Goal: Task Accomplishment & Management: Complete application form

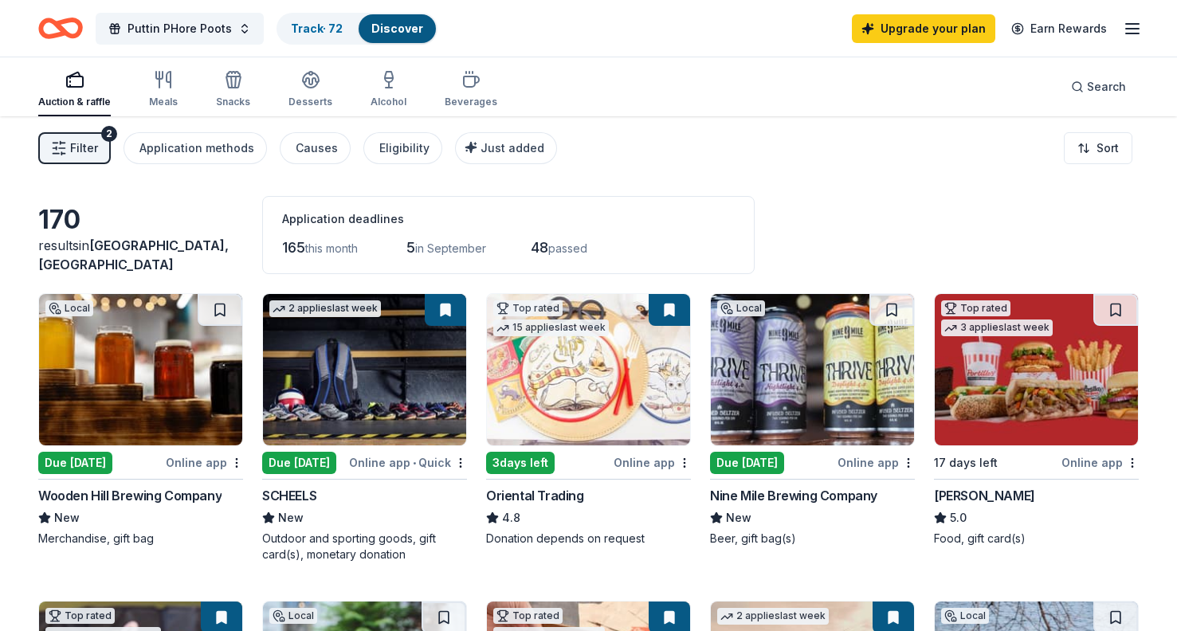
scroll to position [388, 0]
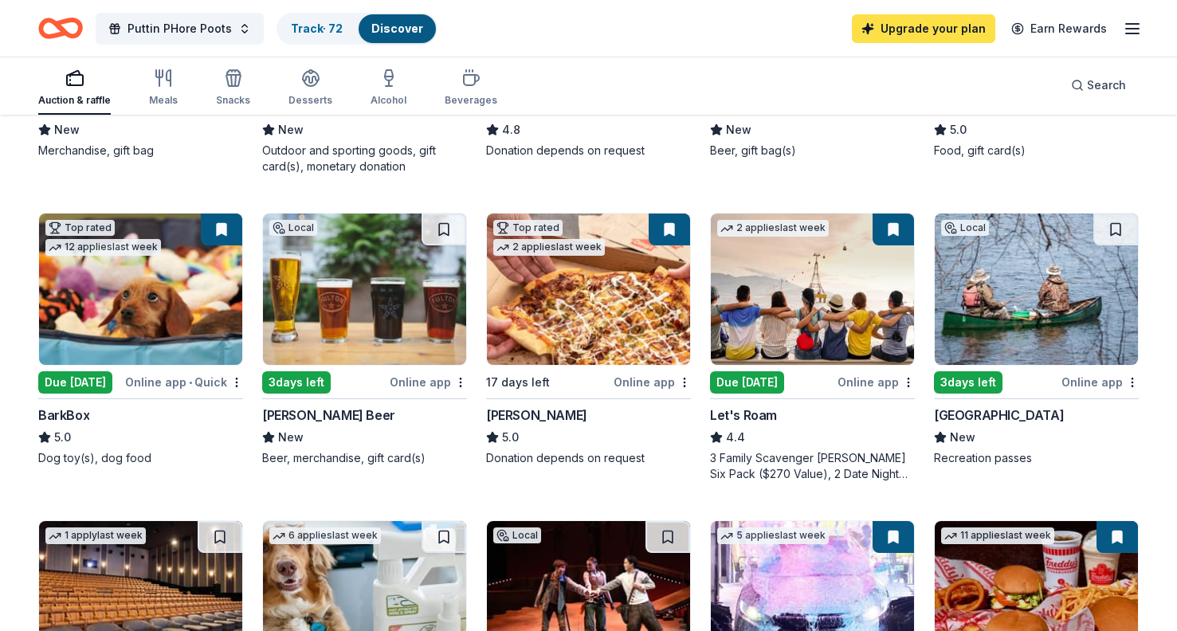
click at [938, 26] on link "Upgrade your plan" at bounding box center [923, 28] width 143 height 29
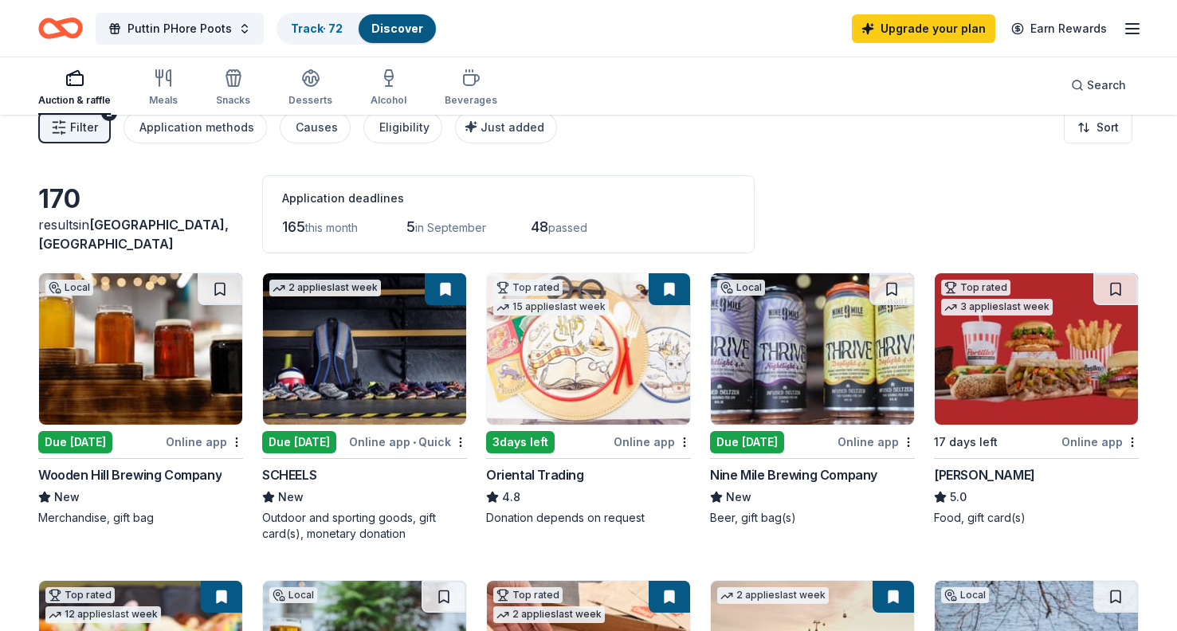
scroll to position [10, 0]
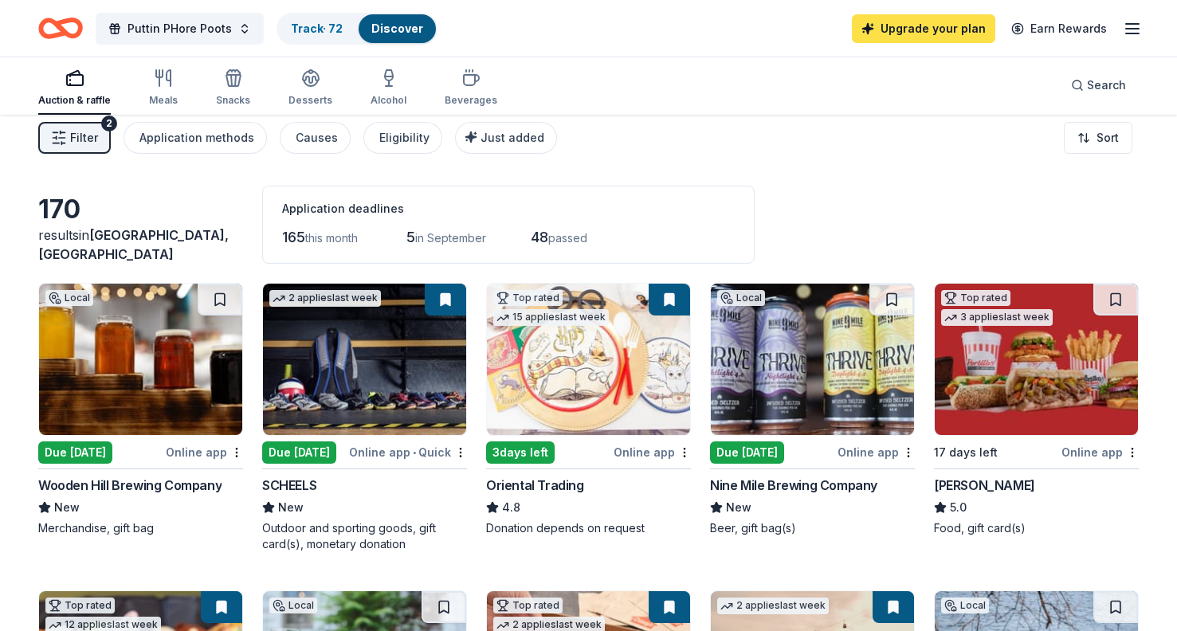
click at [885, 28] on link "Upgrade your plan" at bounding box center [923, 28] width 143 height 29
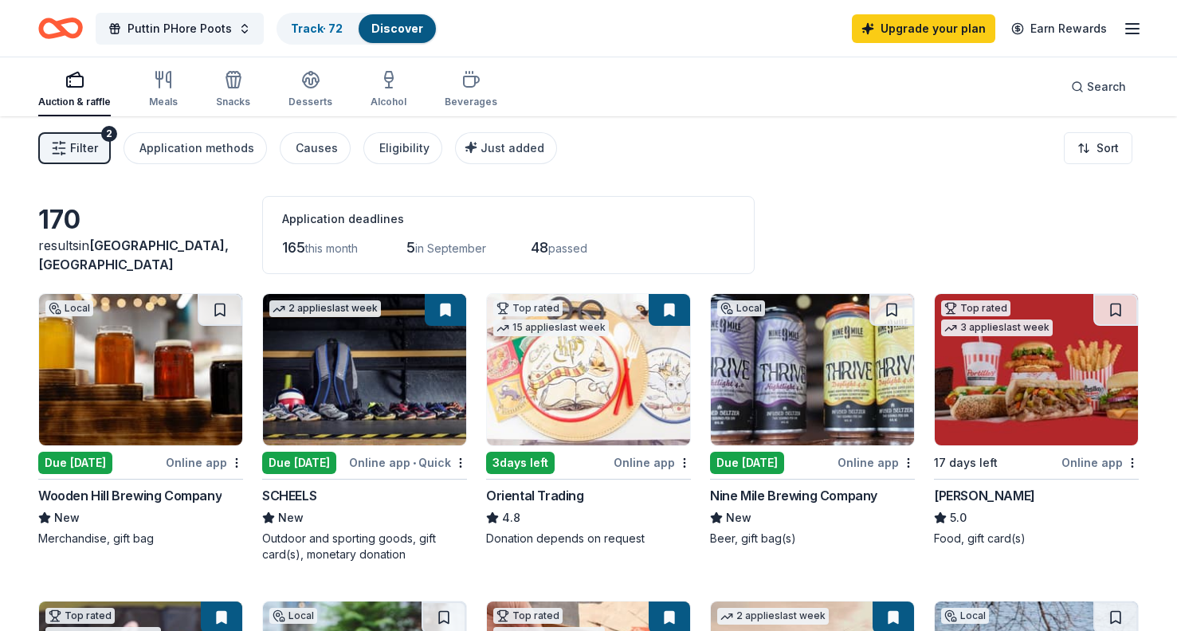
scroll to position [0, 0]
click at [899, 29] on link "Upgrade your plan" at bounding box center [923, 28] width 143 height 29
click at [917, 23] on link "Upgrade your plan" at bounding box center [923, 28] width 143 height 29
click at [903, 26] on link "Upgrade your plan" at bounding box center [923, 28] width 143 height 29
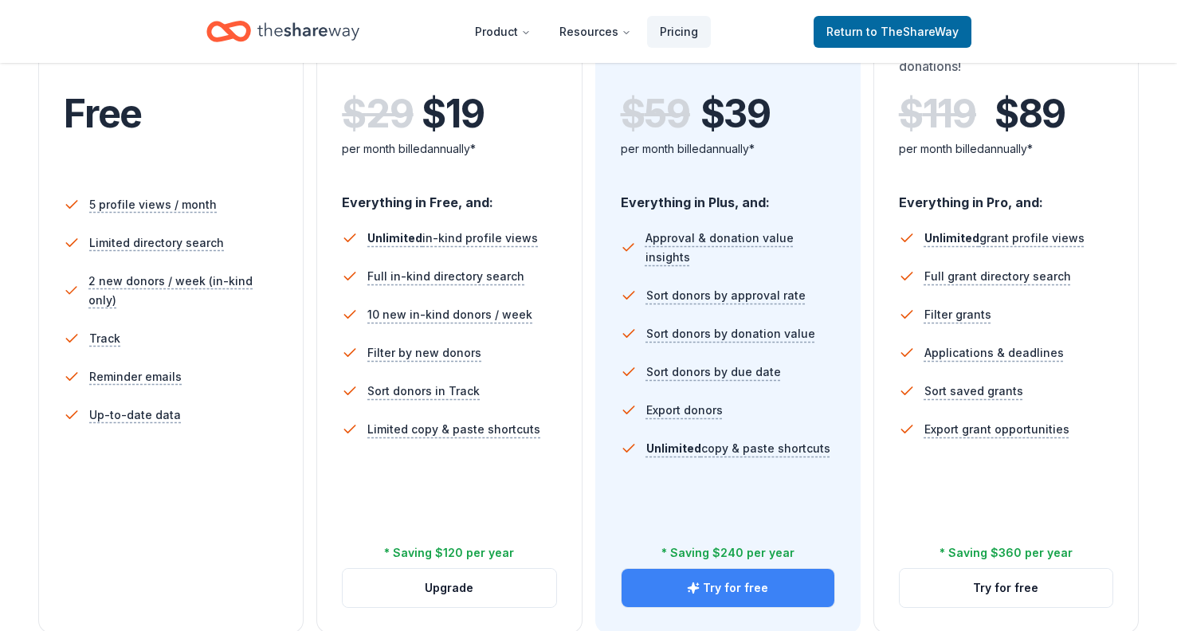
scroll to position [565, 0]
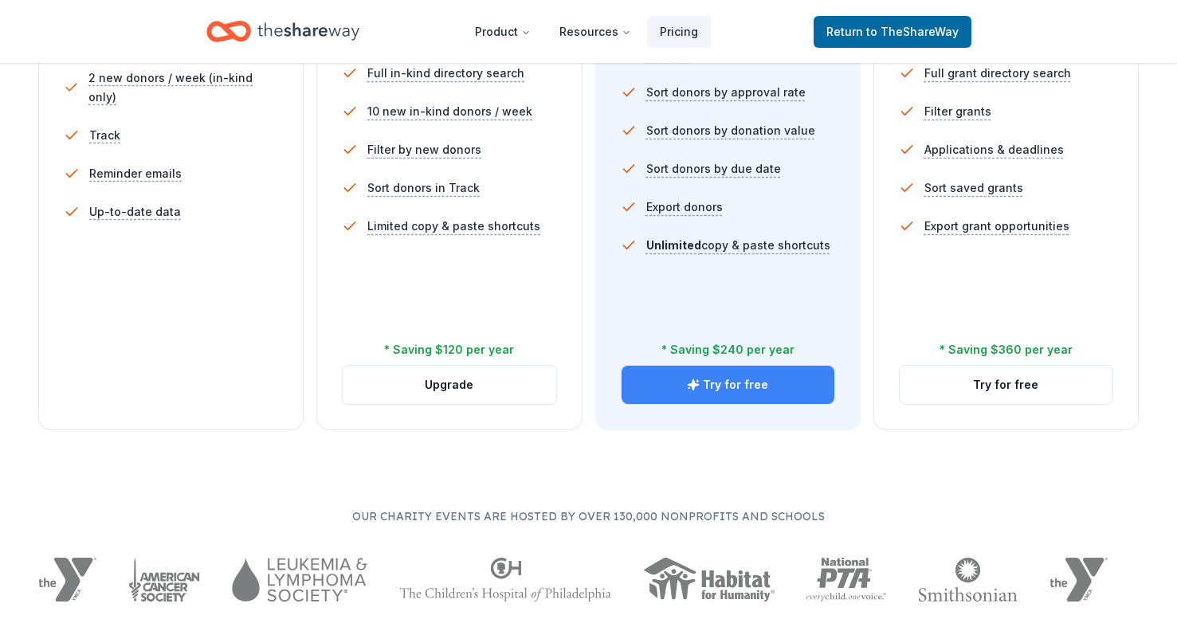
click at [713, 383] on button "Try for free" at bounding box center [728, 385] width 213 height 38
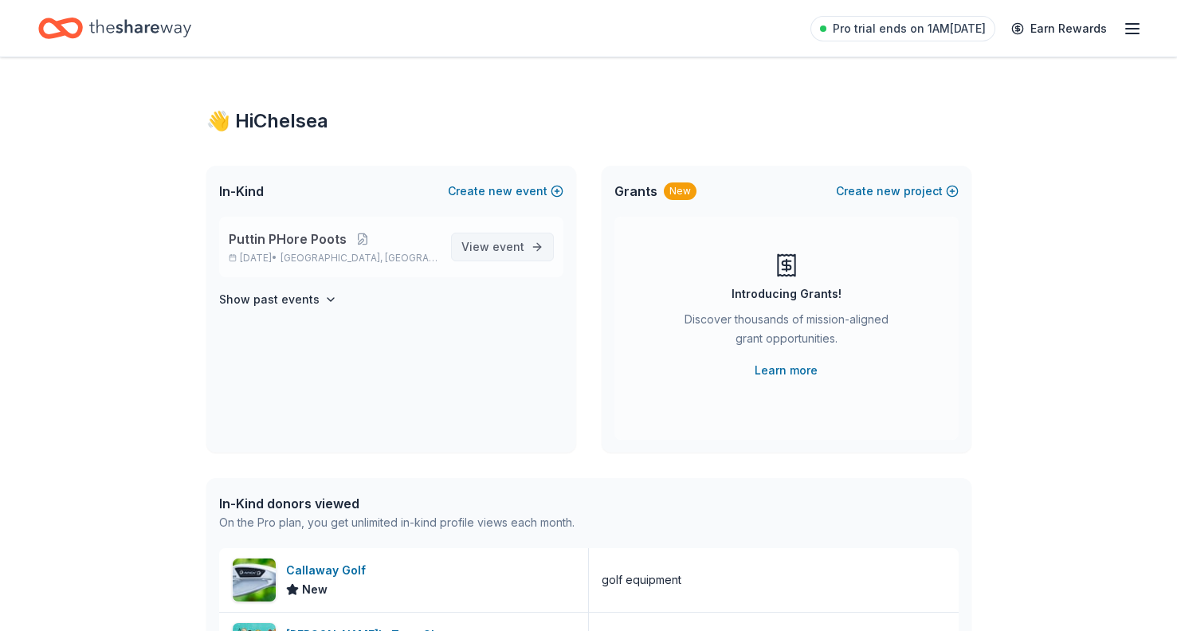
click at [515, 246] on span "event" at bounding box center [509, 247] width 32 height 14
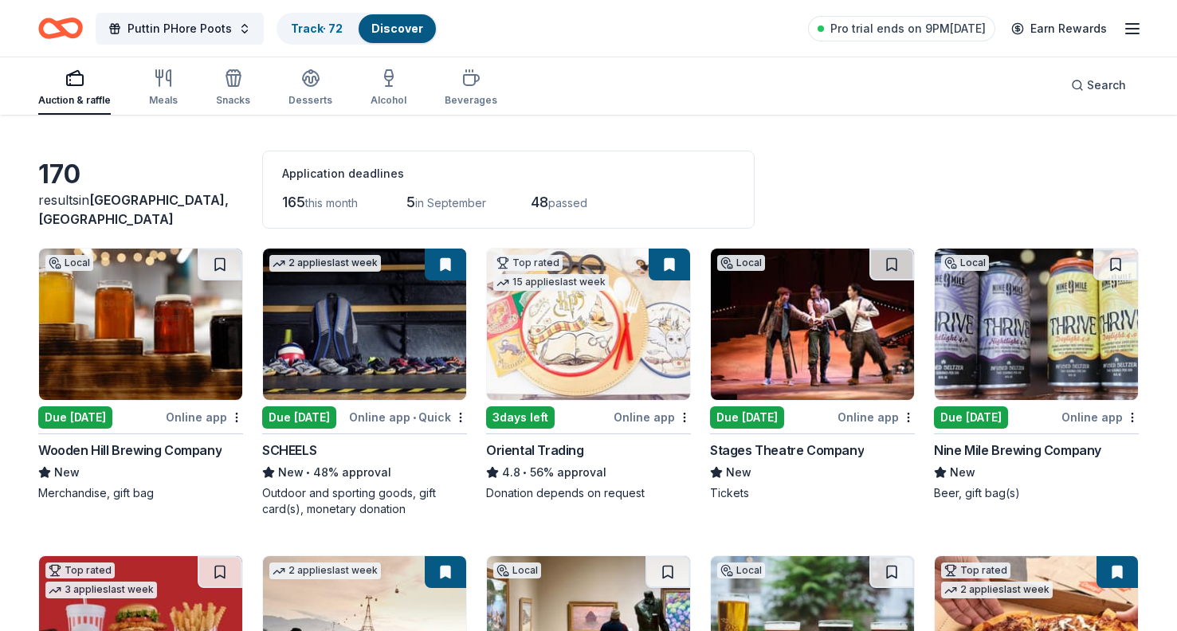
scroll to position [56, 0]
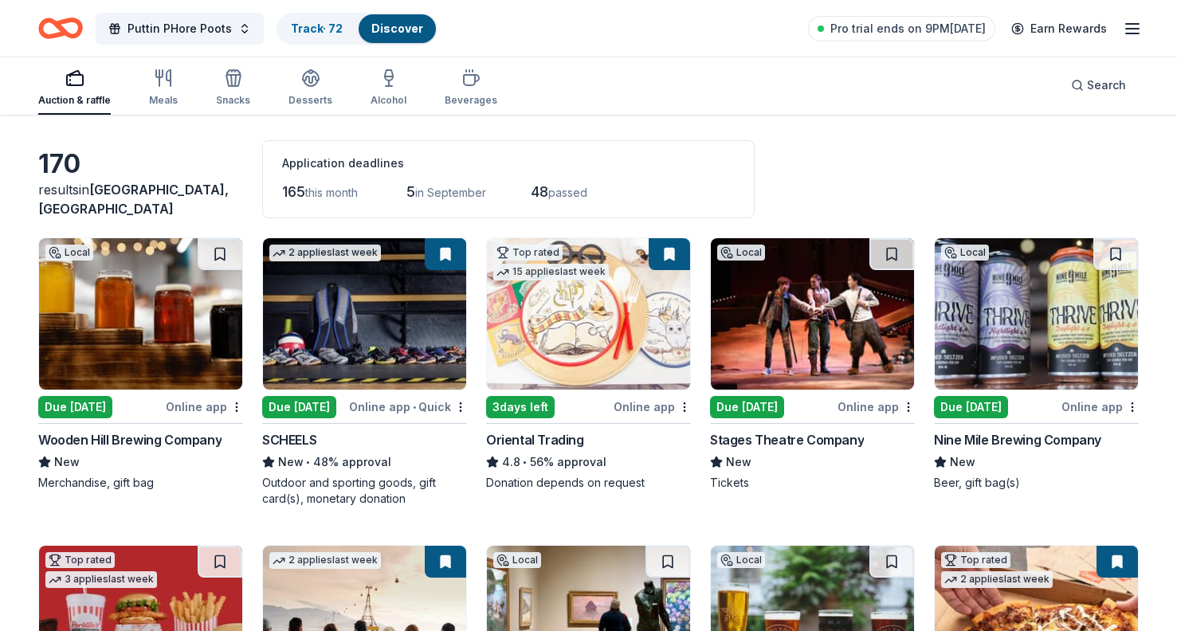
click at [106, 406] on div "Due [DATE]" at bounding box center [75, 407] width 74 height 22
click at [746, 406] on div "Due [DATE]" at bounding box center [747, 407] width 74 height 22
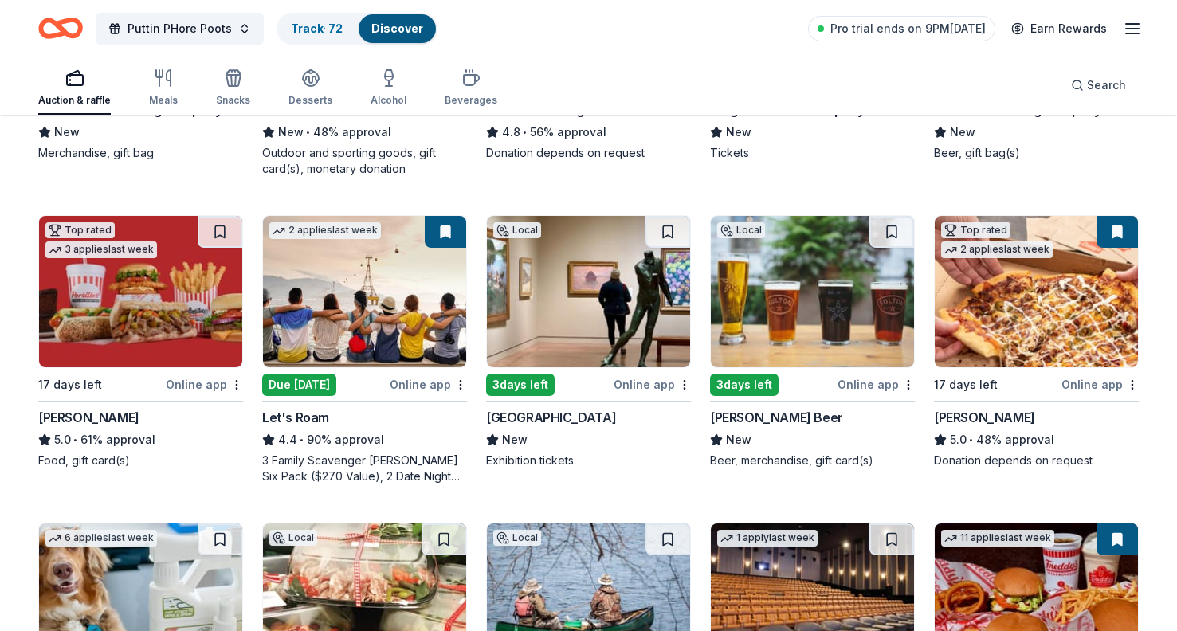
scroll to position [403, 0]
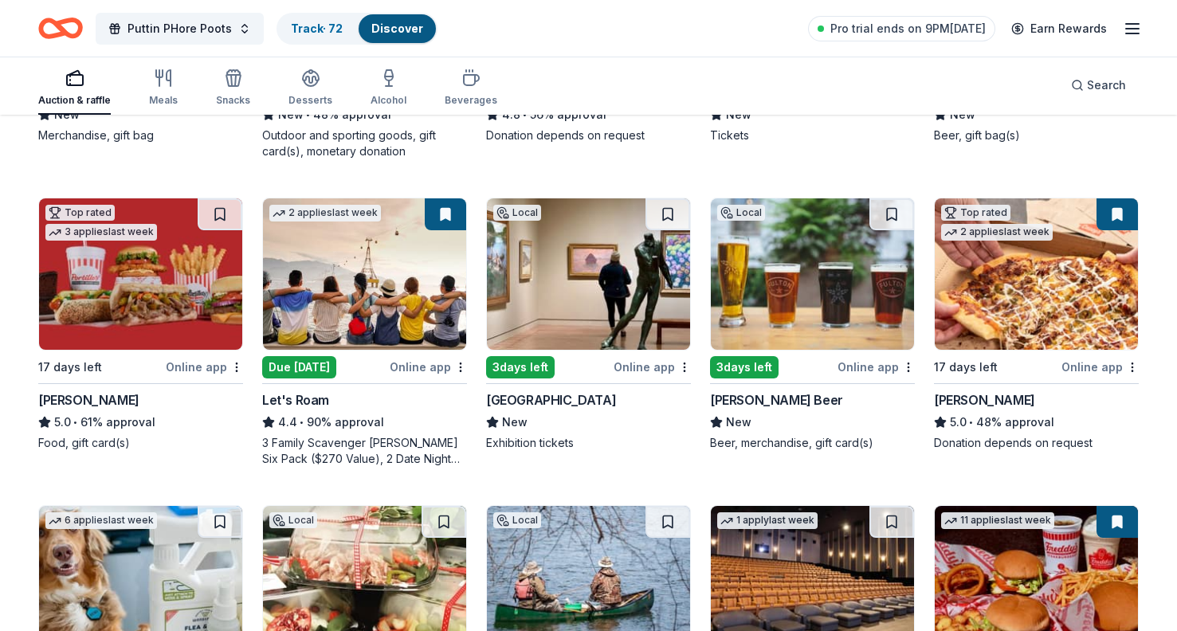
click at [540, 362] on div "3 days left" at bounding box center [520, 367] width 69 height 22
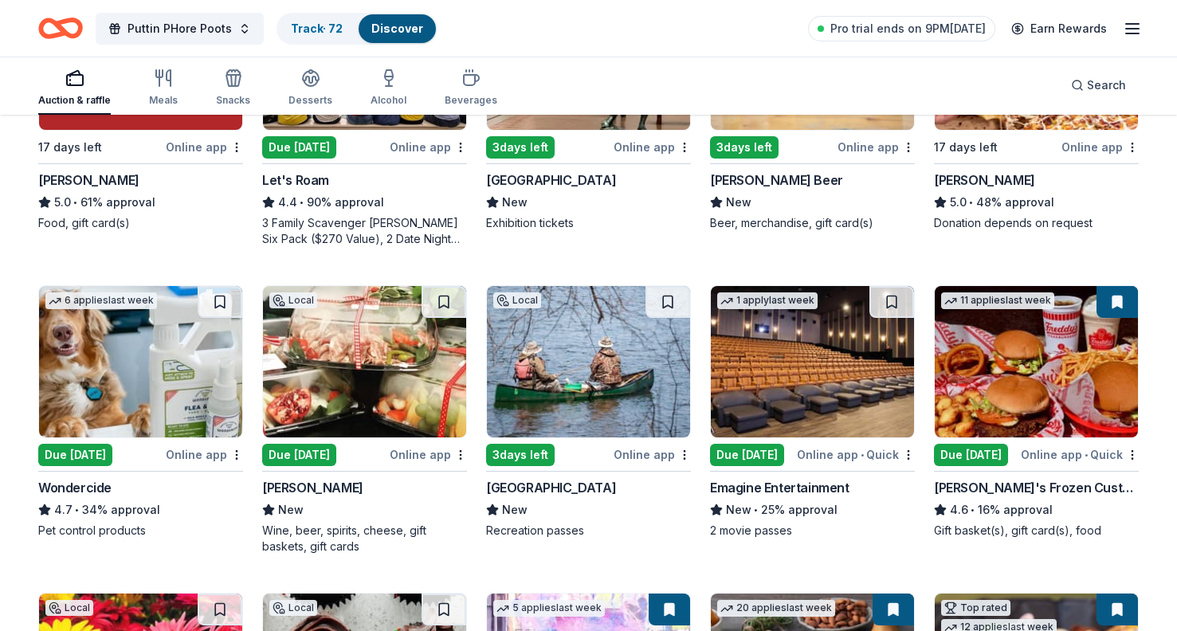
scroll to position [626, 0]
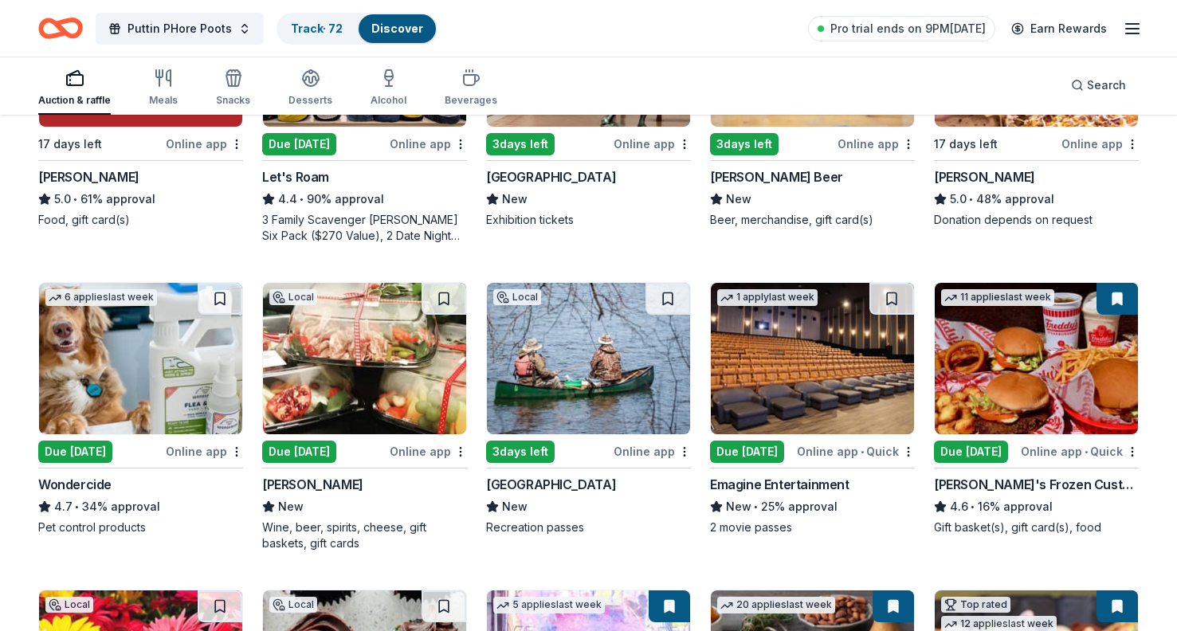
click at [100, 446] on div "Due [DATE]" at bounding box center [75, 452] width 74 height 22
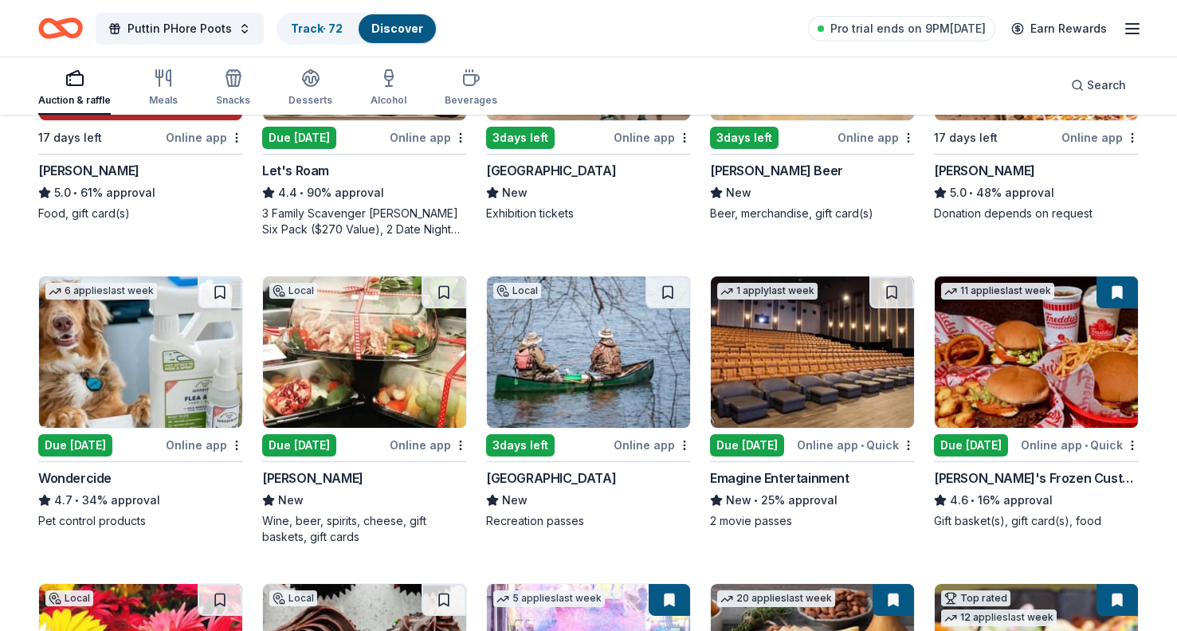
click at [312, 447] on div "Due [DATE]" at bounding box center [299, 445] width 74 height 22
click at [760, 446] on div "Due [DATE]" at bounding box center [747, 445] width 74 height 22
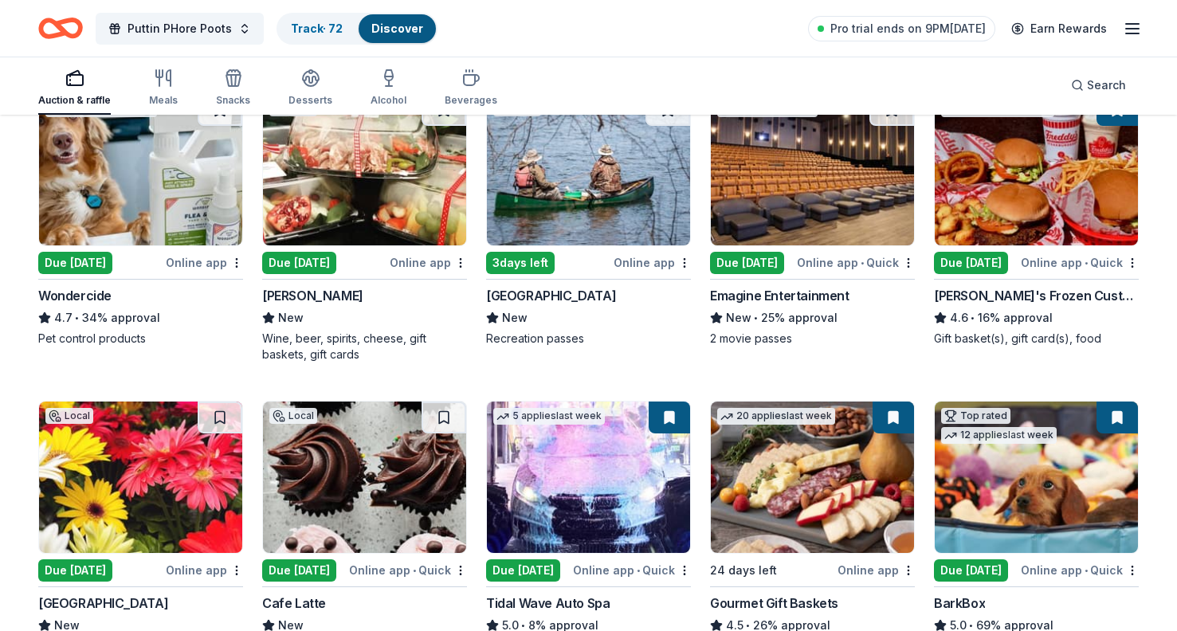
scroll to position [808, 0]
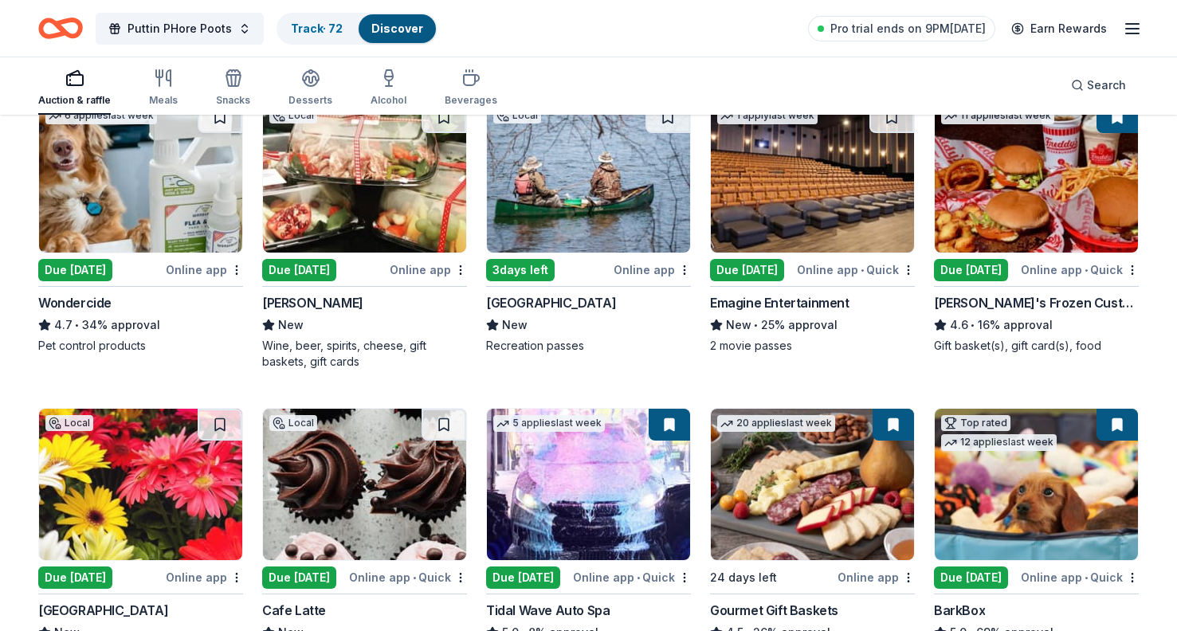
click at [964, 265] on div "Due [DATE]" at bounding box center [971, 270] width 74 height 22
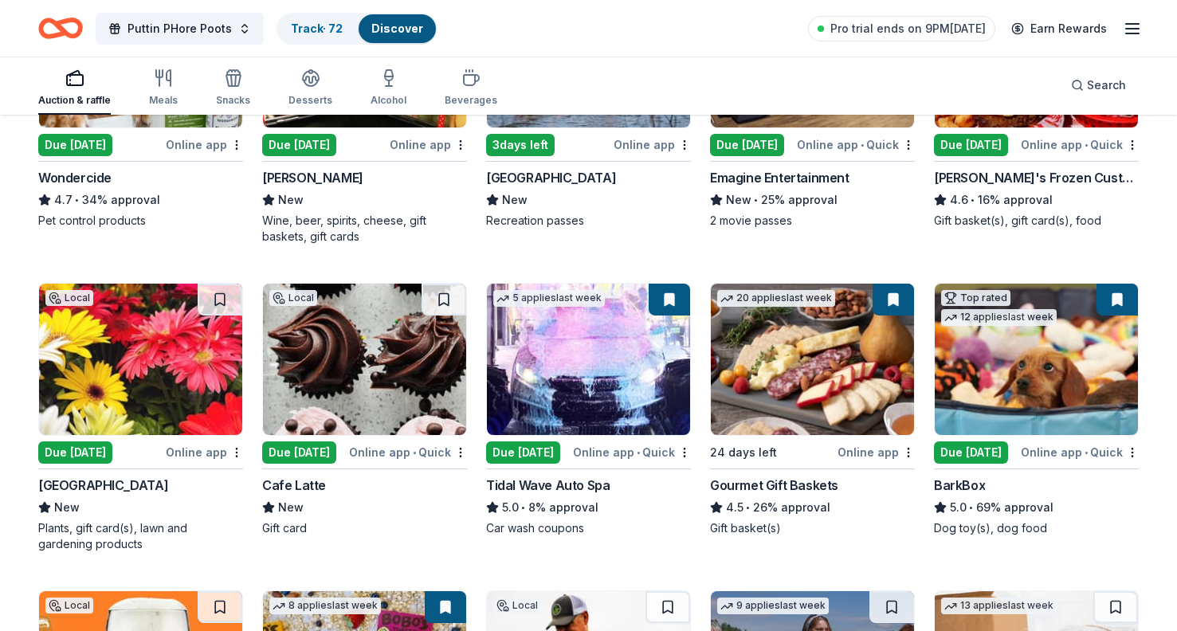
scroll to position [969, 0]
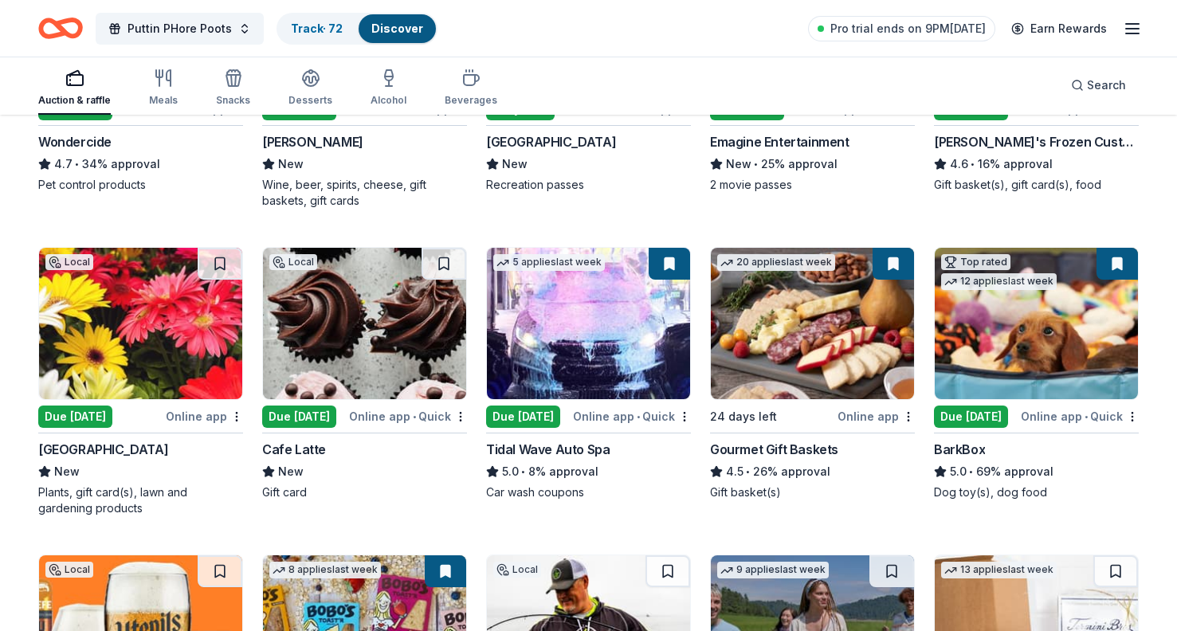
click at [108, 412] on div "Due [DATE]" at bounding box center [75, 417] width 74 height 22
click at [322, 410] on div "Due [DATE]" at bounding box center [299, 417] width 74 height 22
click at [528, 413] on div "Due [DATE]" at bounding box center [523, 417] width 74 height 22
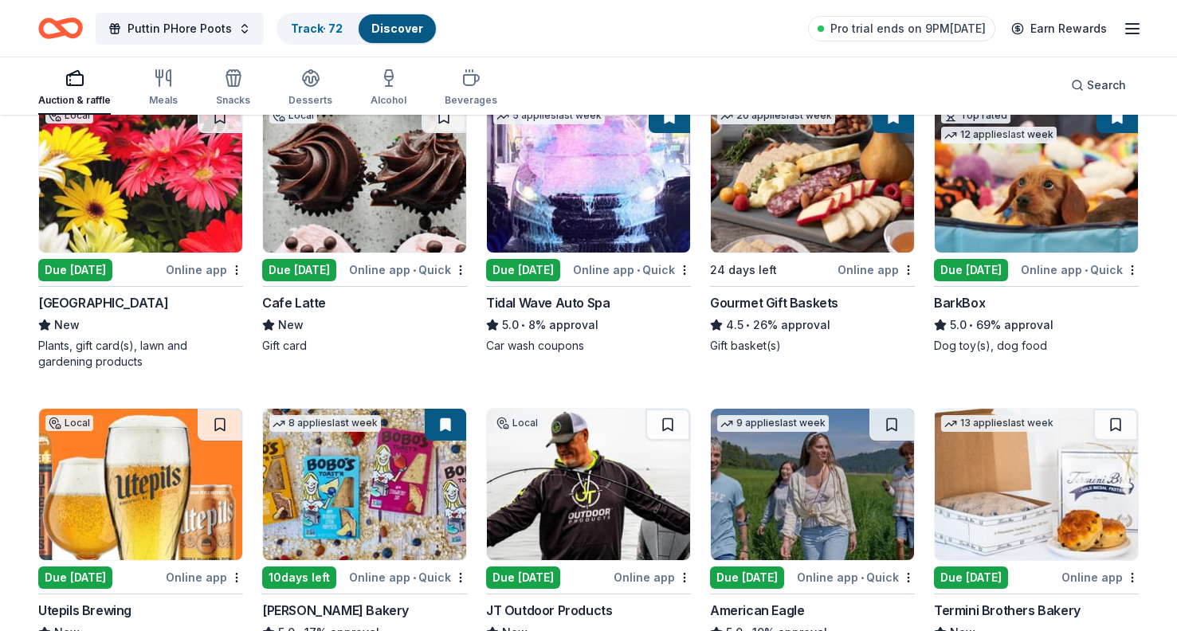
scroll to position [1188, 0]
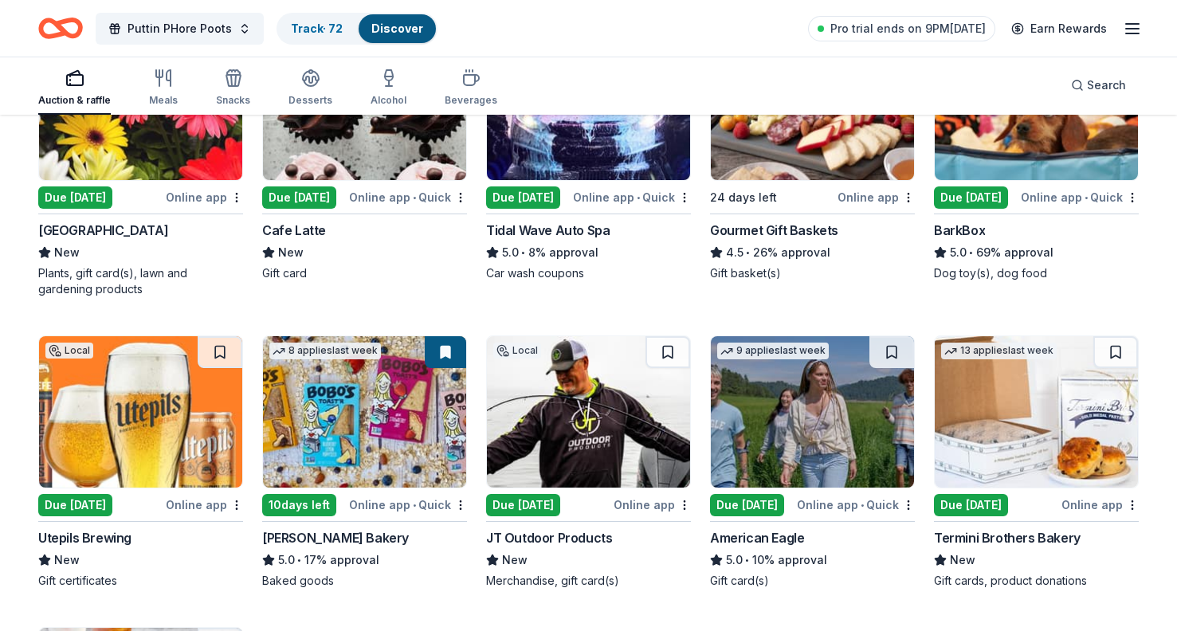
click at [83, 504] on div "Due [DATE]" at bounding box center [75, 505] width 74 height 22
click at [538, 508] on div "Due [DATE]" at bounding box center [523, 505] width 74 height 22
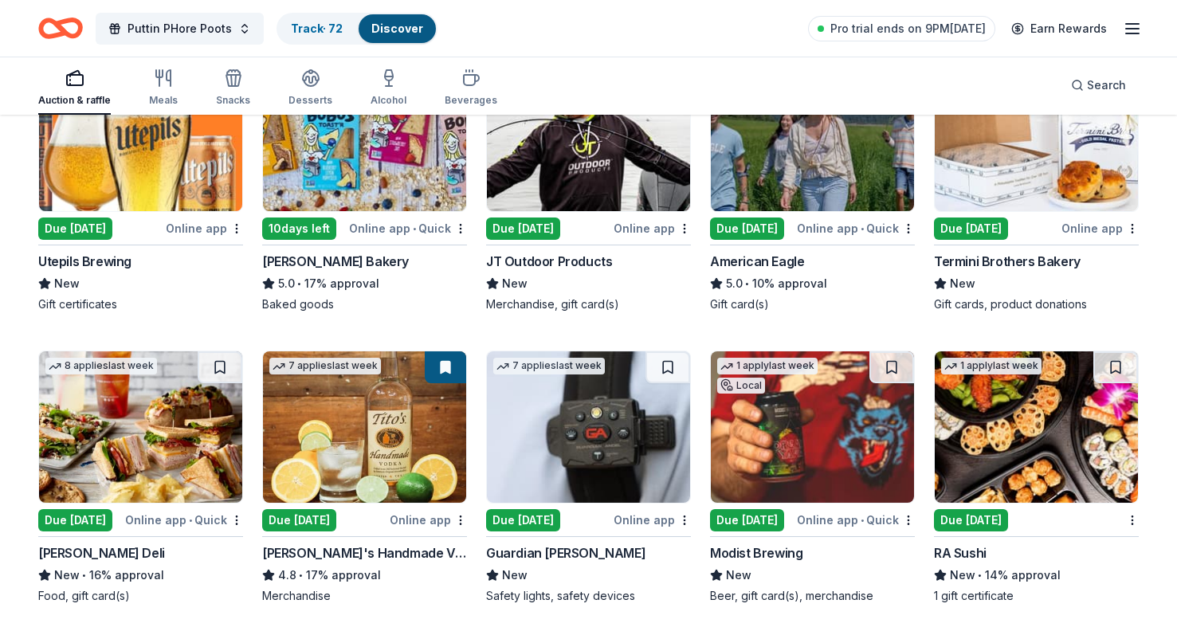
scroll to position [1466, 0]
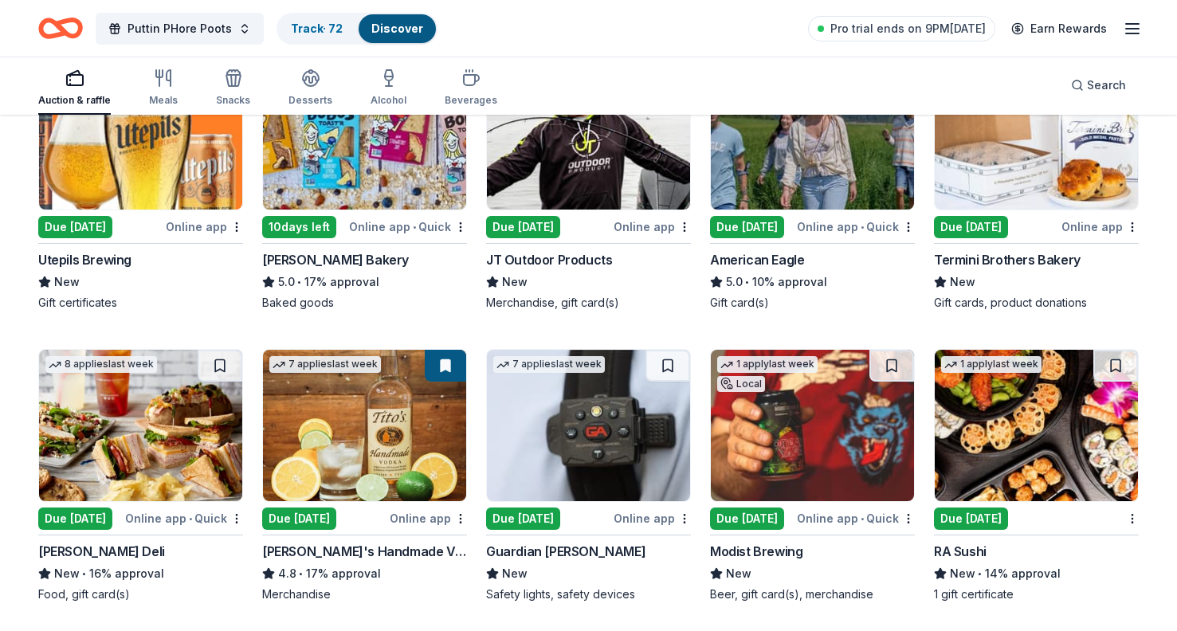
click at [724, 511] on div "Due [DATE]" at bounding box center [747, 519] width 74 height 22
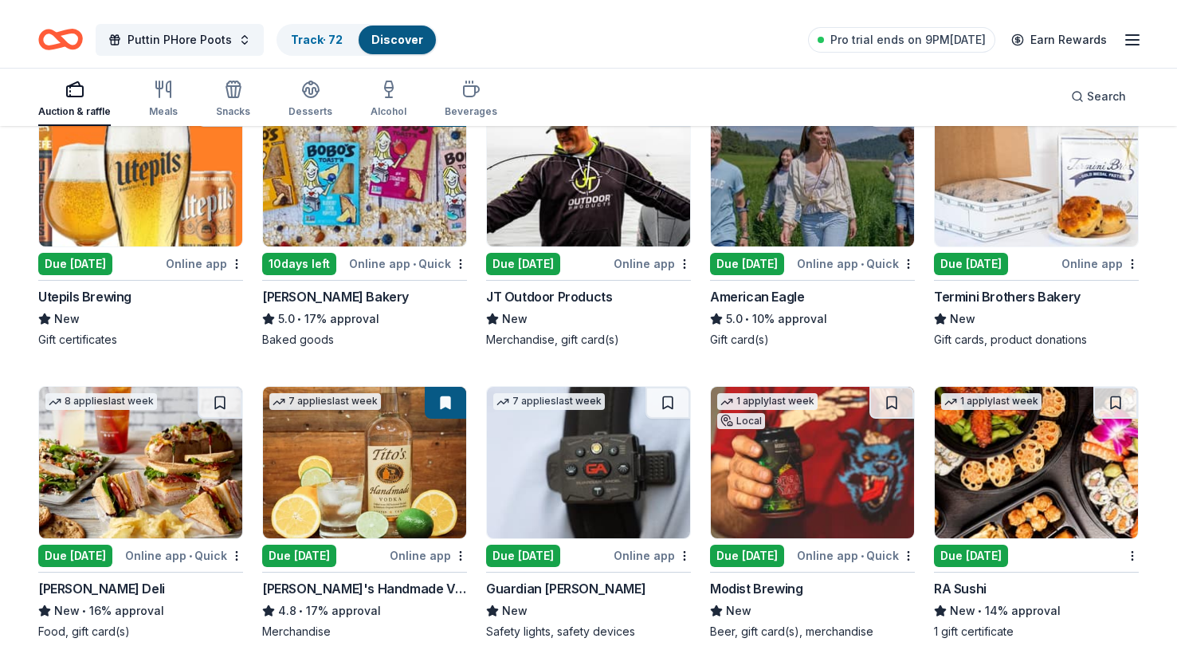
scroll to position [1435, 0]
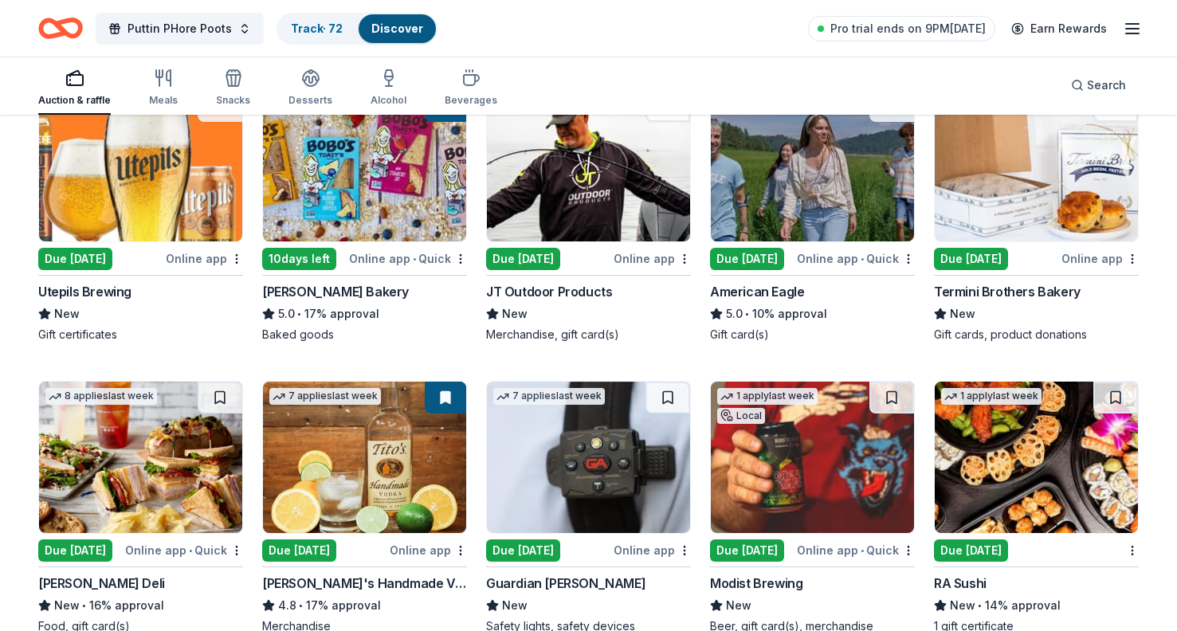
click at [966, 258] on div "Due [DATE]" at bounding box center [971, 259] width 74 height 22
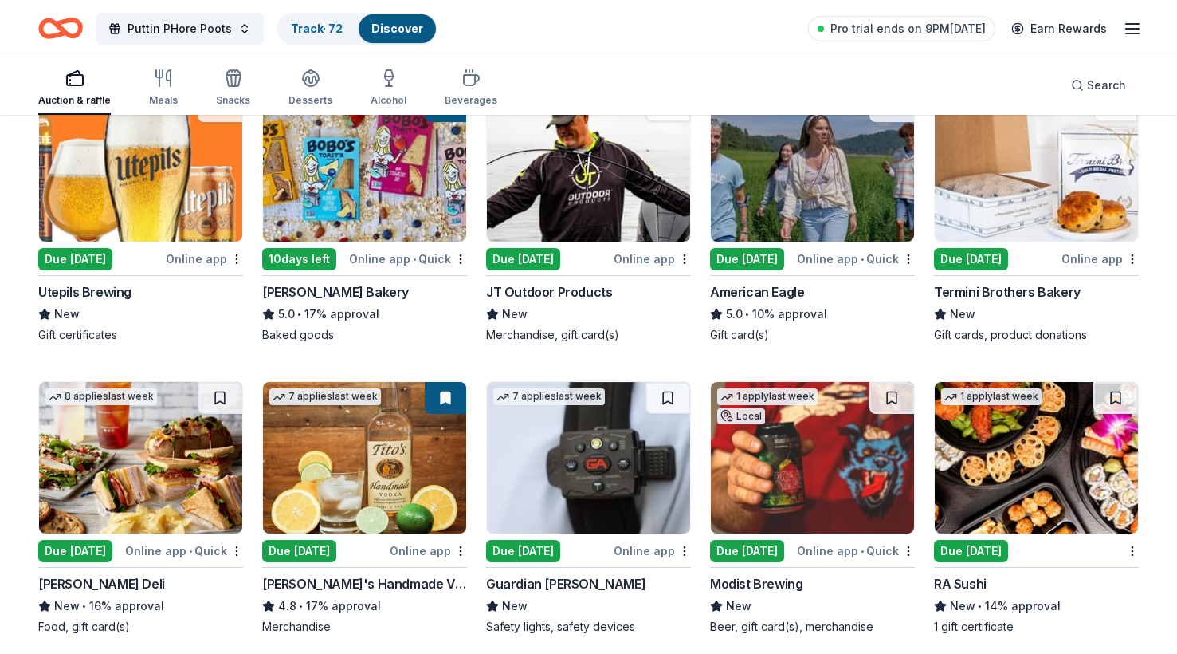
click at [952, 257] on div "Due [DATE]" at bounding box center [971, 259] width 74 height 22
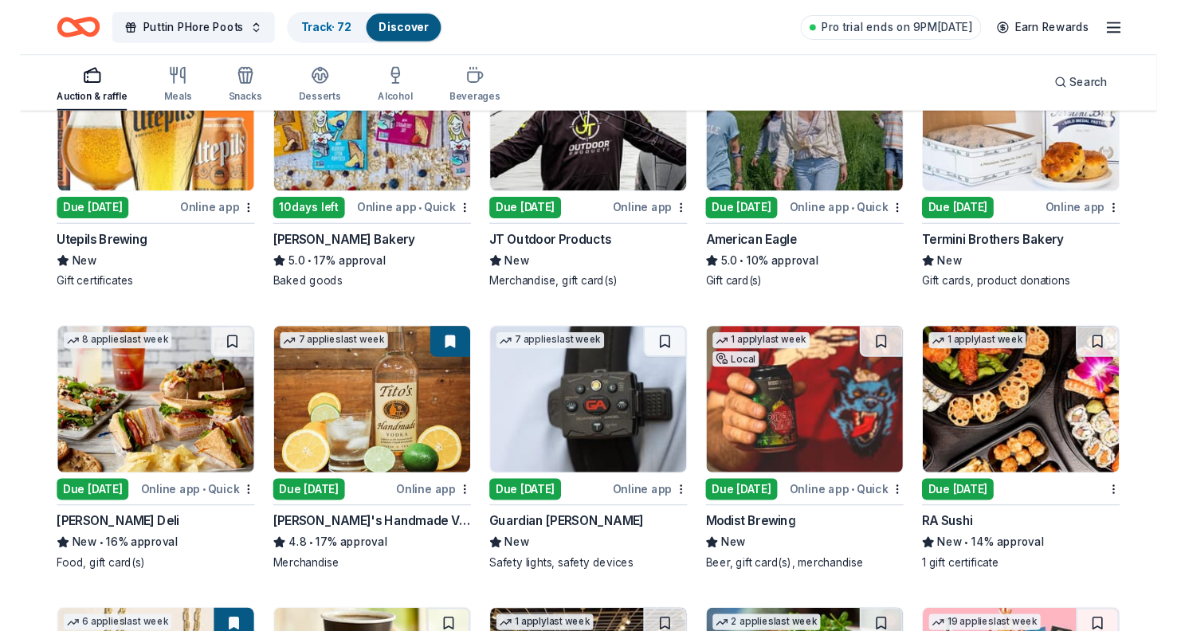
scroll to position [1513, 0]
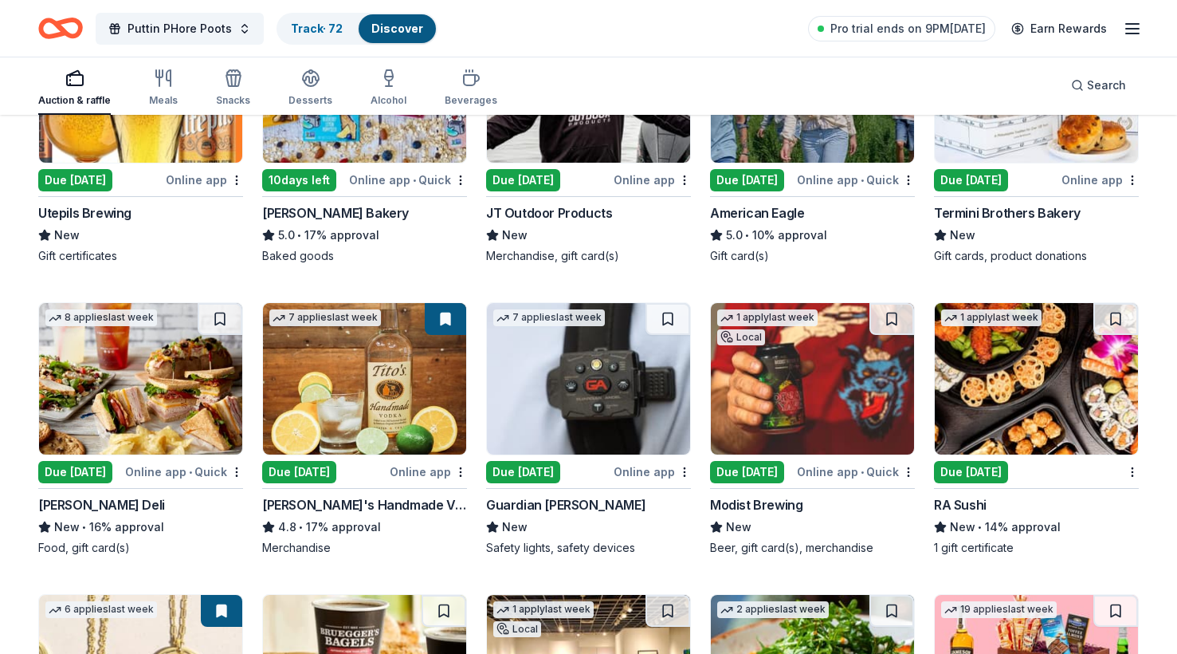
click at [92, 467] on div "Due [DATE]" at bounding box center [75, 472] width 74 height 22
click at [300, 475] on div "Due [DATE]" at bounding box center [299, 472] width 74 height 22
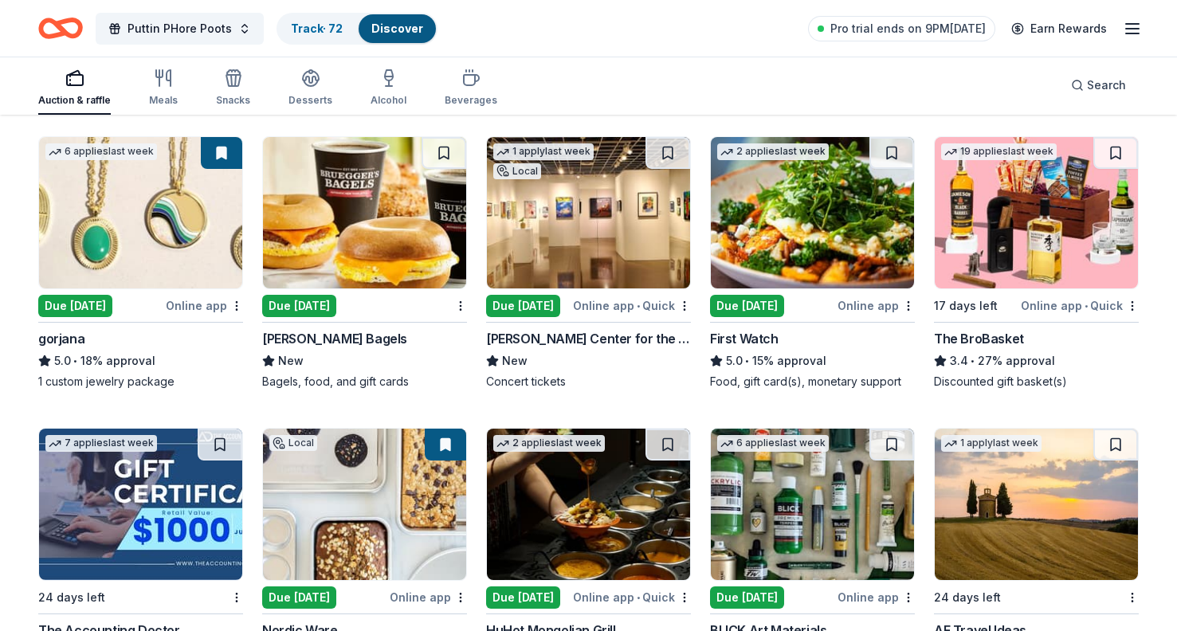
scroll to position [1981, 0]
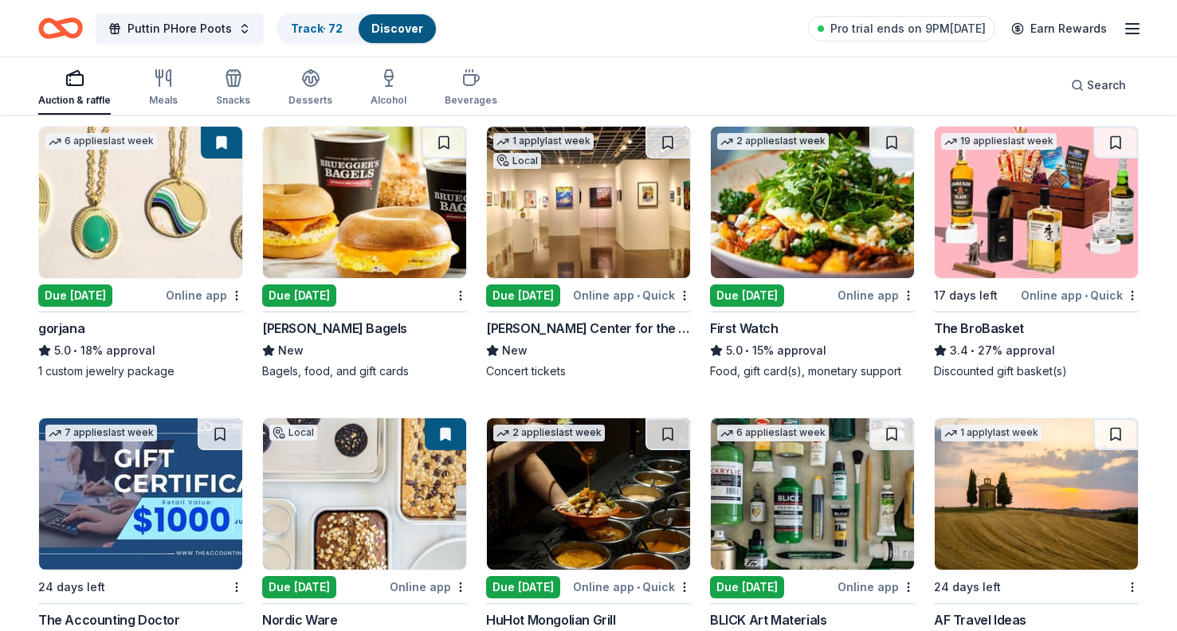
click at [328, 295] on div "Due [DATE]" at bounding box center [299, 296] width 74 height 22
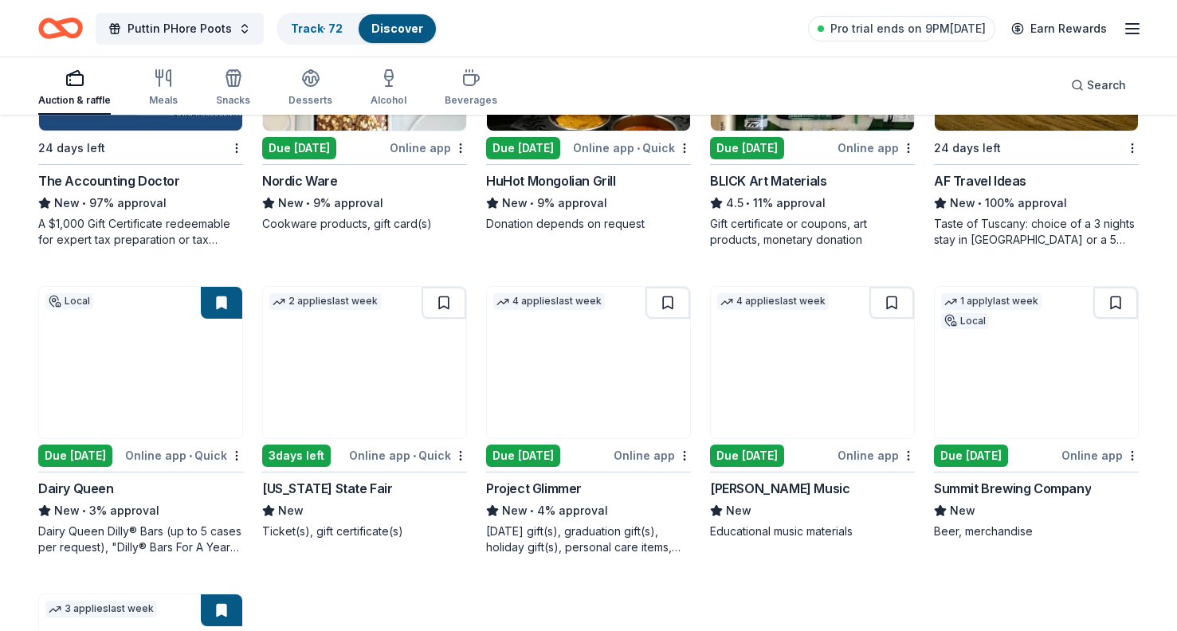
scroll to position [2426, 0]
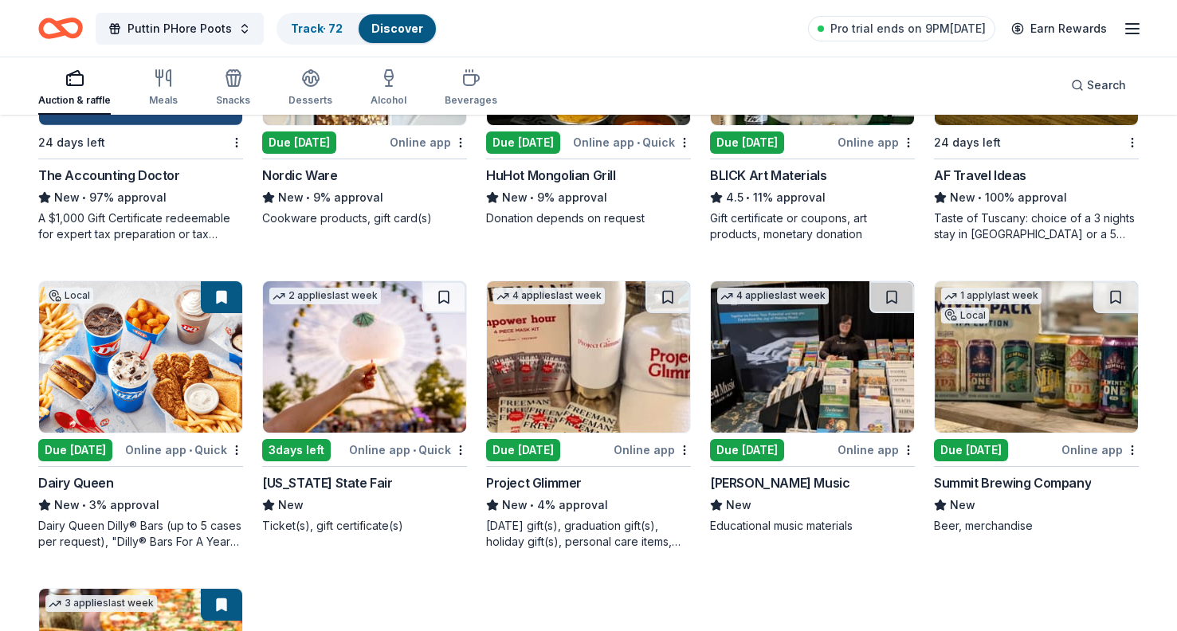
click at [316, 446] on div "3 days left" at bounding box center [296, 450] width 69 height 22
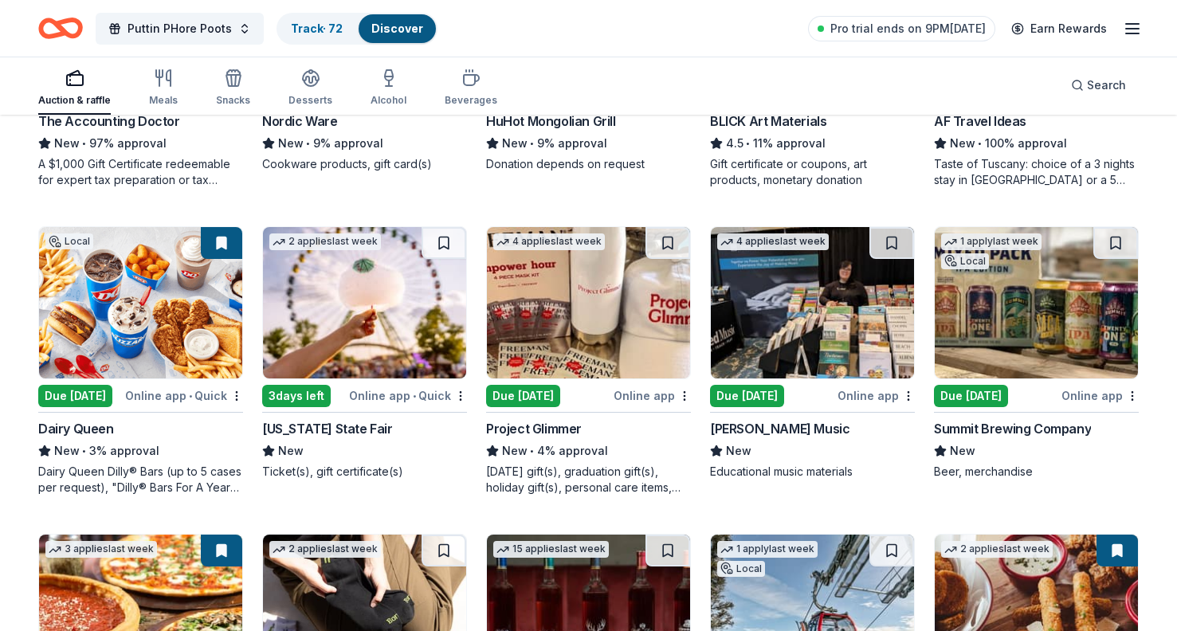
scroll to position [2477, 0]
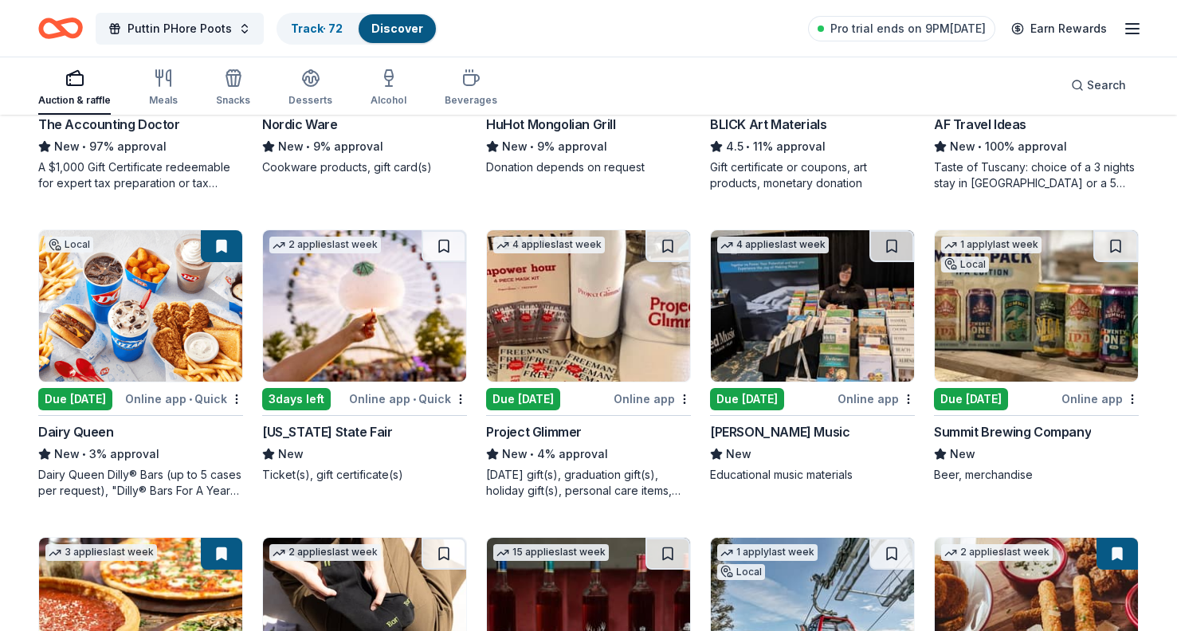
click at [83, 397] on div "Due [DATE]" at bounding box center [75, 399] width 74 height 22
click at [970, 400] on div "Due [DATE]" at bounding box center [971, 399] width 74 height 22
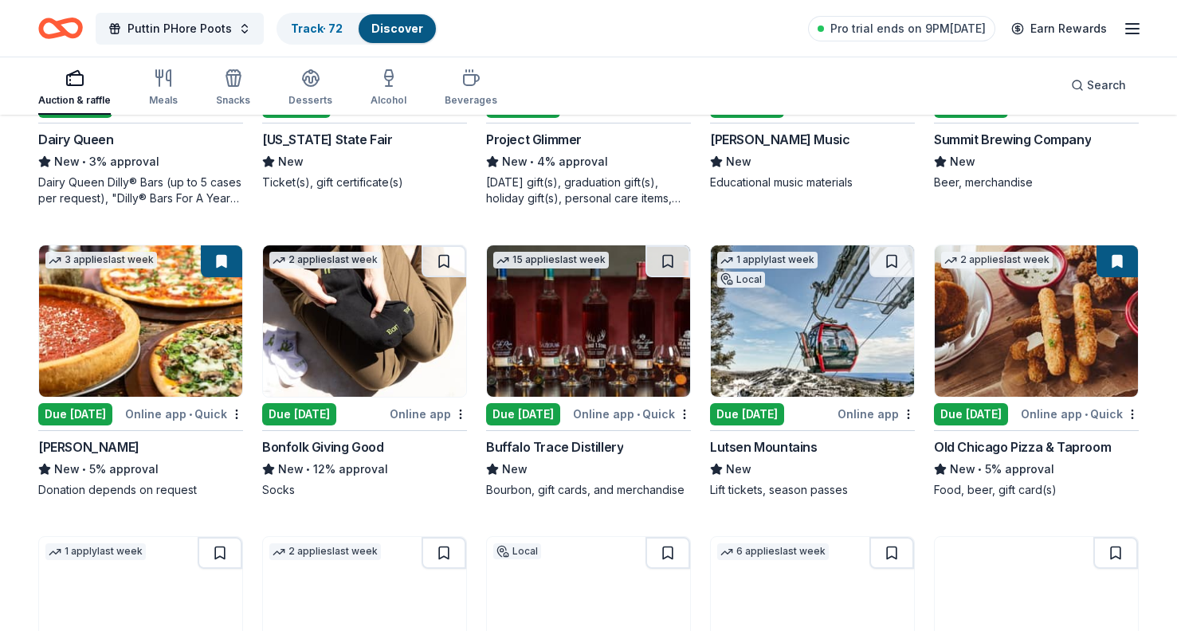
scroll to position [2773, 0]
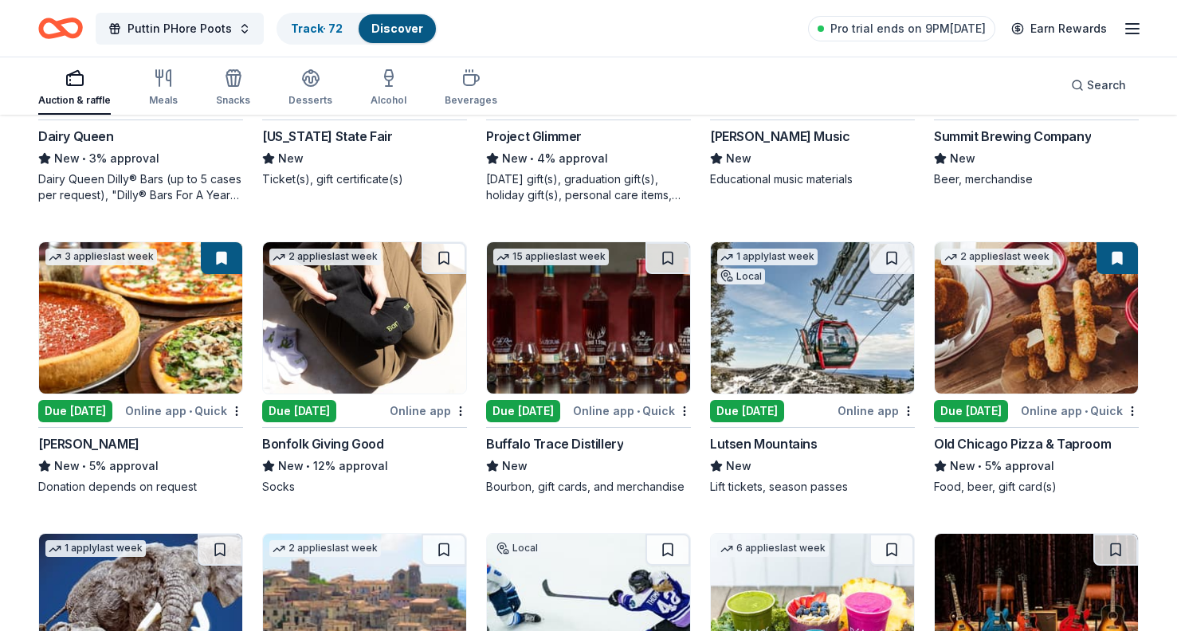
click at [537, 407] on div "Due [DATE]" at bounding box center [523, 411] width 74 height 22
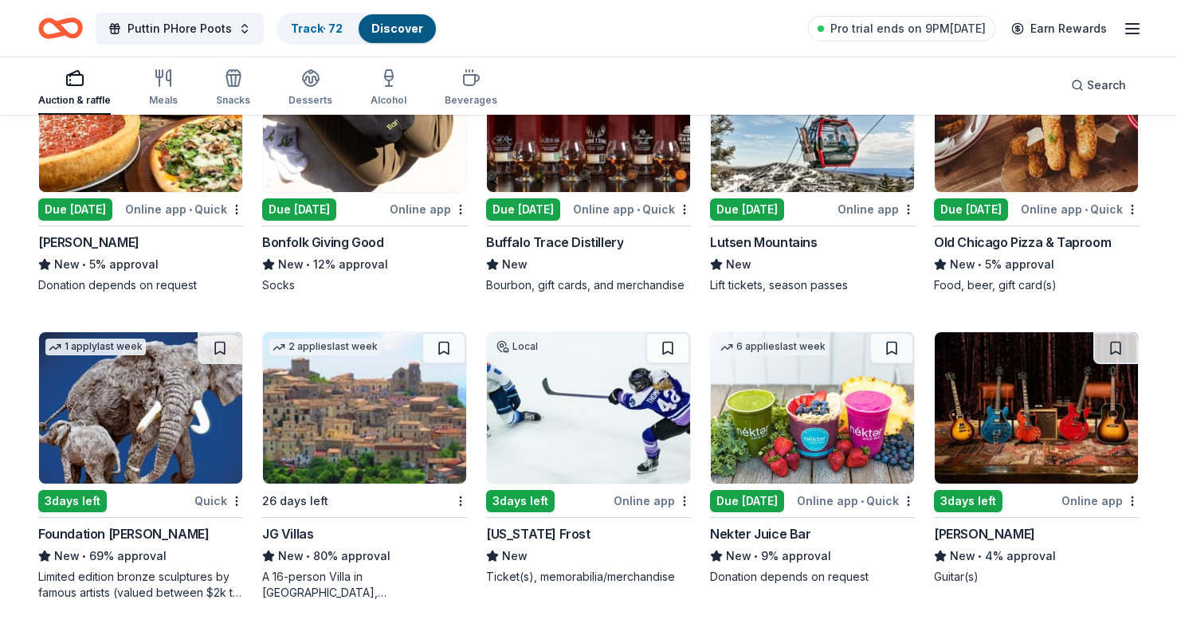
scroll to position [2997, 0]
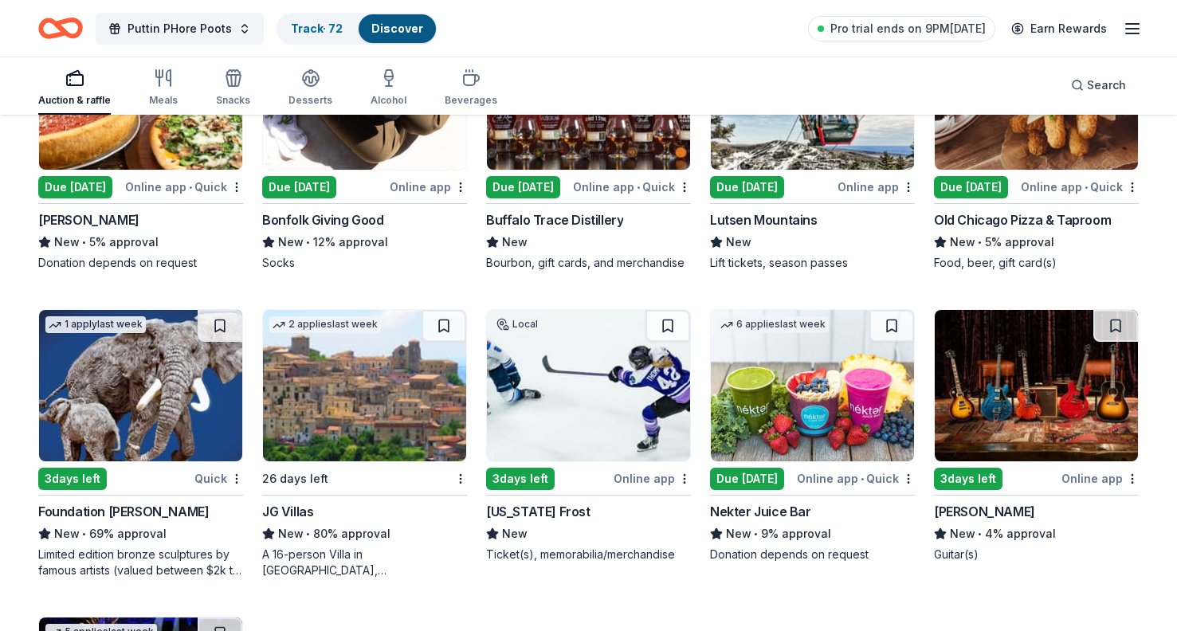
click at [537, 473] on div "3 days left" at bounding box center [520, 479] width 69 height 22
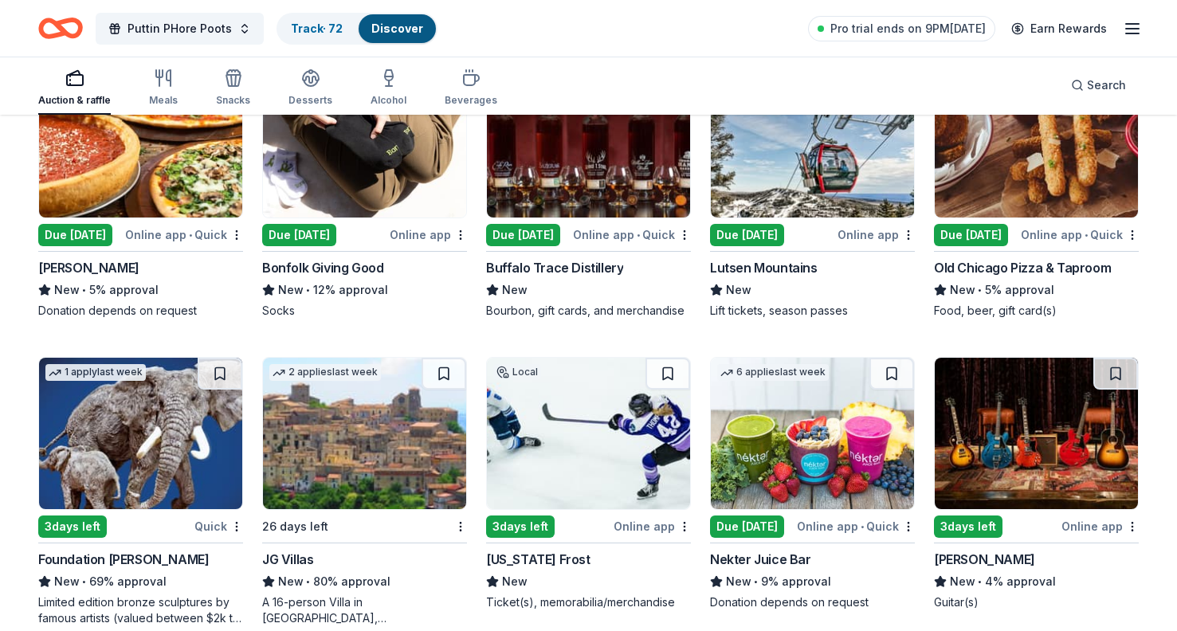
scroll to position [2926, 0]
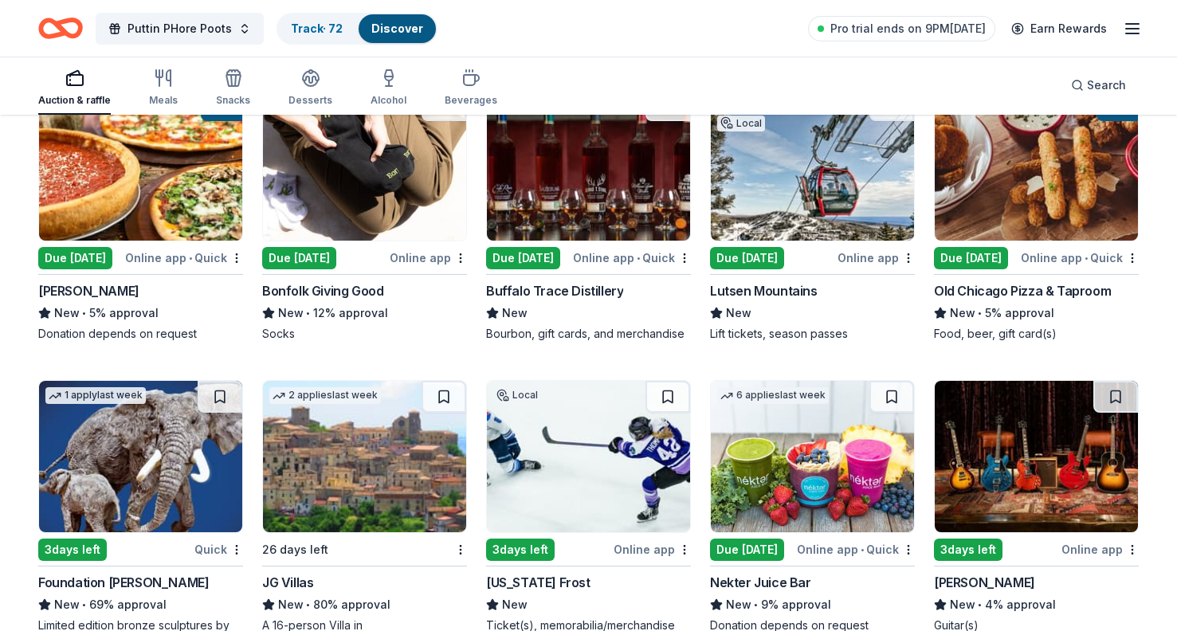
click at [736, 252] on div "Due [DATE]" at bounding box center [747, 258] width 74 height 22
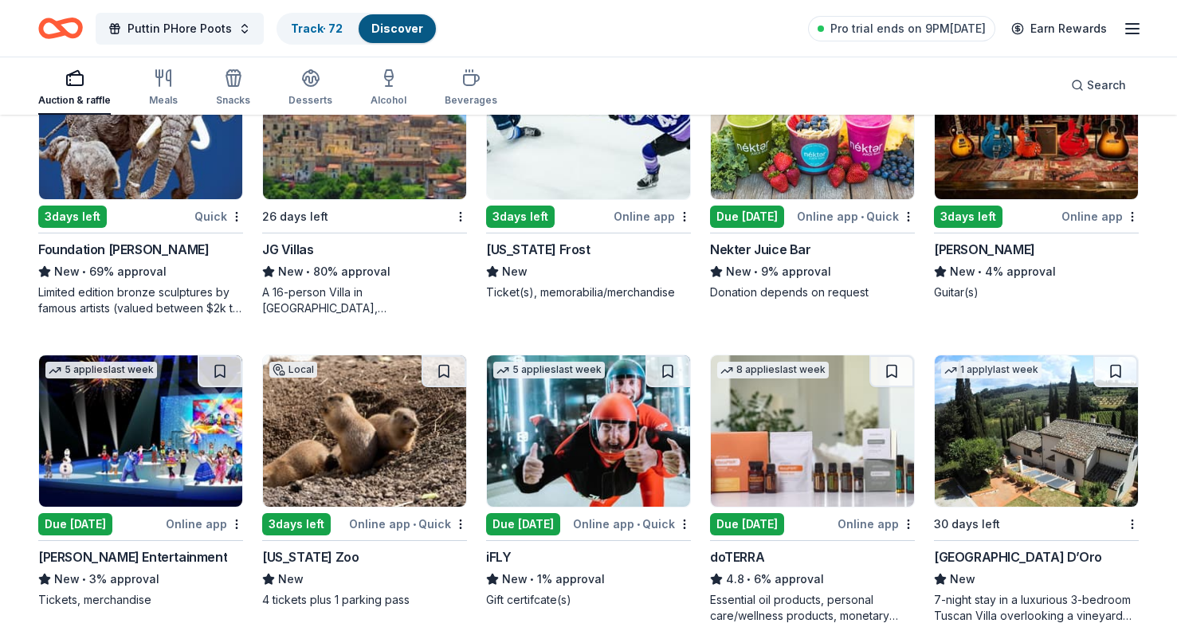
scroll to position [3180, 0]
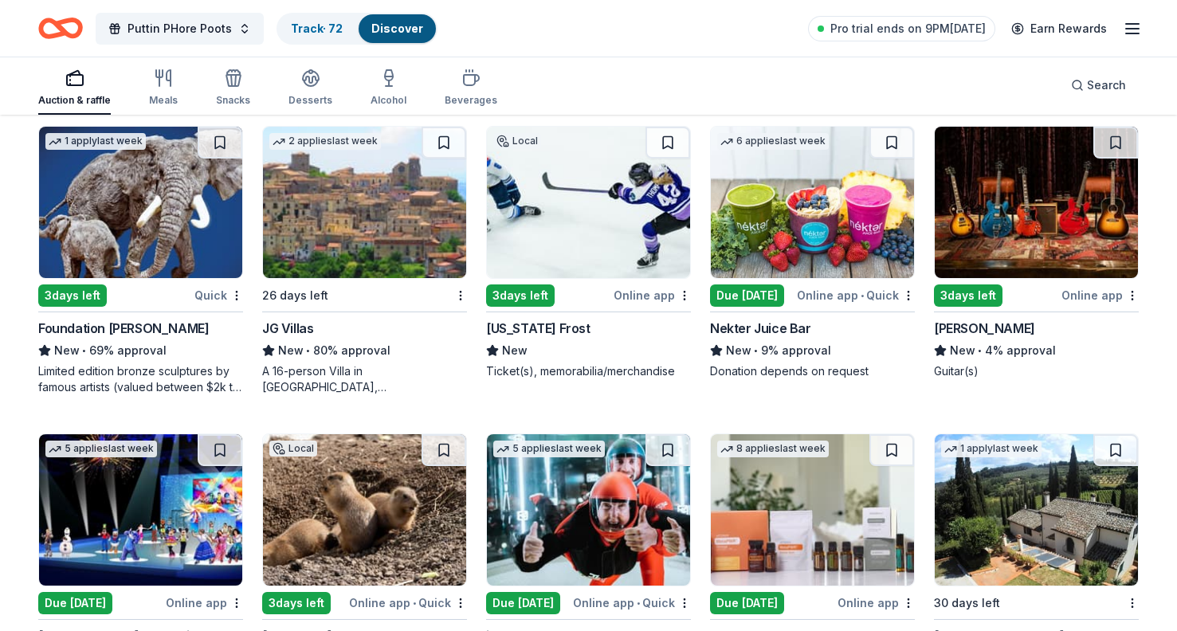
click at [983, 289] on div "3 days left" at bounding box center [968, 296] width 69 height 22
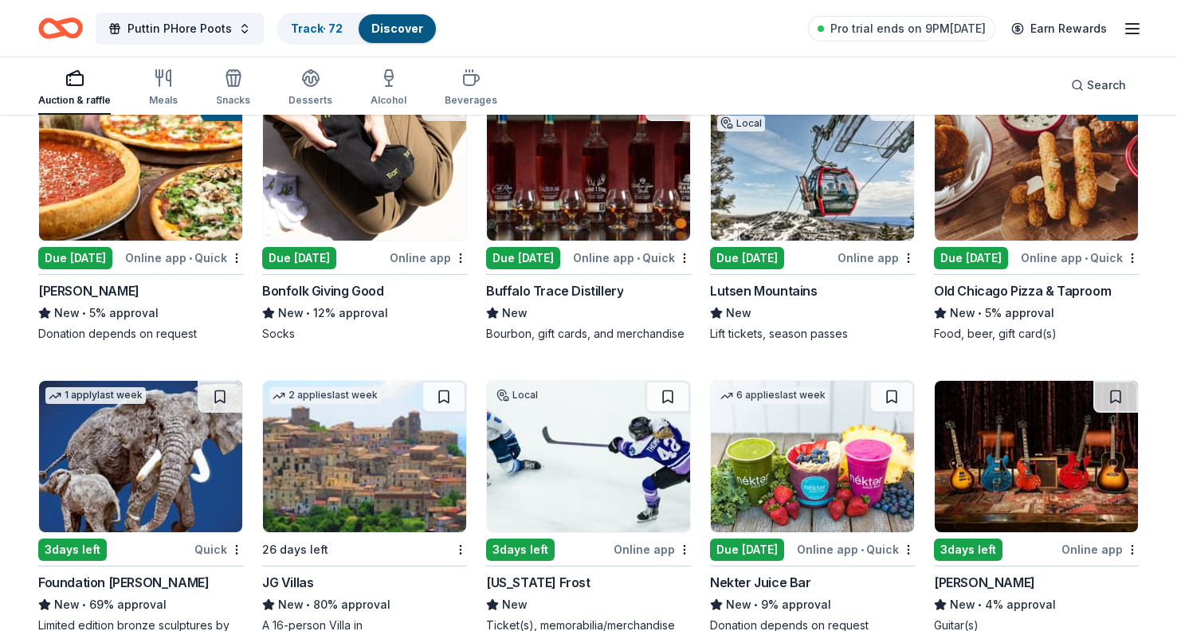
scroll to position [2883, 0]
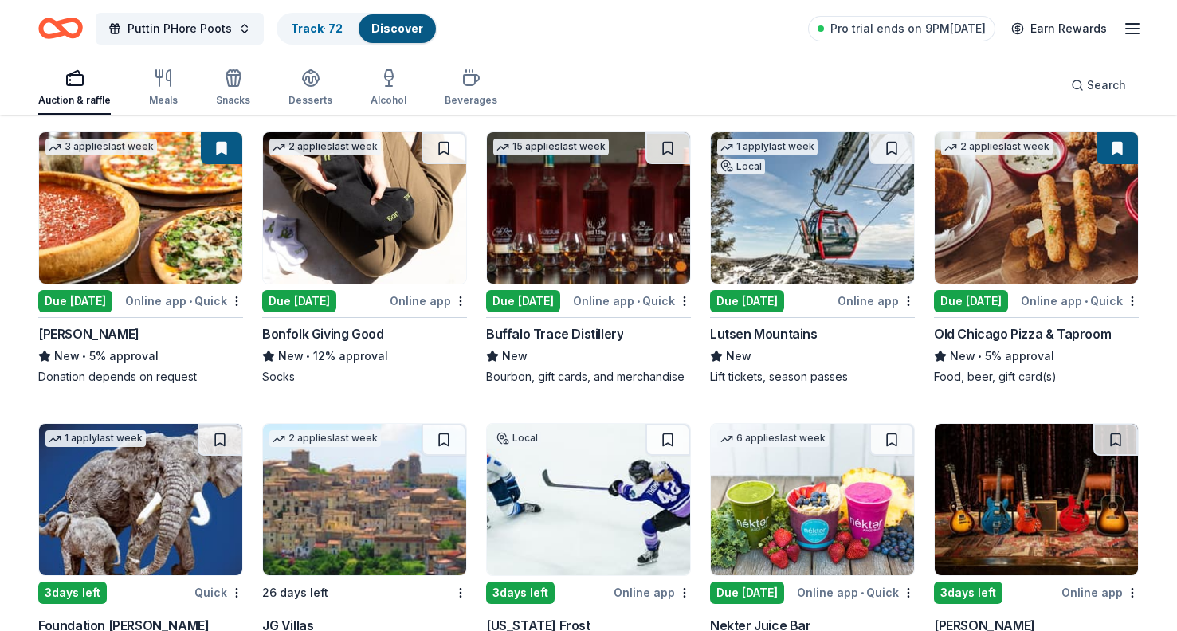
click at [970, 298] on div "Due [DATE]" at bounding box center [971, 301] width 74 height 22
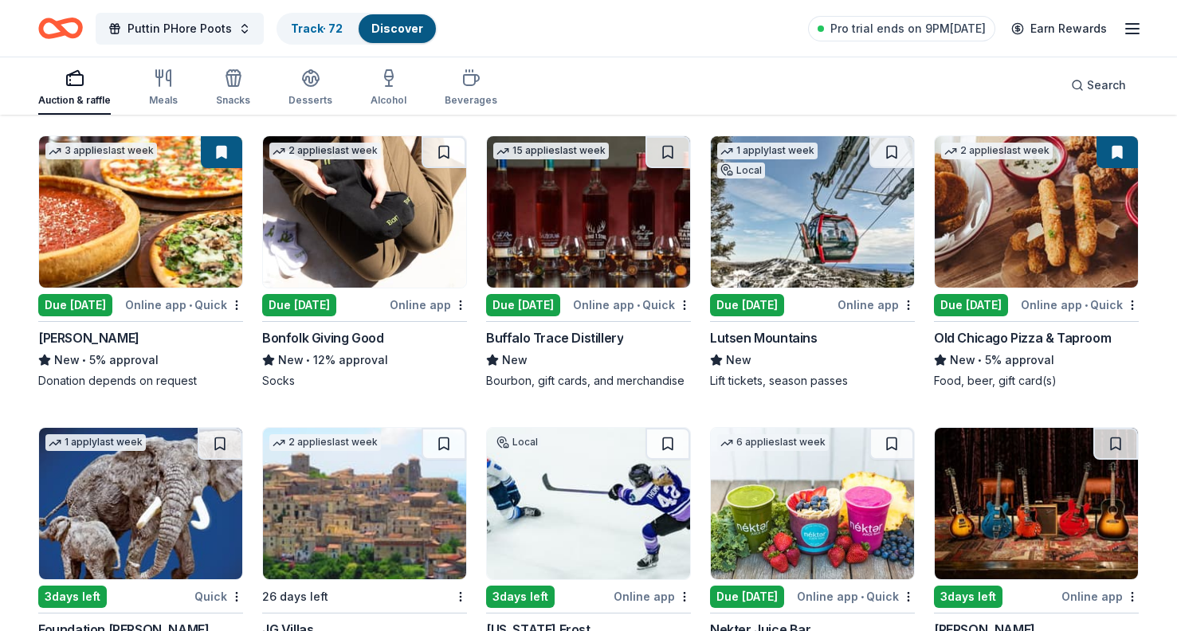
scroll to position [2837, 0]
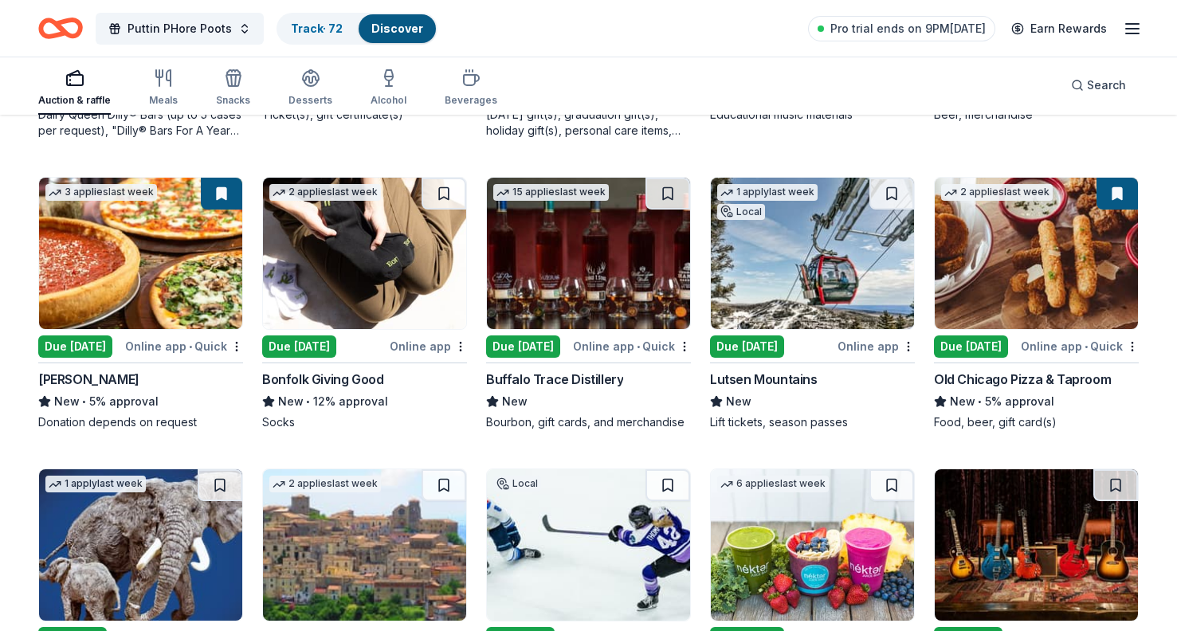
click at [327, 342] on div "Due [DATE]" at bounding box center [299, 347] width 74 height 22
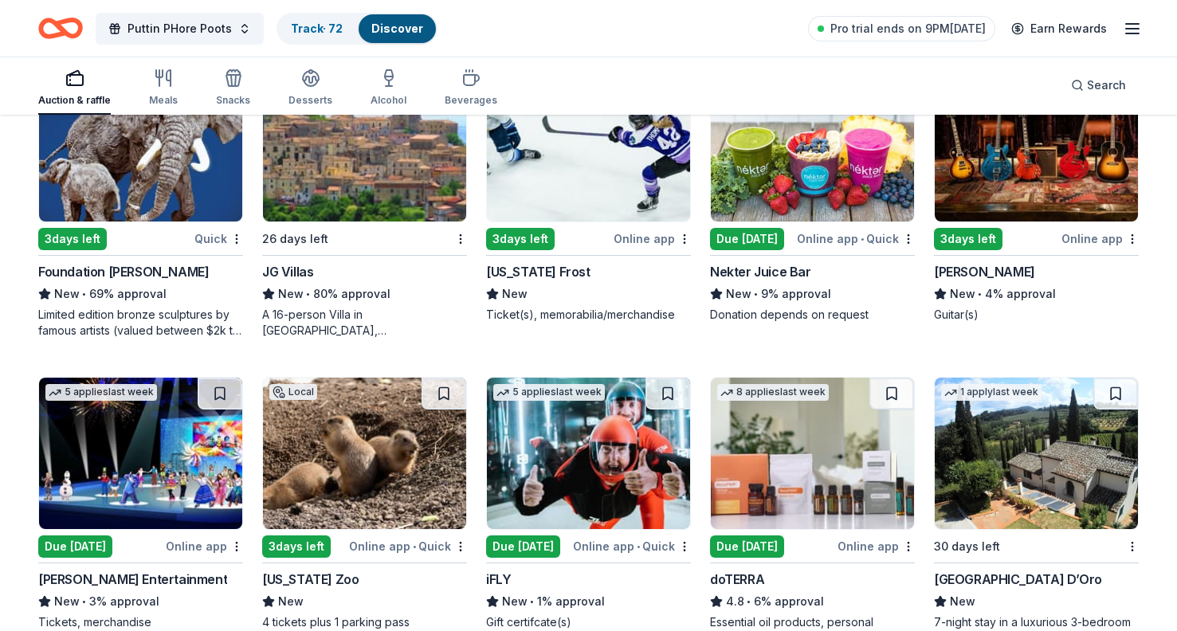
scroll to position [3369, 0]
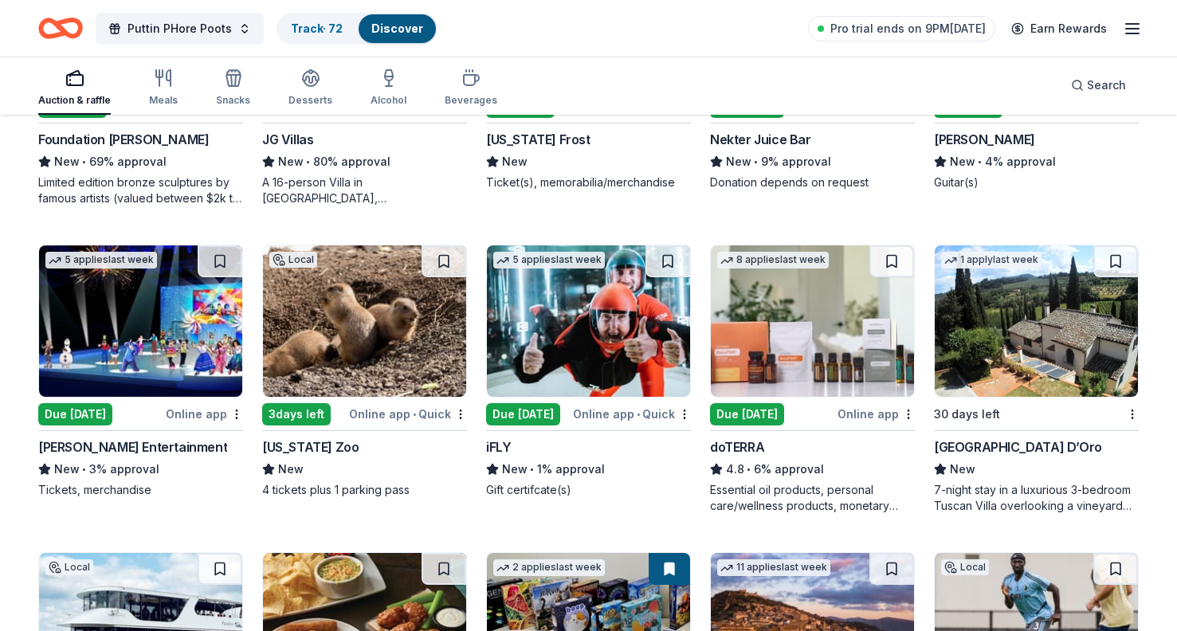
click at [515, 413] on div "Due [DATE]" at bounding box center [523, 414] width 74 height 22
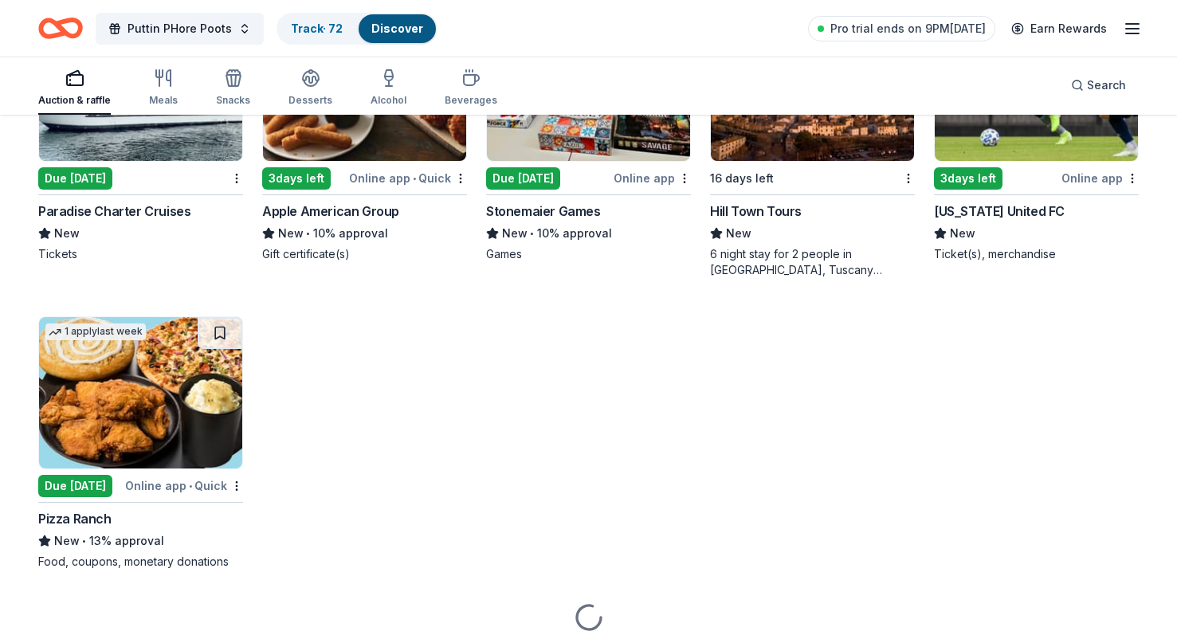
scroll to position [3933, 0]
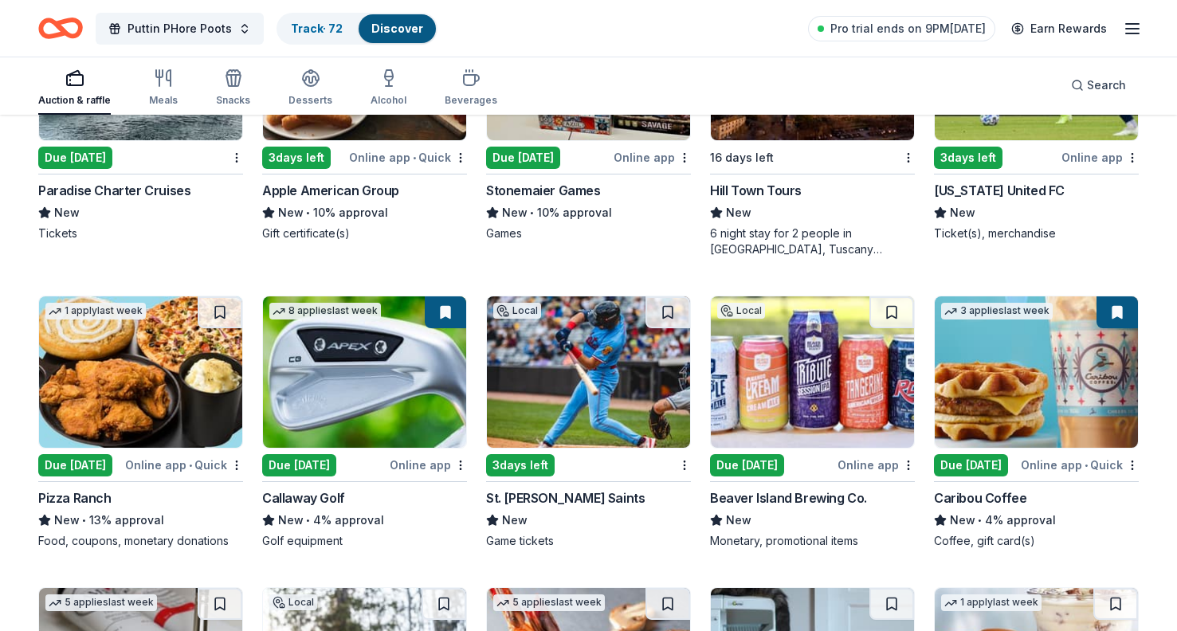
click at [95, 461] on div "Due [DATE]" at bounding box center [75, 465] width 74 height 22
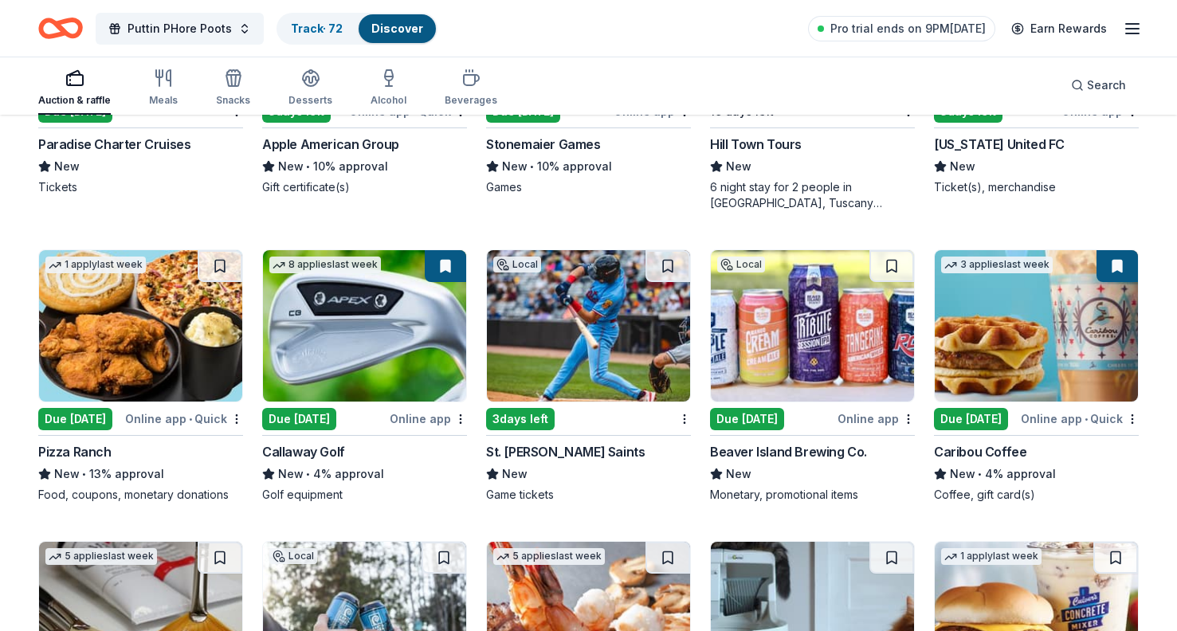
scroll to position [3988, 0]
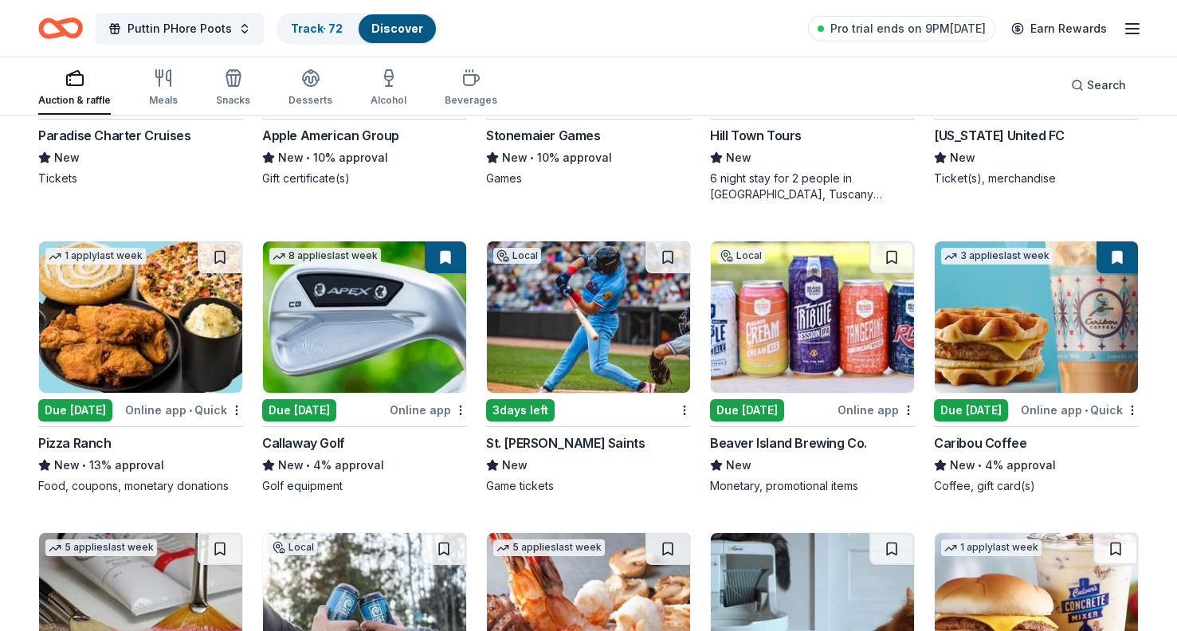
click at [309, 405] on div "Due [DATE]" at bounding box center [299, 410] width 74 height 22
click at [507, 410] on div "3 days left" at bounding box center [520, 409] width 69 height 22
click at [782, 405] on div "Due [DATE]" at bounding box center [747, 409] width 74 height 22
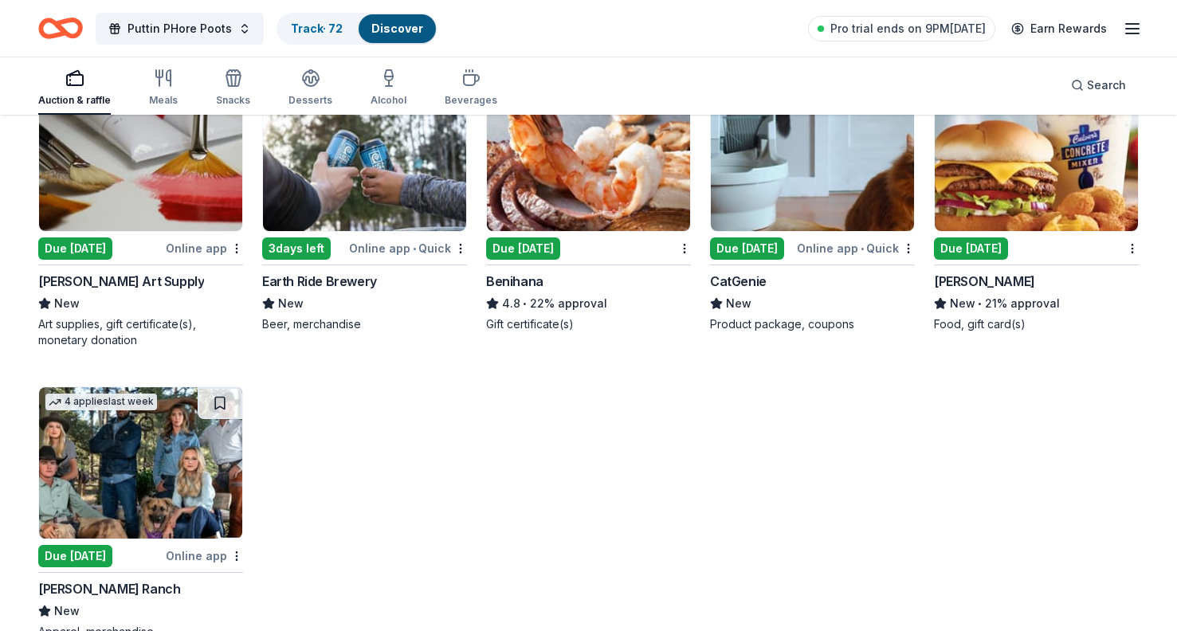
scroll to position [4450, 0]
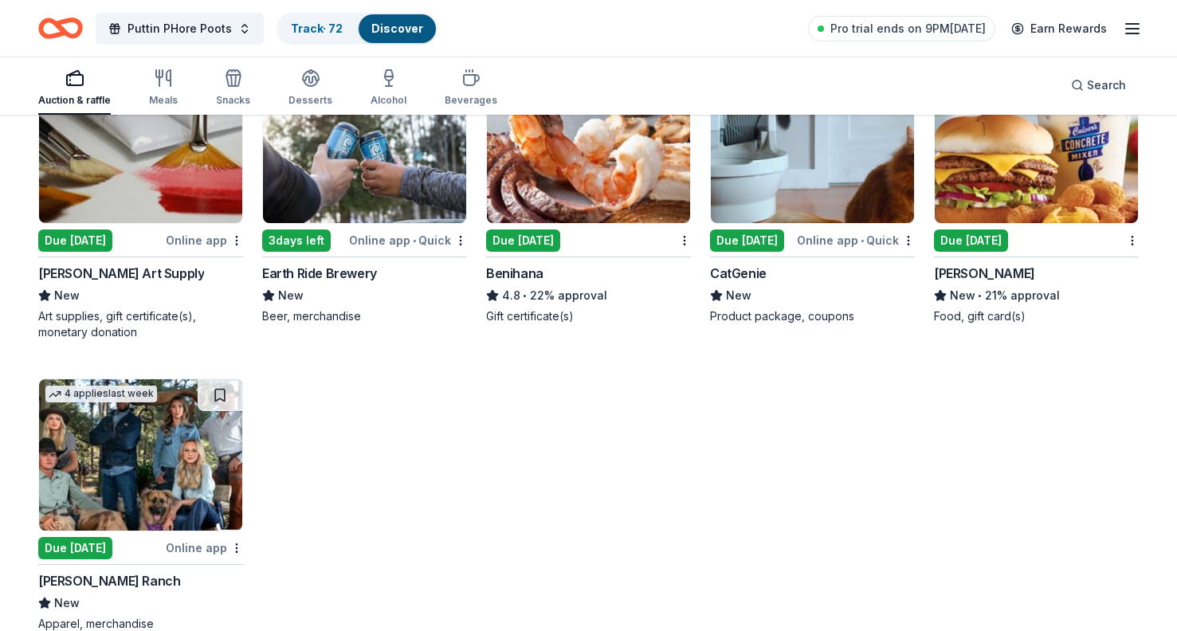
click at [297, 241] on div "3 days left" at bounding box center [296, 241] width 69 height 22
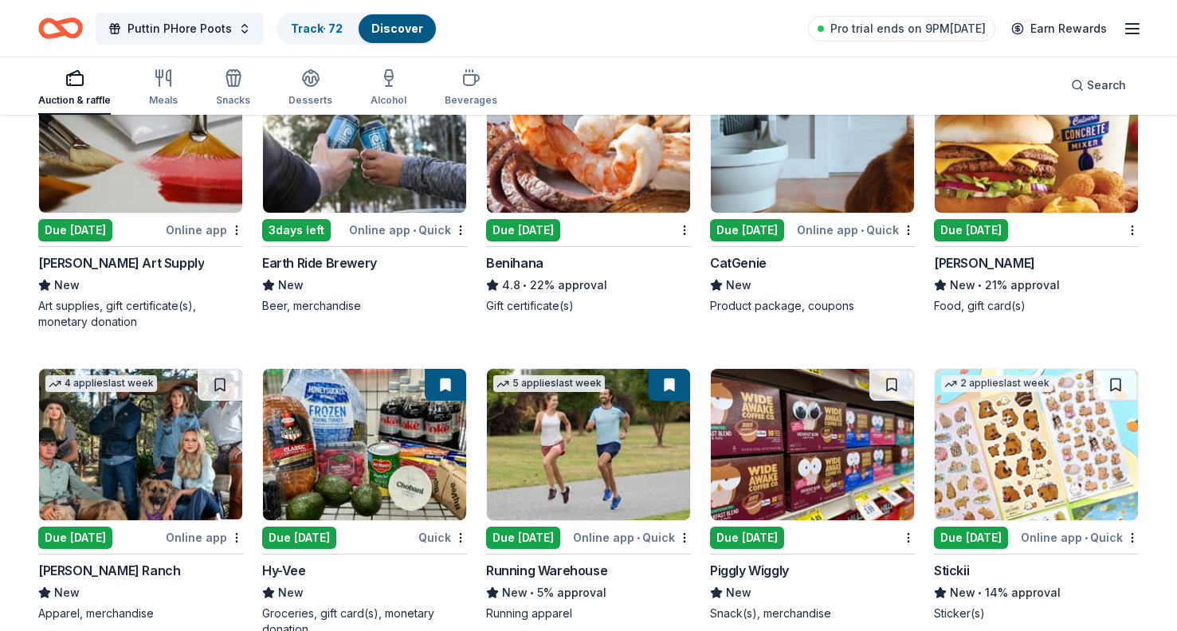
scroll to position [4336, 0]
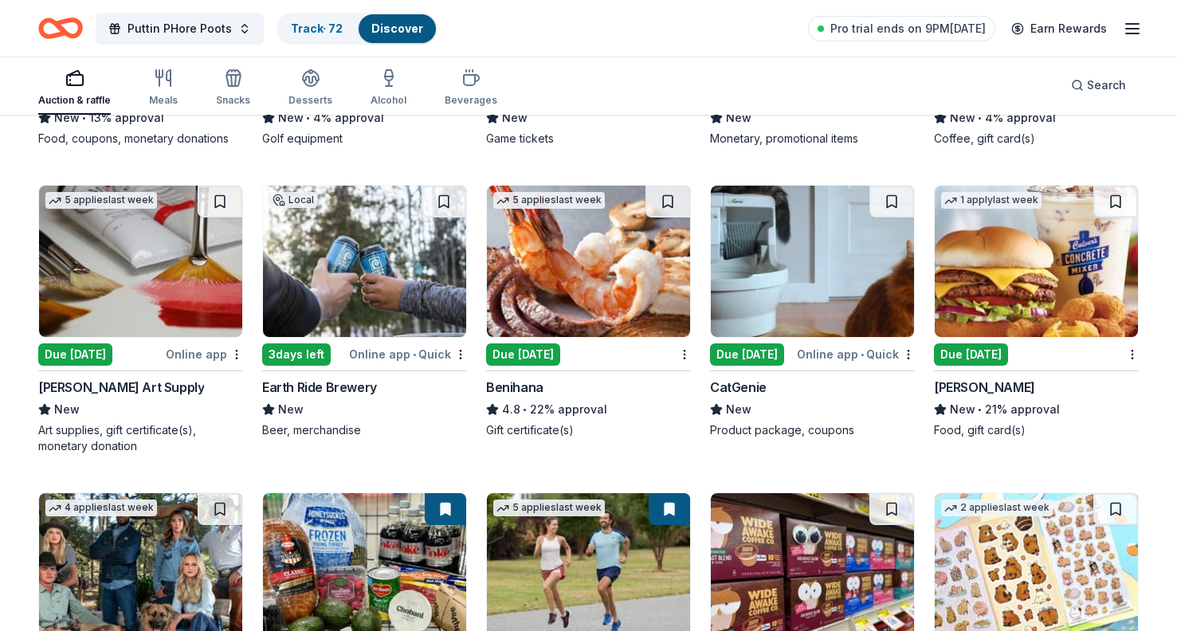
click at [537, 359] on div "Due [DATE]" at bounding box center [523, 355] width 74 height 22
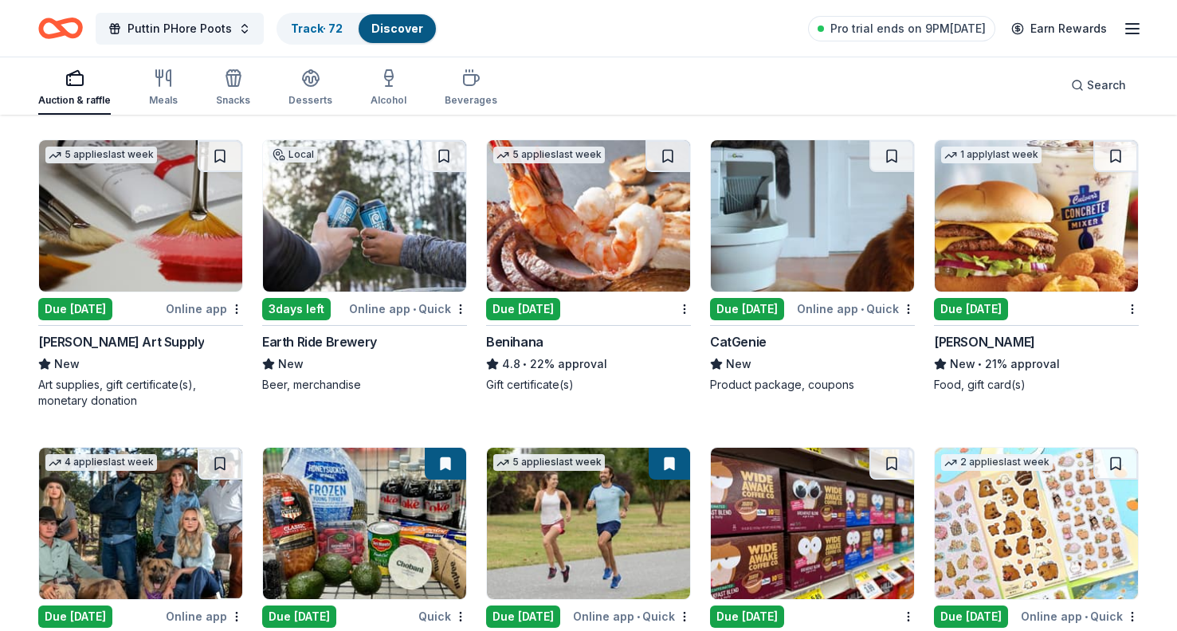
scroll to position [4392, 0]
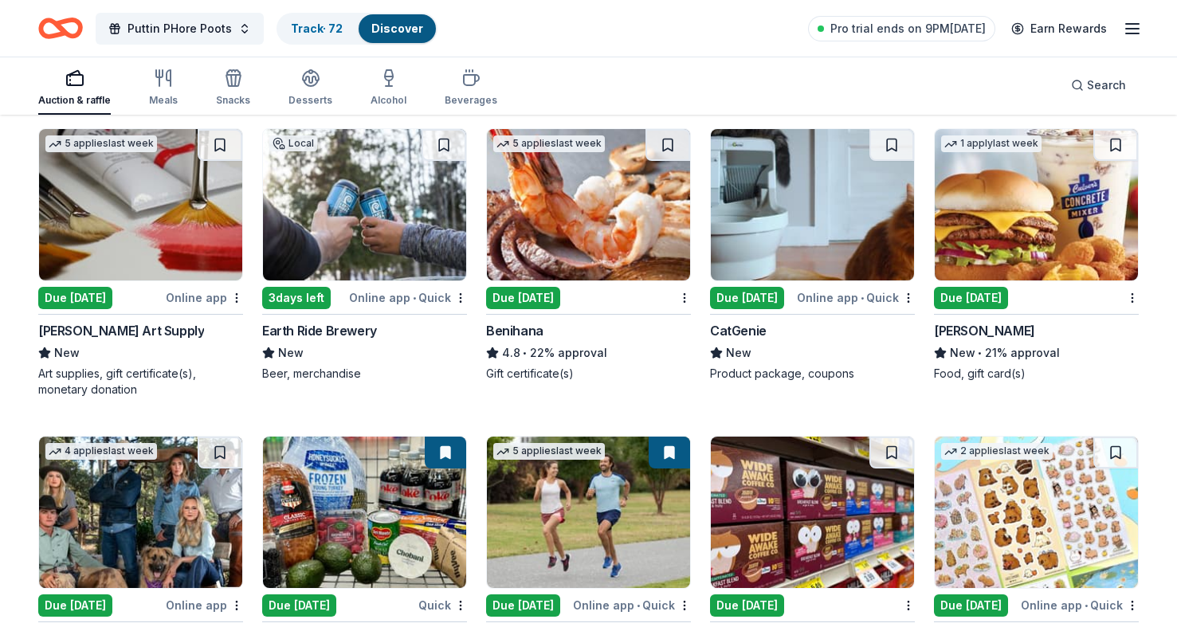
click at [983, 298] on div "Due [DATE]" at bounding box center [971, 298] width 74 height 22
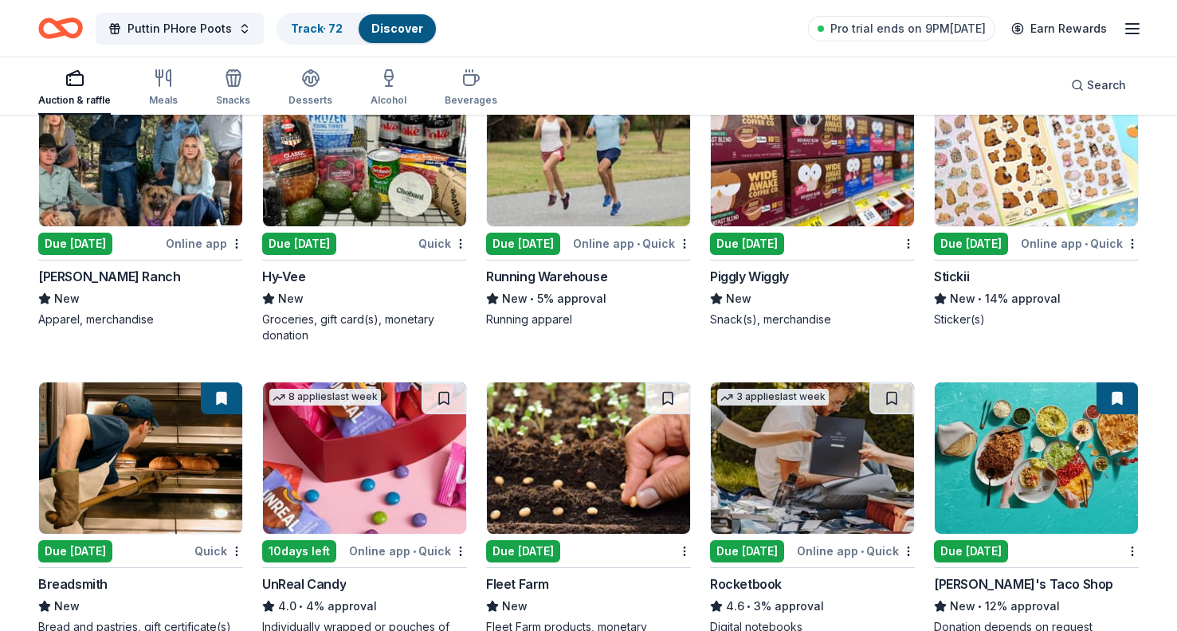
scroll to position [4758, 0]
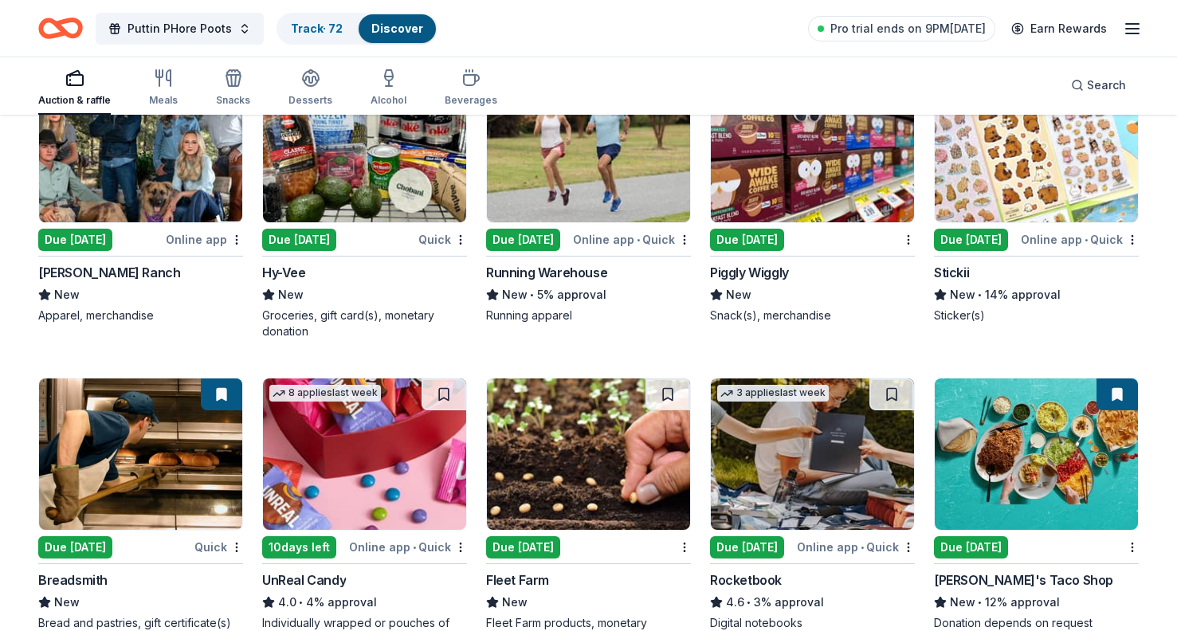
click at [322, 239] on div "Due [DATE]" at bounding box center [299, 240] width 74 height 22
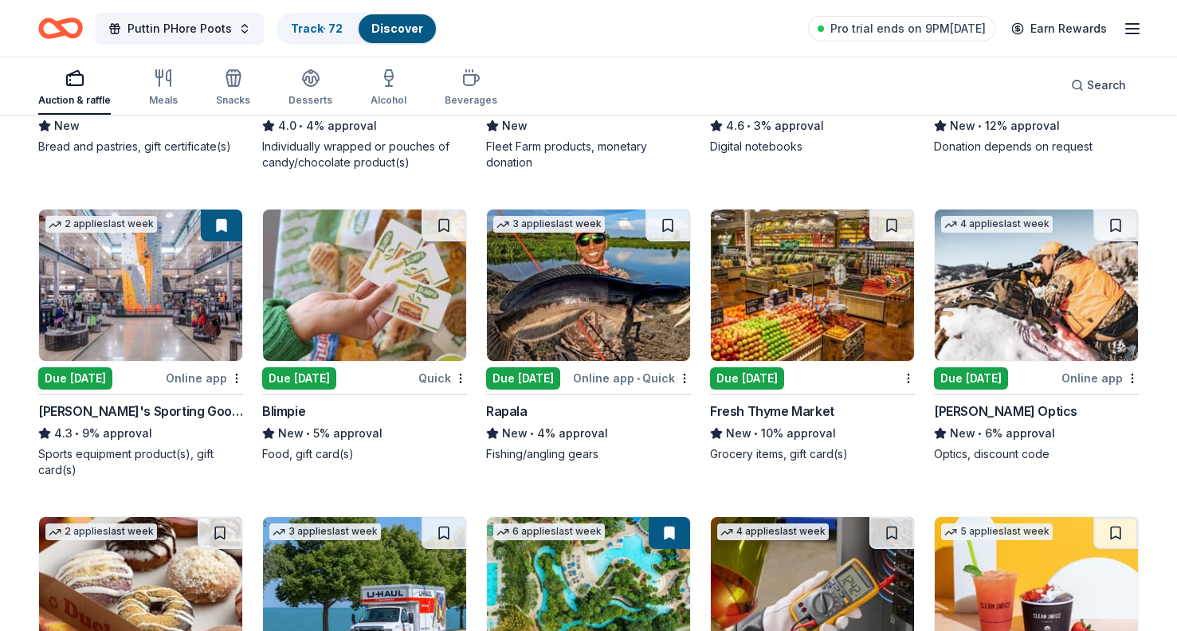
scroll to position [5238, 0]
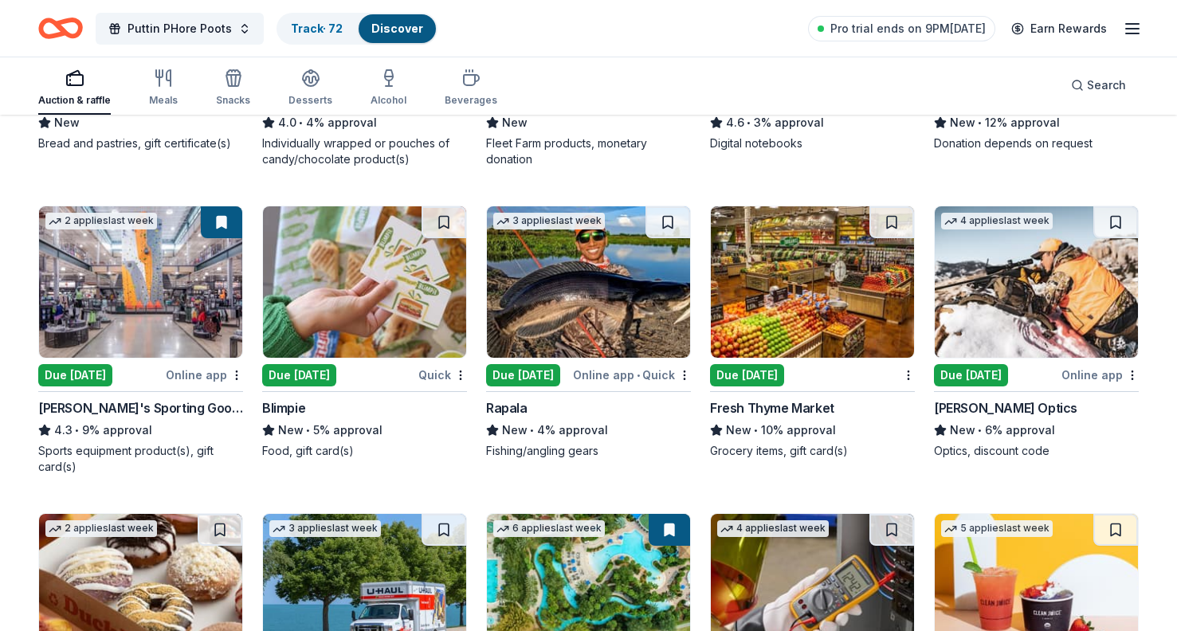
click at [98, 369] on div "Due [DATE]" at bounding box center [75, 375] width 74 height 22
click at [517, 372] on div "Due [DATE]" at bounding box center [523, 375] width 74 height 22
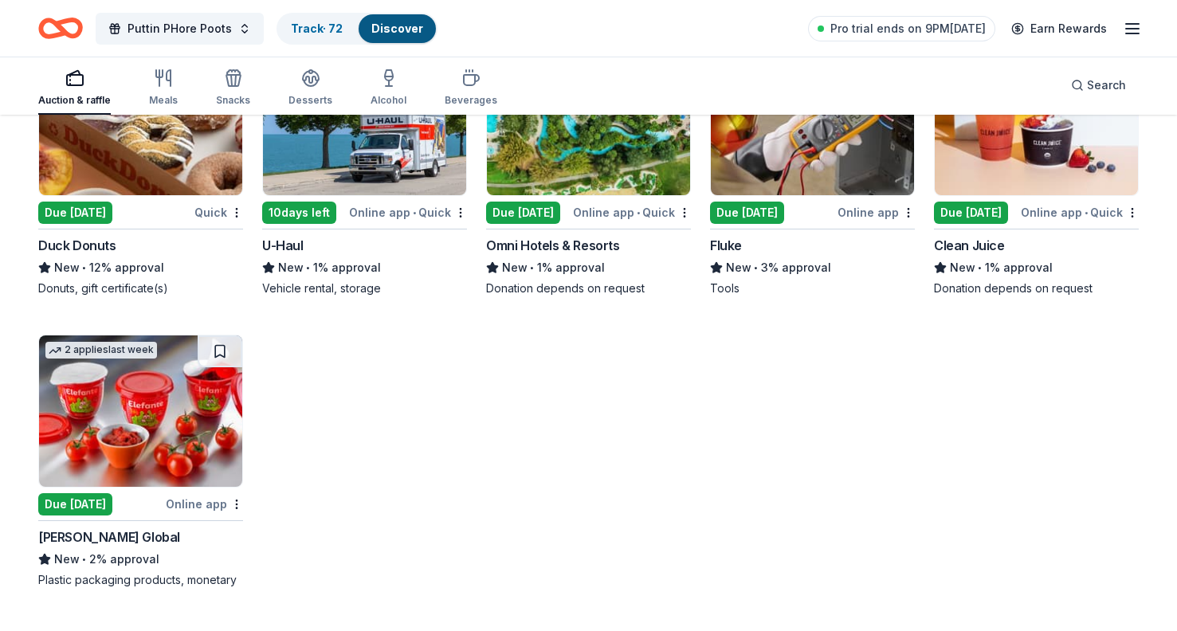
scroll to position [5525, 0]
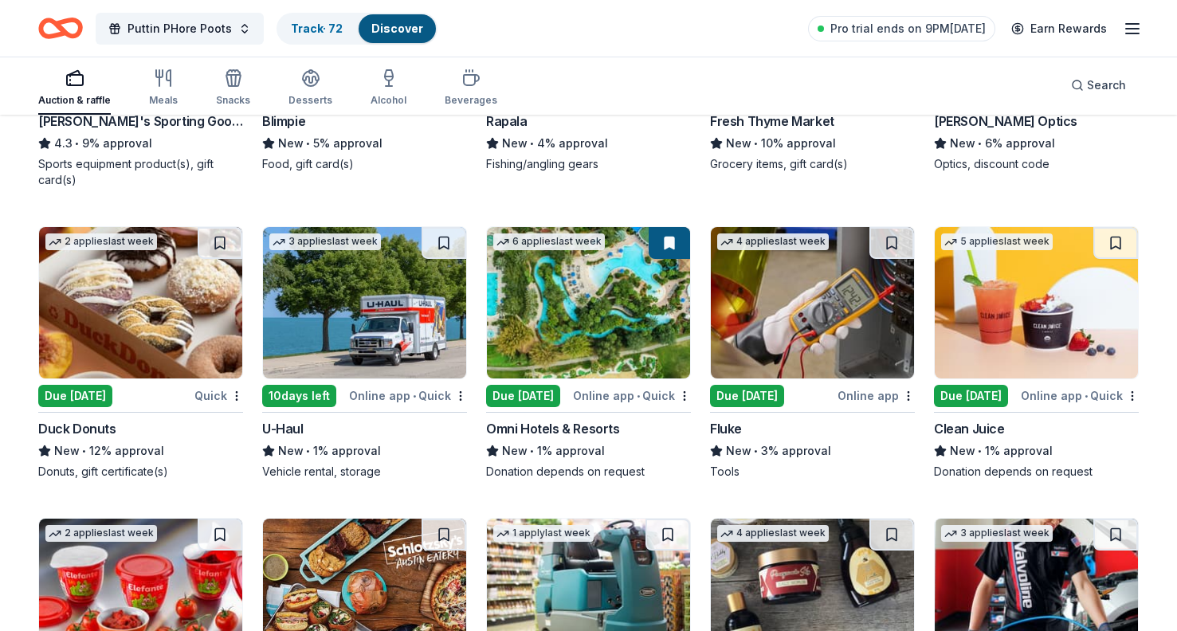
click at [84, 398] on div "Due [DATE]" at bounding box center [75, 396] width 74 height 22
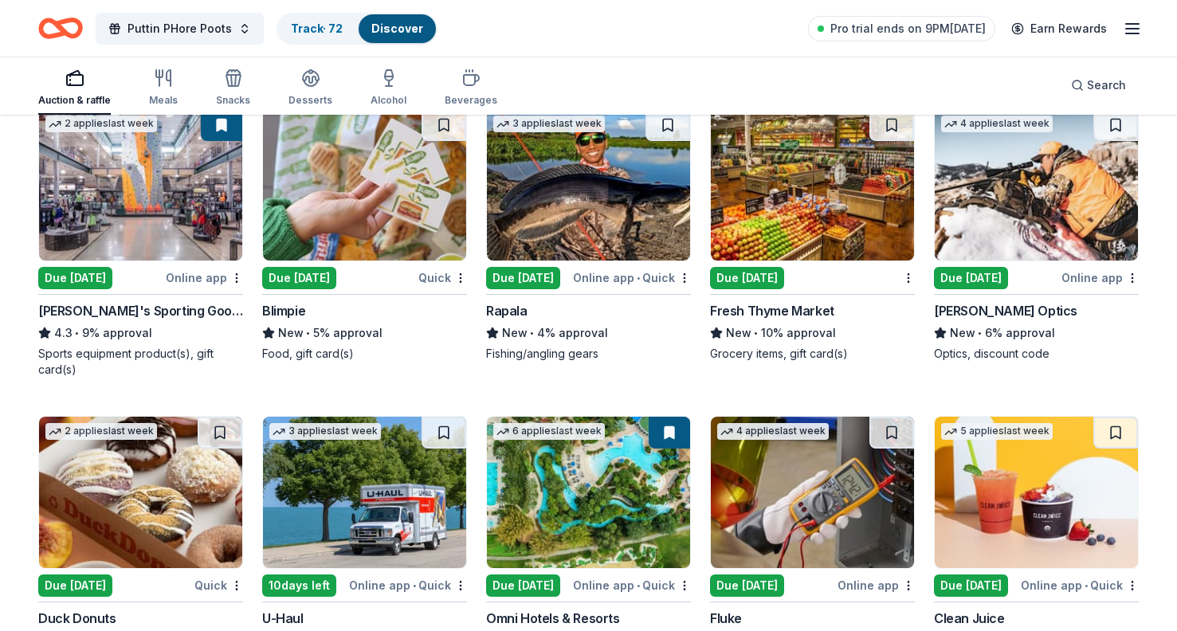
scroll to position [5283, 0]
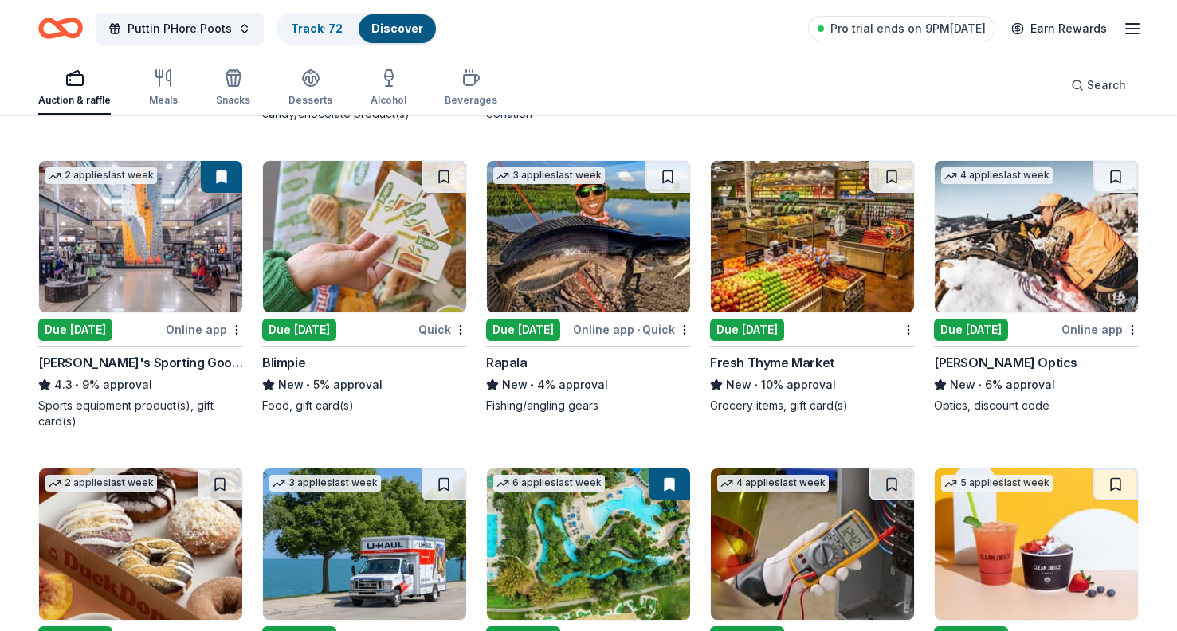
click at [750, 335] on div "Due [DATE]" at bounding box center [747, 330] width 74 height 22
click at [320, 333] on div "Due [DATE]" at bounding box center [299, 330] width 74 height 22
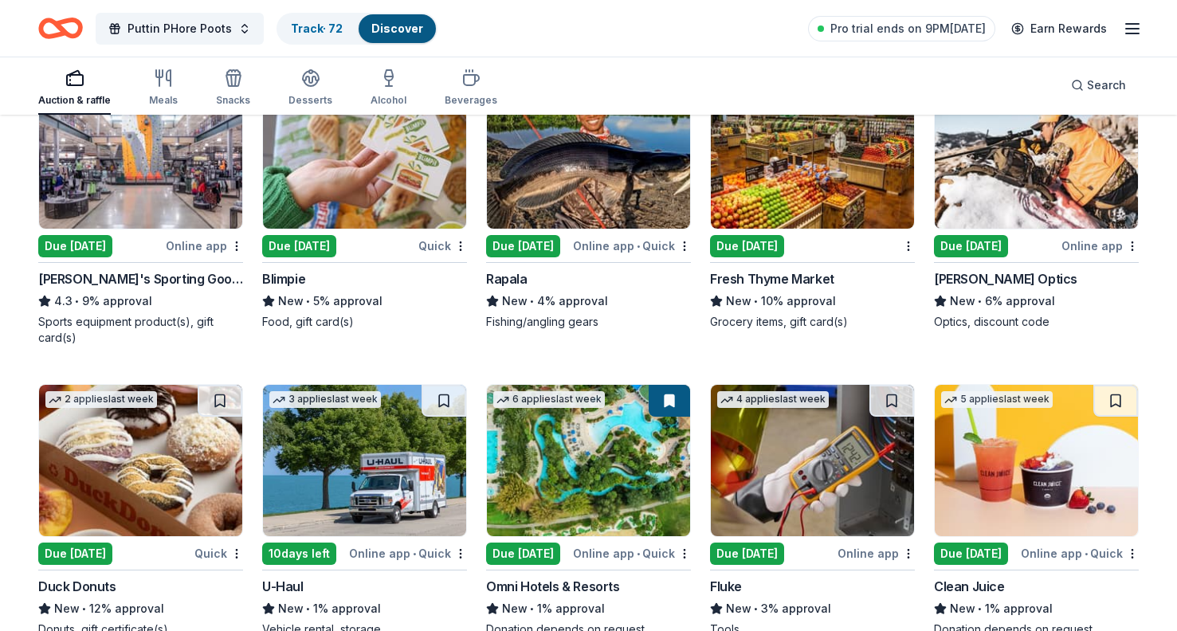
scroll to position [5351, 0]
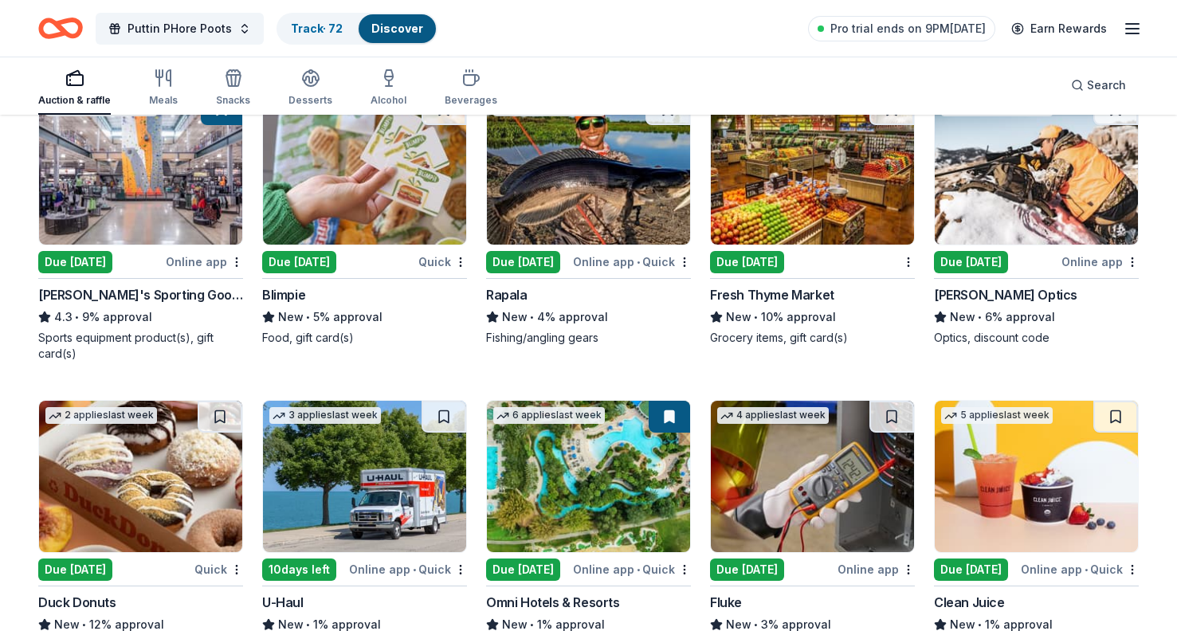
click at [992, 265] on div "Due [DATE]" at bounding box center [971, 262] width 74 height 22
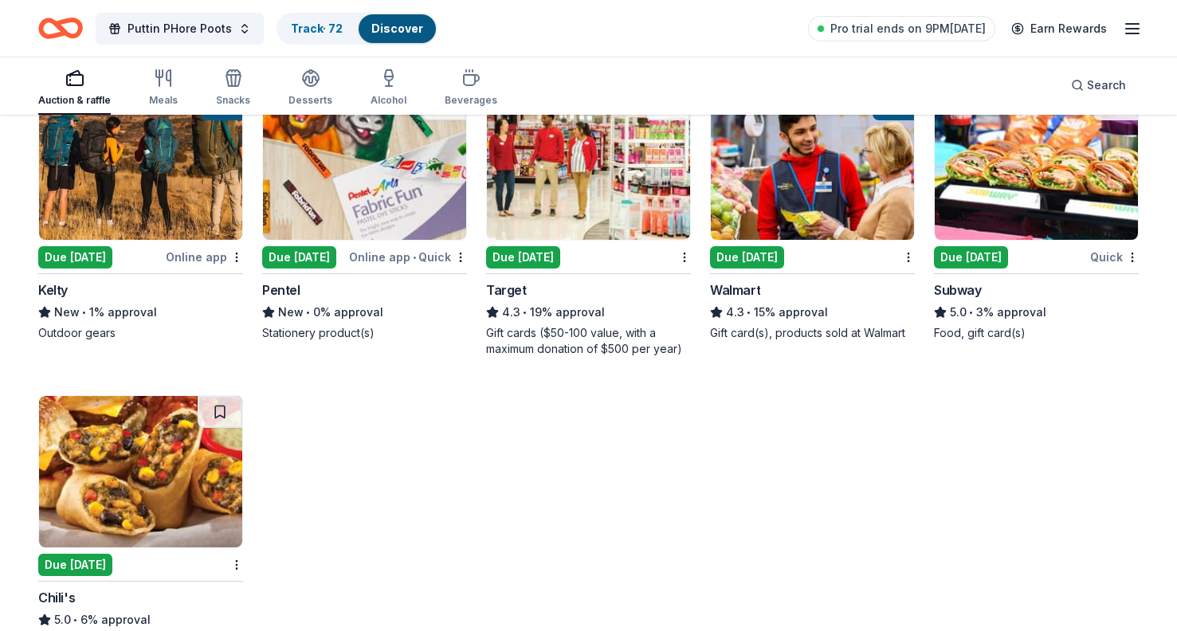
scroll to position [6275, 0]
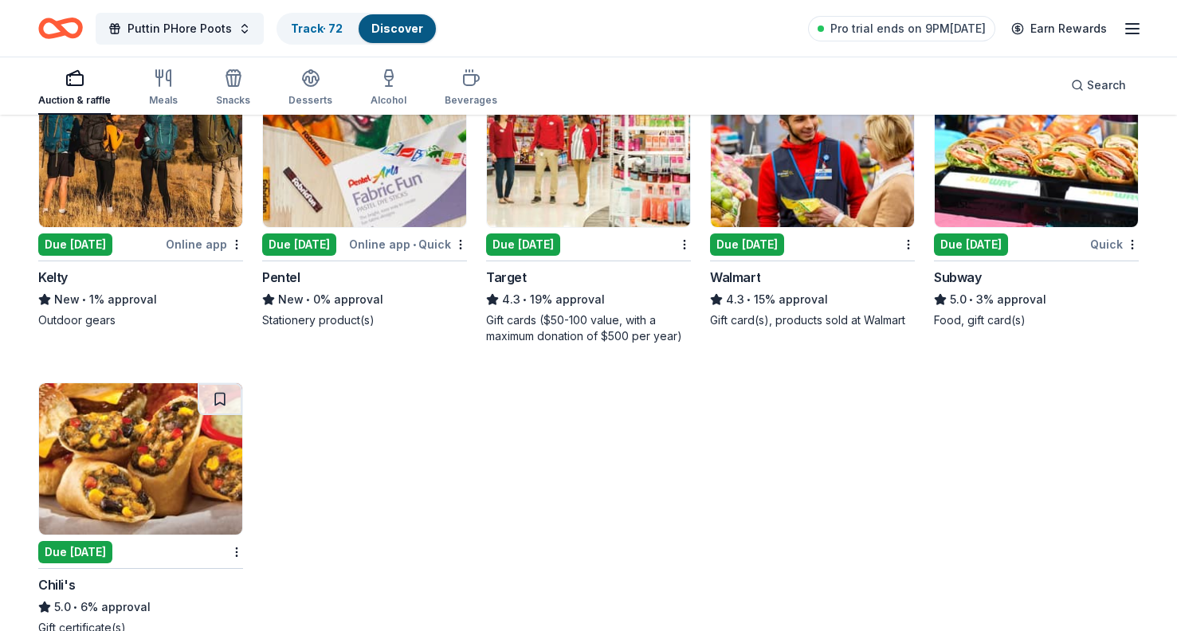
click at [103, 549] on div "Due [DATE]" at bounding box center [75, 552] width 74 height 22
click at [1007, 239] on div "Due [DATE]" at bounding box center [971, 245] width 74 height 22
click at [740, 245] on div "Due [DATE]" at bounding box center [747, 245] width 74 height 22
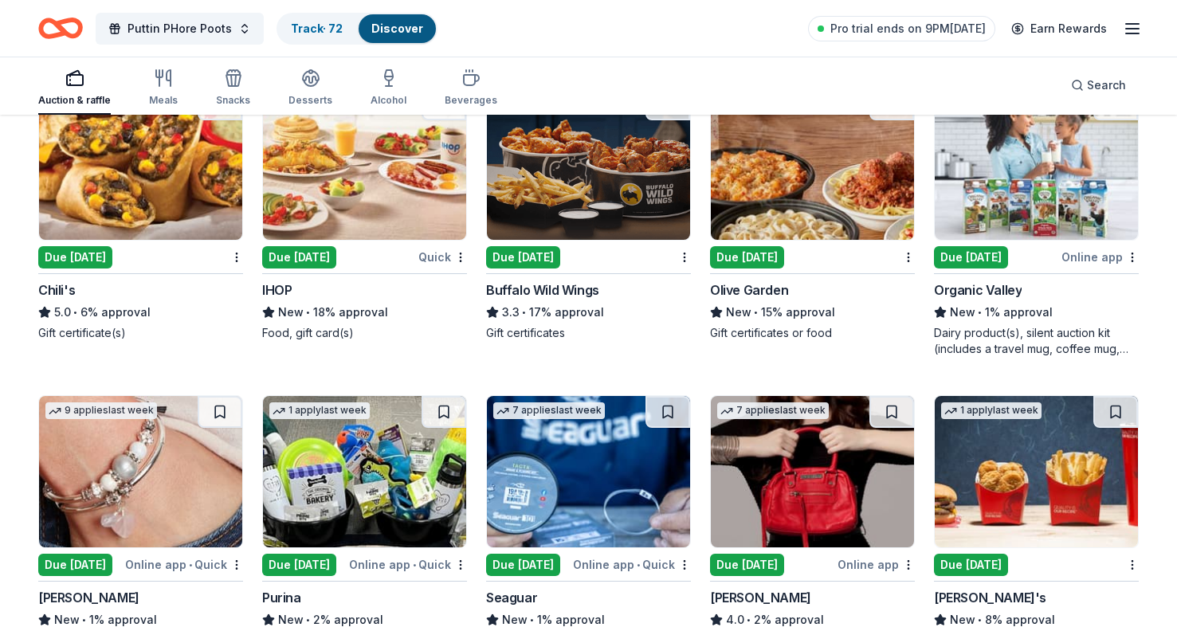
scroll to position [6544, 0]
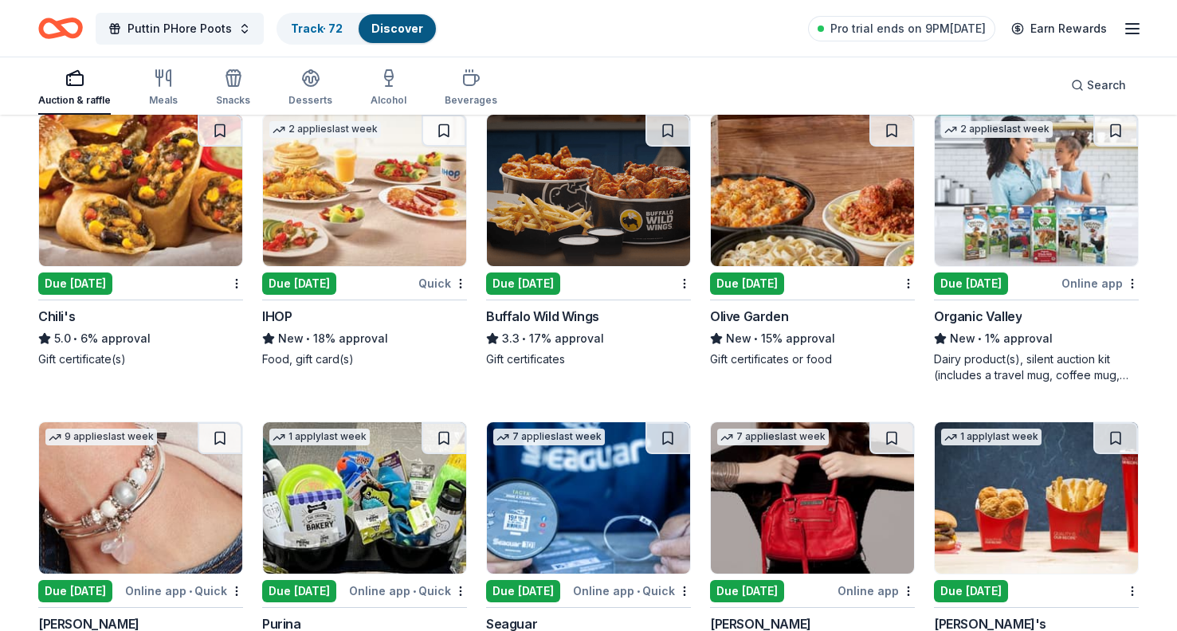
click at [323, 274] on div "Due [DATE]" at bounding box center [299, 284] width 74 height 22
click at [544, 281] on div "Due [DATE]" at bounding box center [523, 284] width 74 height 22
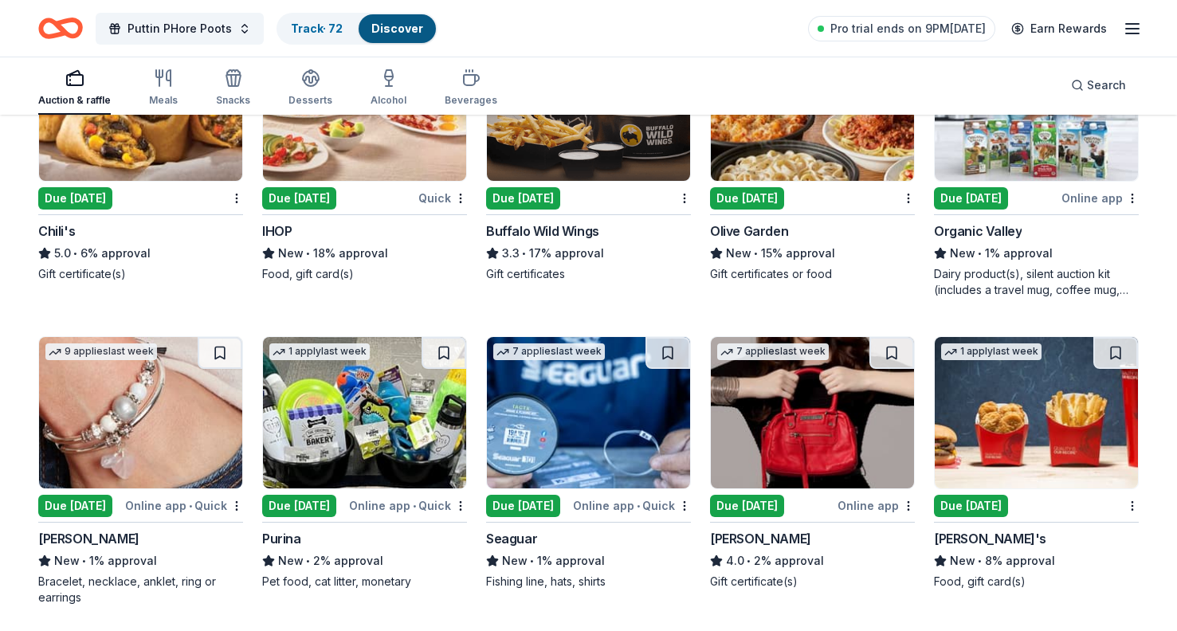
scroll to position [6662, 0]
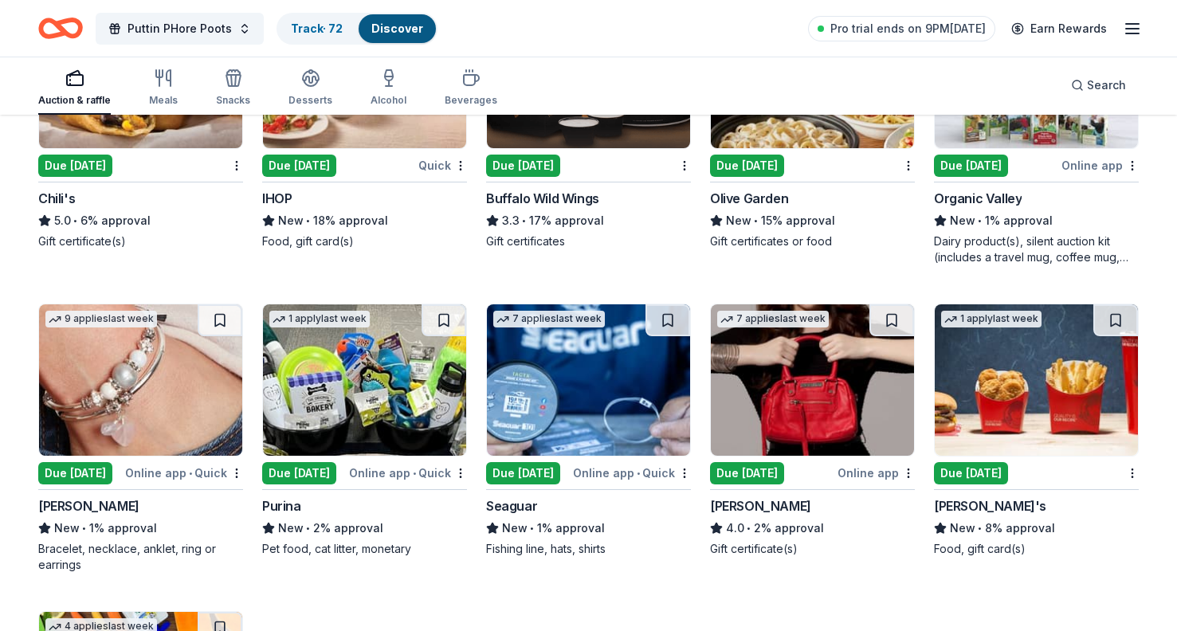
click at [979, 472] on div "Due [DATE]" at bounding box center [971, 473] width 74 height 22
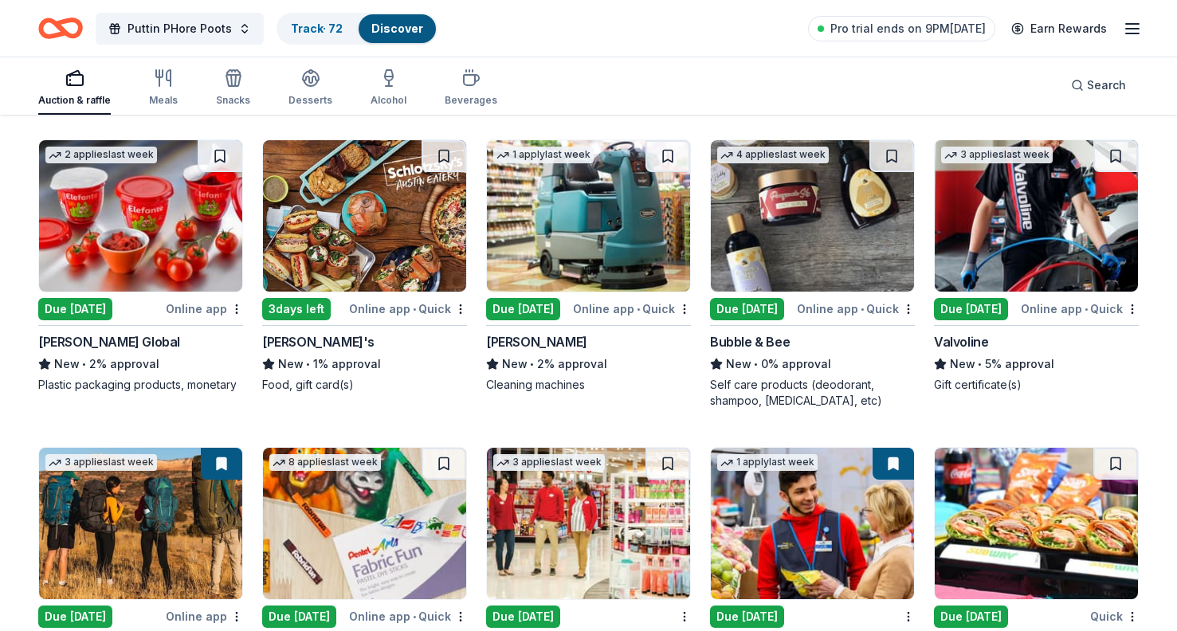
scroll to position [5873, 0]
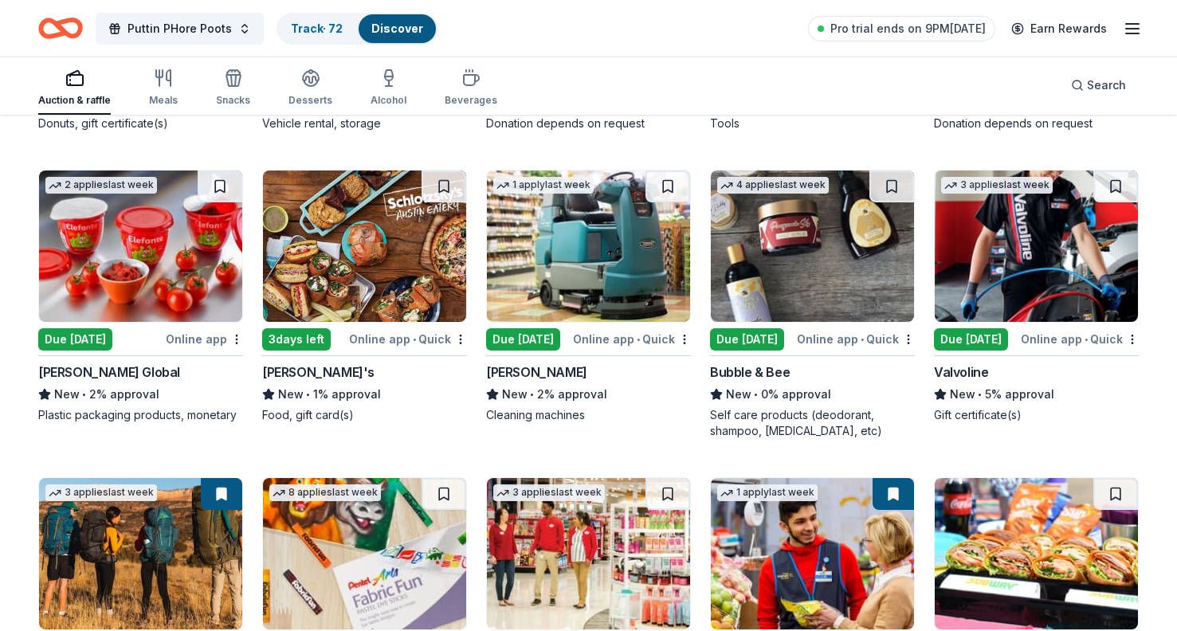
click at [737, 339] on div "Due [DATE]" at bounding box center [747, 339] width 74 height 22
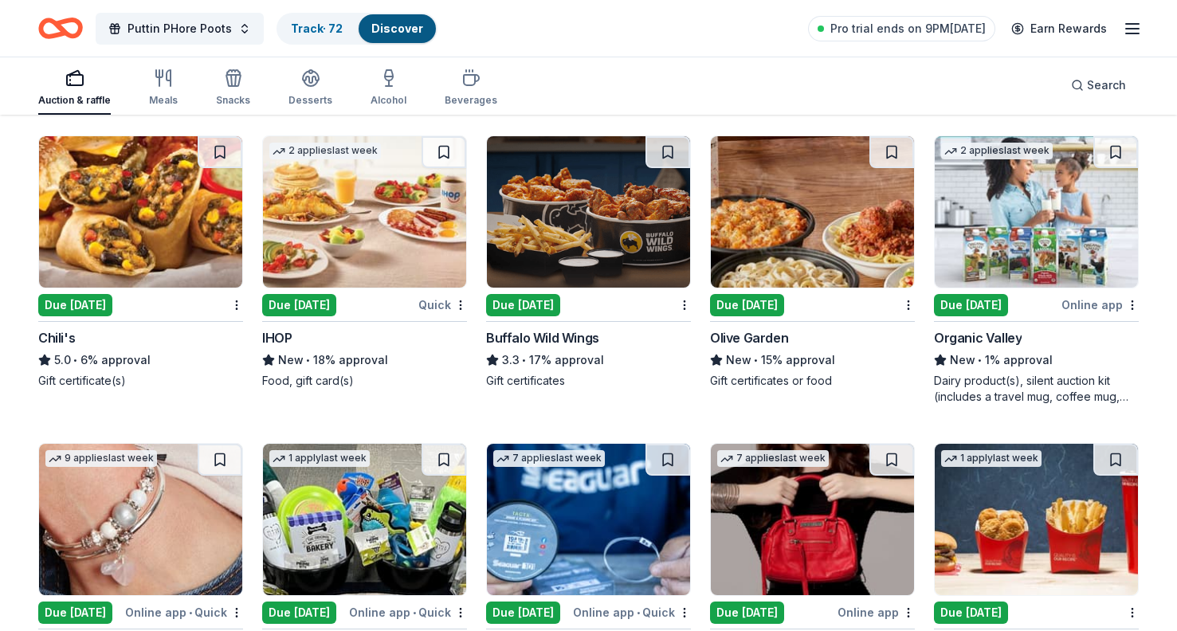
scroll to position [6509, 0]
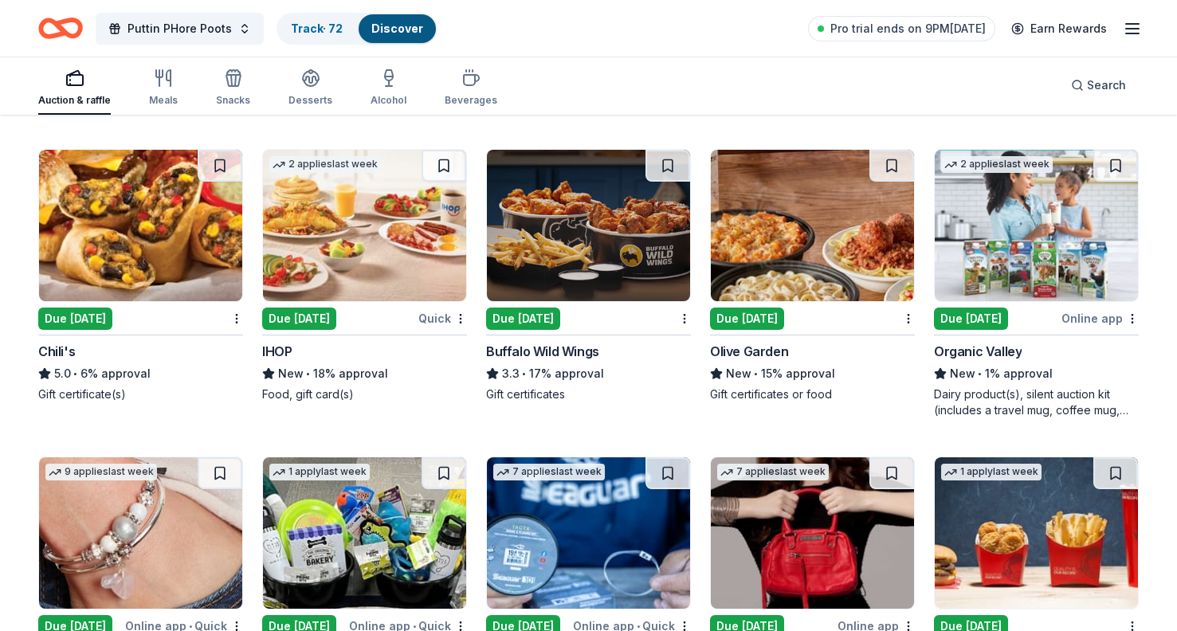
click at [769, 320] on div "Due [DATE]" at bounding box center [747, 319] width 74 height 22
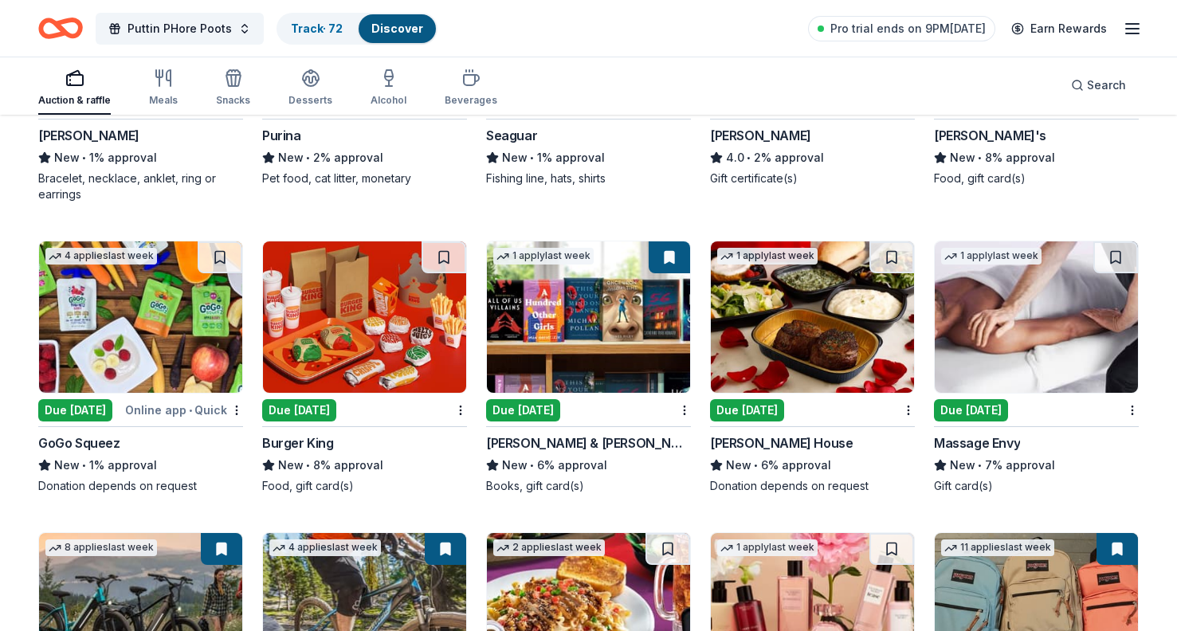
scroll to position [7083, 0]
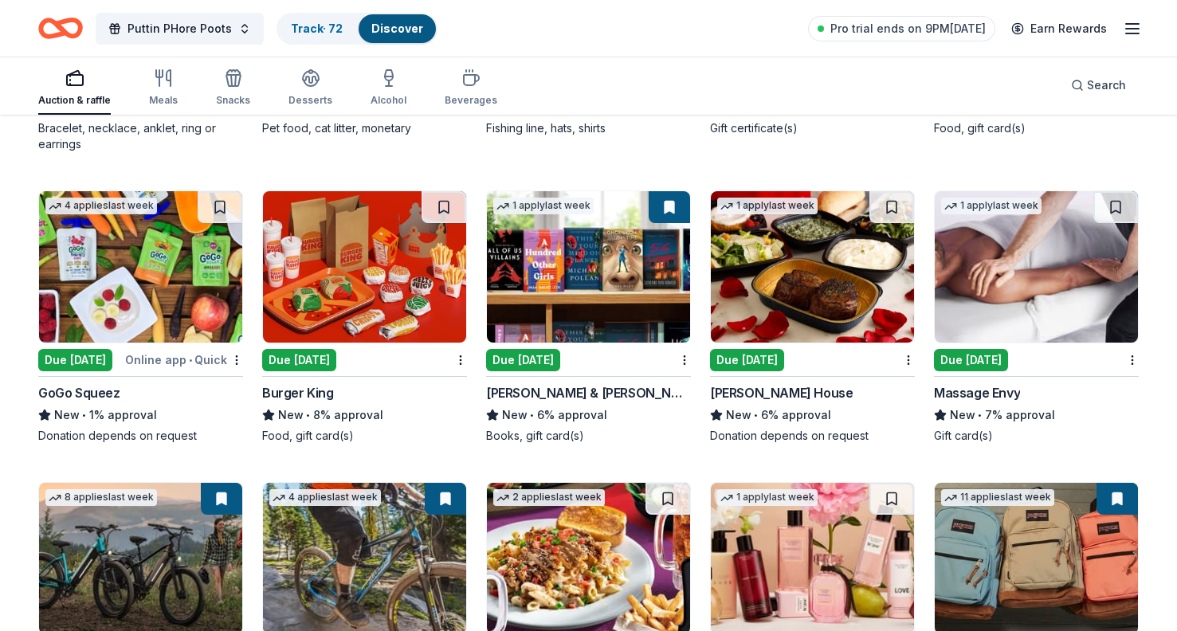
click at [305, 355] on div "Due [DATE]" at bounding box center [299, 360] width 74 height 22
click at [542, 359] on div "Due [DATE]" at bounding box center [523, 360] width 74 height 22
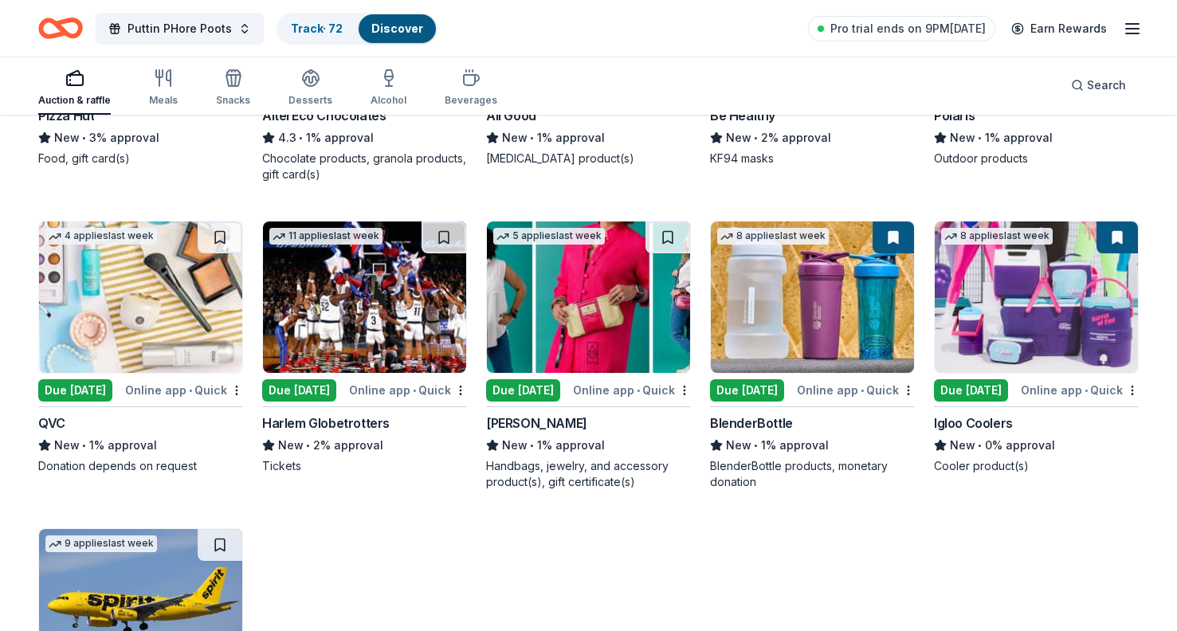
scroll to position [7961, 0]
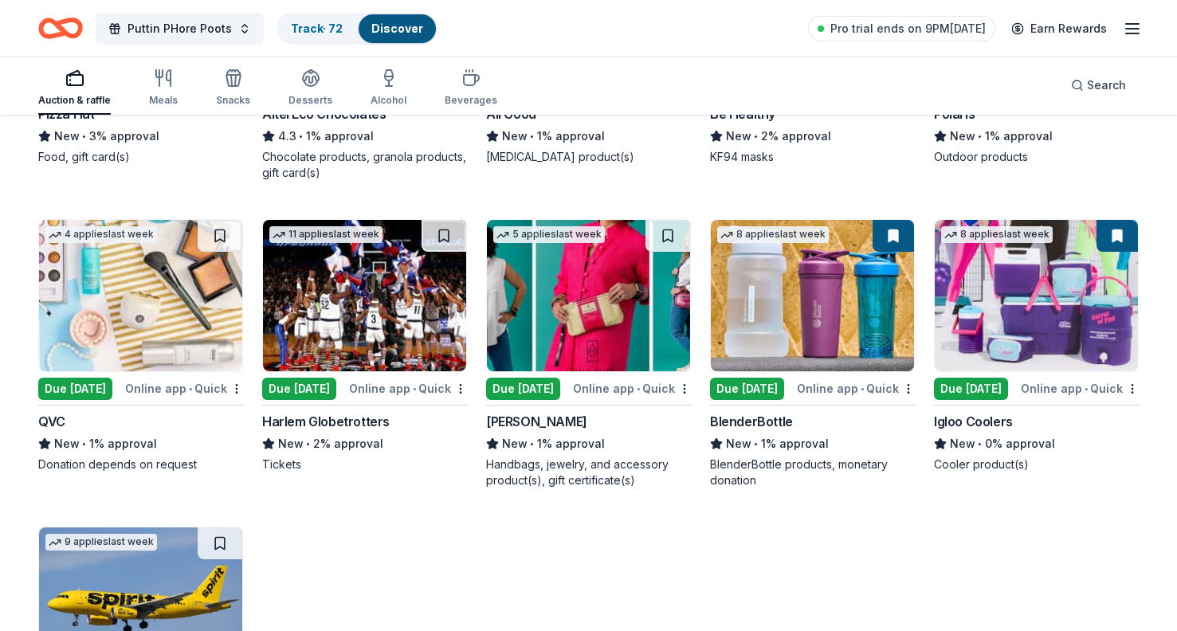
click at [336, 386] on div "Due [DATE]" at bounding box center [299, 389] width 74 height 22
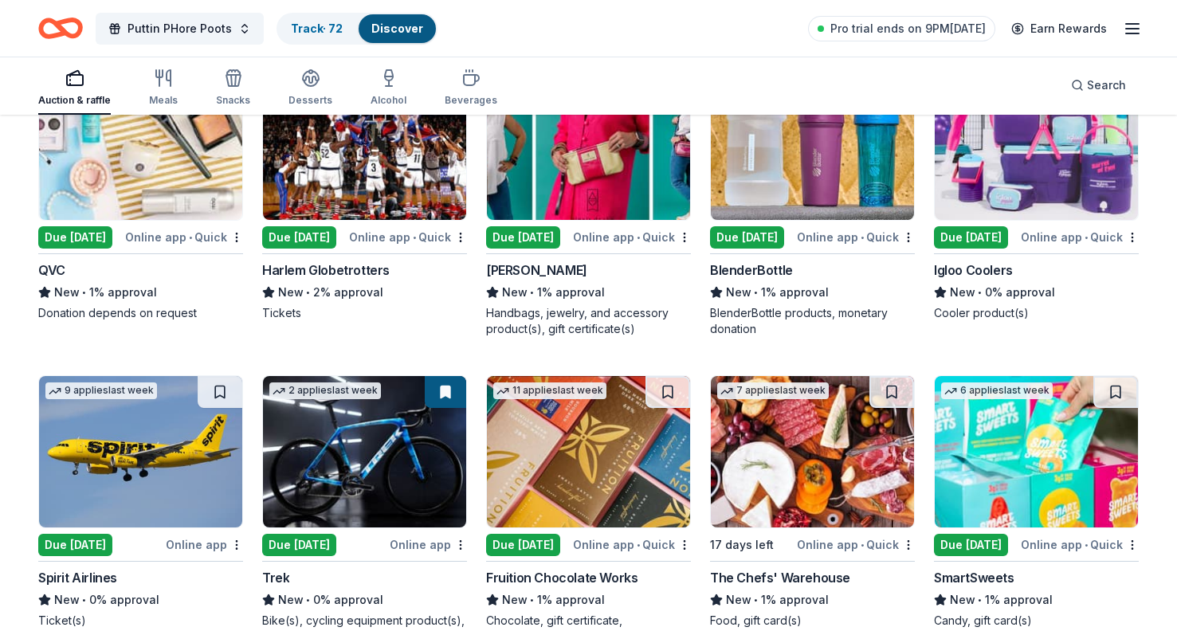
scroll to position [8157, 0]
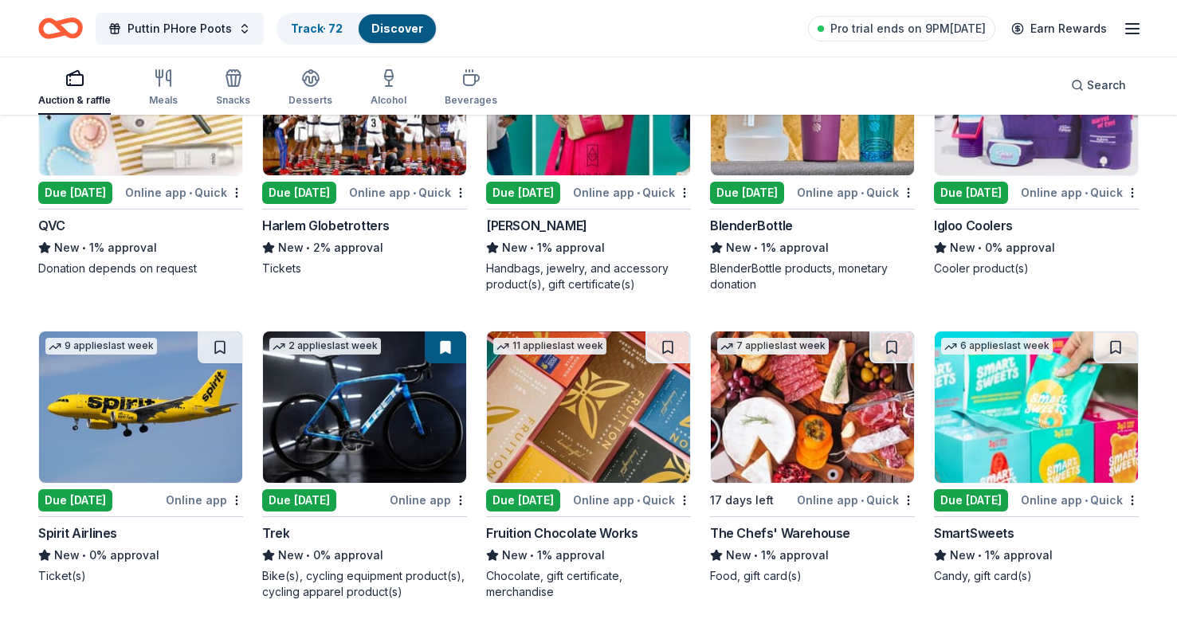
click at [751, 193] on div "Due [DATE]" at bounding box center [747, 193] width 74 height 22
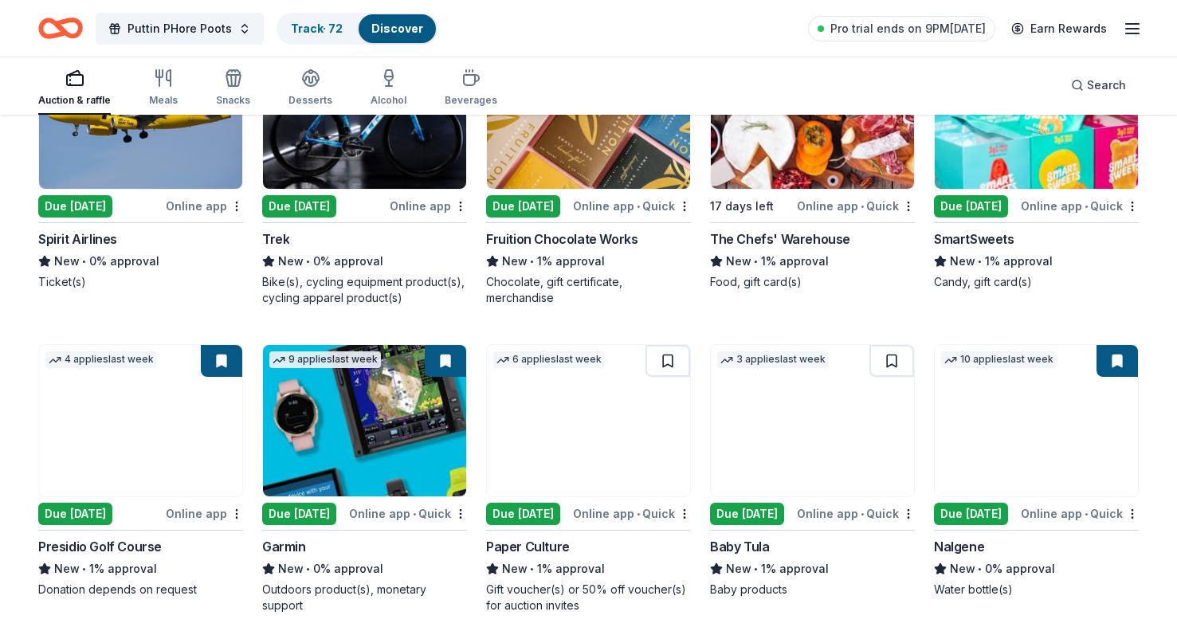
scroll to position [8419, 0]
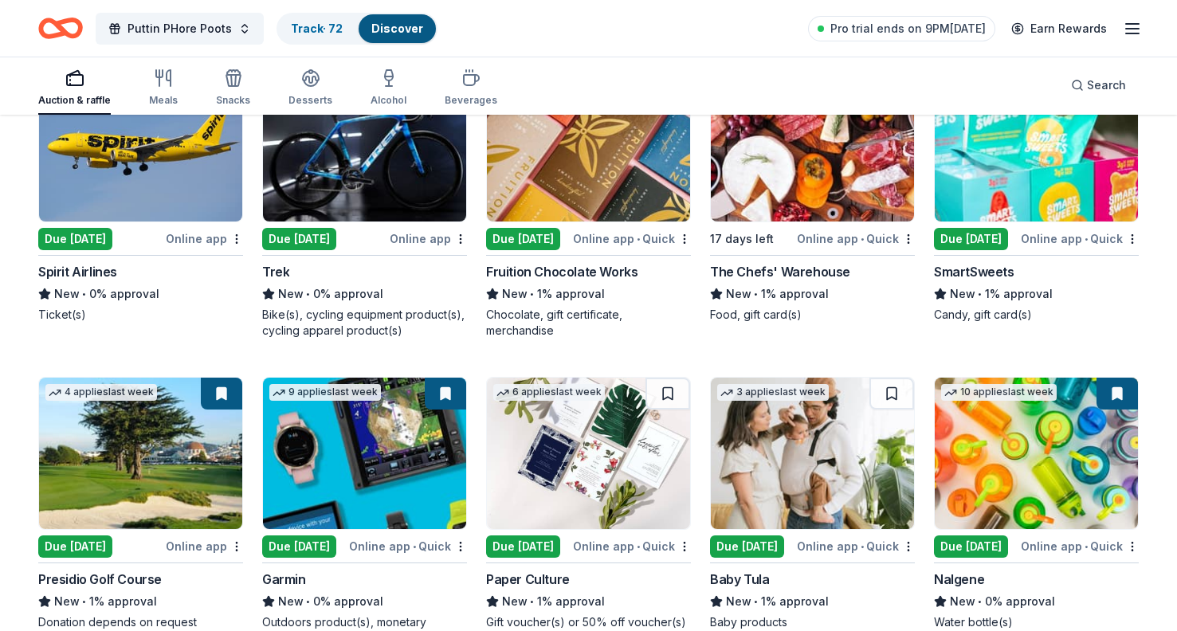
click at [973, 241] on div "Due [DATE]" at bounding box center [971, 239] width 74 height 22
click at [507, 238] on div "Due [DATE]" at bounding box center [523, 239] width 74 height 22
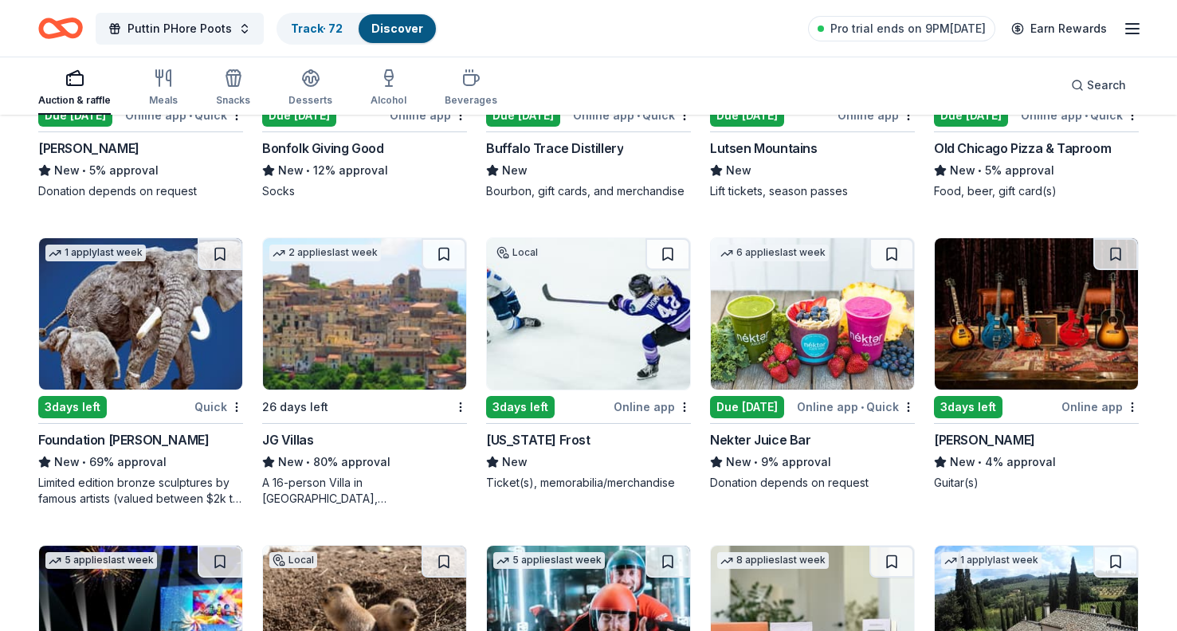
scroll to position [3008, 0]
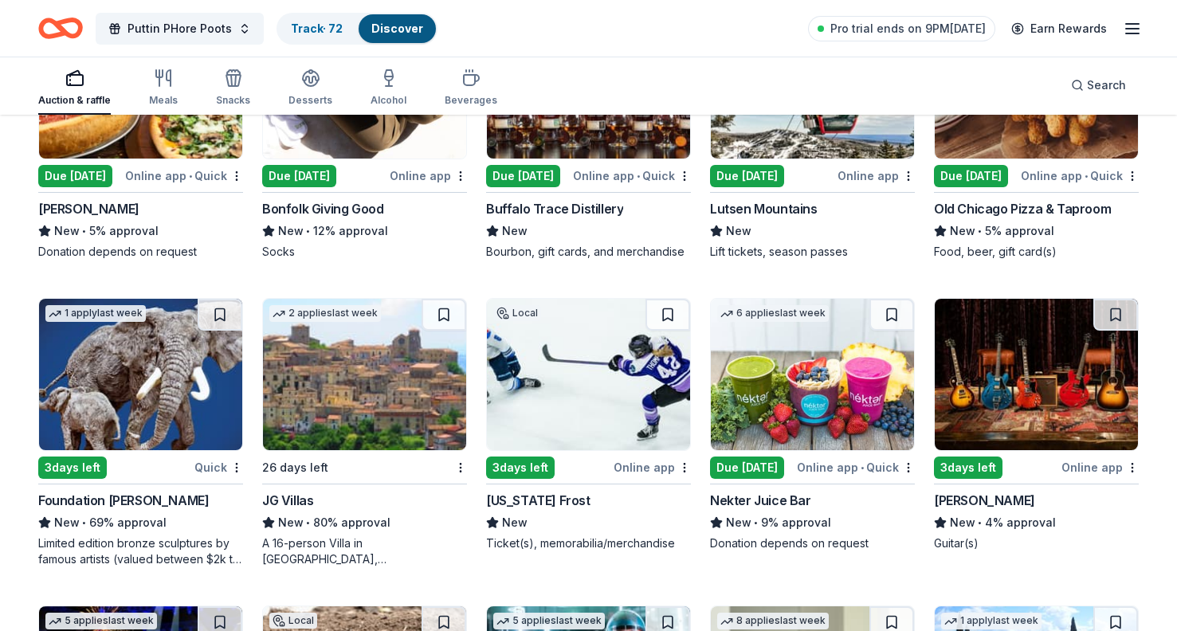
click at [66, 467] on div "3 days left" at bounding box center [72, 468] width 69 height 22
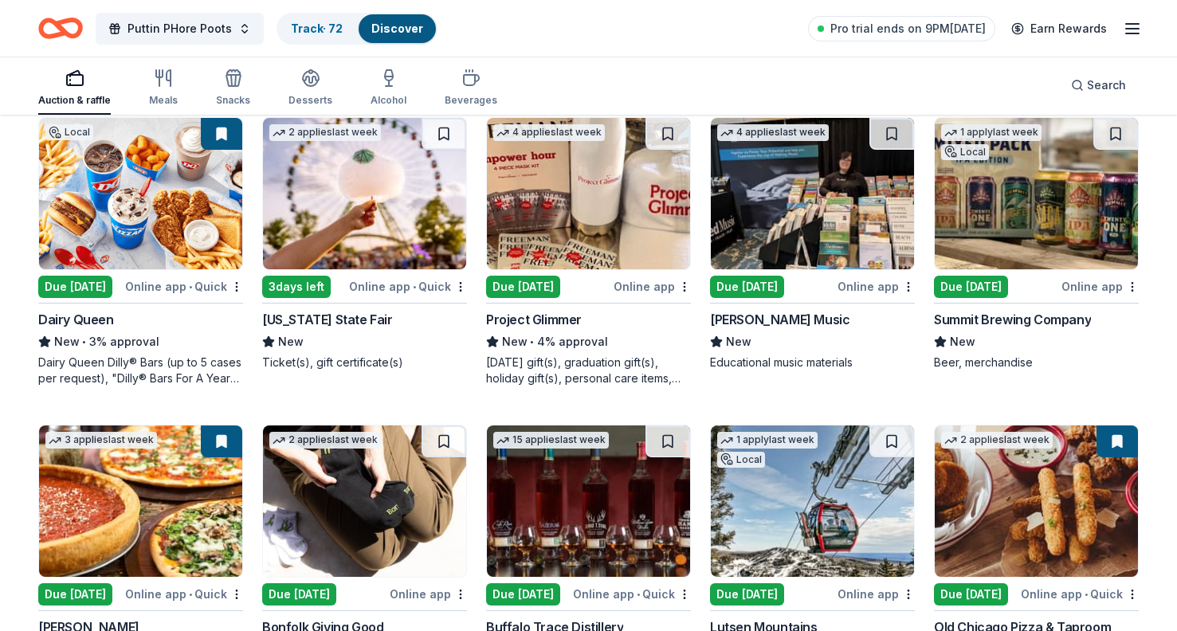
scroll to position [2823, 0]
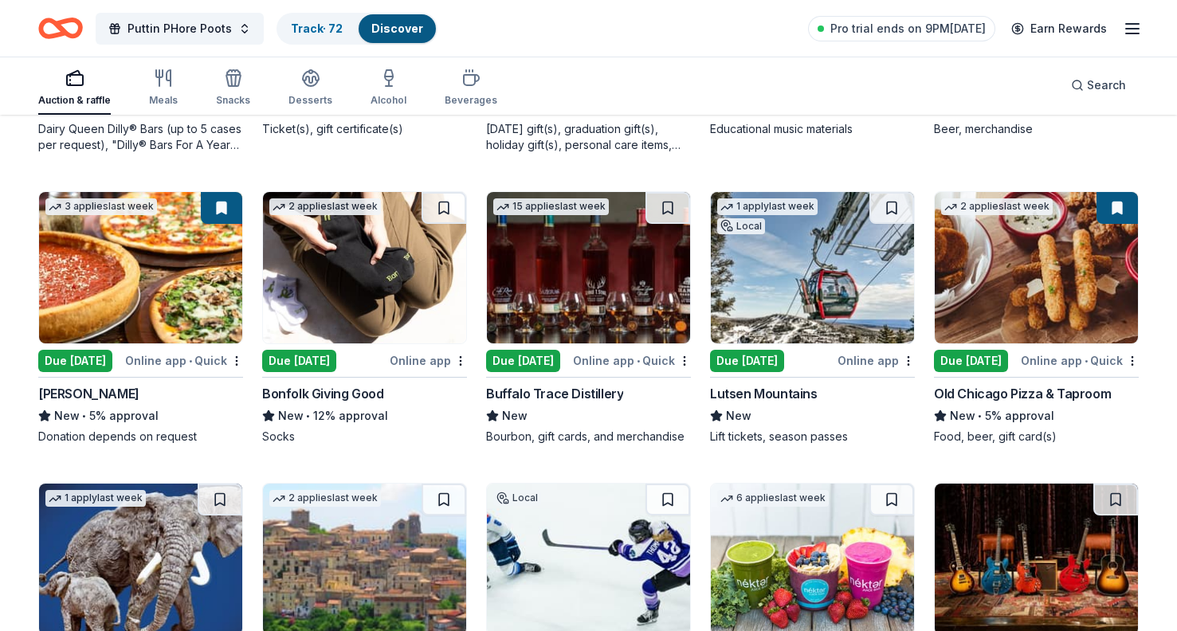
click at [92, 359] on div "Due [DATE]" at bounding box center [75, 361] width 74 height 22
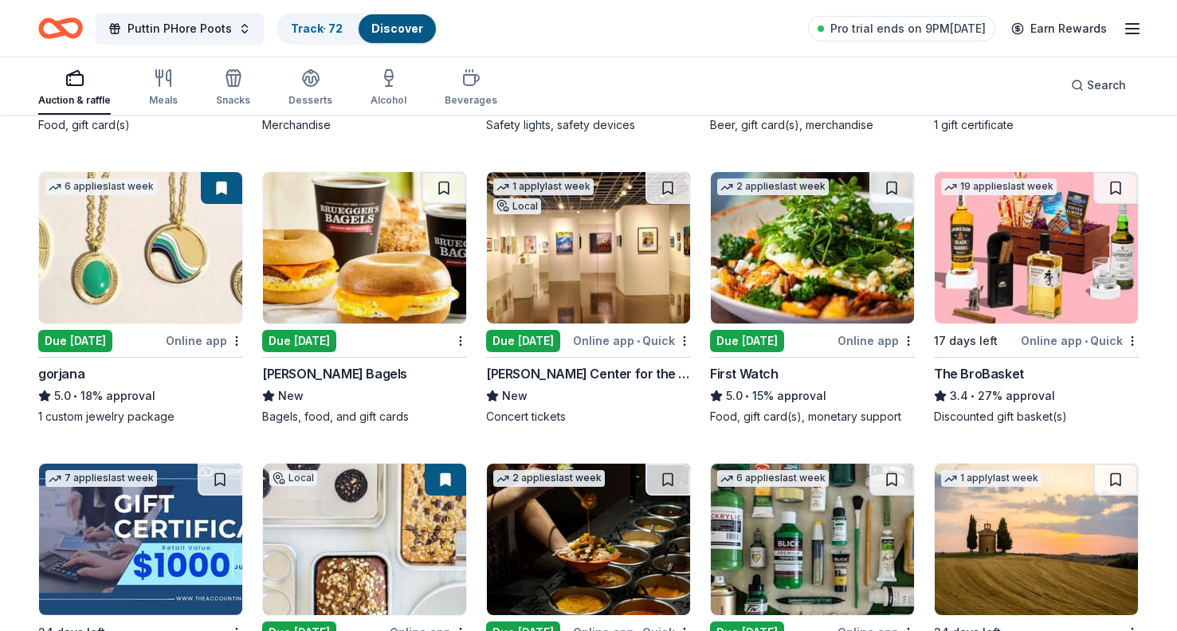
scroll to position [1897, 0]
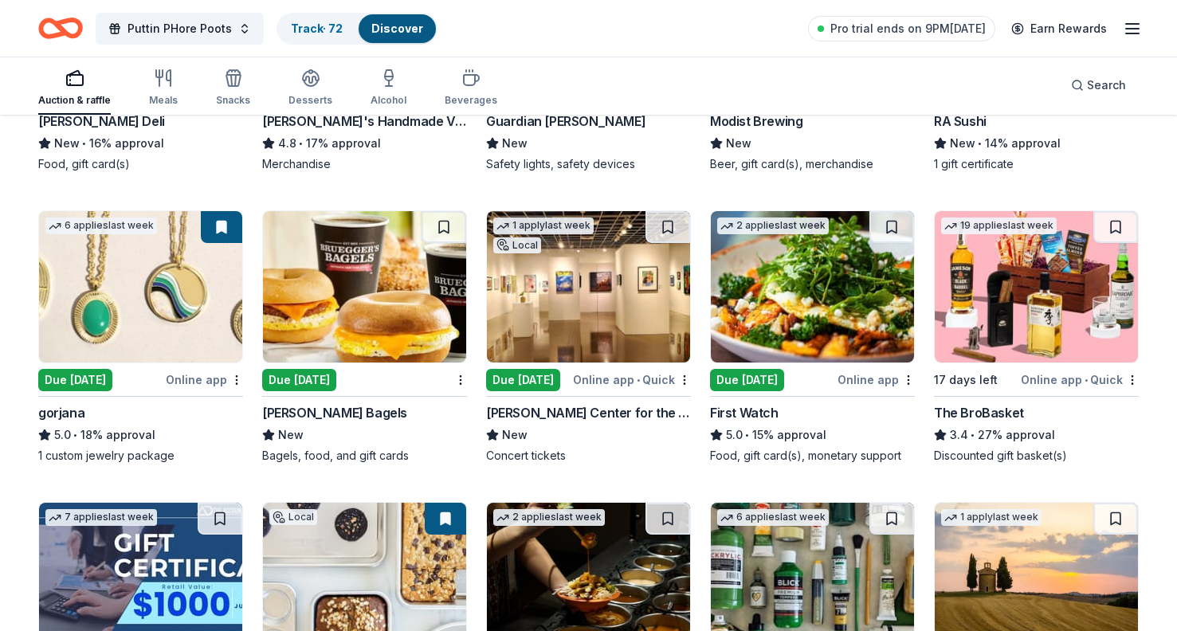
click at [516, 385] on div "Due [DATE]" at bounding box center [523, 380] width 74 height 22
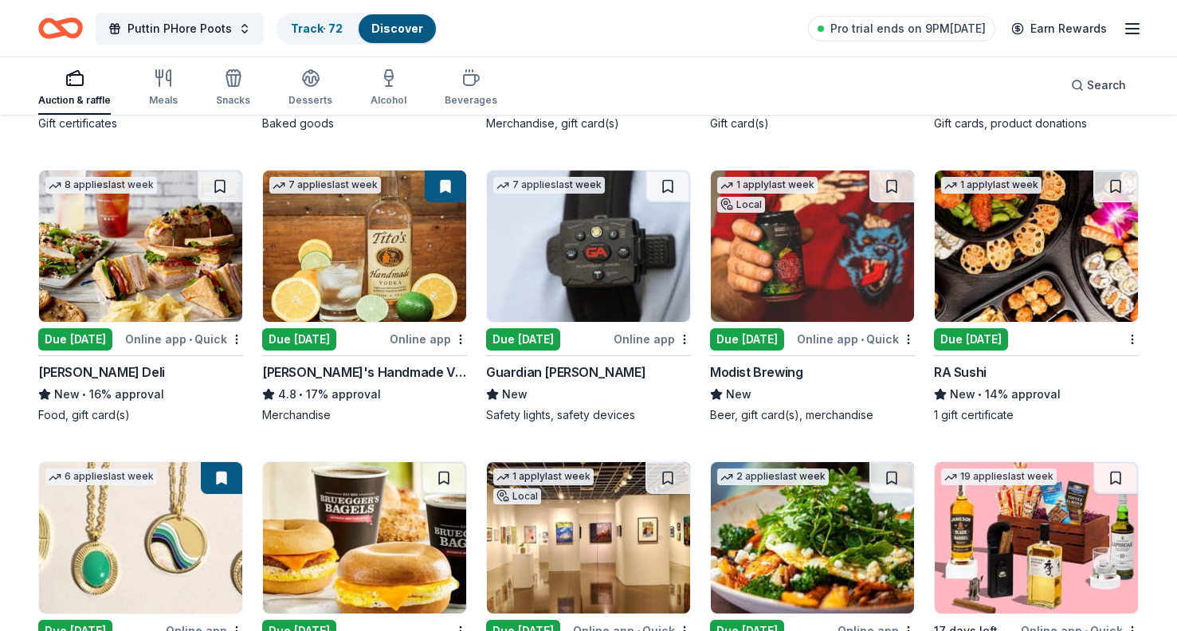
scroll to position [1592, 0]
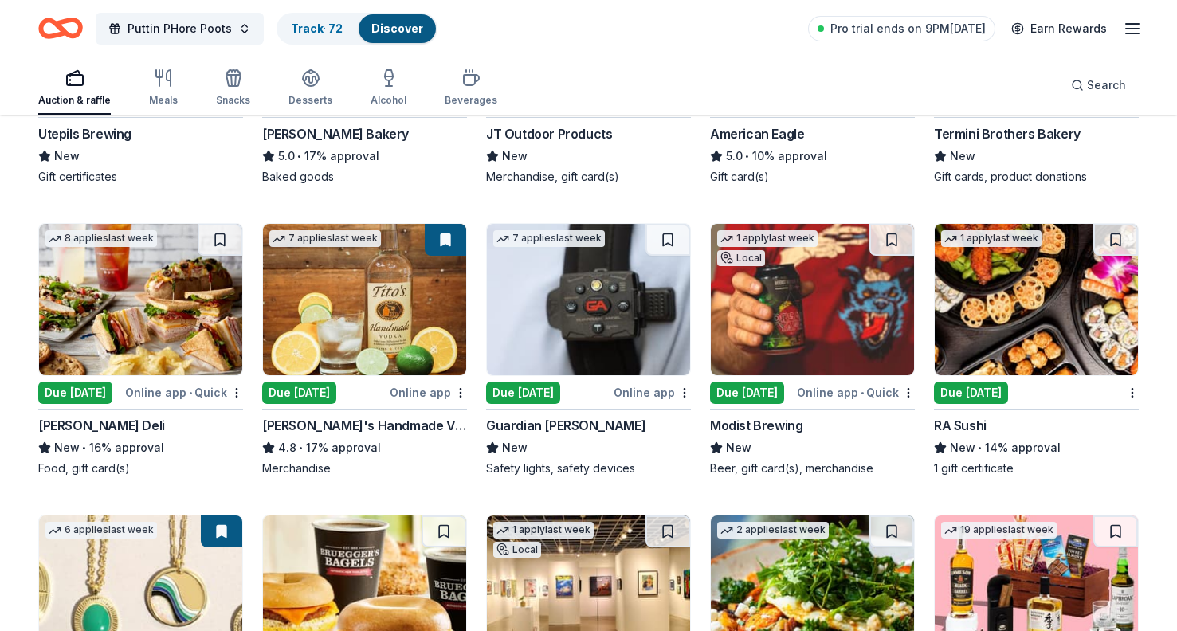
click at [84, 397] on div "Due [DATE]" at bounding box center [75, 393] width 74 height 22
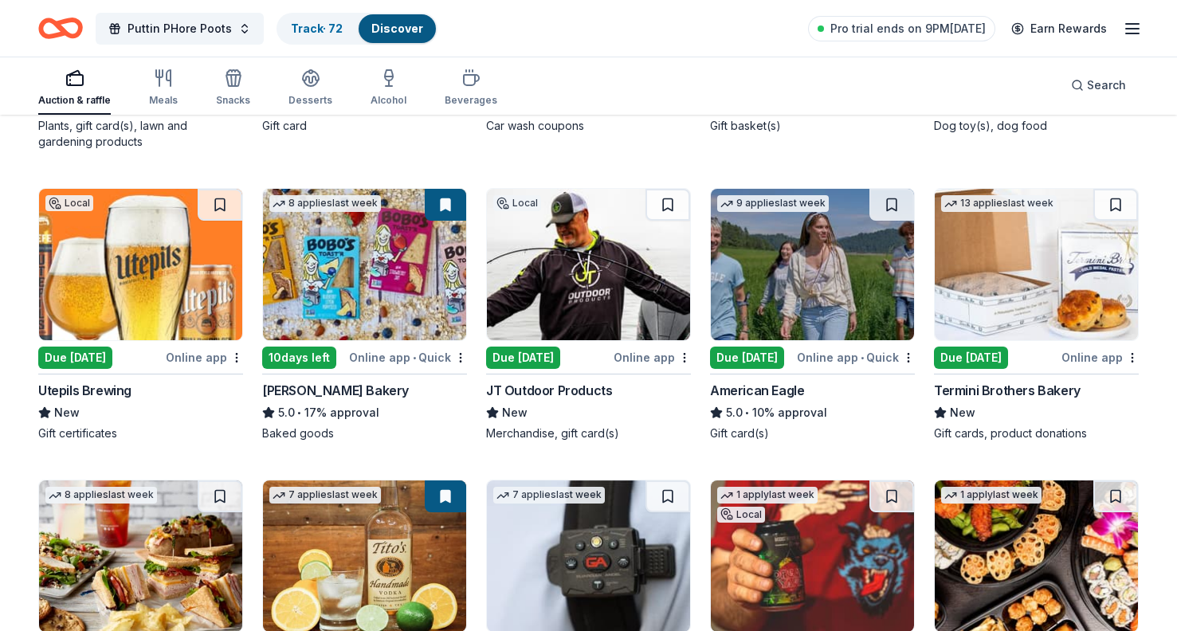
scroll to position [1320, 0]
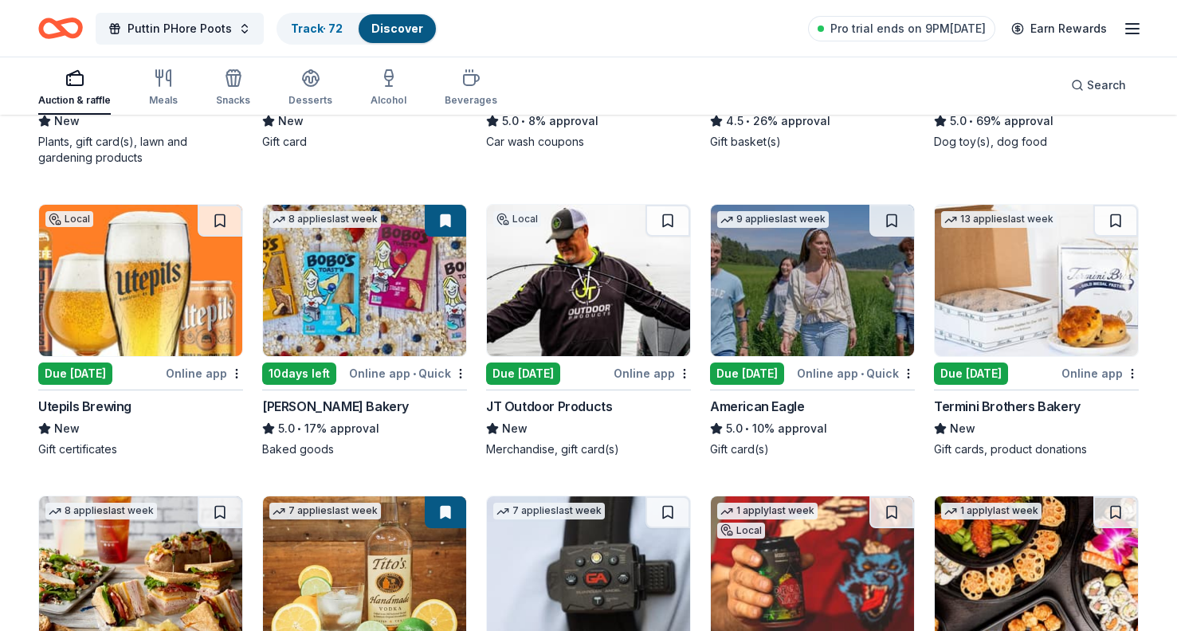
click at [304, 372] on div "10 days left" at bounding box center [299, 374] width 74 height 22
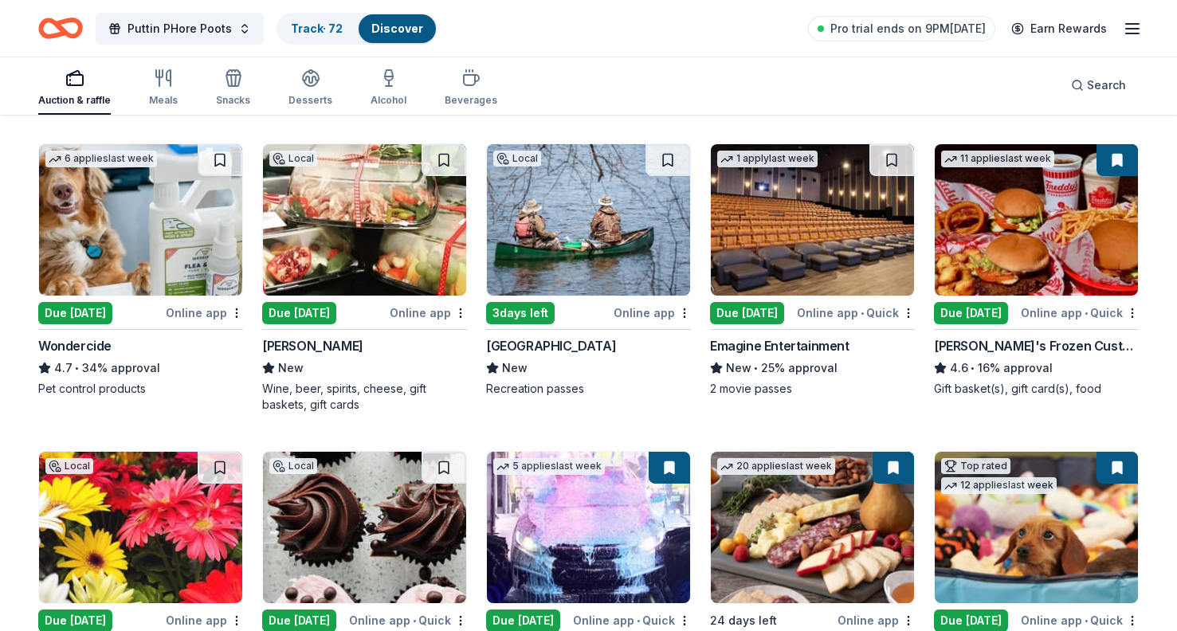
scroll to position [740, 0]
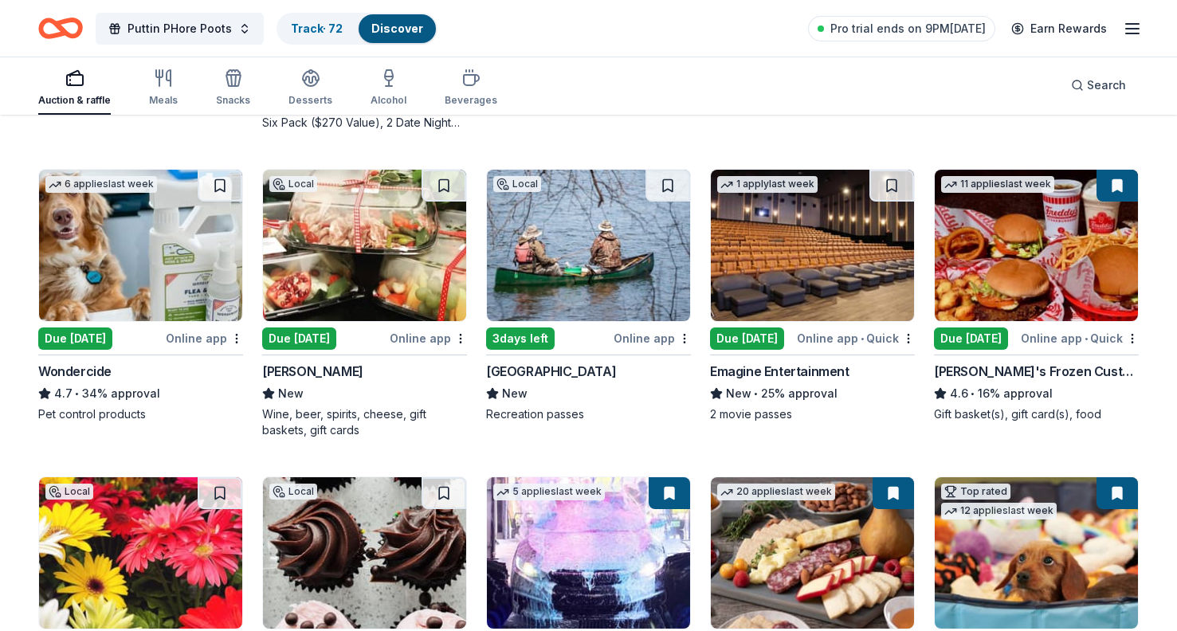
click at [516, 331] on div "3 days left" at bounding box center [520, 339] width 69 height 22
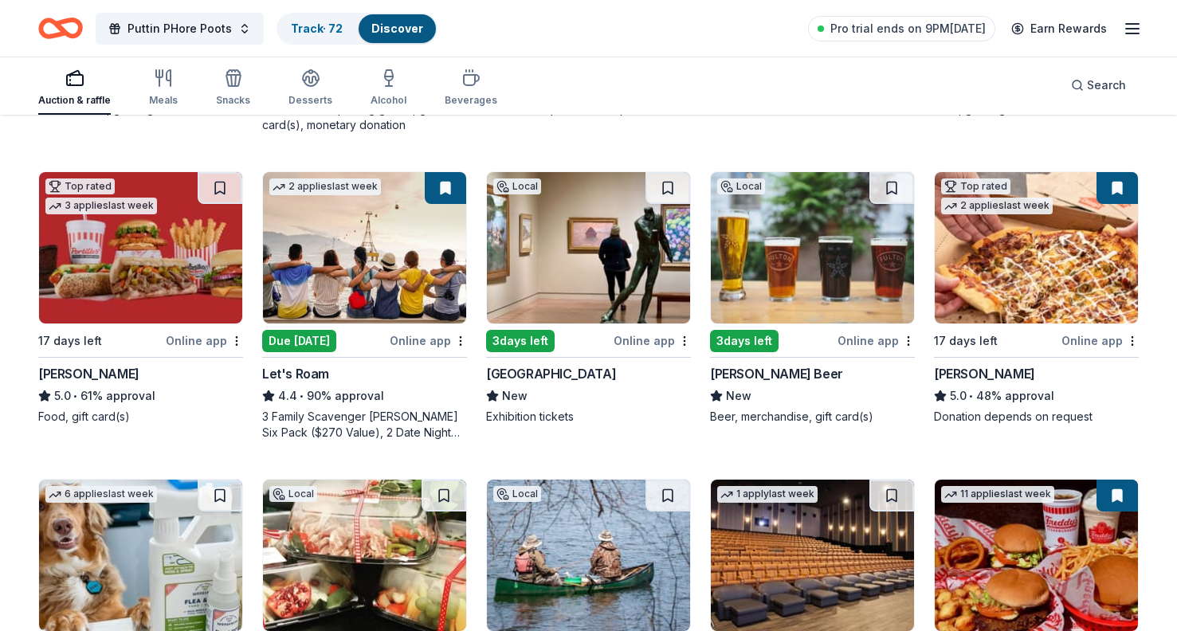
scroll to position [370, 0]
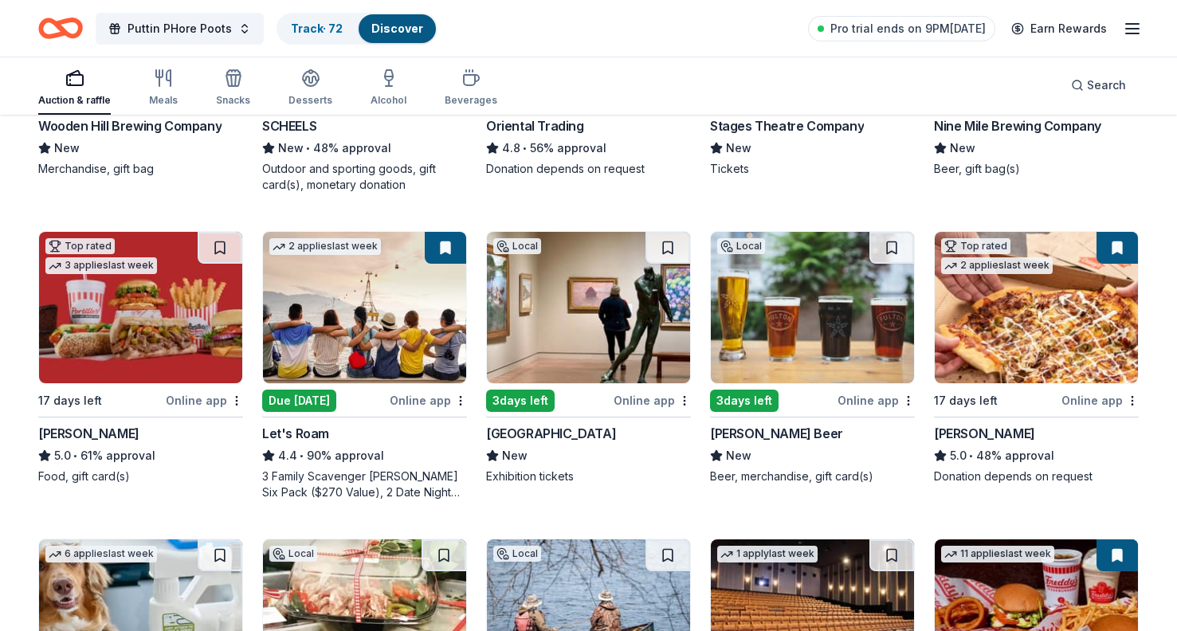
click at [189, 398] on div "Online app" at bounding box center [204, 401] width 77 height 20
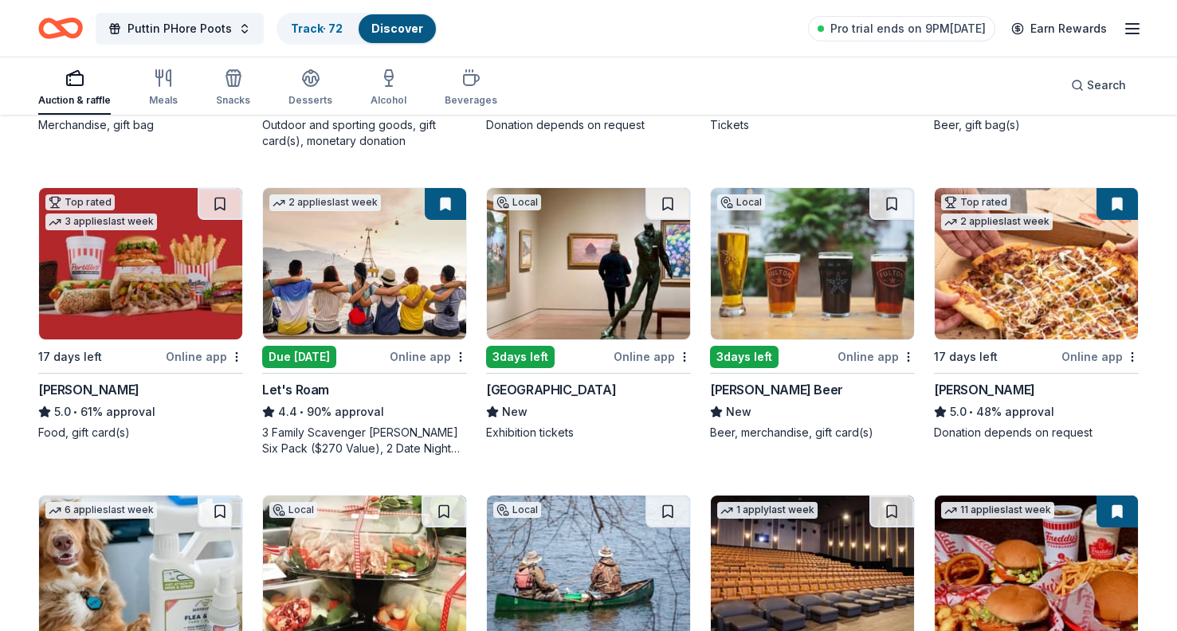
scroll to position [457, 0]
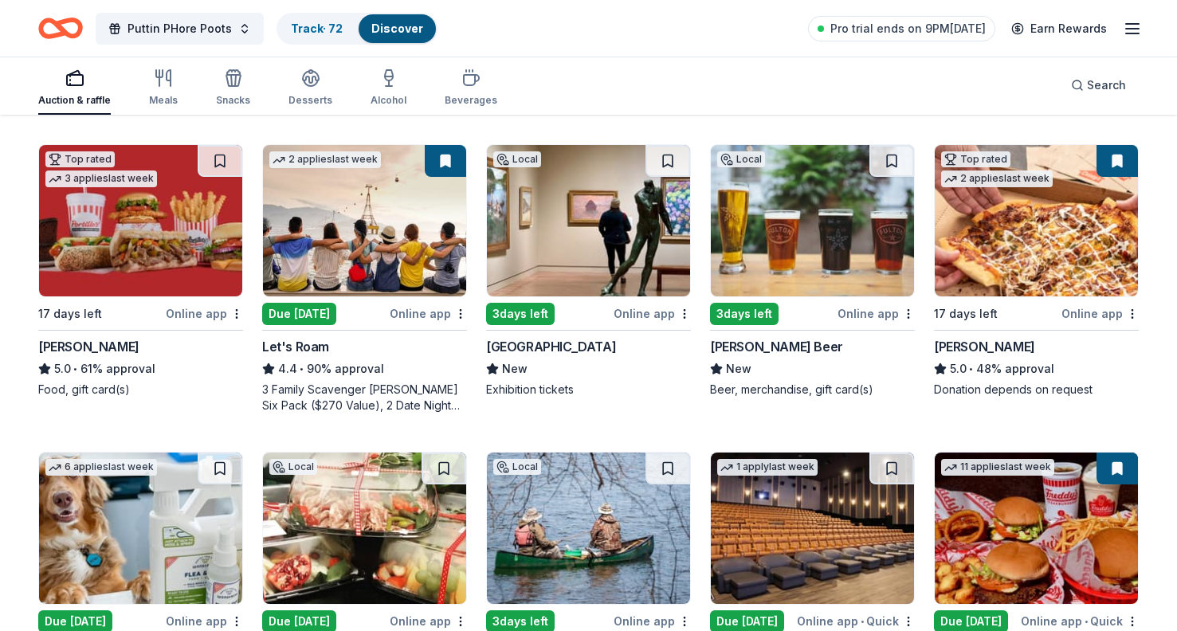
click at [1076, 268] on img at bounding box center [1036, 220] width 203 height 151
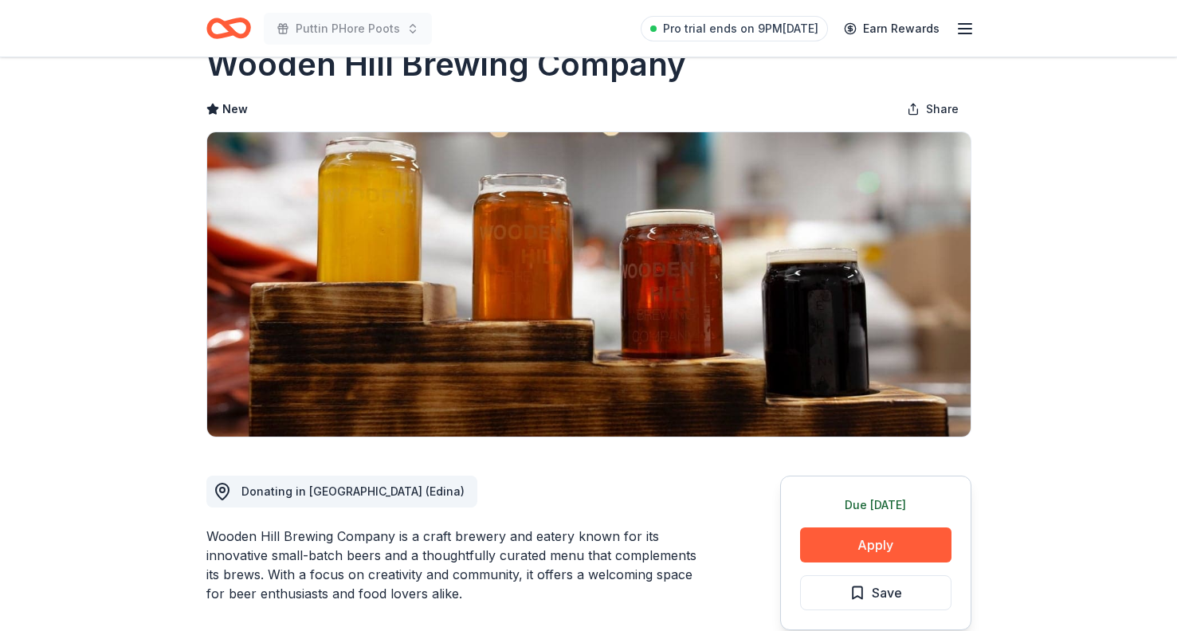
scroll to position [68, 0]
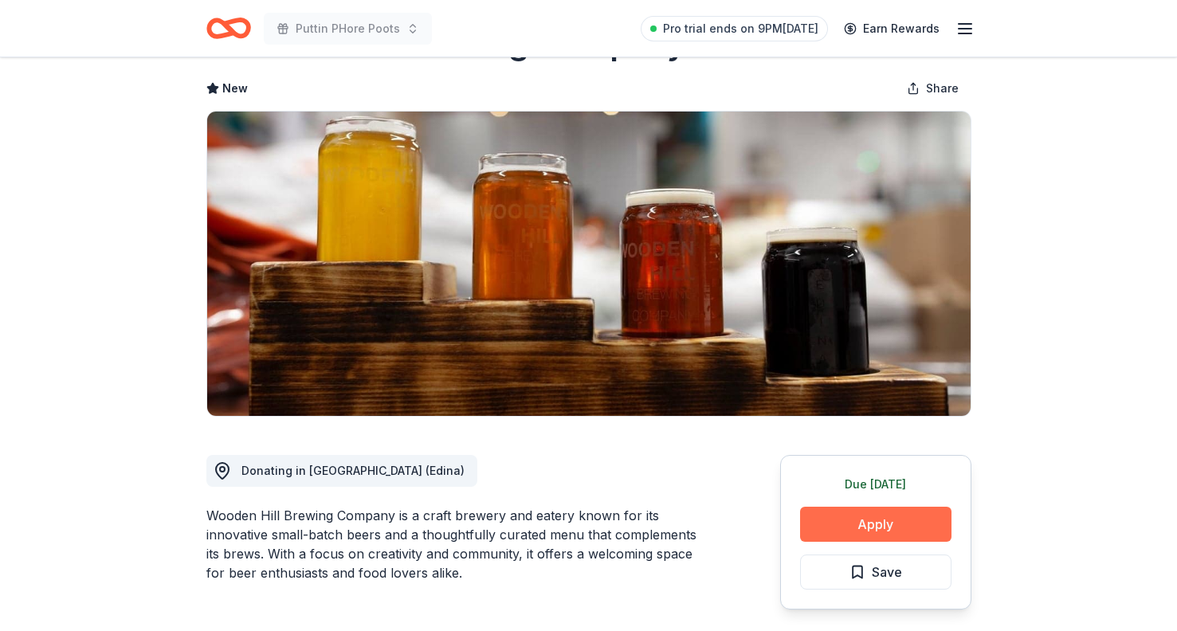
click at [830, 527] on button "Apply" at bounding box center [875, 524] width 151 height 35
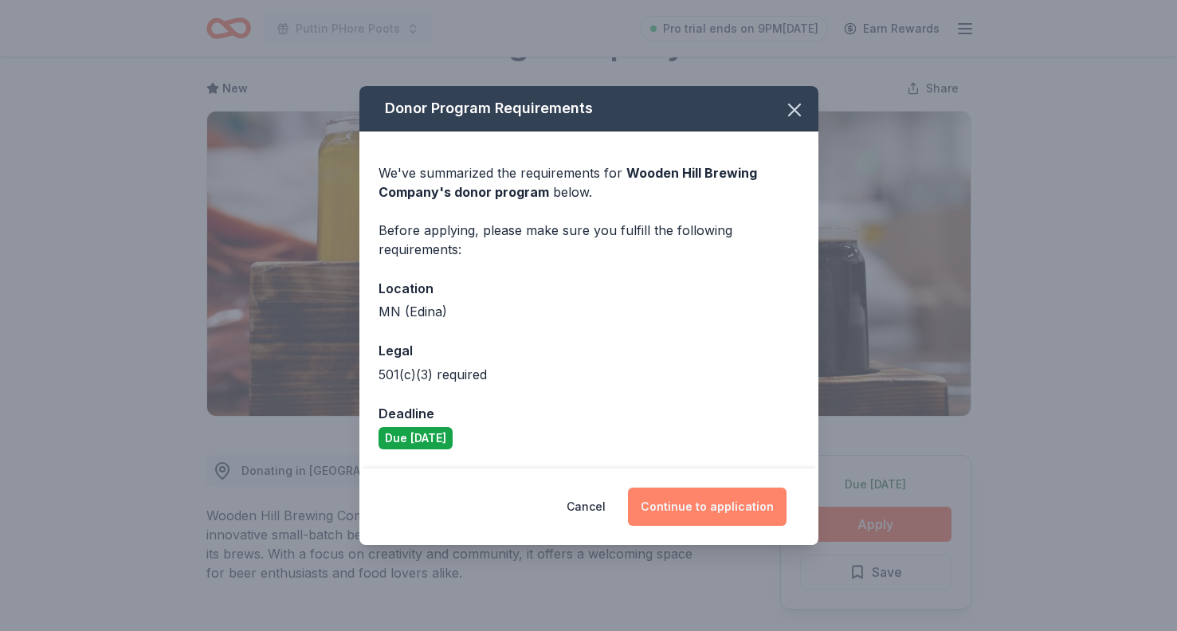
click at [686, 502] on button "Continue to application" at bounding box center [707, 507] width 159 height 38
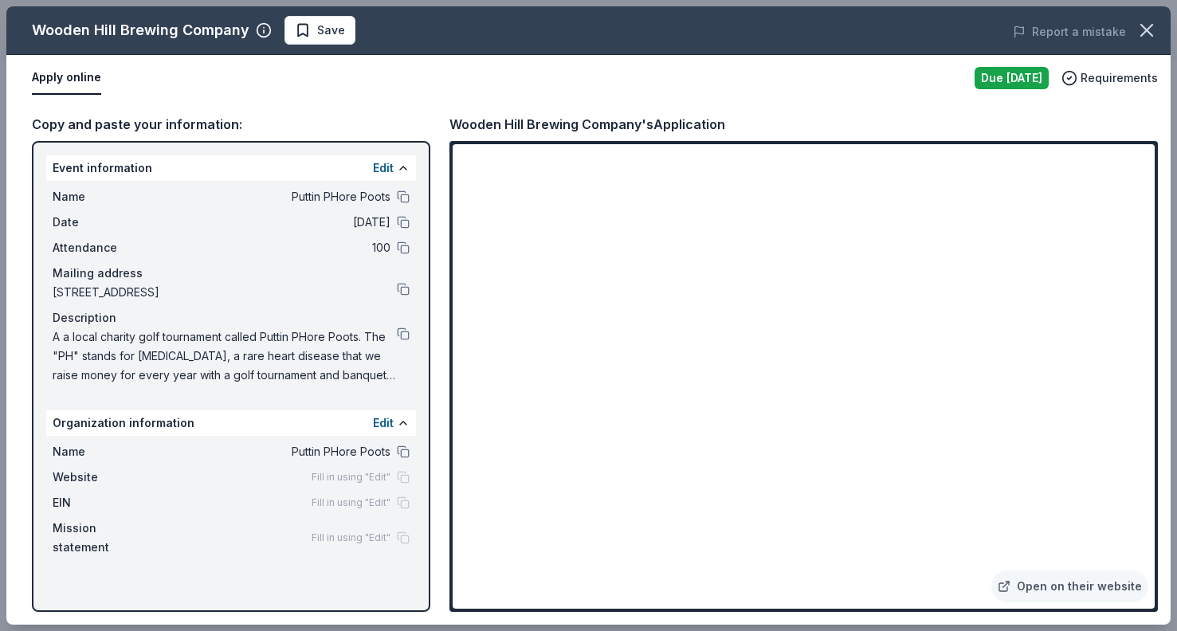
click at [355, 481] on span "Fill in using "Edit"" at bounding box center [351, 477] width 79 height 13
click at [384, 419] on button "Edit" at bounding box center [383, 423] width 21 height 19
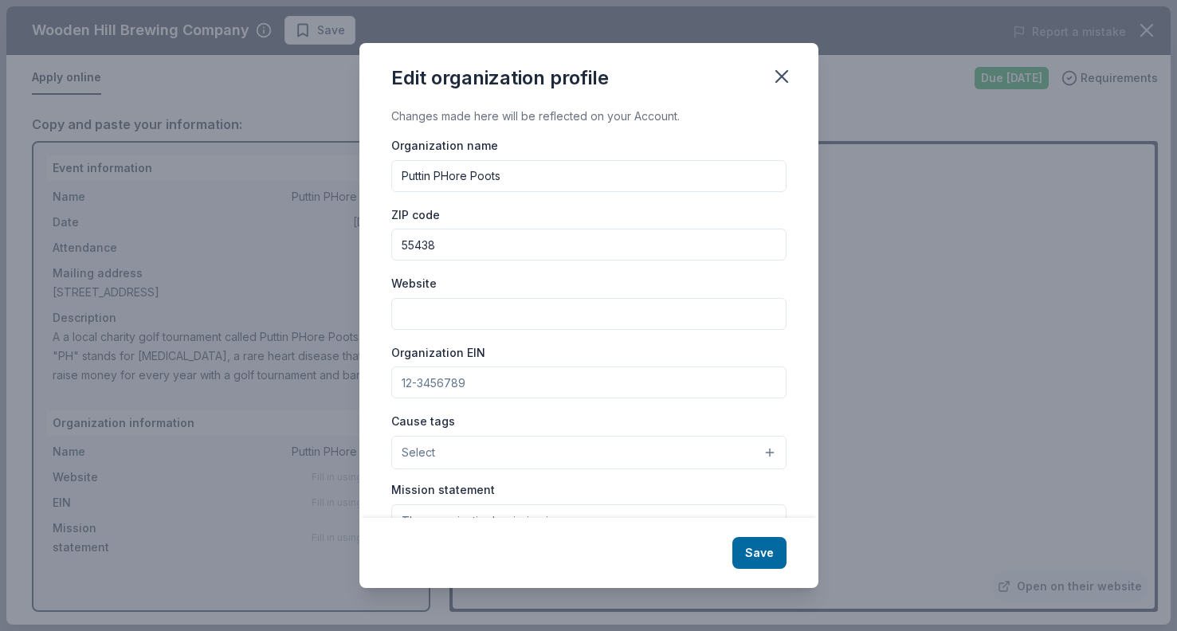
scroll to position [0, 0]
click at [461, 310] on input "Website" at bounding box center [588, 314] width 395 height 32
type input "http://puttinphorepoots.com"
click at [762, 562] on button "Save" at bounding box center [759, 553] width 54 height 32
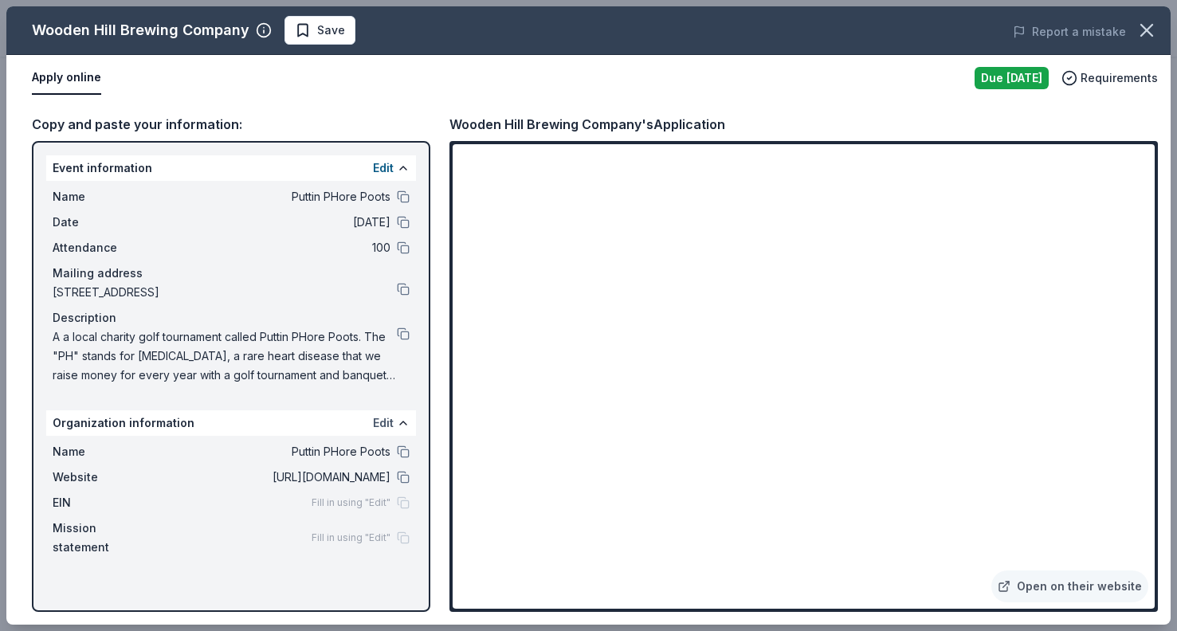
click at [386, 424] on button "Edit" at bounding box center [383, 423] width 21 height 19
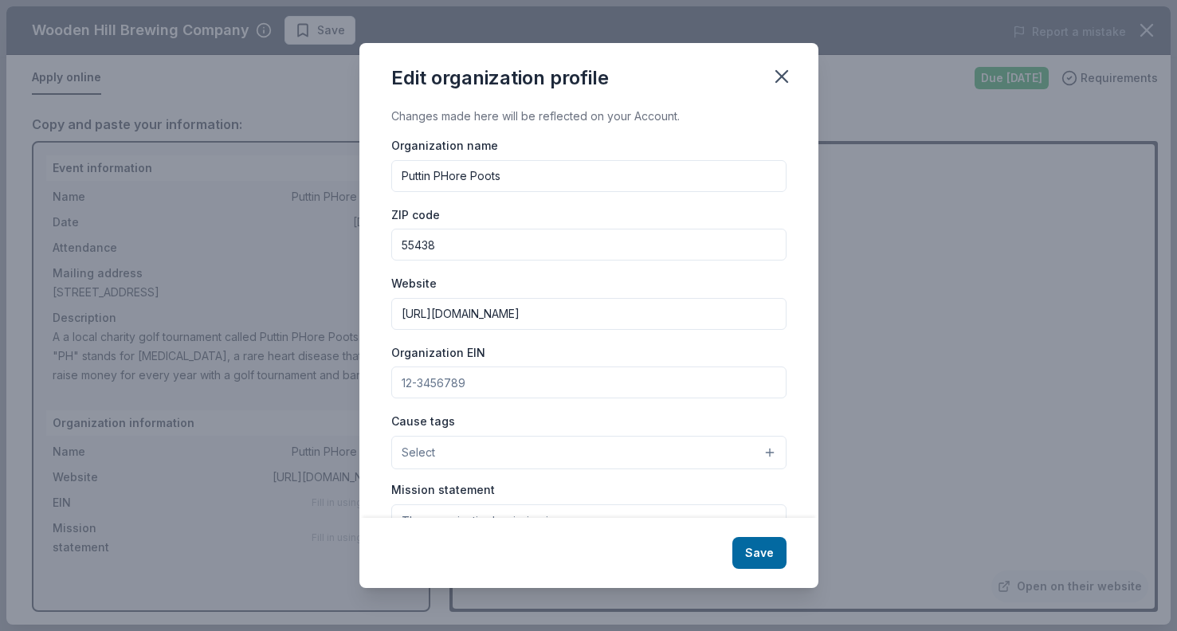
click at [497, 388] on input "Organization EIN" at bounding box center [588, 383] width 395 height 32
paste input "[US_EMPLOYER_IDENTIFICATION_NUMBER]"
type input "[US_EMPLOYER_IDENTIFICATION_NUMBER]"
click at [756, 550] on button "Save" at bounding box center [759, 553] width 54 height 32
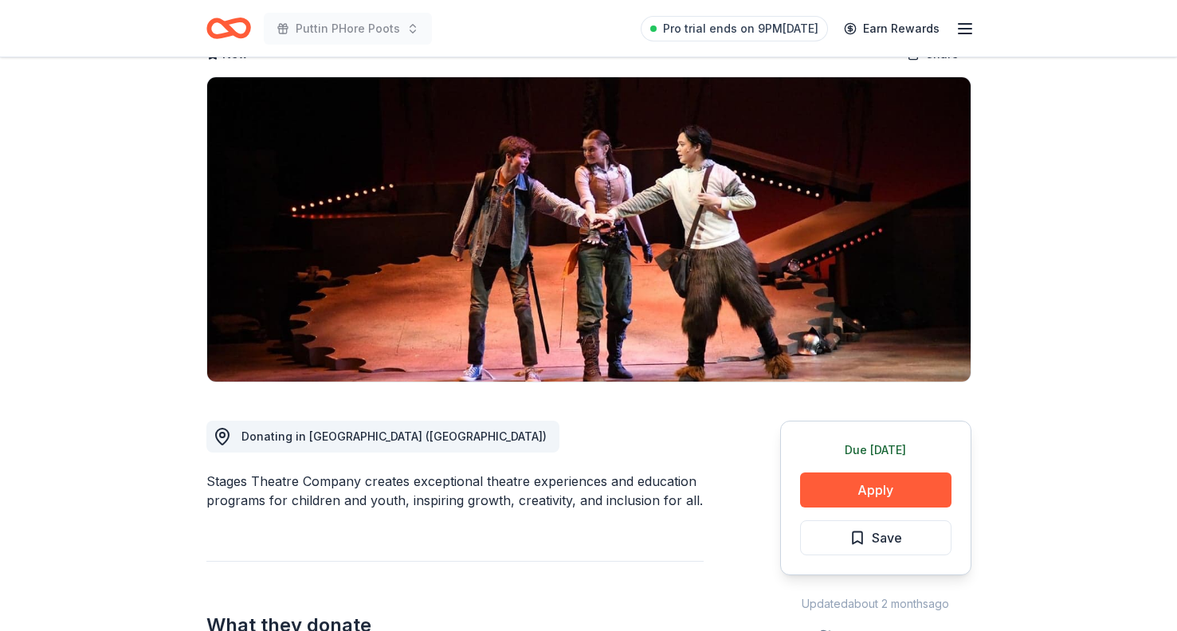
scroll to position [109, 0]
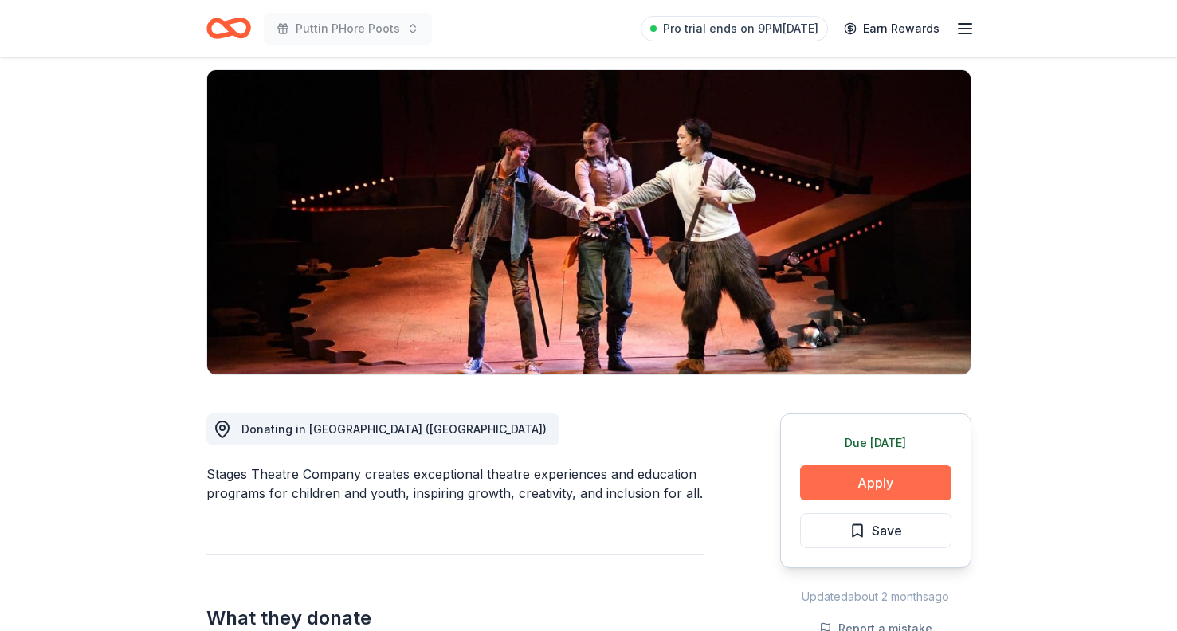
click at [840, 489] on button "Apply" at bounding box center [875, 482] width 151 height 35
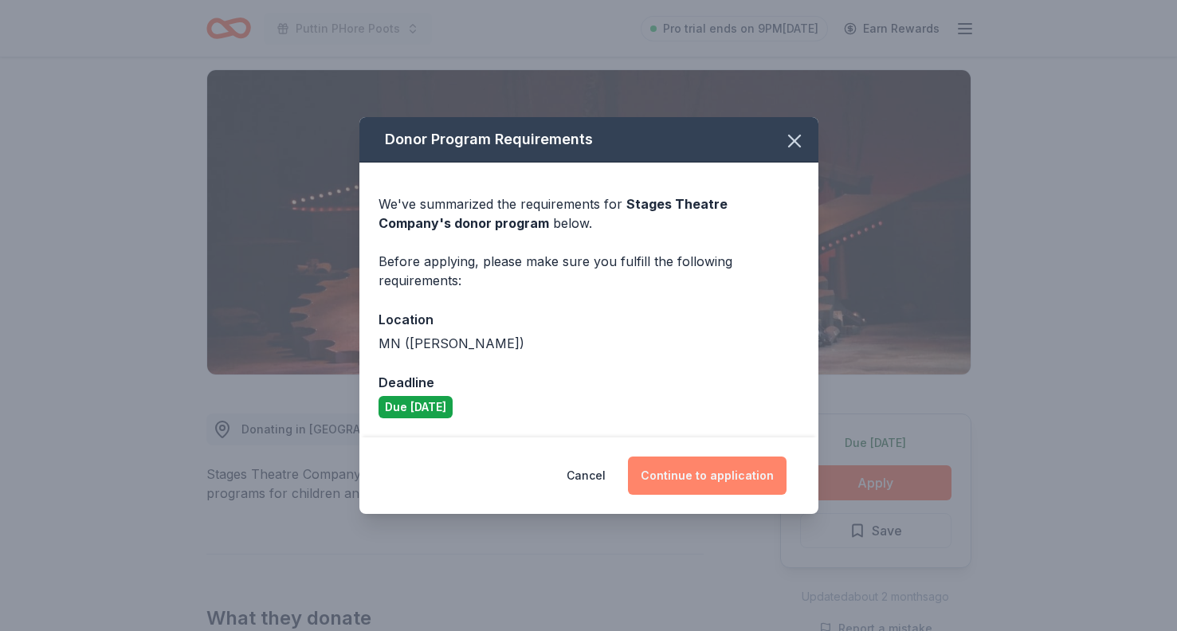
click at [725, 471] on button "Continue to application" at bounding box center [707, 476] width 159 height 38
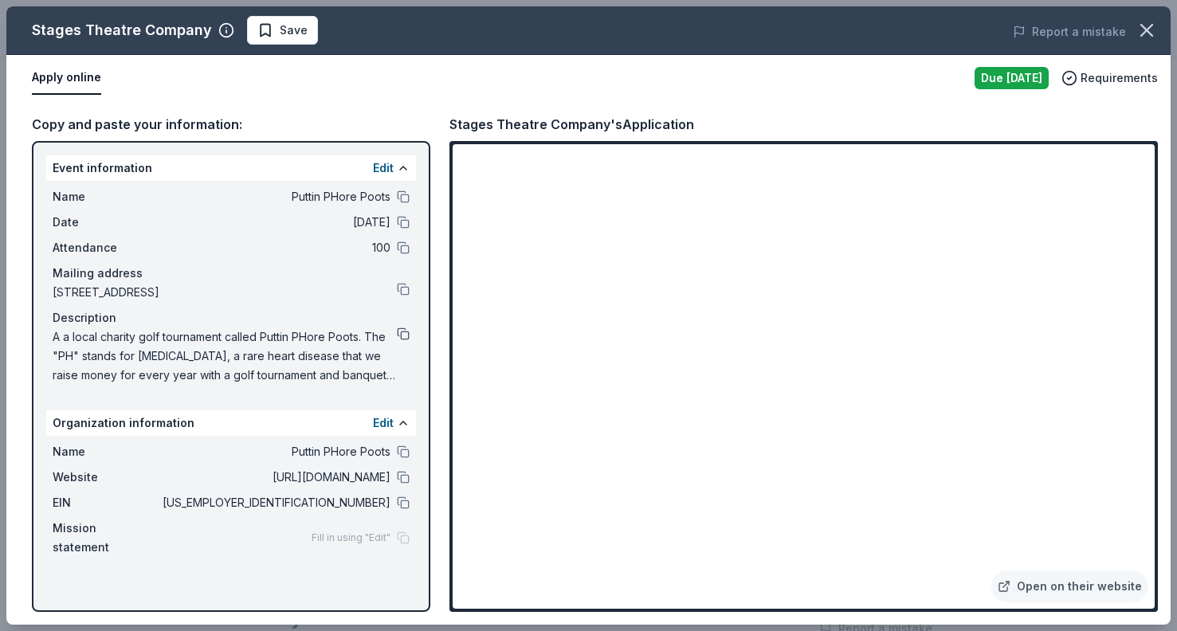
click at [401, 332] on button at bounding box center [403, 334] width 13 height 13
click at [1059, 584] on link "Open on their website" at bounding box center [1069, 587] width 157 height 32
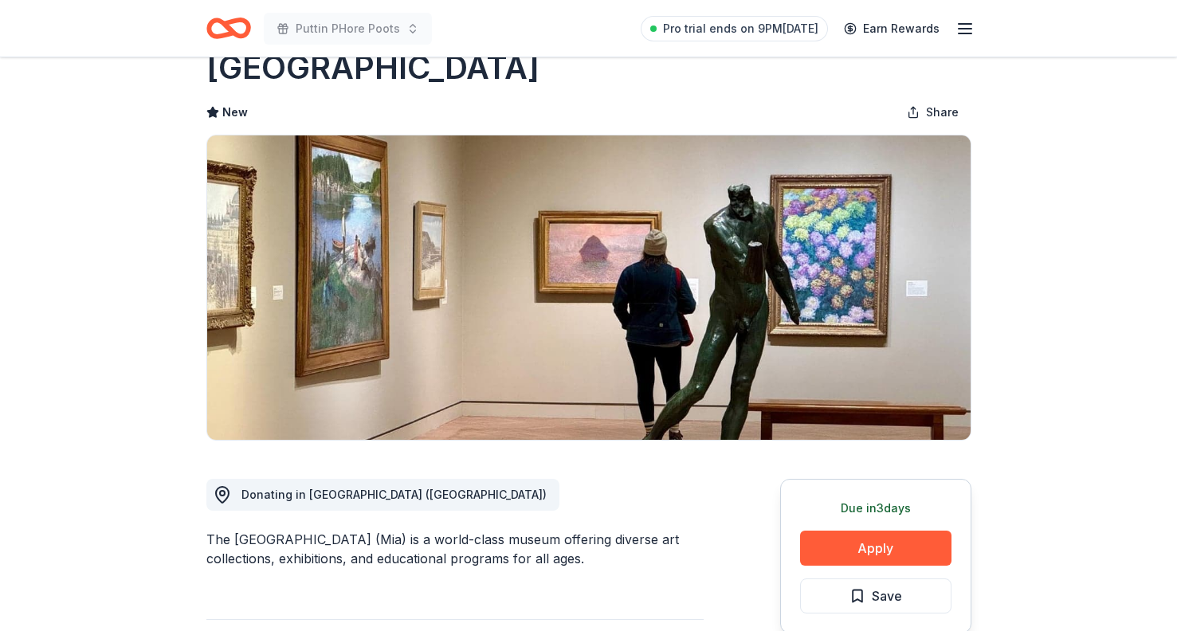
scroll to position [46, 0]
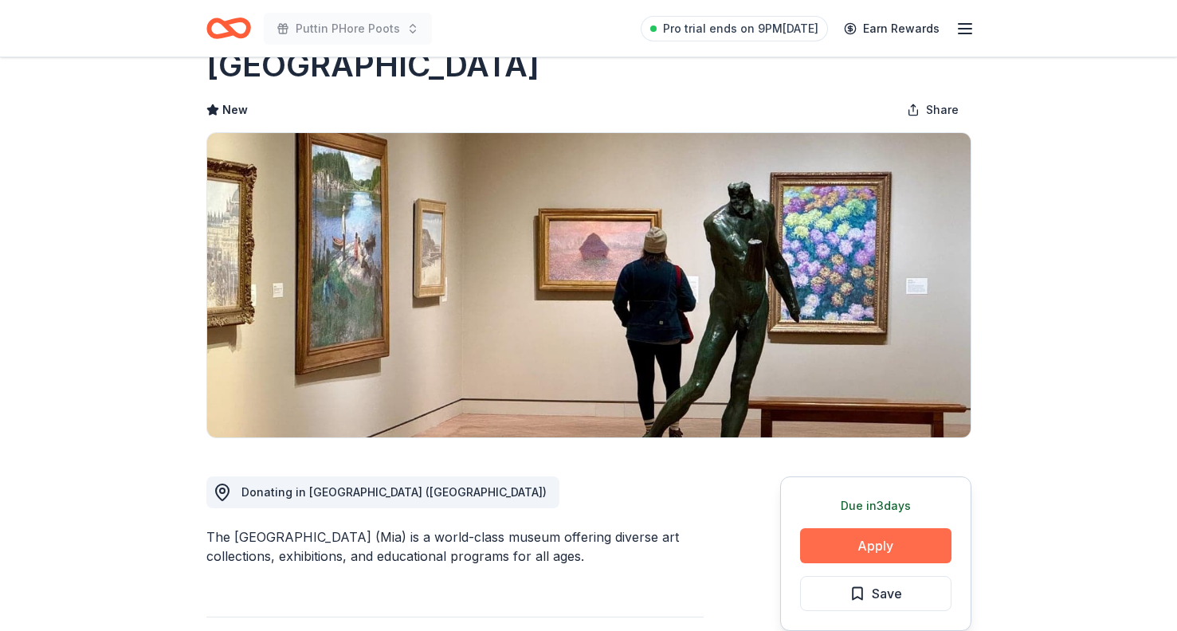
click at [842, 544] on button "Apply" at bounding box center [875, 545] width 151 height 35
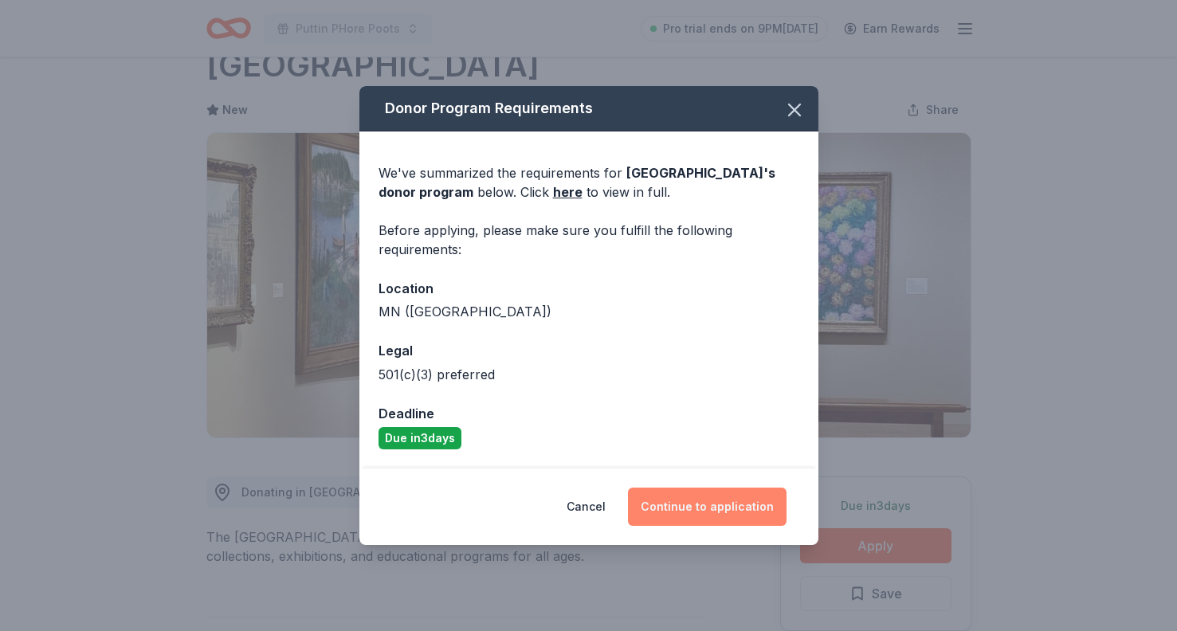
click at [720, 503] on button "Continue to application" at bounding box center [707, 507] width 159 height 38
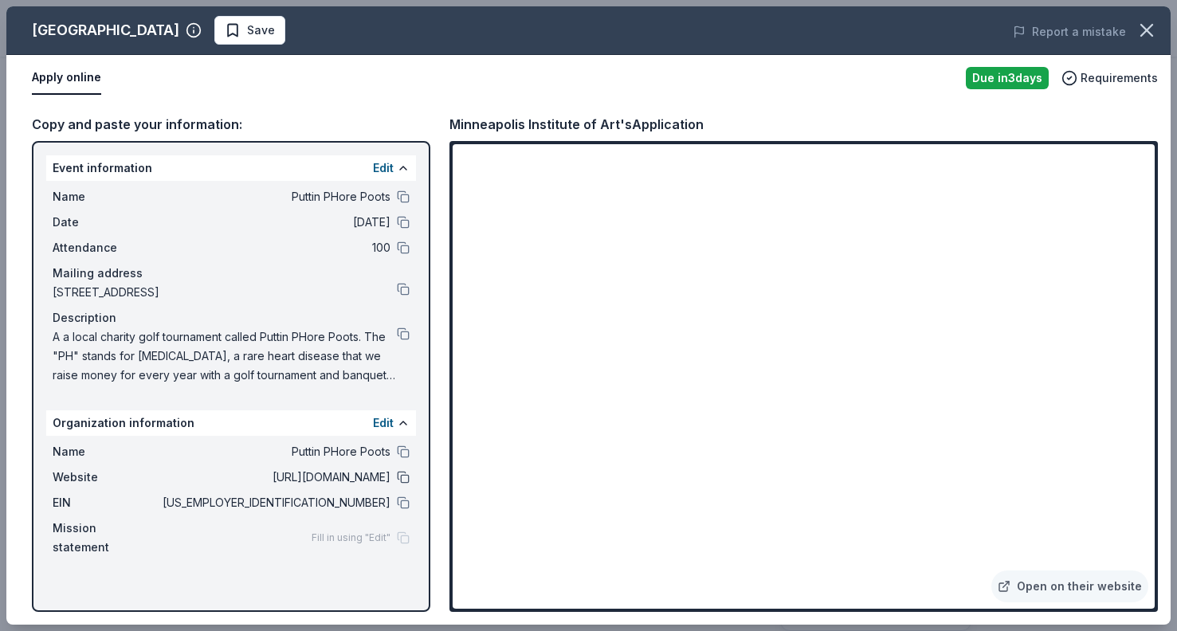
click at [402, 477] on button at bounding box center [403, 477] width 13 height 13
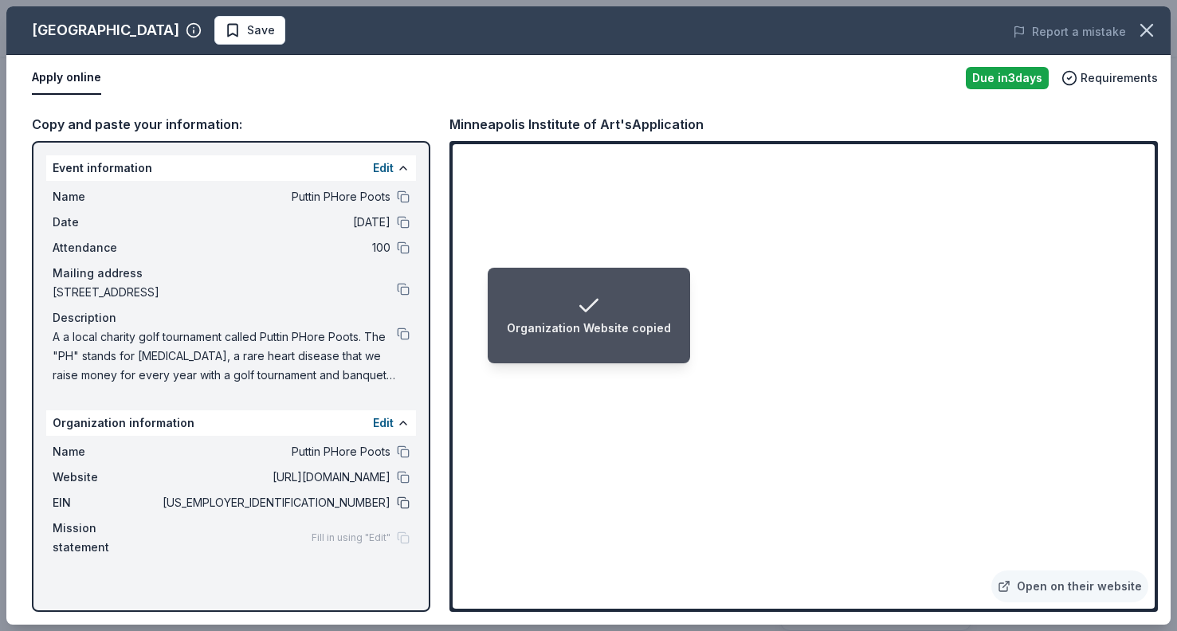
click at [404, 501] on button at bounding box center [403, 503] width 13 height 13
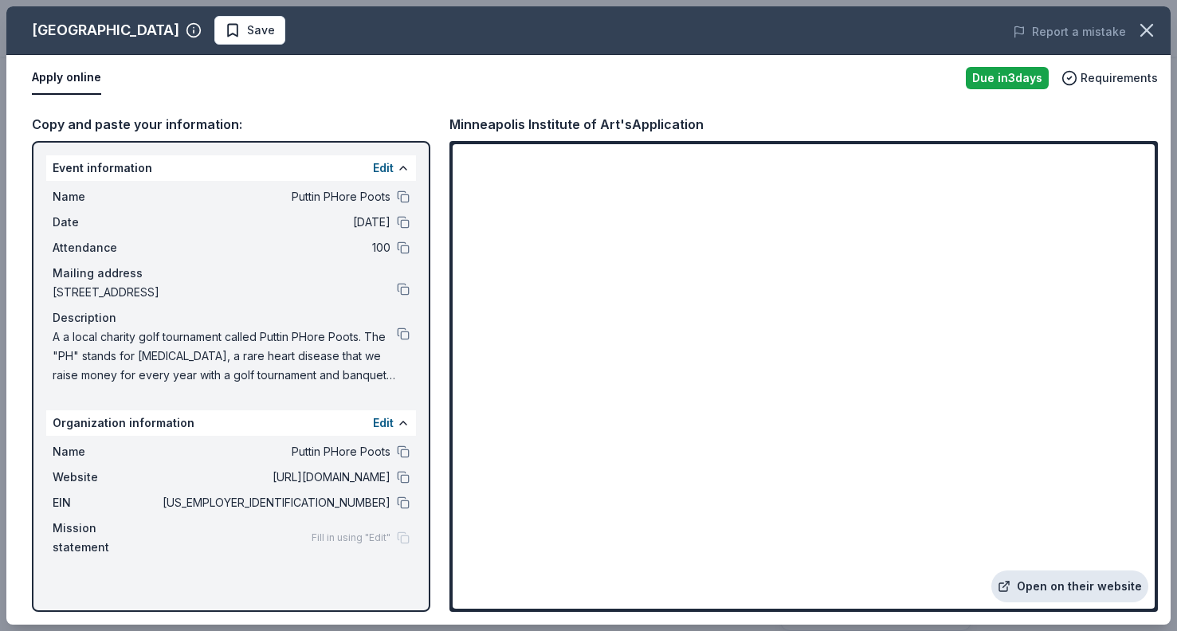
click at [1080, 584] on link "Open on their website" at bounding box center [1069, 587] width 157 height 32
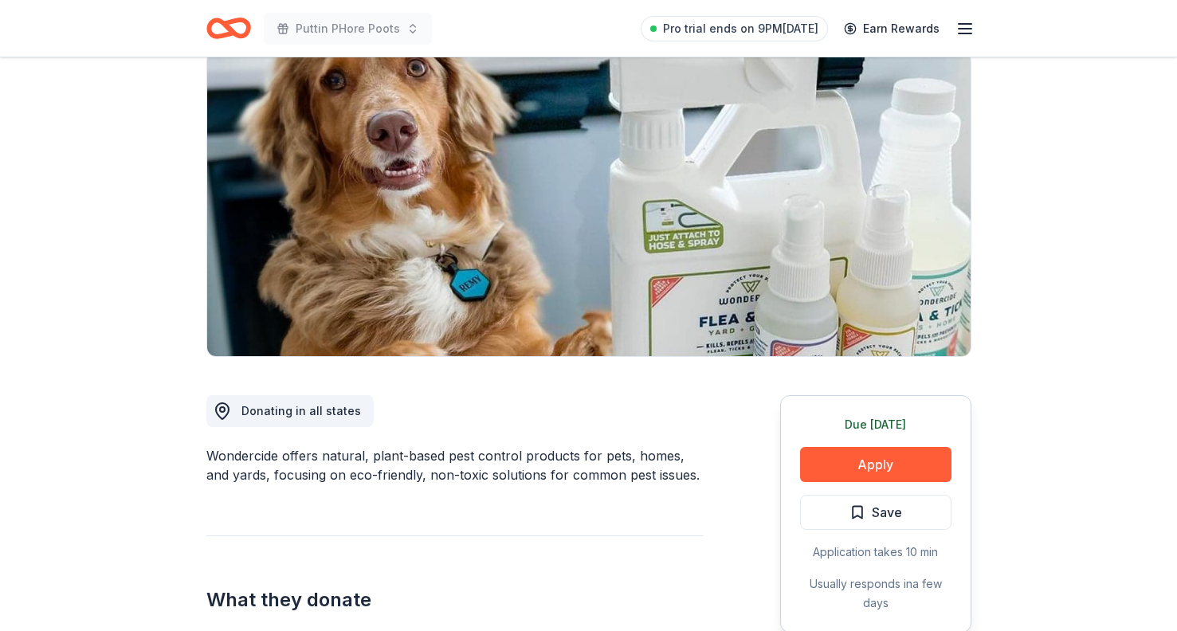
scroll to position [139, 0]
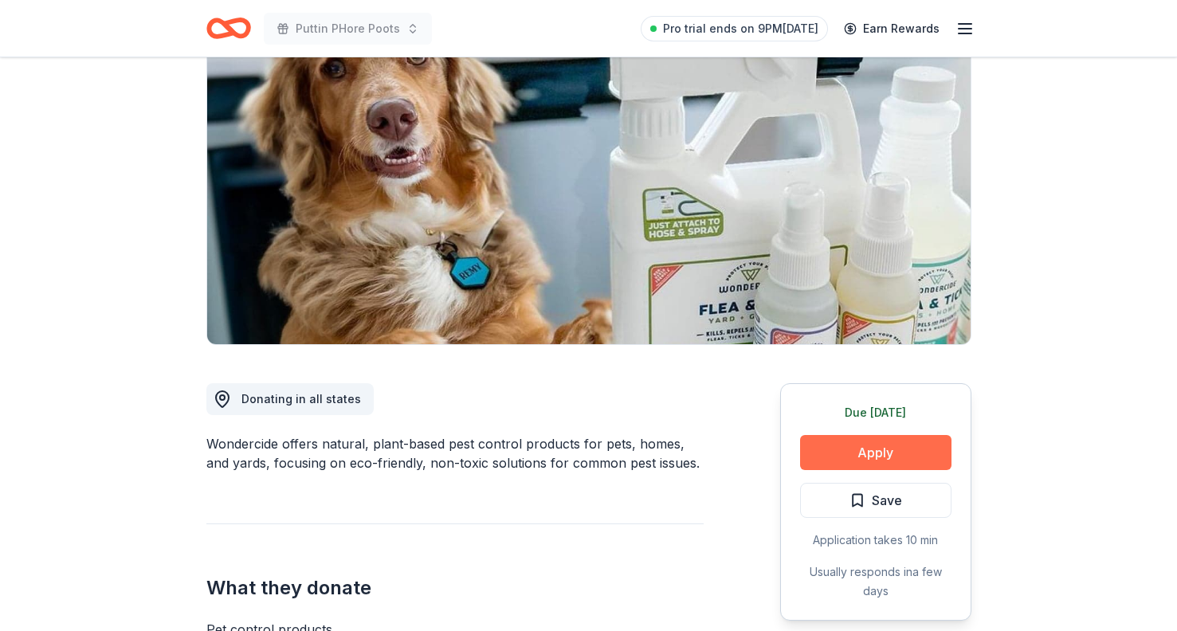
click at [855, 457] on button "Apply" at bounding box center [875, 452] width 151 height 35
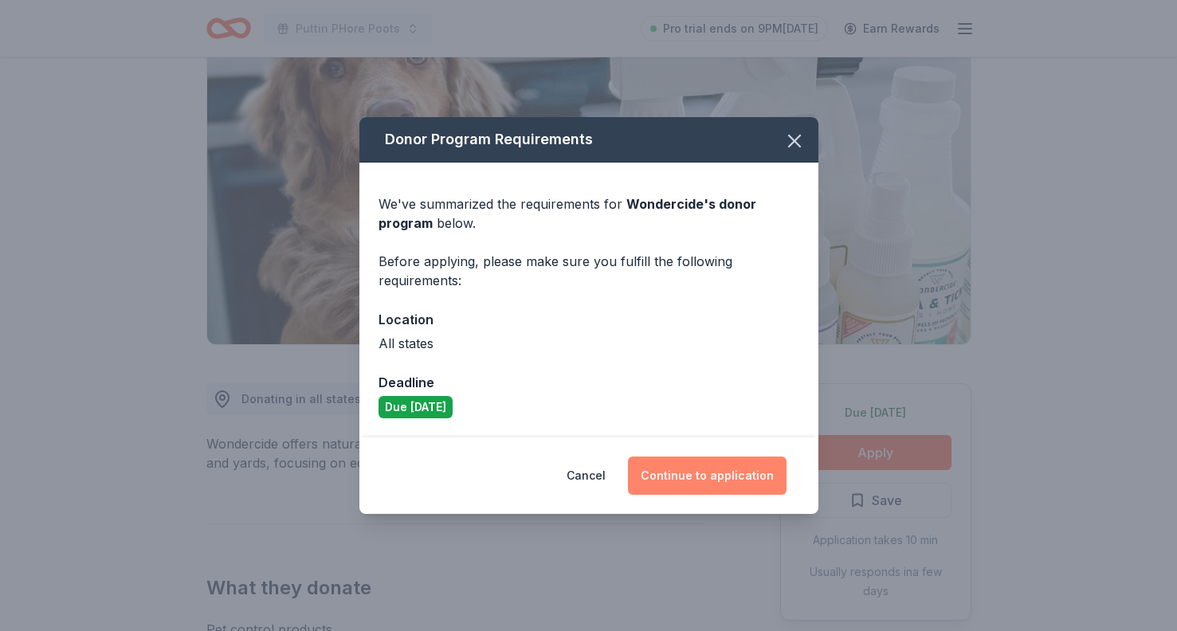
click at [709, 485] on button "Continue to application" at bounding box center [707, 476] width 159 height 38
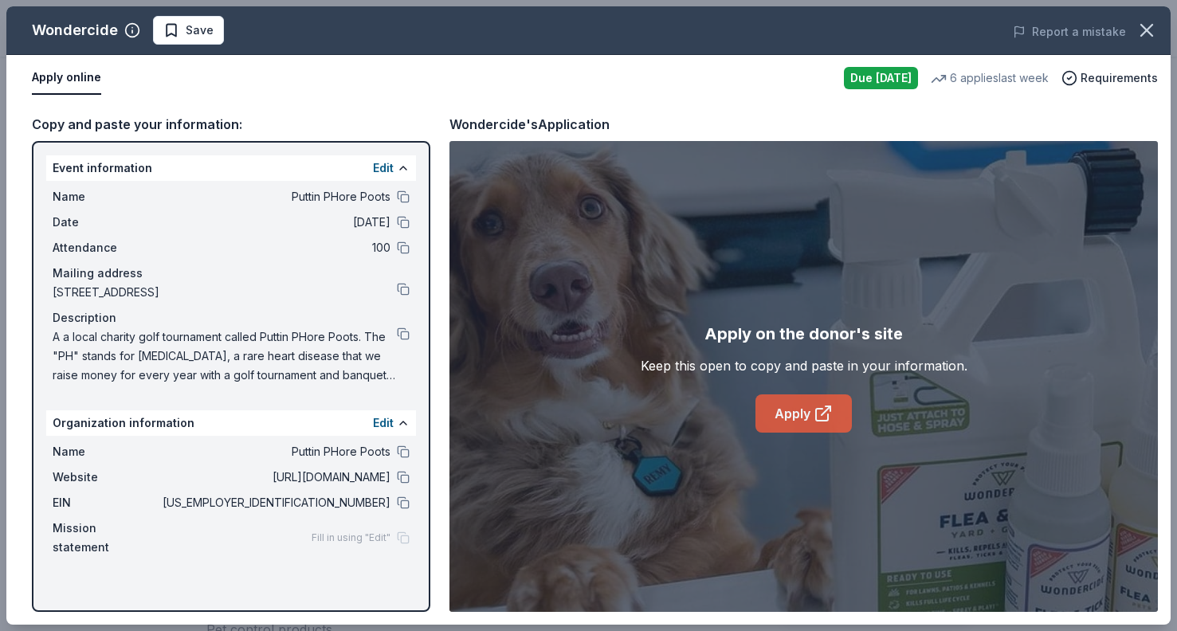
click at [795, 418] on link "Apply" at bounding box center [804, 414] width 96 height 38
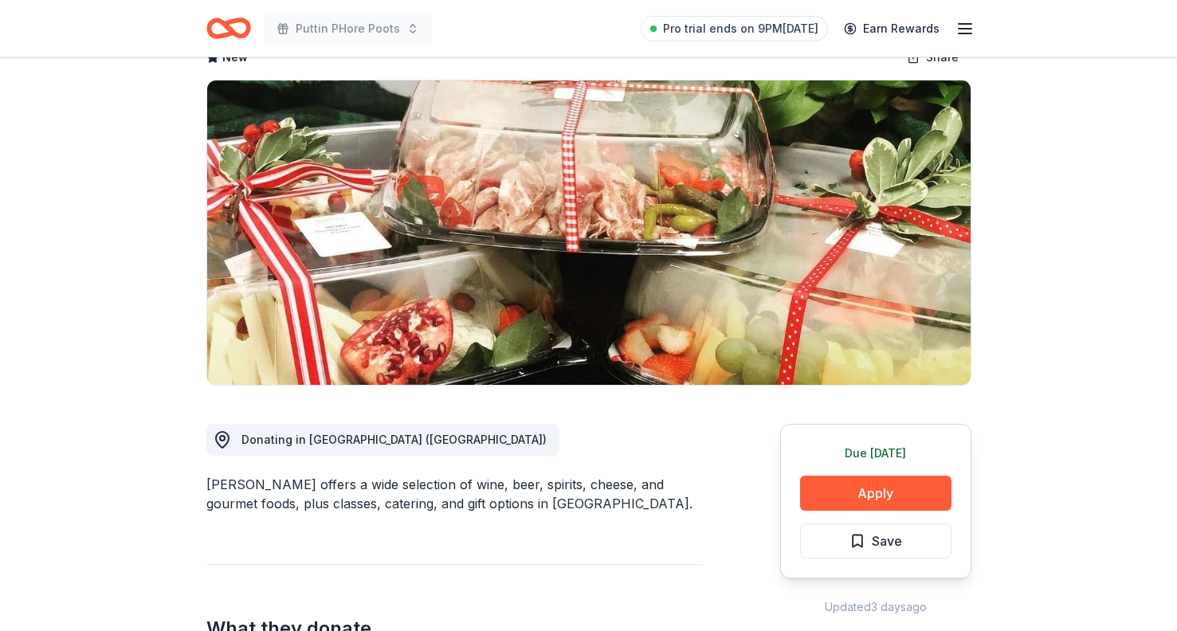
scroll to position [103, 0]
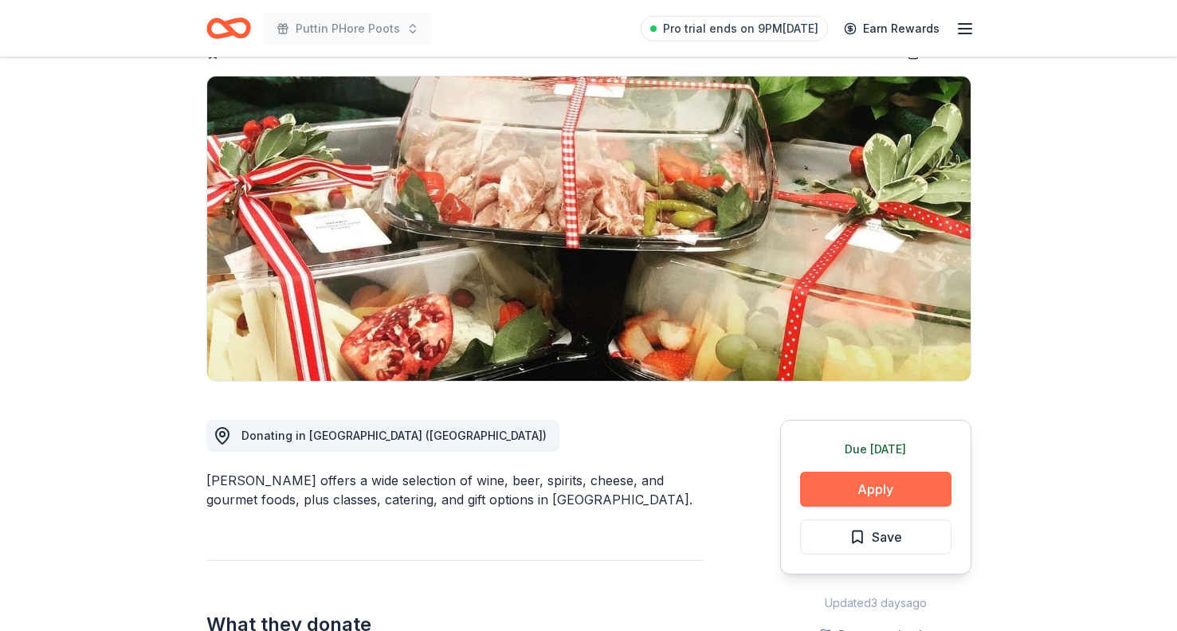
click at [857, 491] on button "Apply" at bounding box center [875, 489] width 151 height 35
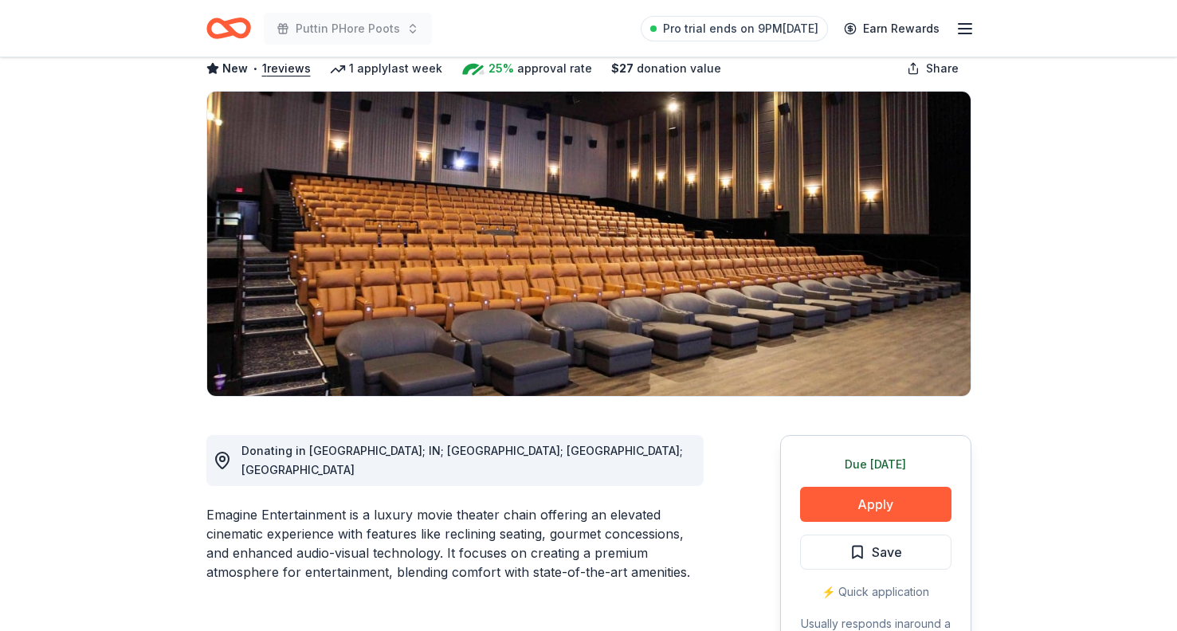
scroll to position [101, 0]
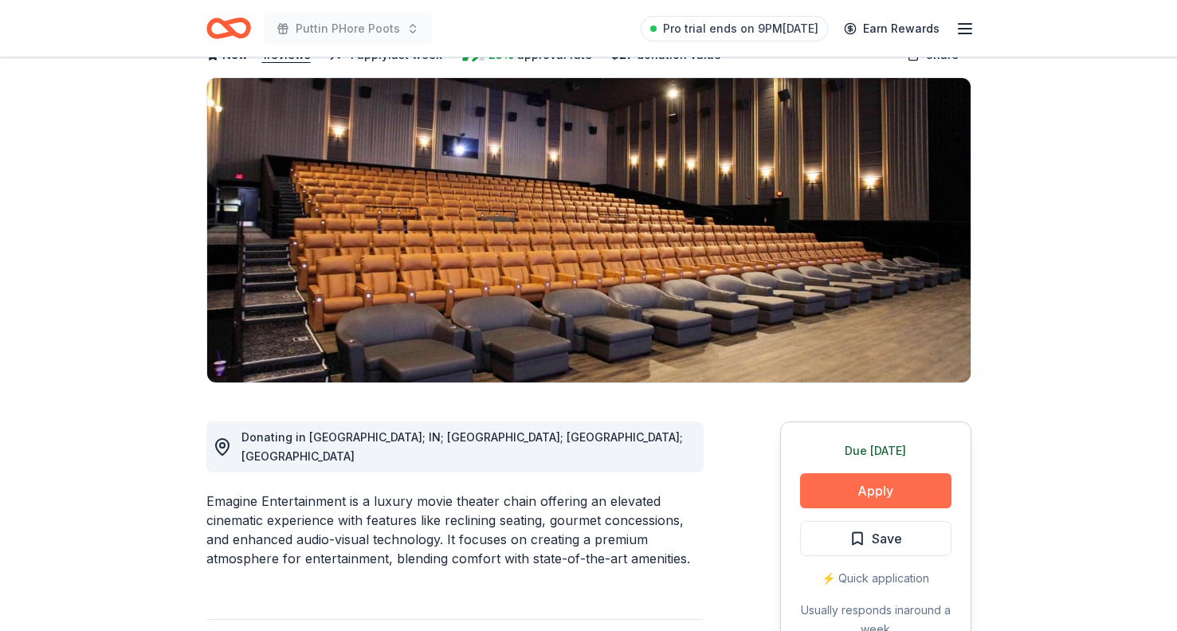
click at [862, 494] on button "Apply" at bounding box center [875, 490] width 151 height 35
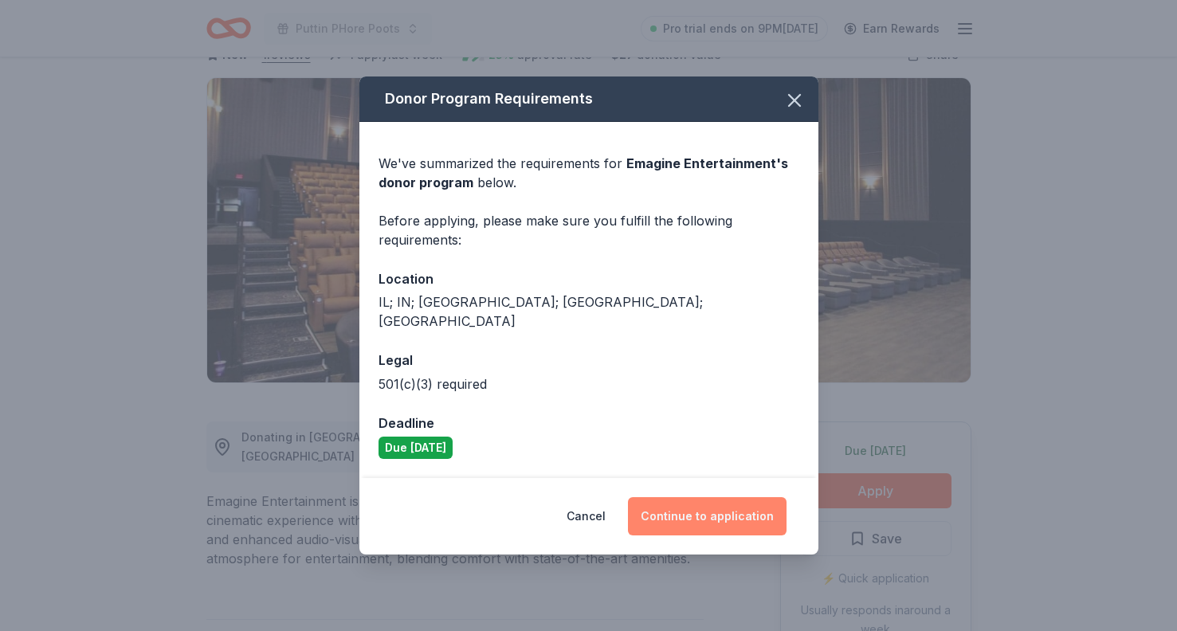
click at [716, 508] on button "Continue to application" at bounding box center [707, 516] width 159 height 38
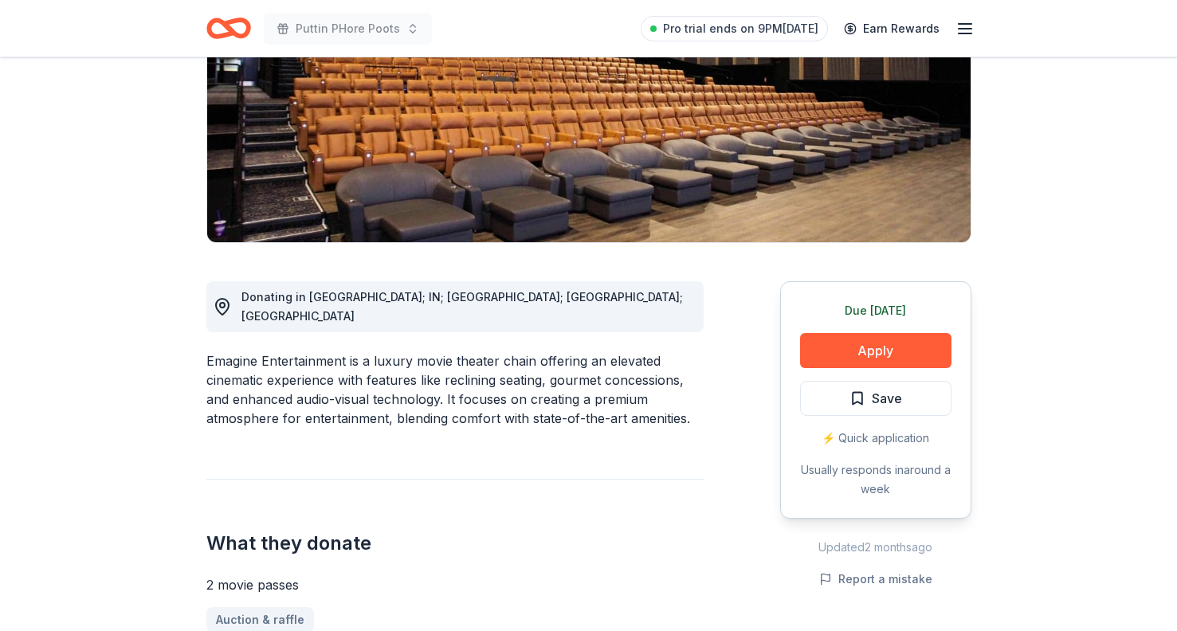
scroll to position [262, 0]
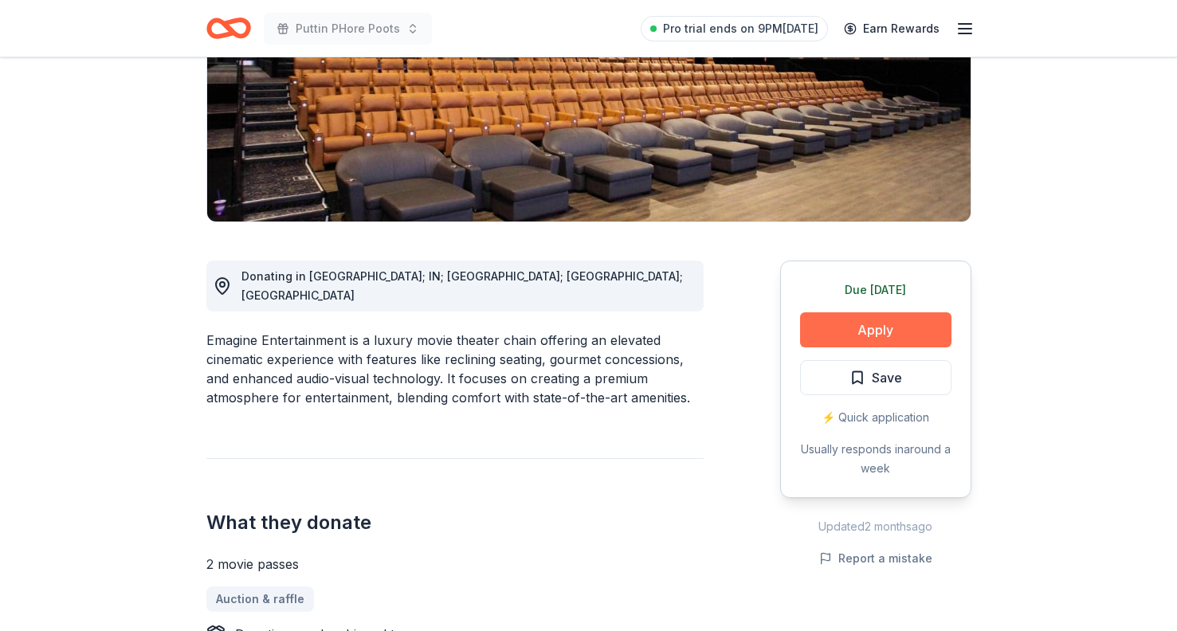
click at [852, 329] on button "Apply" at bounding box center [875, 329] width 151 height 35
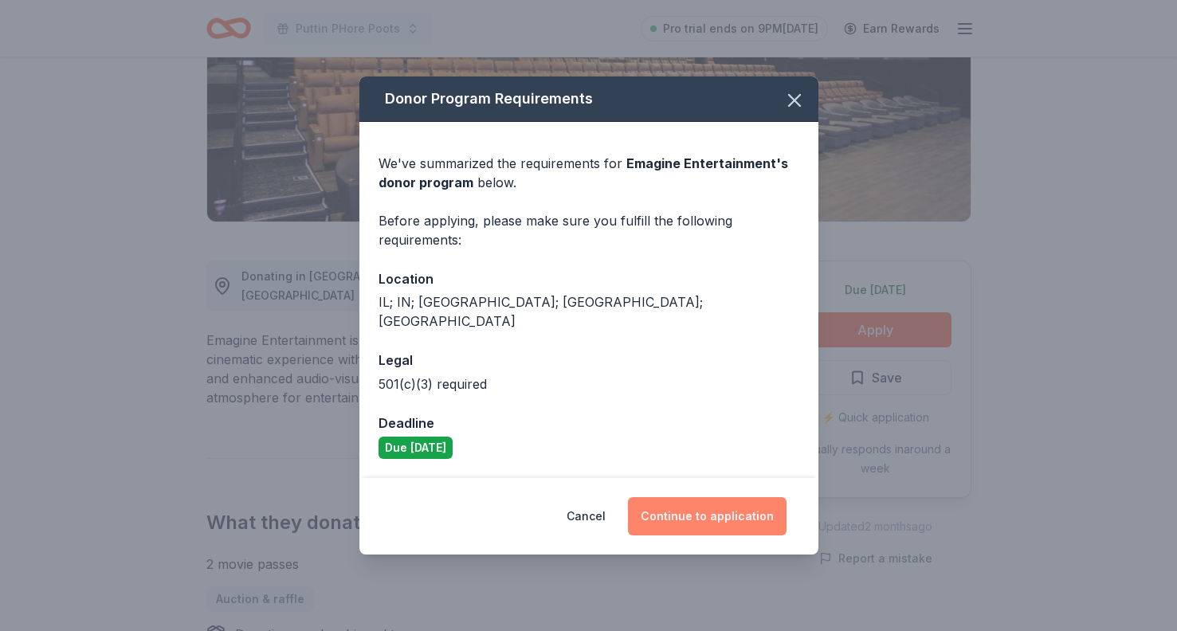
click at [692, 517] on button "Continue to application" at bounding box center [707, 516] width 159 height 38
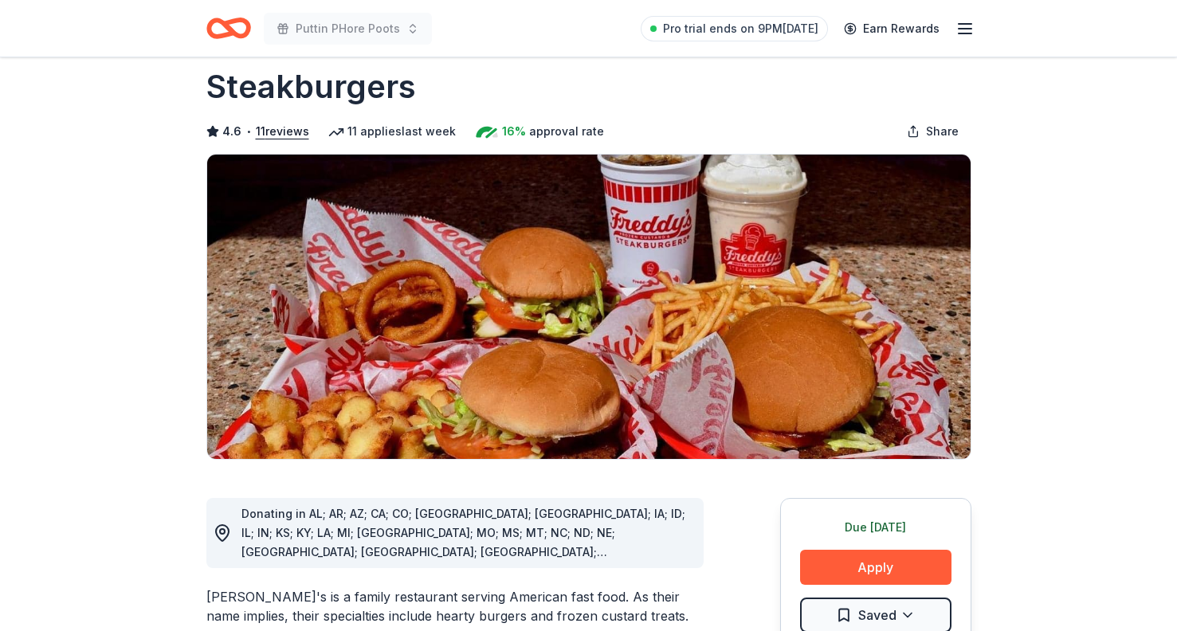
scroll to position [158, 0]
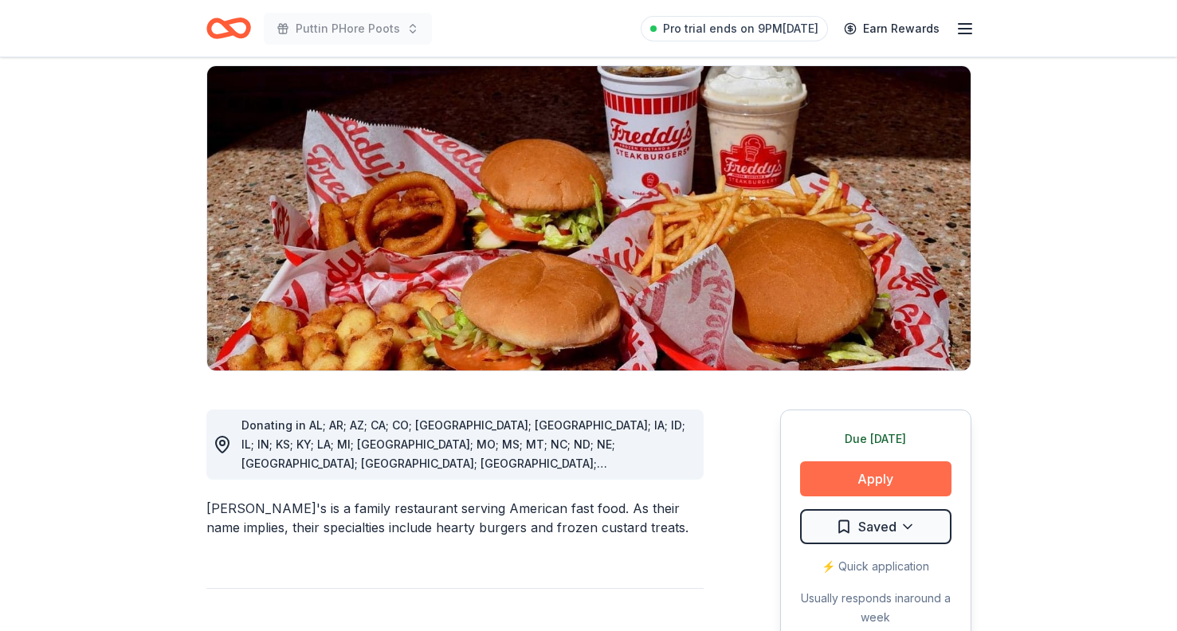
click at [825, 461] on button "Apply" at bounding box center [875, 478] width 151 height 35
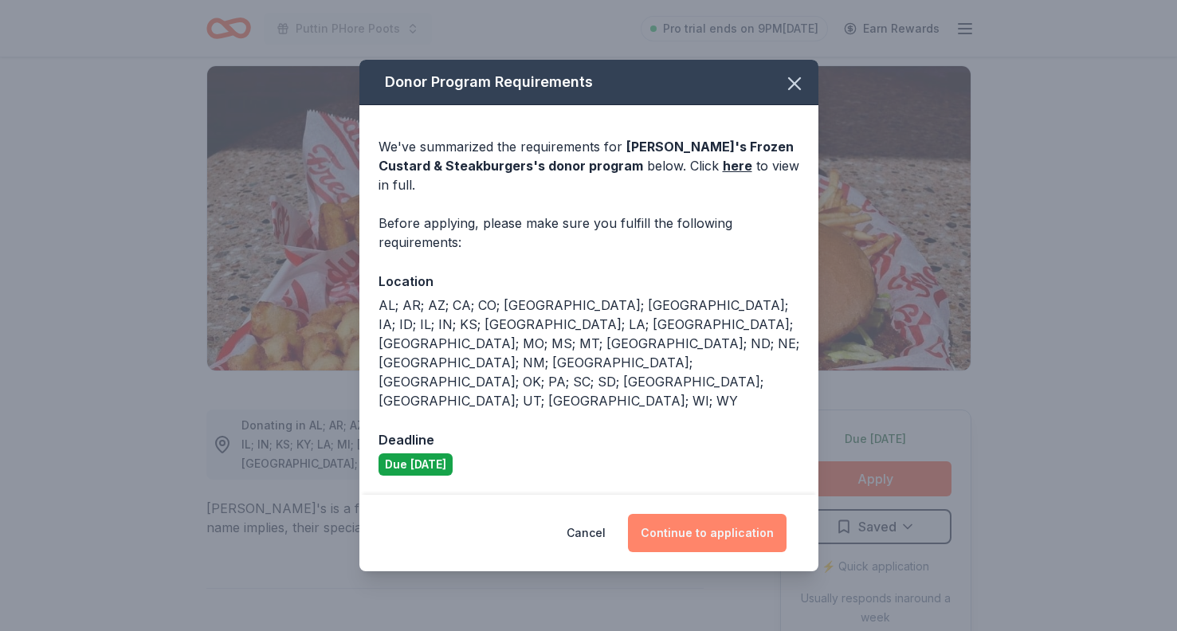
click at [696, 514] on button "Continue to application" at bounding box center [707, 533] width 159 height 38
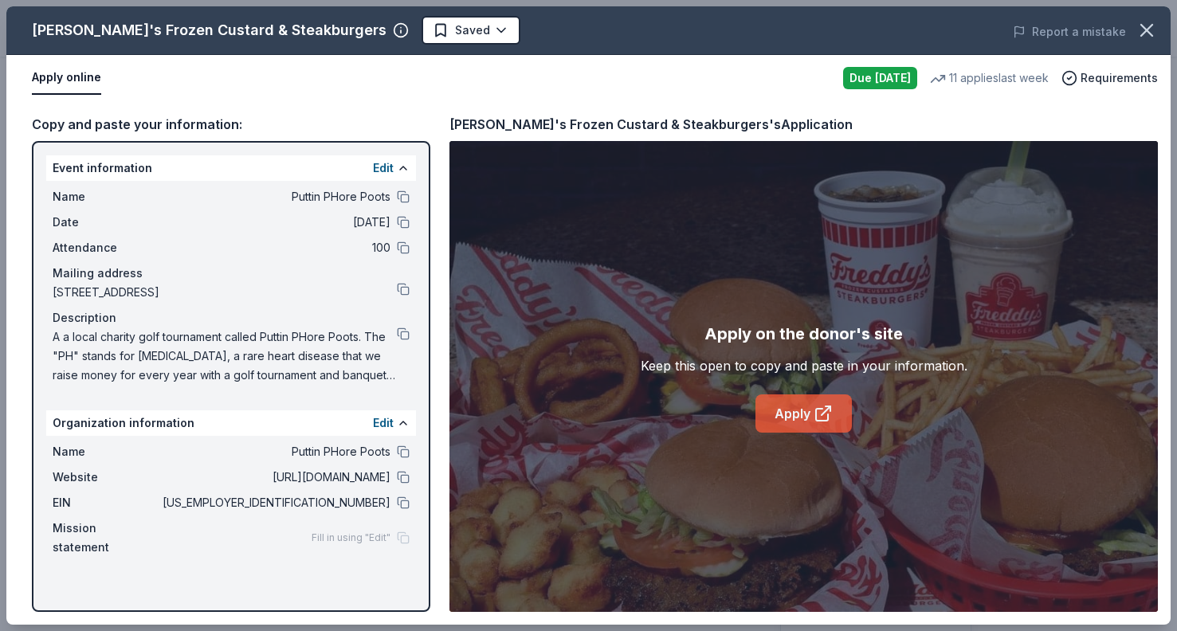
click at [817, 416] on icon at bounding box center [823, 413] width 19 height 19
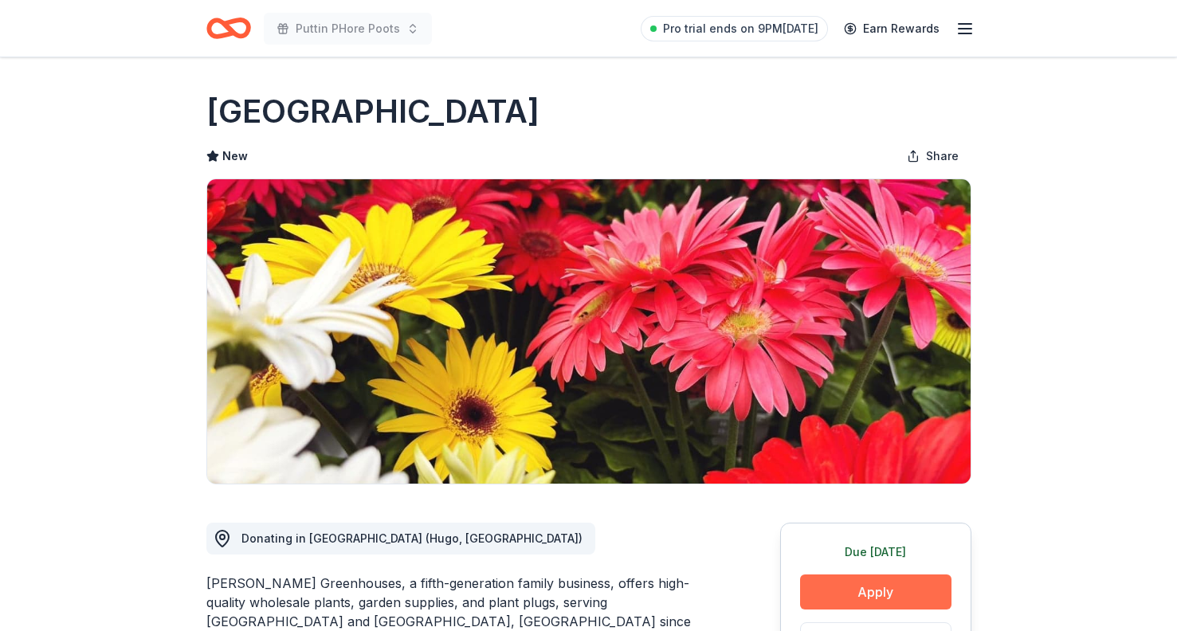
click at [836, 593] on button "Apply" at bounding box center [875, 592] width 151 height 35
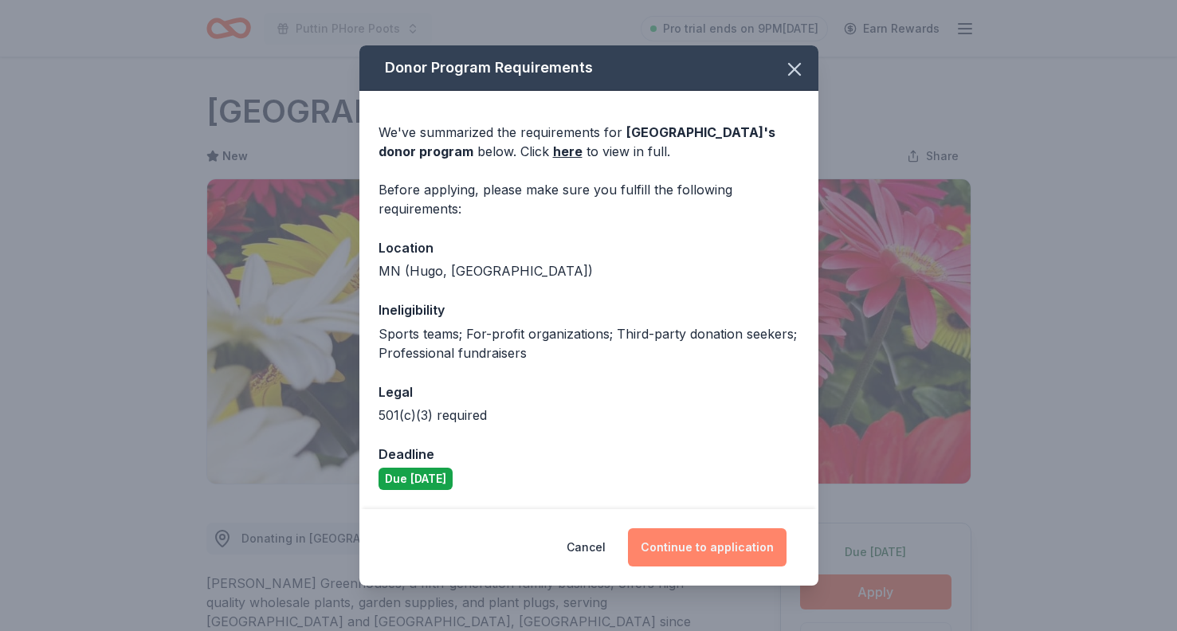
click at [690, 552] on button "Continue to application" at bounding box center [707, 547] width 159 height 38
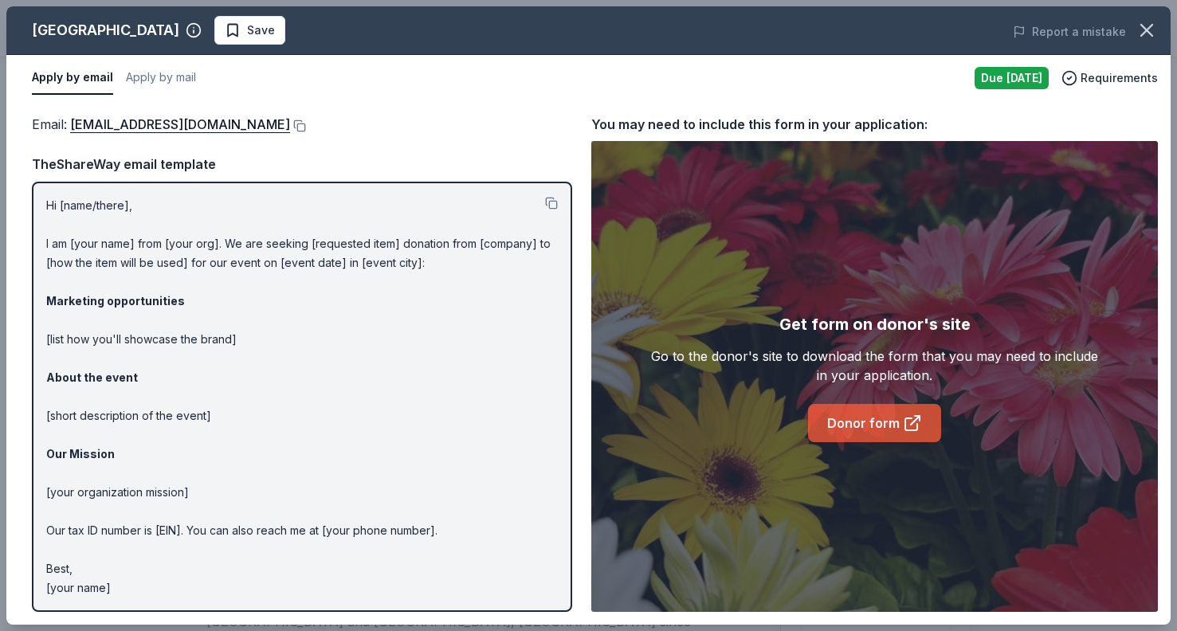
click at [863, 432] on link "Donor form" at bounding box center [874, 423] width 133 height 38
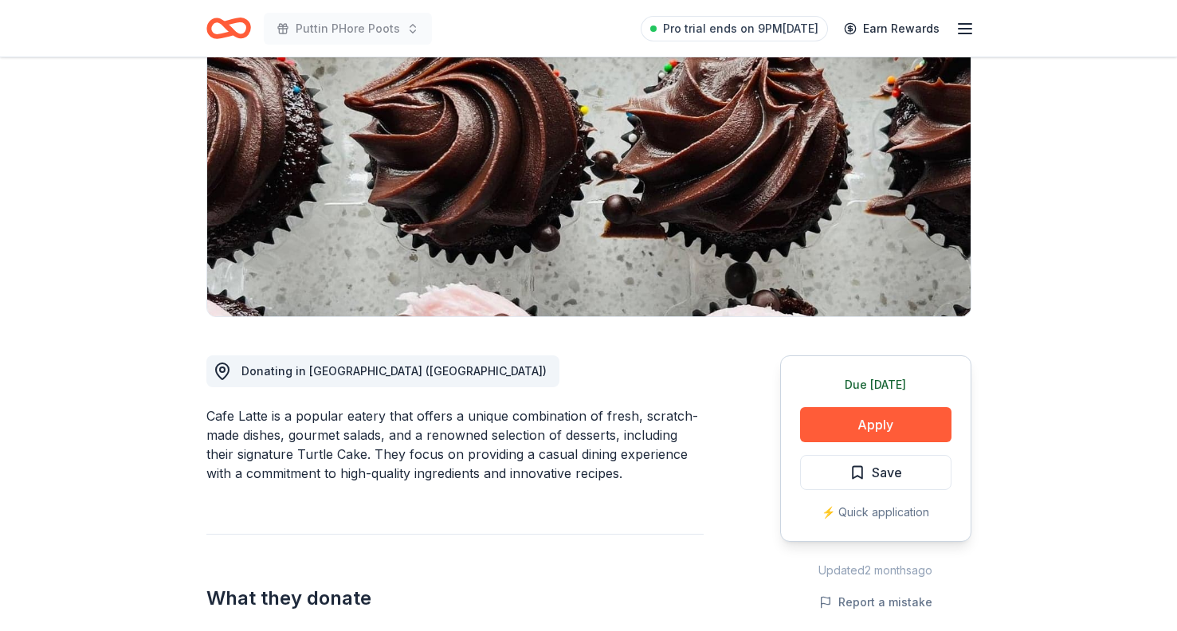
scroll to position [204, 0]
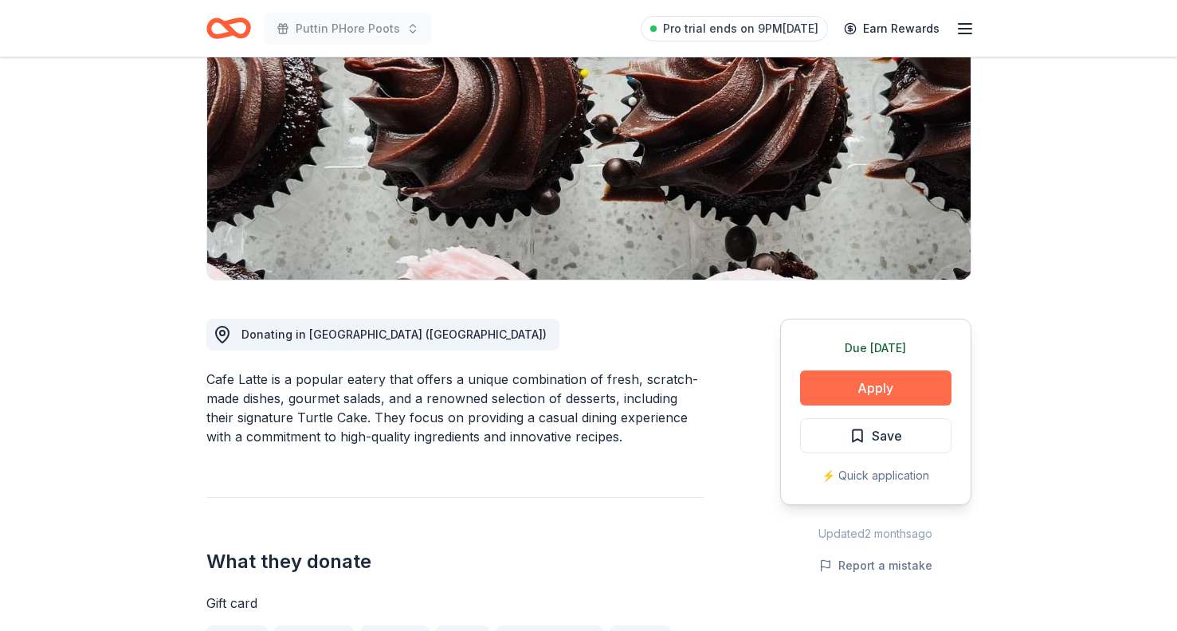
click at [901, 392] on button "Apply" at bounding box center [875, 388] width 151 height 35
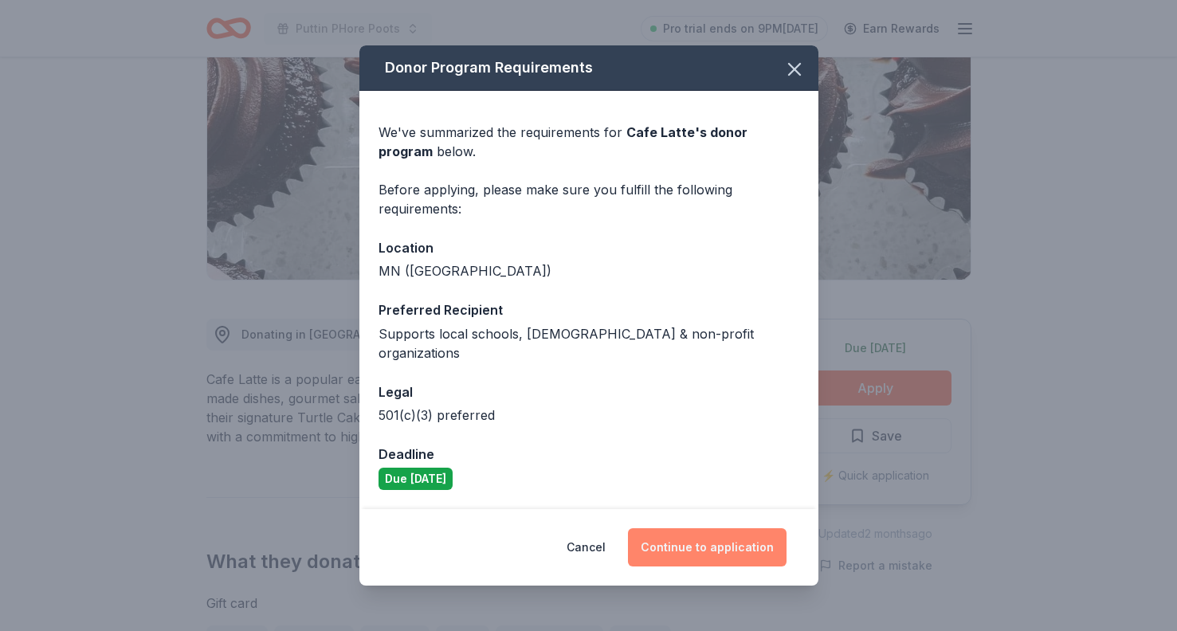
click at [703, 542] on button "Continue to application" at bounding box center [707, 547] width 159 height 38
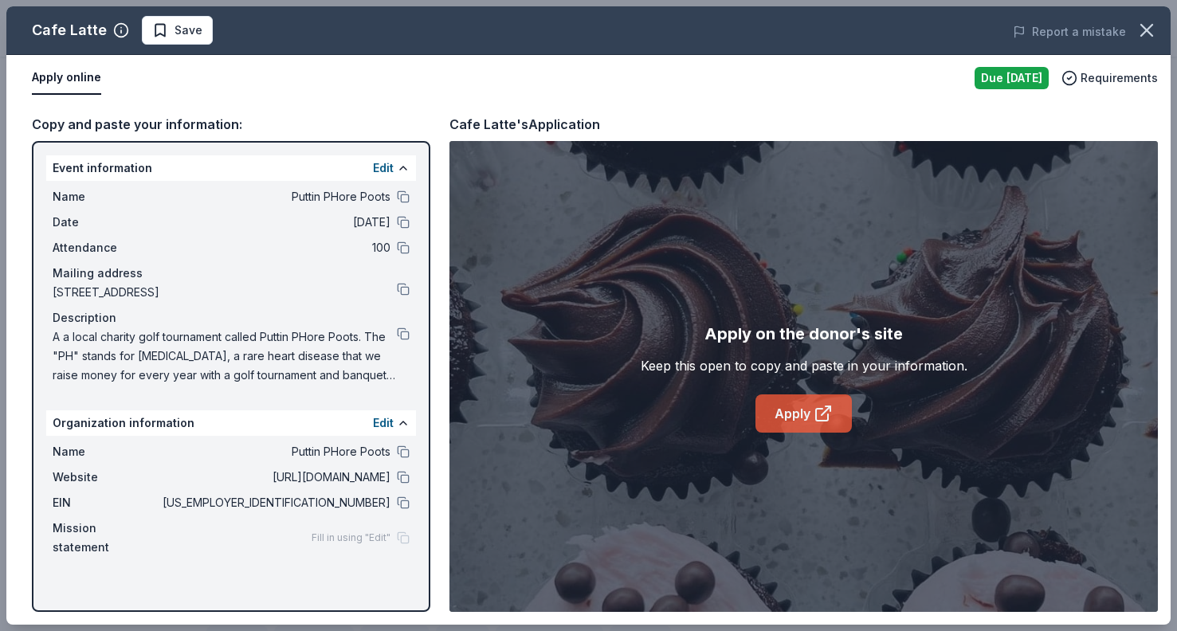
click at [799, 423] on link "Apply" at bounding box center [804, 414] width 96 height 38
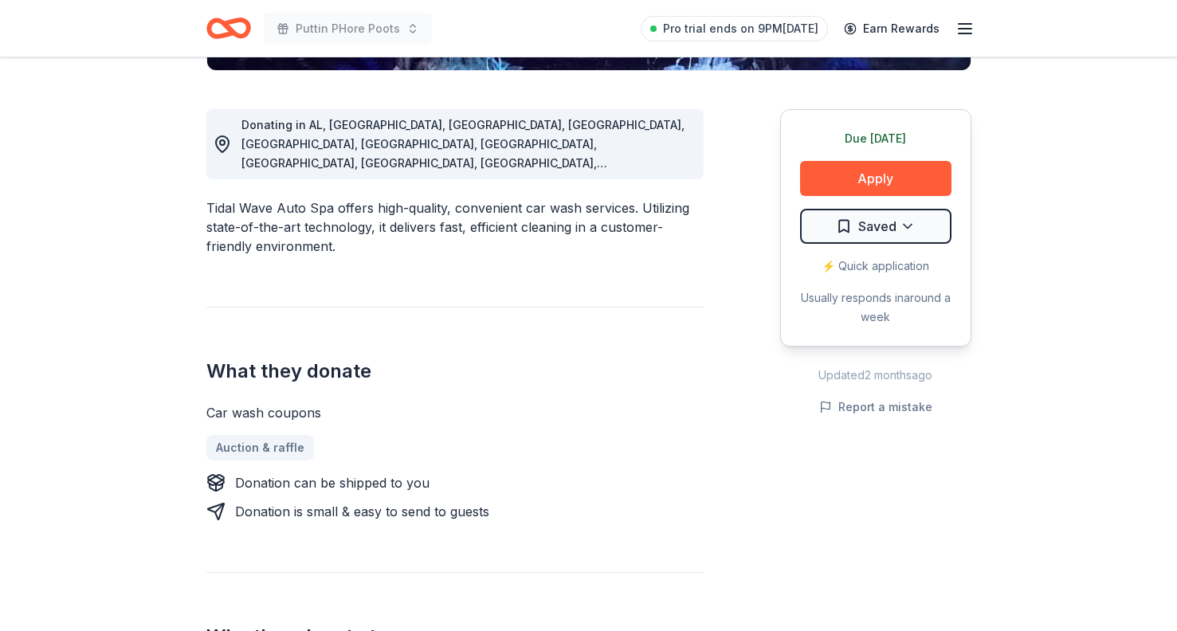
scroll to position [456, 0]
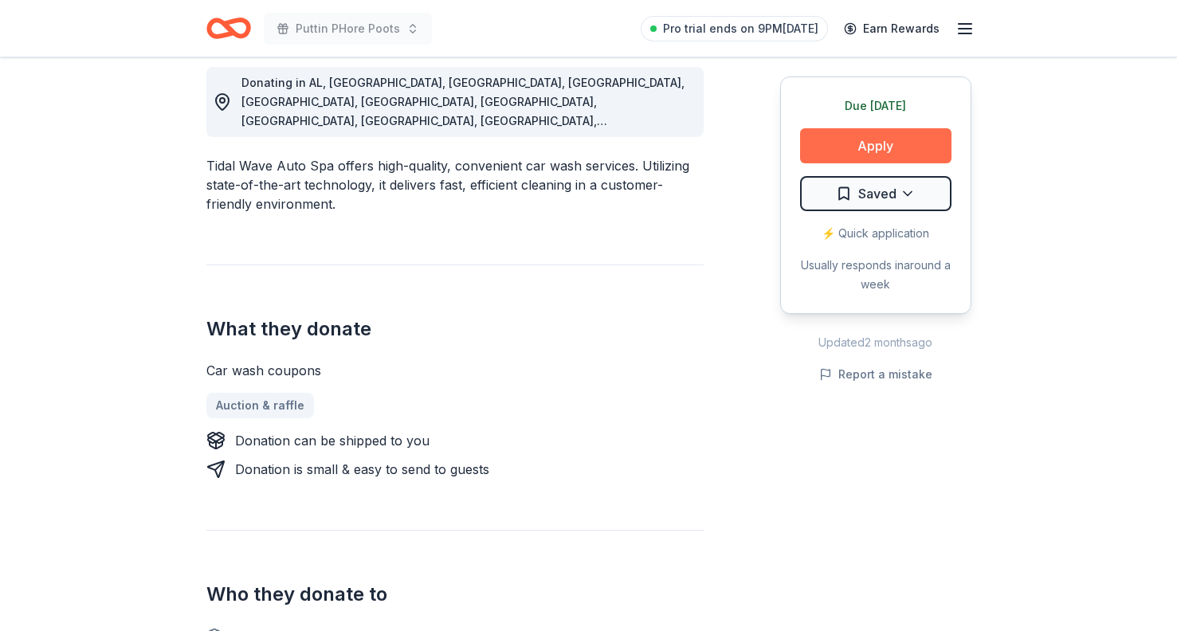
click at [862, 139] on button "Apply" at bounding box center [875, 145] width 151 height 35
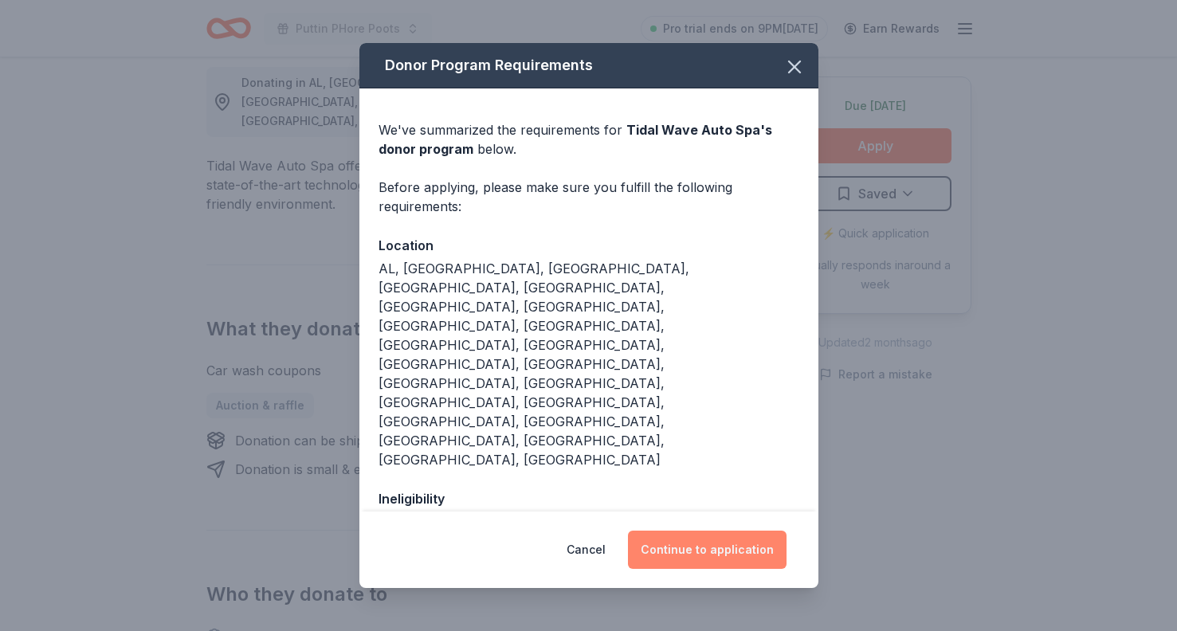
click at [674, 552] on button "Continue to application" at bounding box center [707, 550] width 159 height 38
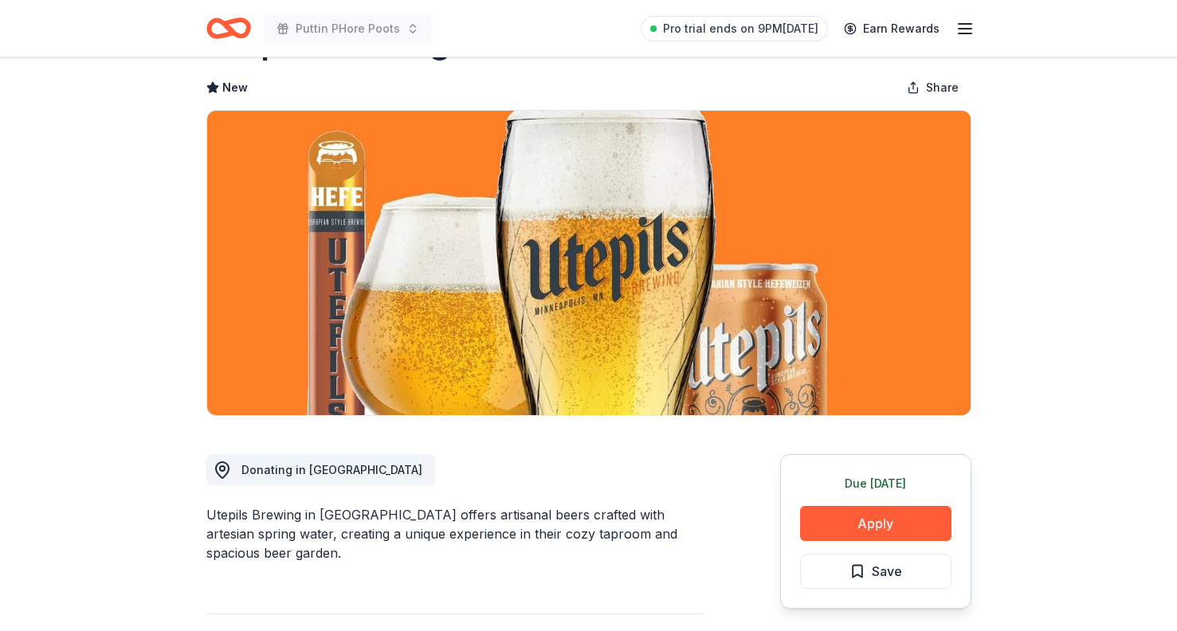
scroll to position [75, 0]
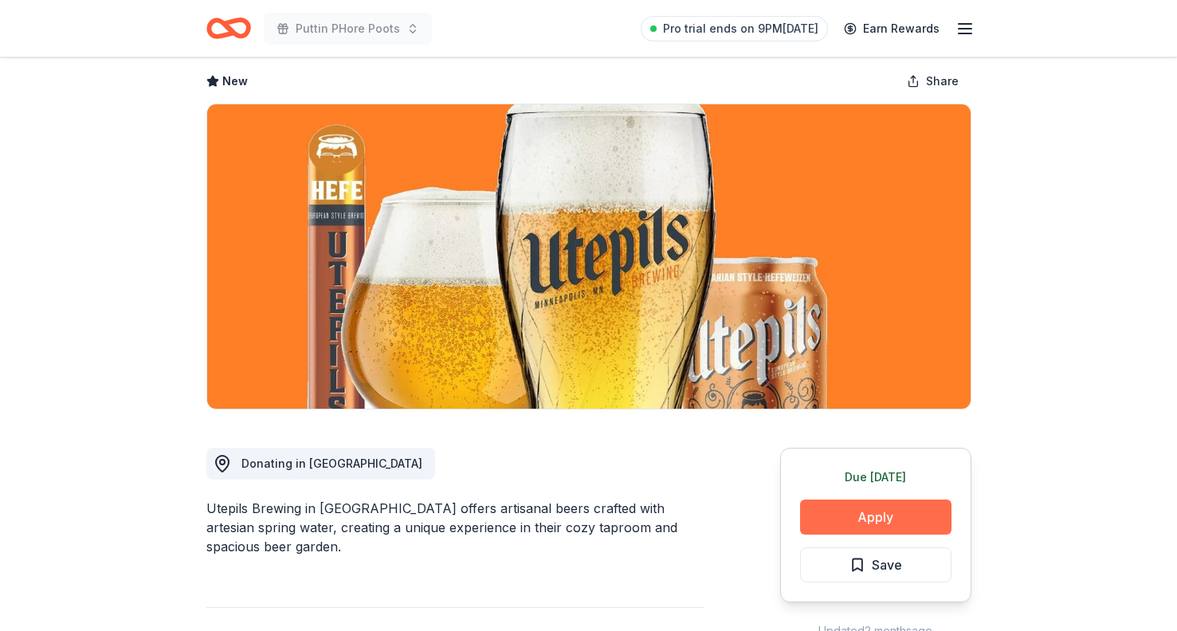
click at [836, 512] on button "Apply" at bounding box center [875, 517] width 151 height 35
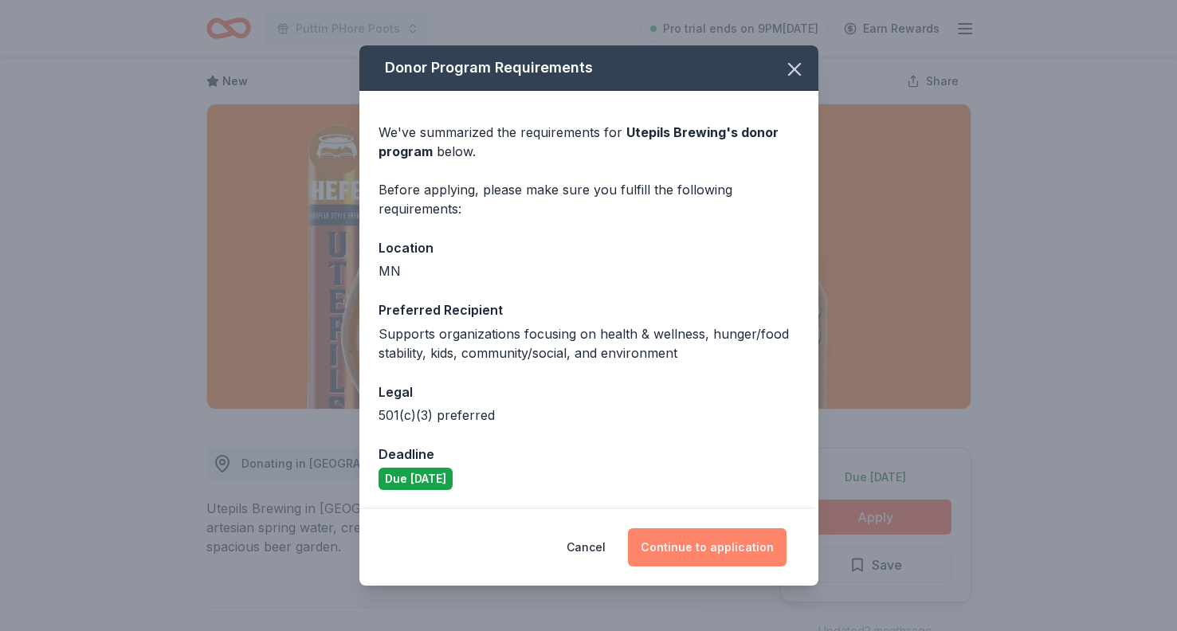
click at [676, 543] on button "Continue to application" at bounding box center [707, 547] width 159 height 38
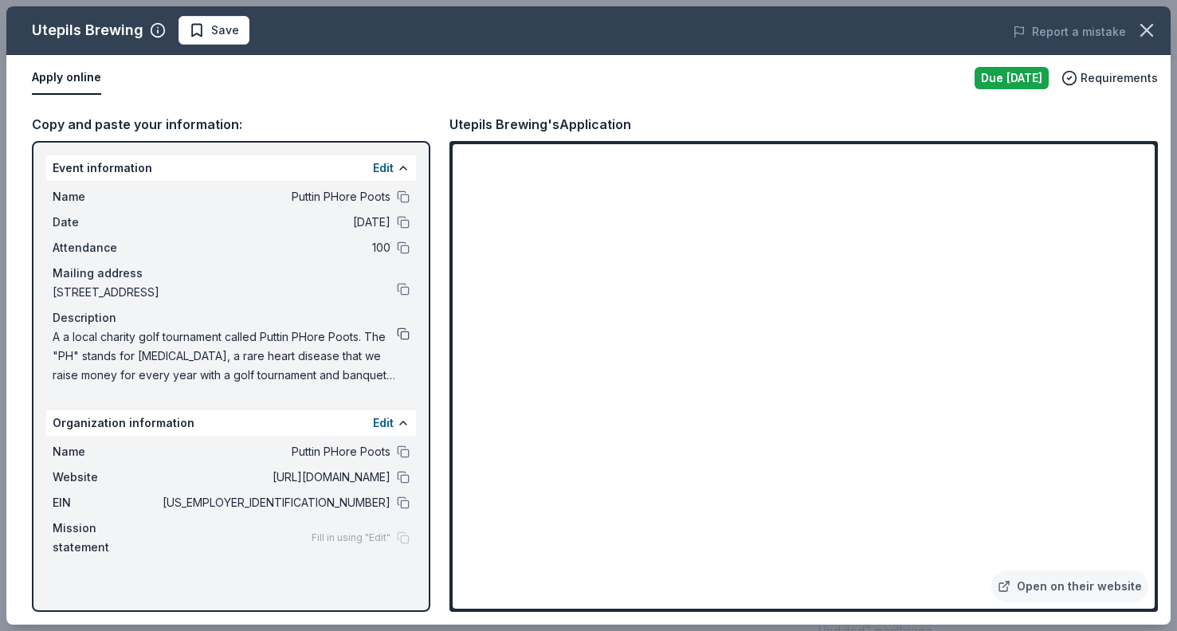
click at [404, 332] on button at bounding box center [403, 334] width 13 height 13
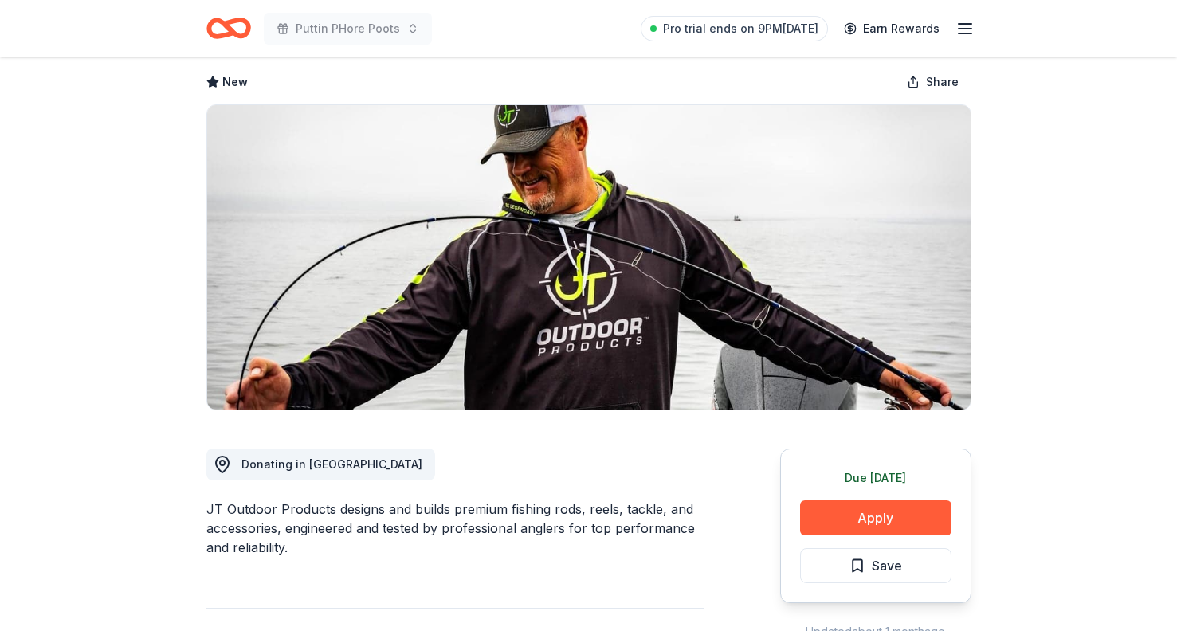
scroll to position [102, 0]
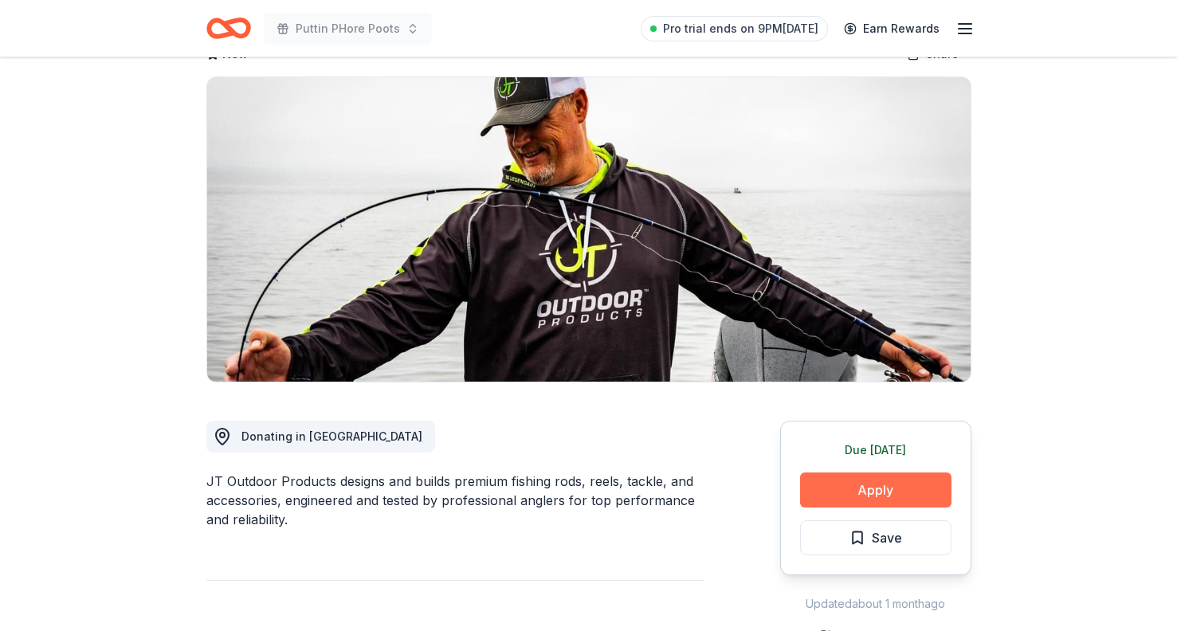
click at [891, 491] on button "Apply" at bounding box center [875, 490] width 151 height 35
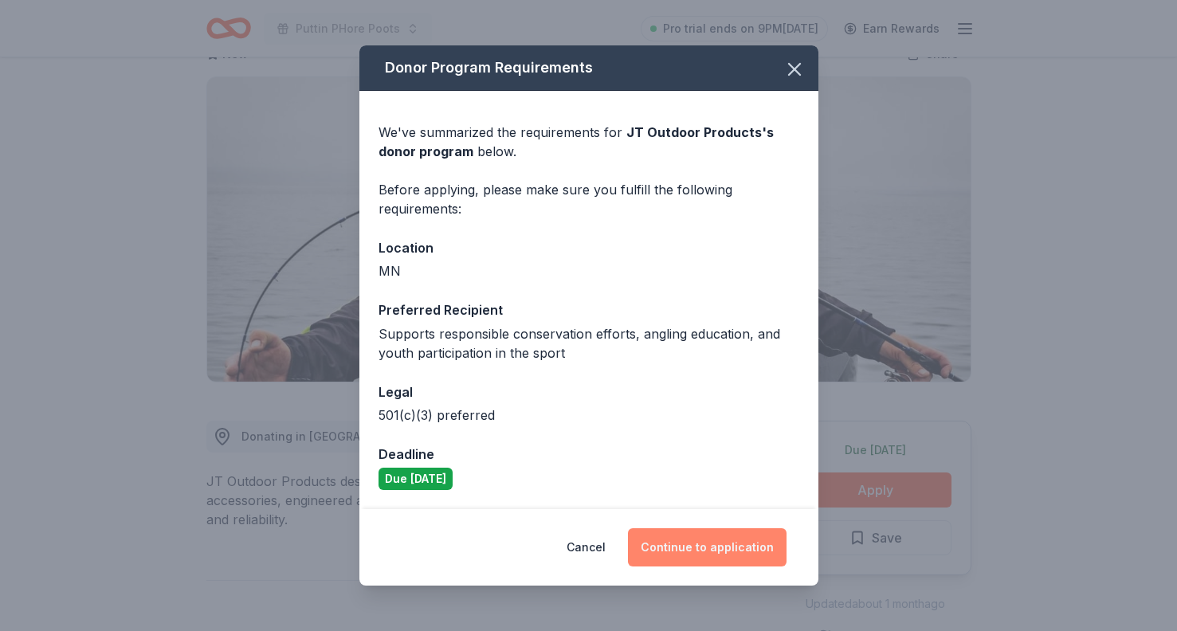
click at [691, 549] on button "Continue to application" at bounding box center [707, 547] width 159 height 38
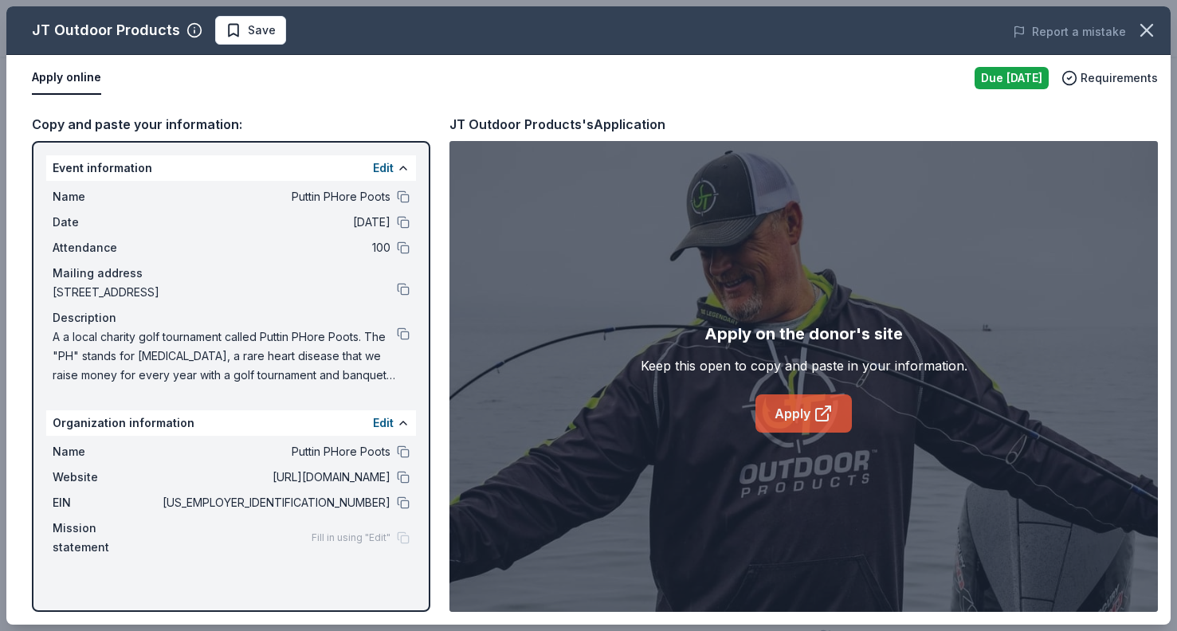
click at [780, 411] on link "Apply" at bounding box center [804, 414] width 96 height 38
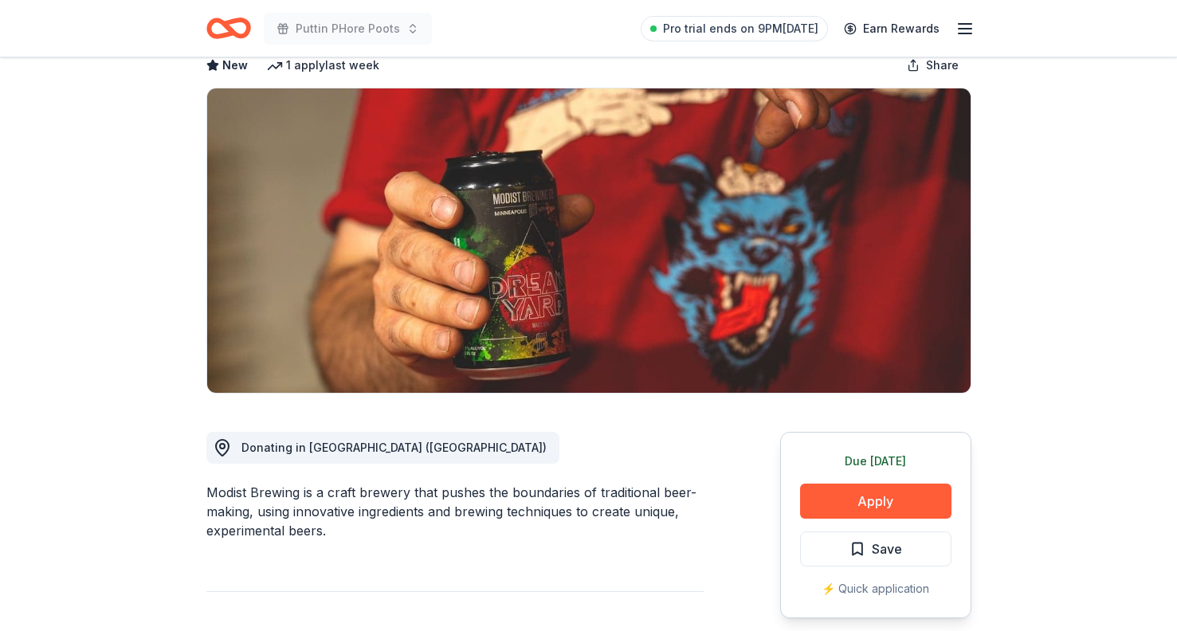
scroll to position [99, 0]
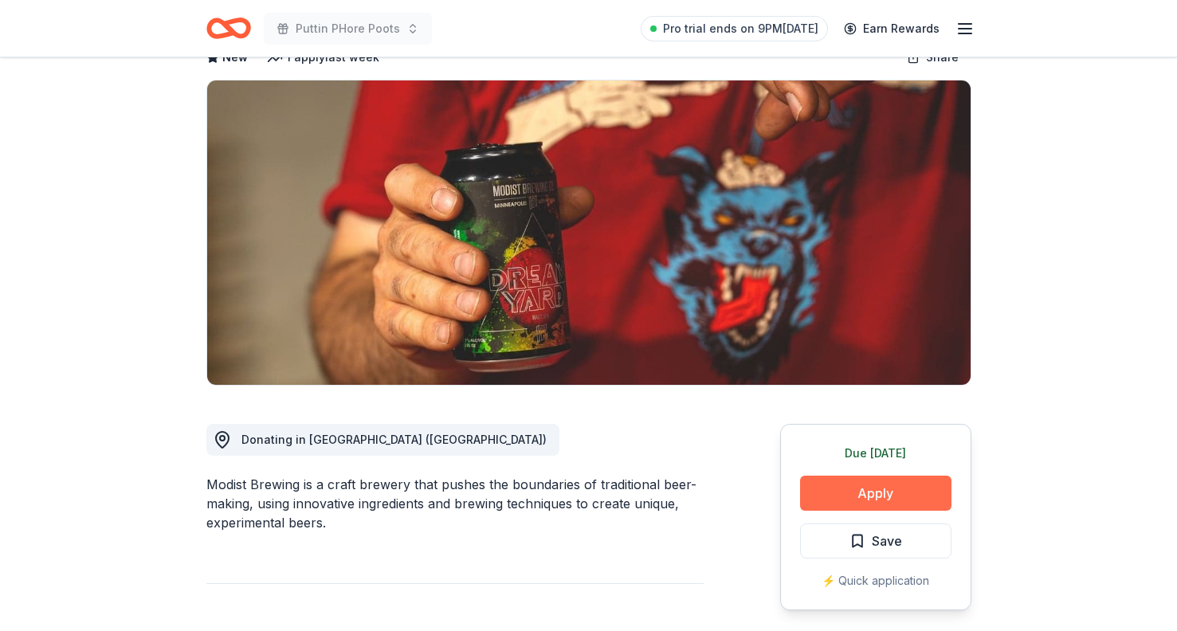
click at [844, 503] on button "Apply" at bounding box center [875, 493] width 151 height 35
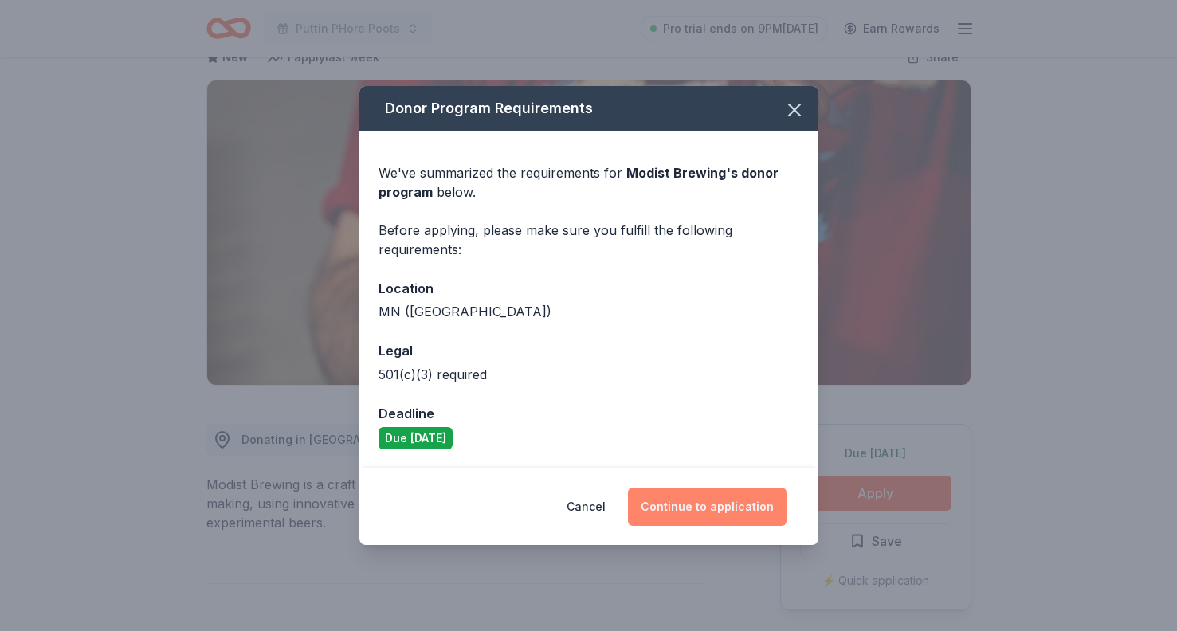
click at [707, 508] on button "Continue to application" at bounding box center [707, 507] width 159 height 38
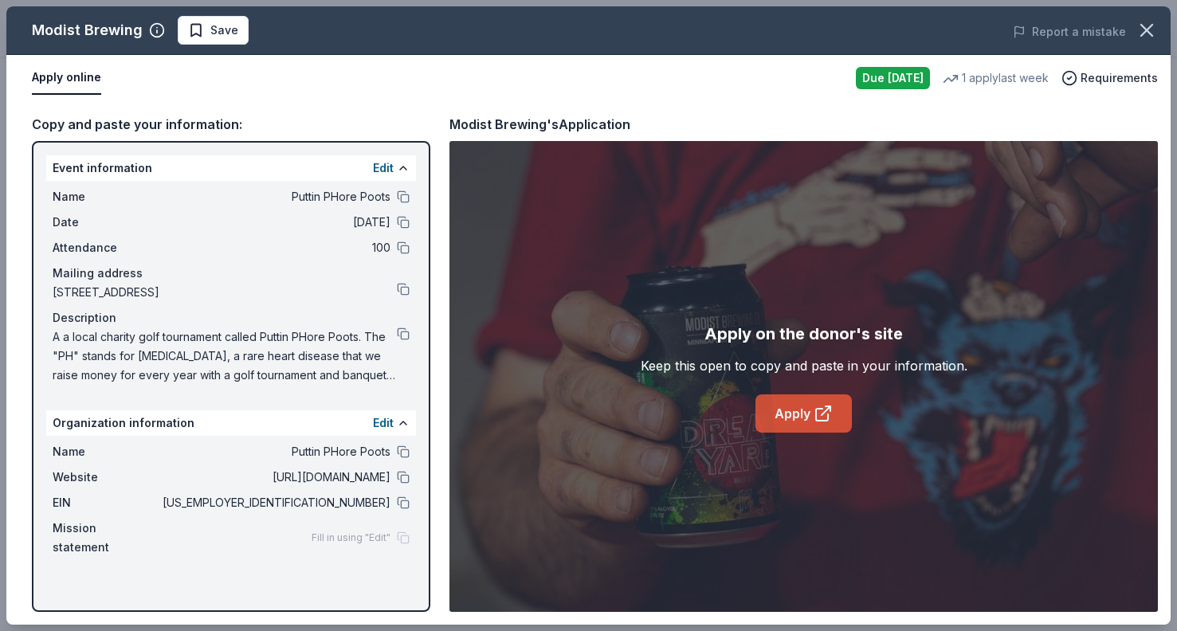
click at [822, 409] on icon at bounding box center [822, 415] width 12 height 12
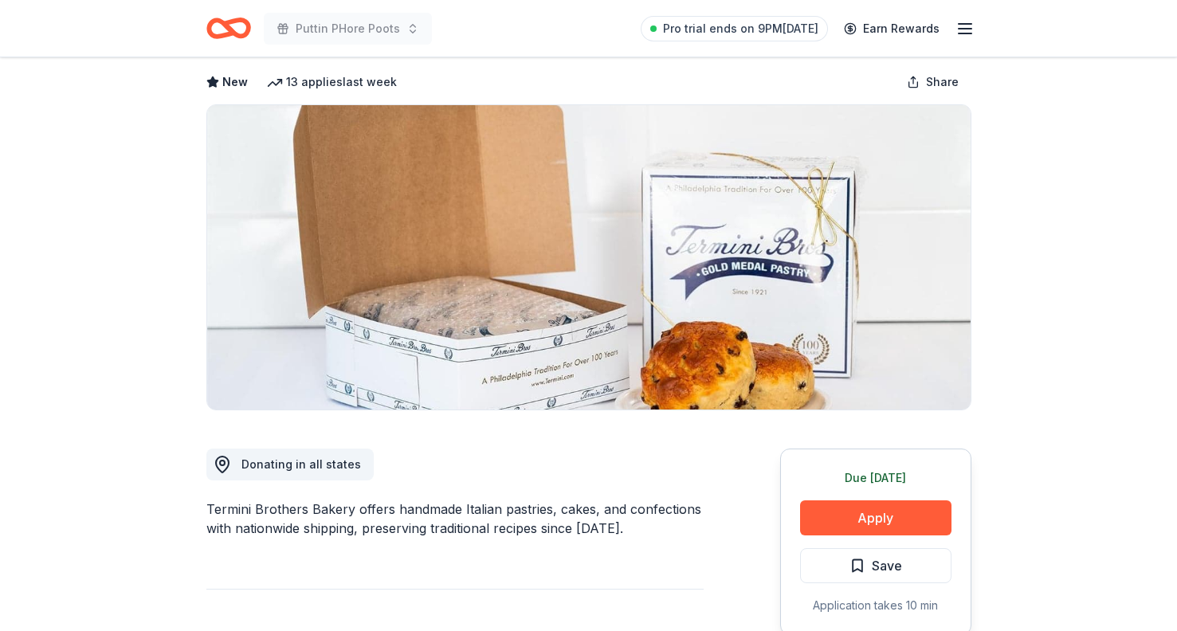
scroll to position [158, 0]
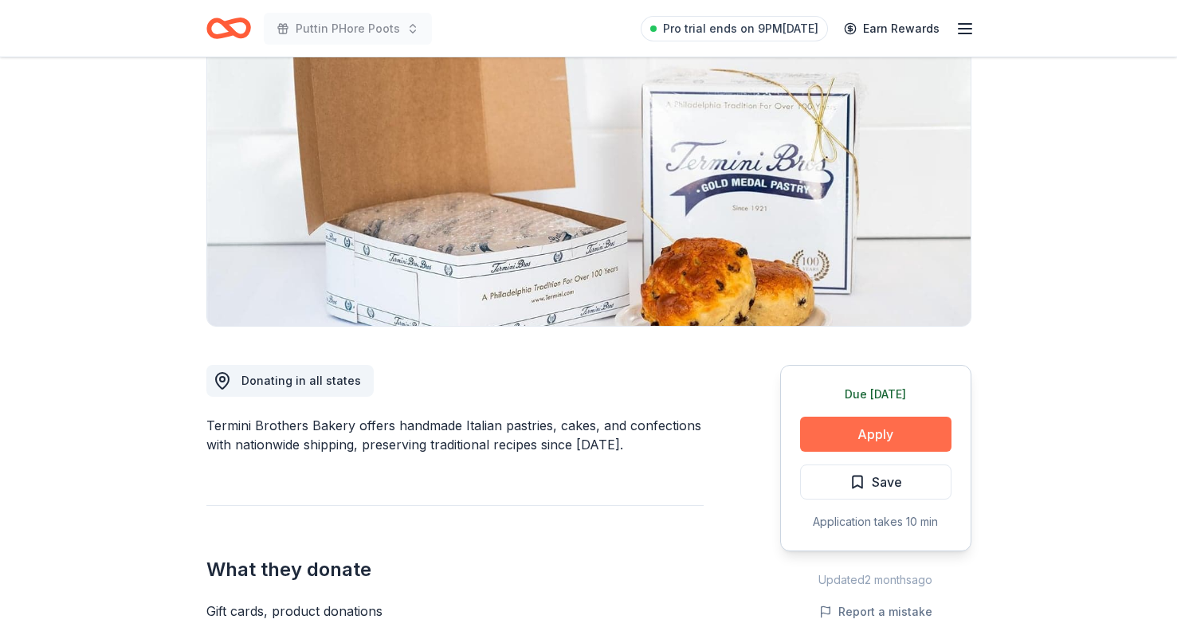
click at [873, 441] on button "Apply" at bounding box center [875, 434] width 151 height 35
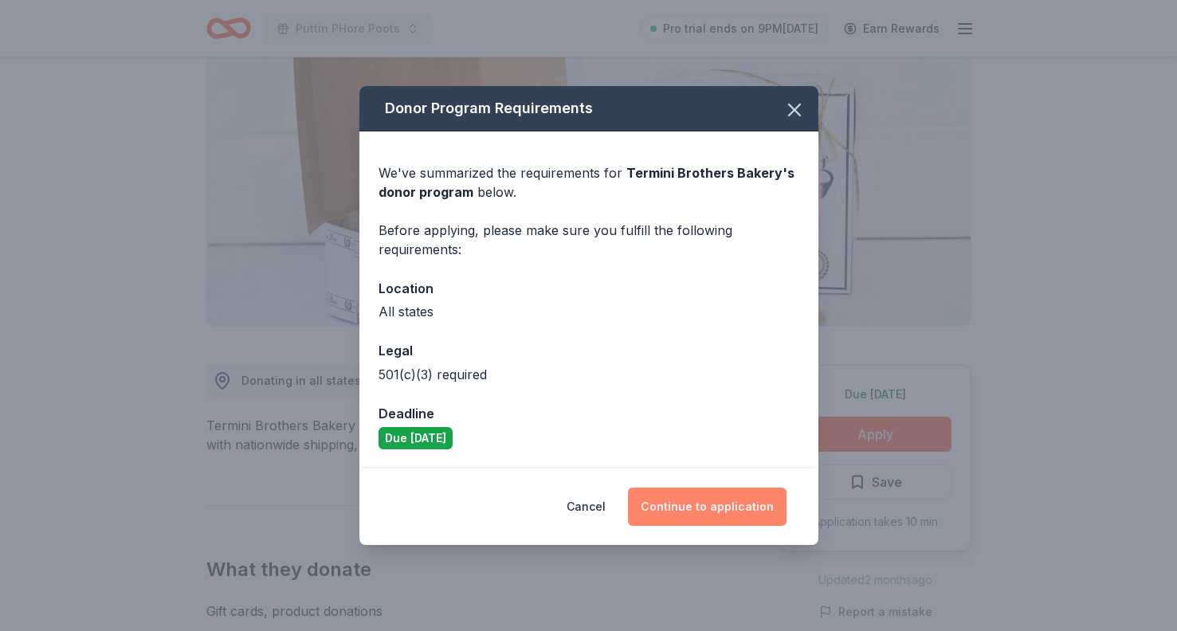
click at [697, 511] on button "Continue to application" at bounding box center [707, 507] width 159 height 38
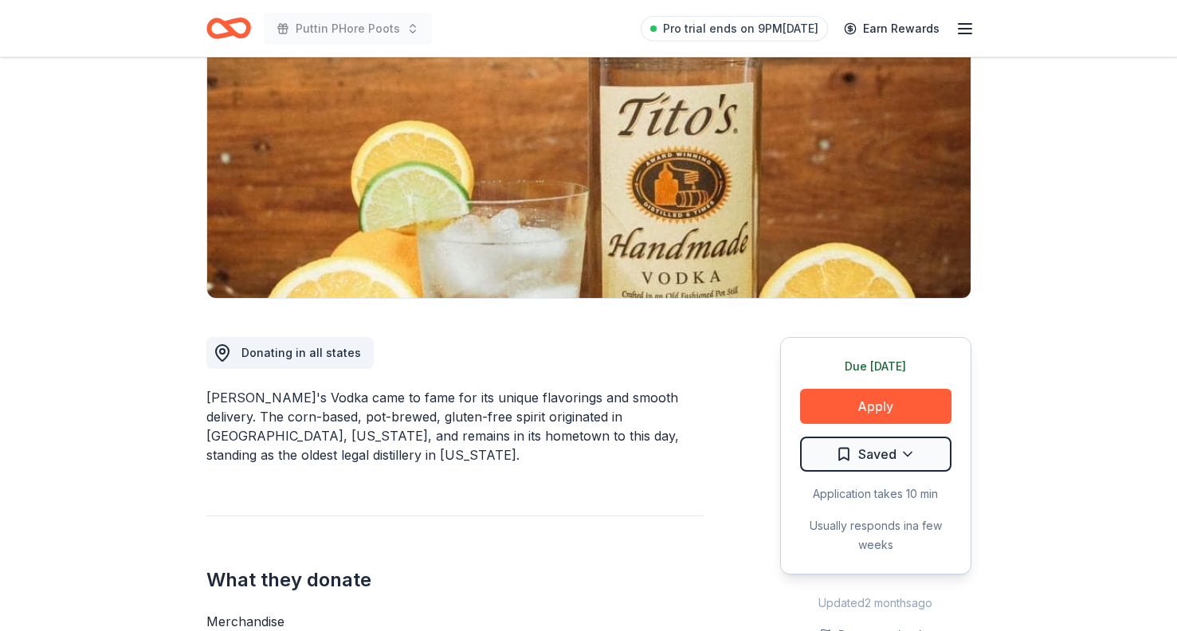
scroll to position [194, 0]
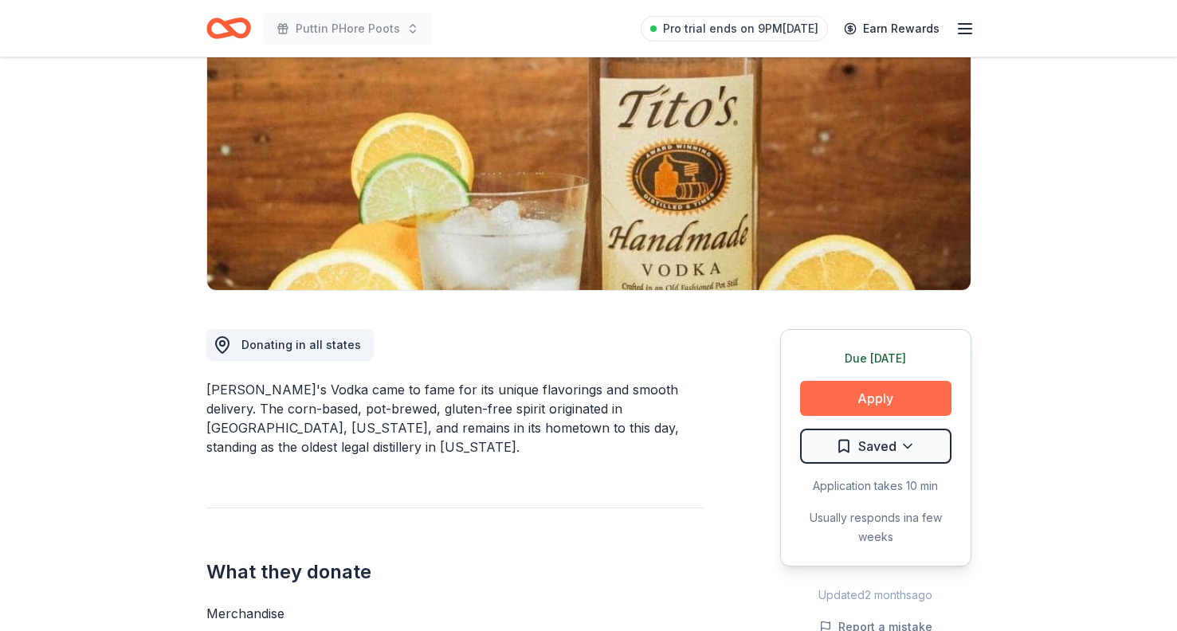
click at [820, 395] on button "Apply" at bounding box center [875, 398] width 151 height 35
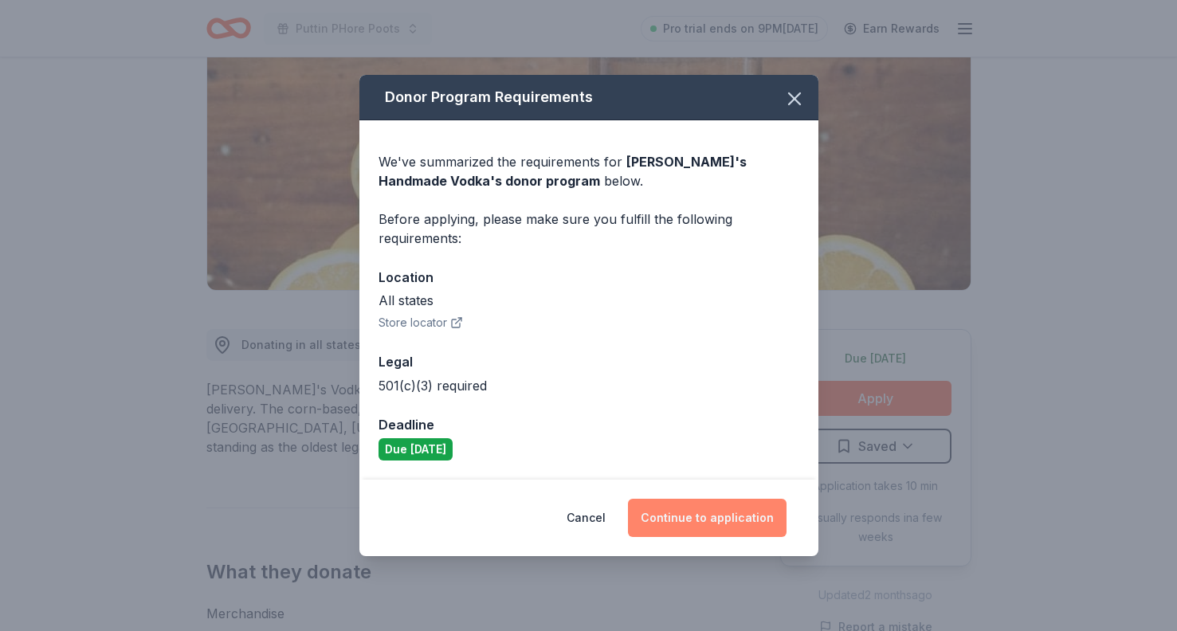
click at [738, 514] on button "Continue to application" at bounding box center [707, 518] width 159 height 38
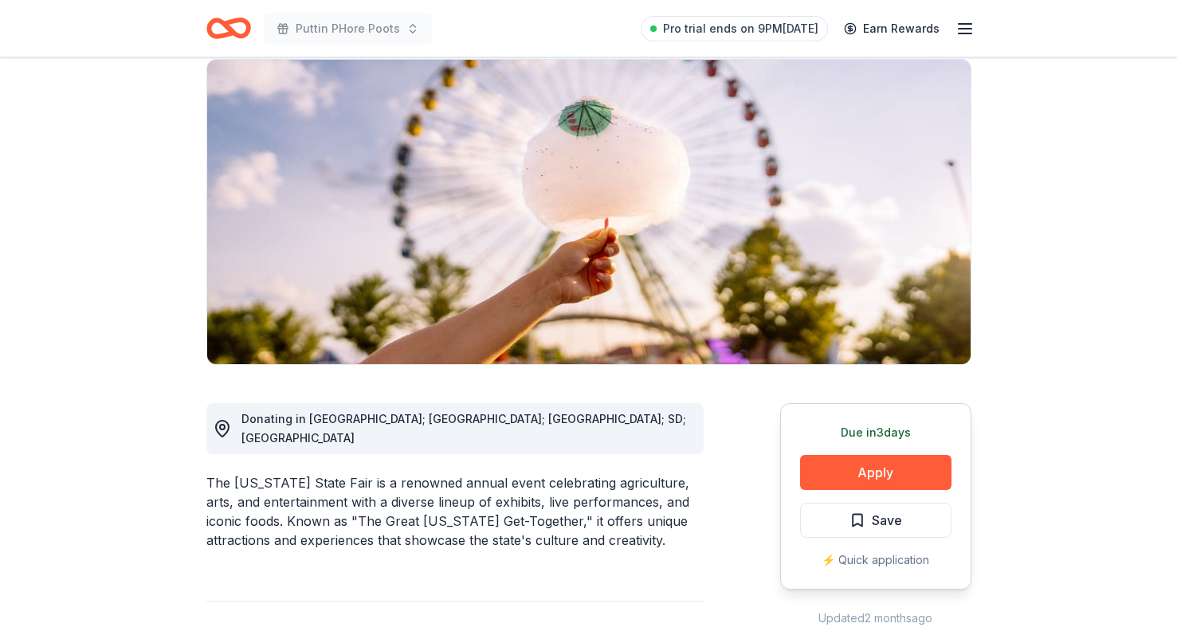
scroll to position [143, 0]
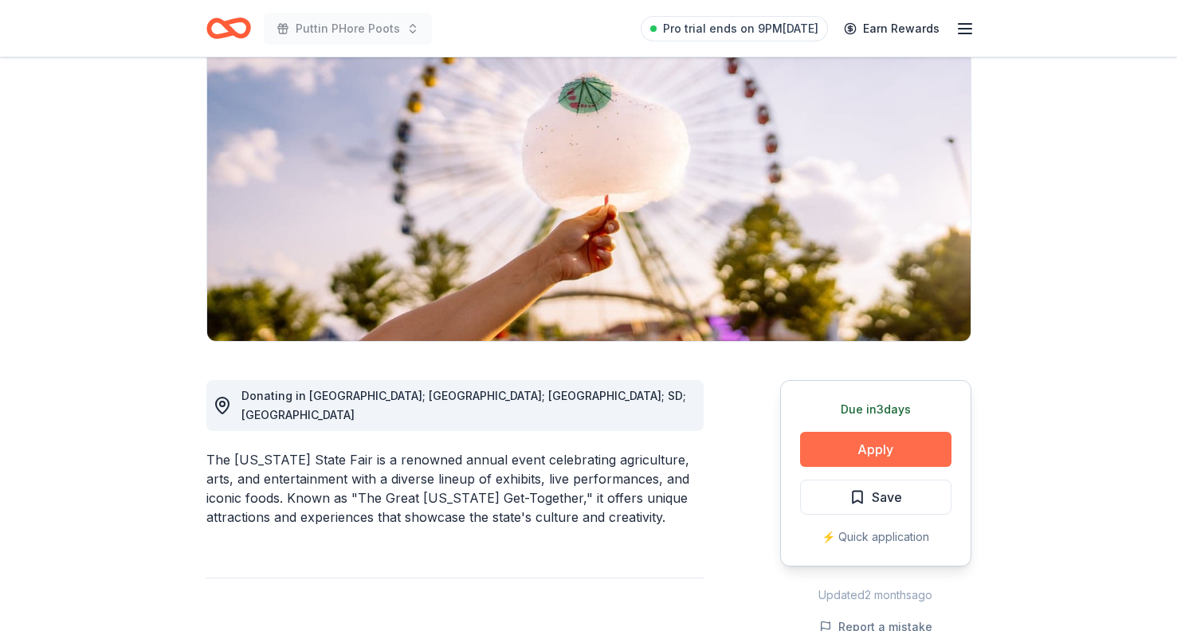
click at [905, 447] on button "Apply" at bounding box center [875, 449] width 151 height 35
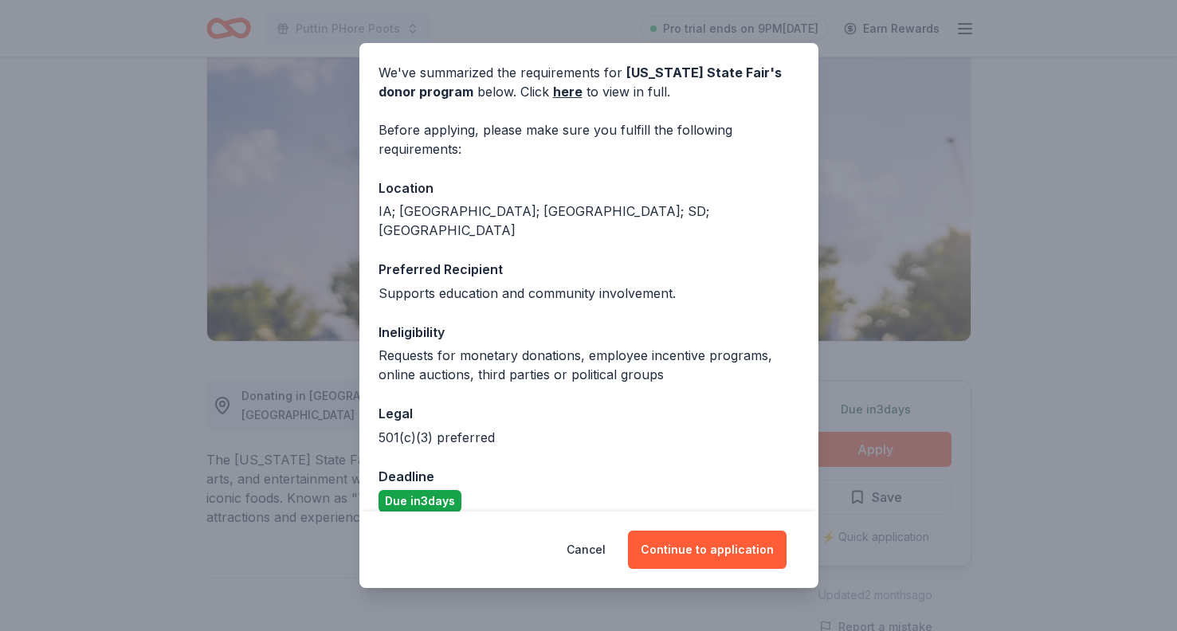
scroll to position [57, 0]
click at [703, 543] on button "Continue to application" at bounding box center [707, 550] width 159 height 38
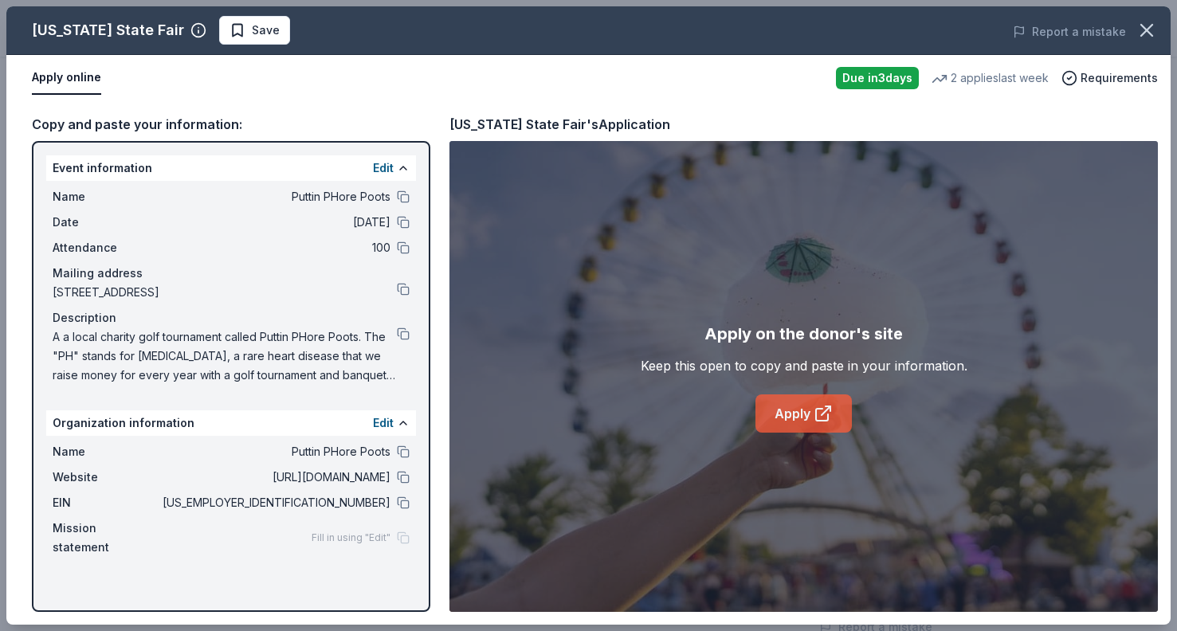
click at [789, 413] on link "Apply" at bounding box center [804, 414] width 96 height 38
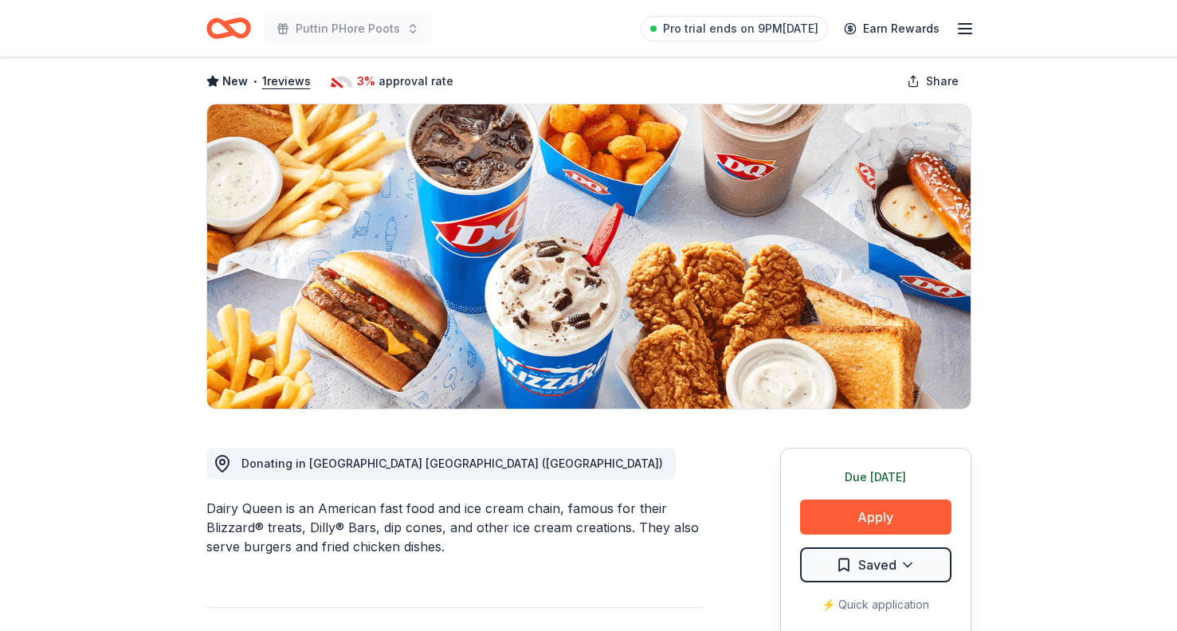
scroll to position [95, 0]
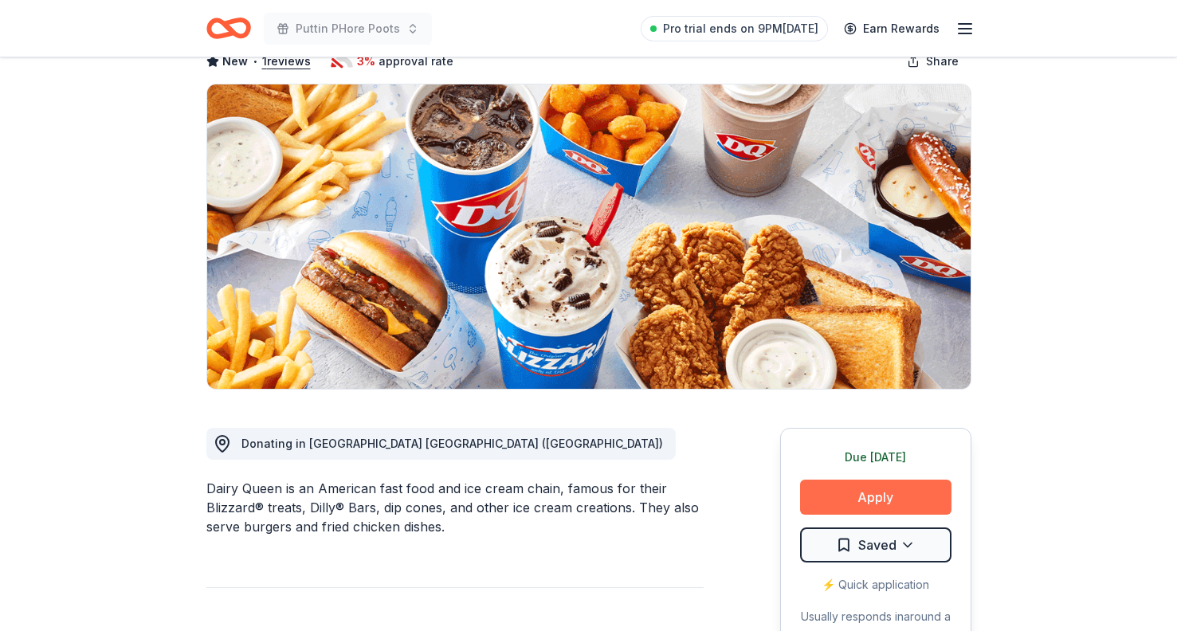
click at [888, 502] on button "Apply" at bounding box center [875, 497] width 151 height 35
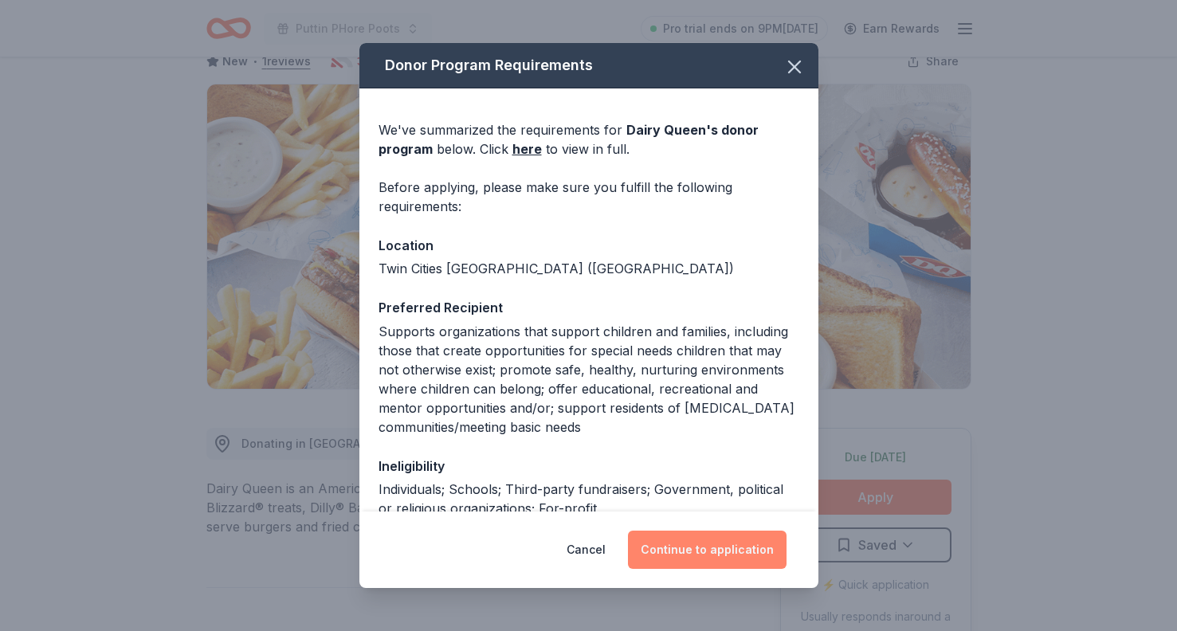
click at [713, 552] on button "Continue to application" at bounding box center [707, 550] width 159 height 38
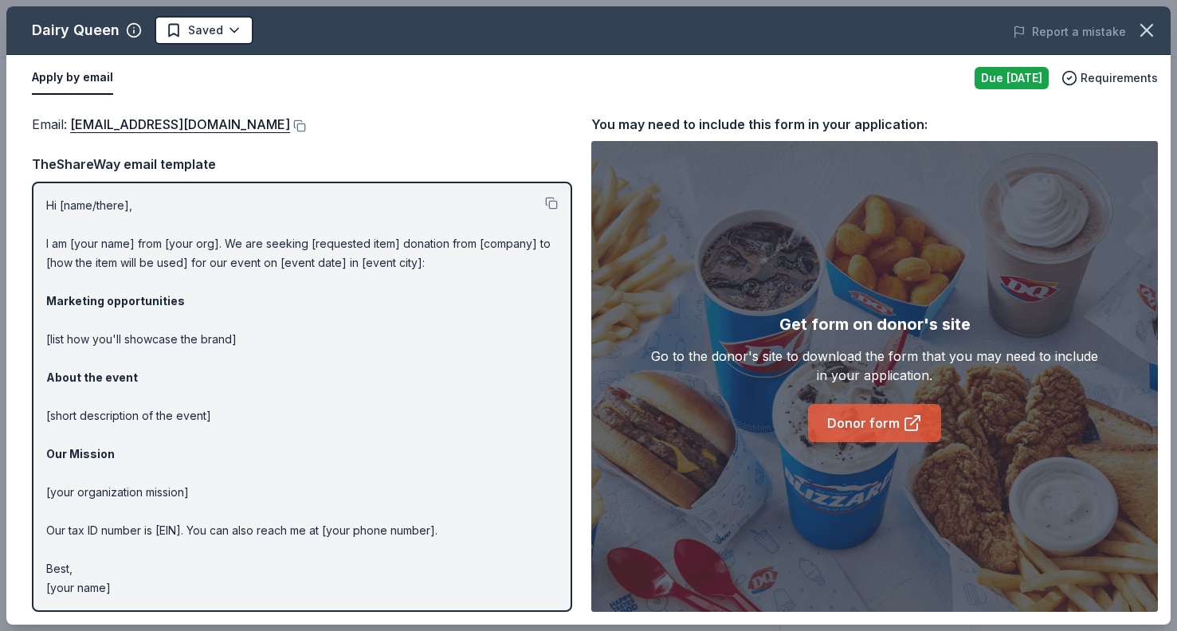
click at [841, 414] on link "Donor form" at bounding box center [874, 423] width 133 height 38
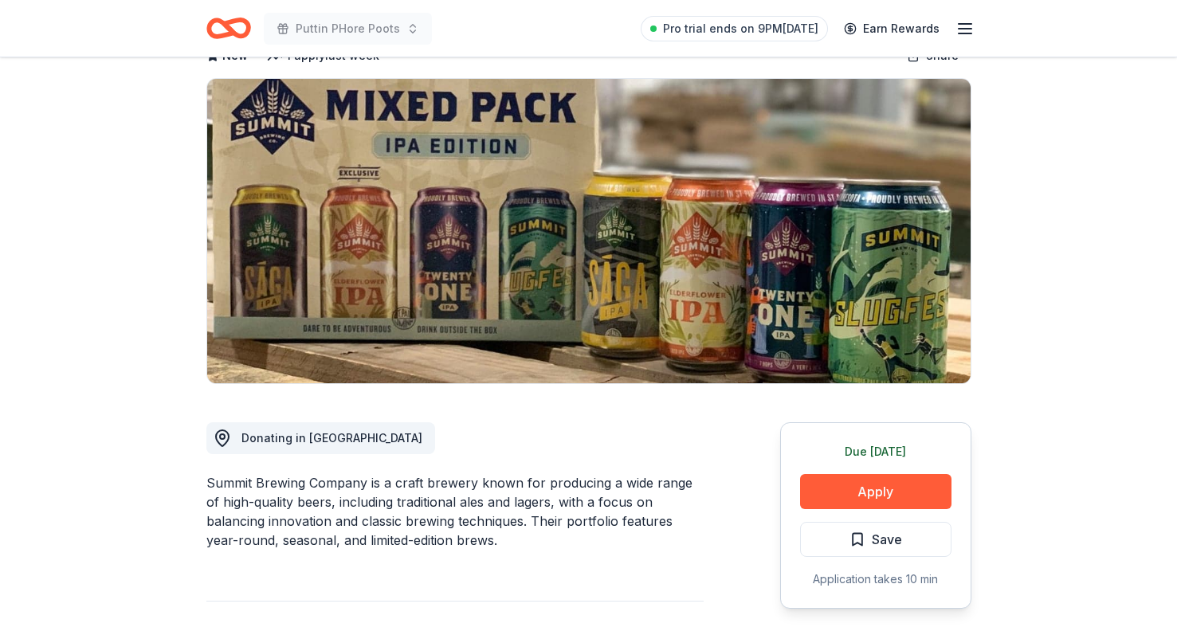
scroll to position [119, 0]
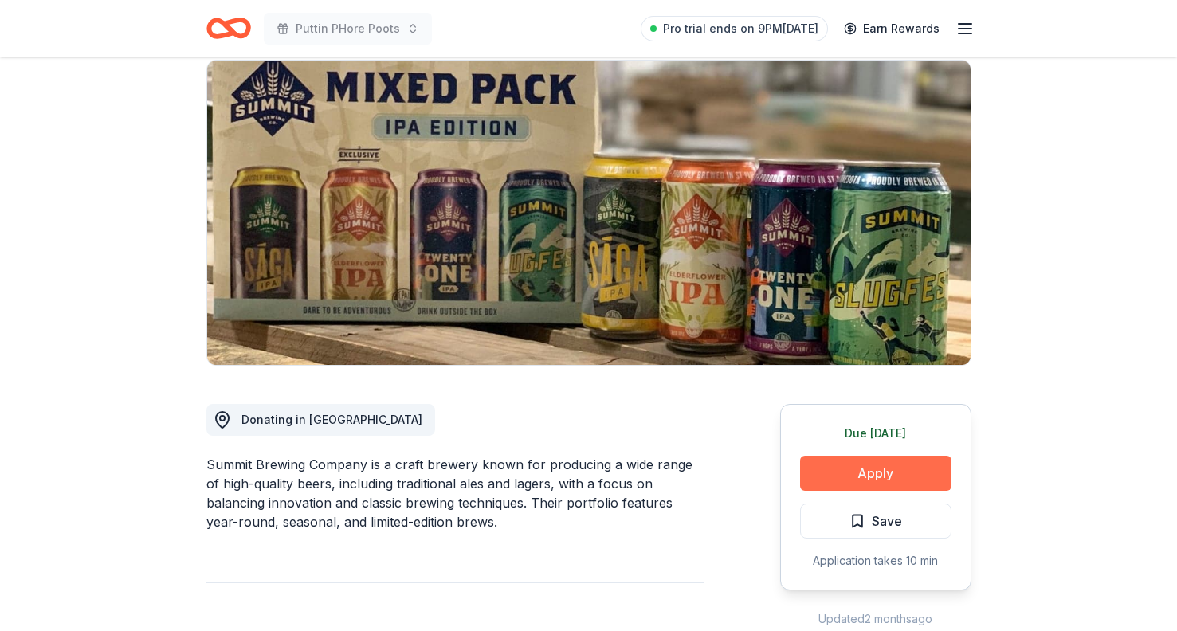
click at [871, 475] on button "Apply" at bounding box center [875, 473] width 151 height 35
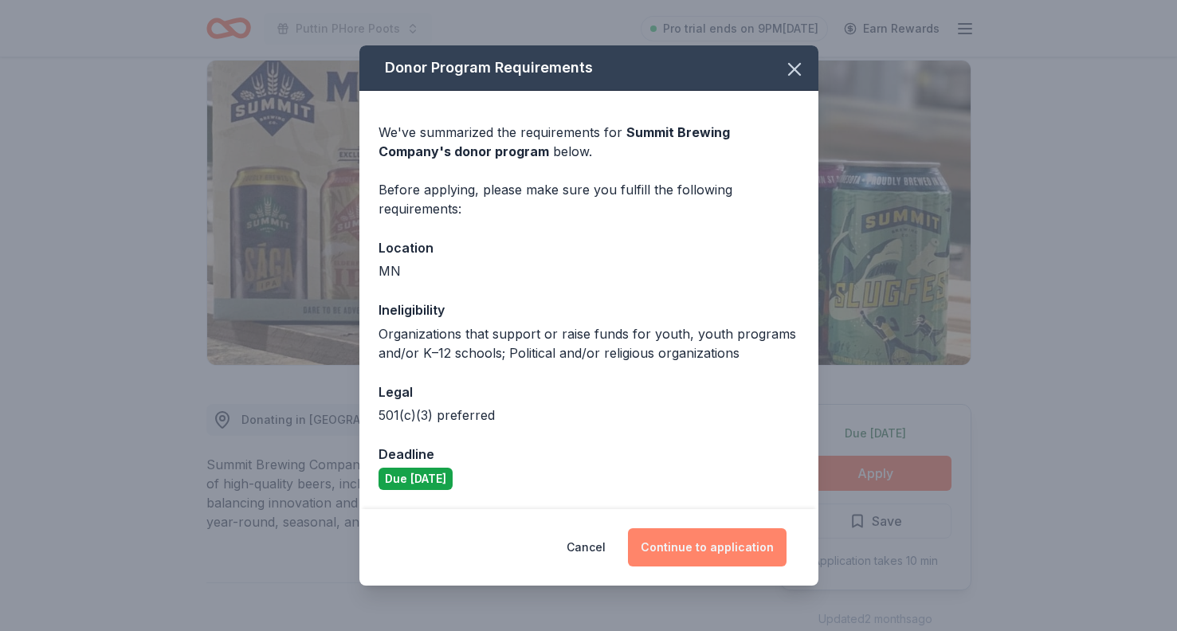
click at [671, 552] on button "Continue to application" at bounding box center [707, 547] width 159 height 38
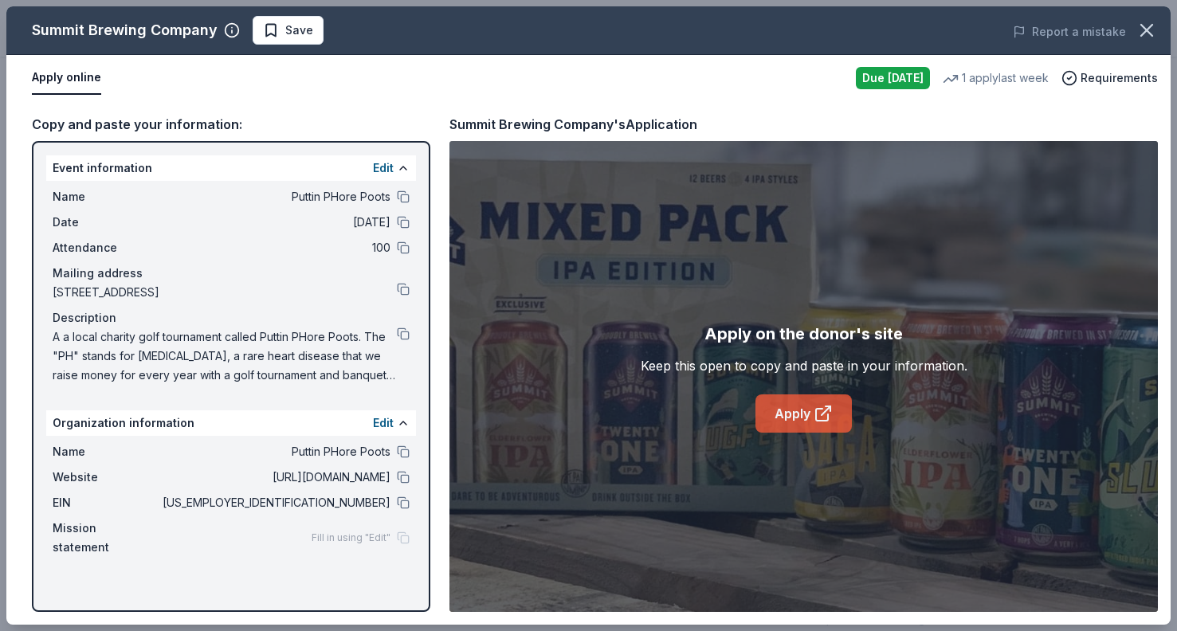
click at [792, 414] on link "Apply" at bounding box center [804, 414] width 96 height 38
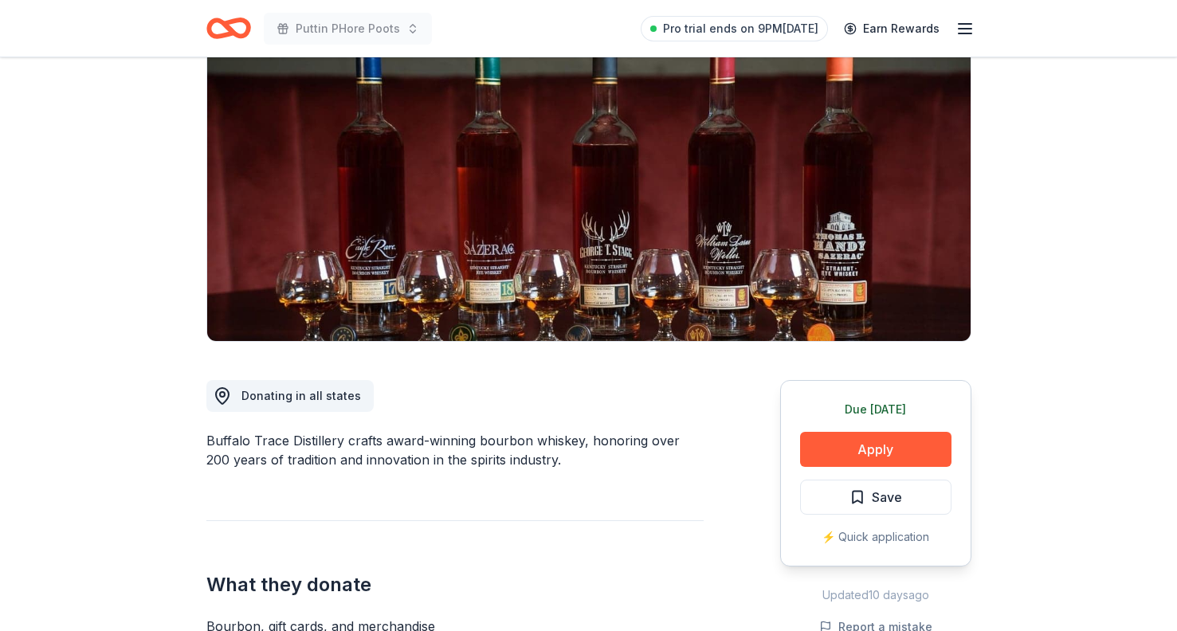
scroll to position [171, 0]
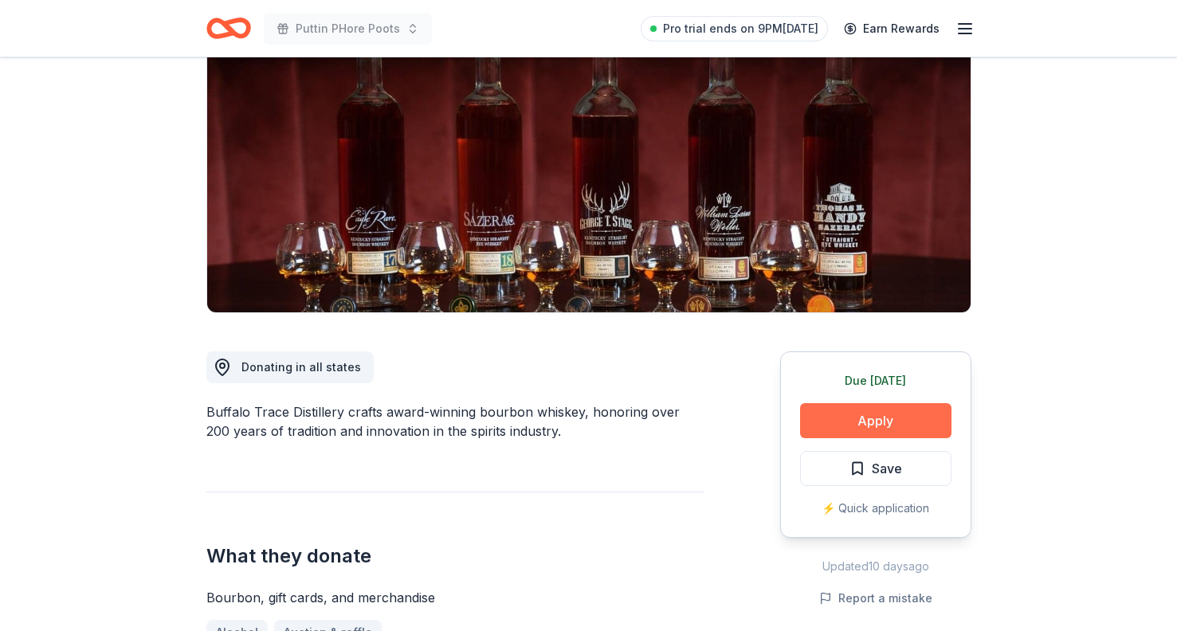
click at [873, 422] on button "Apply" at bounding box center [875, 420] width 151 height 35
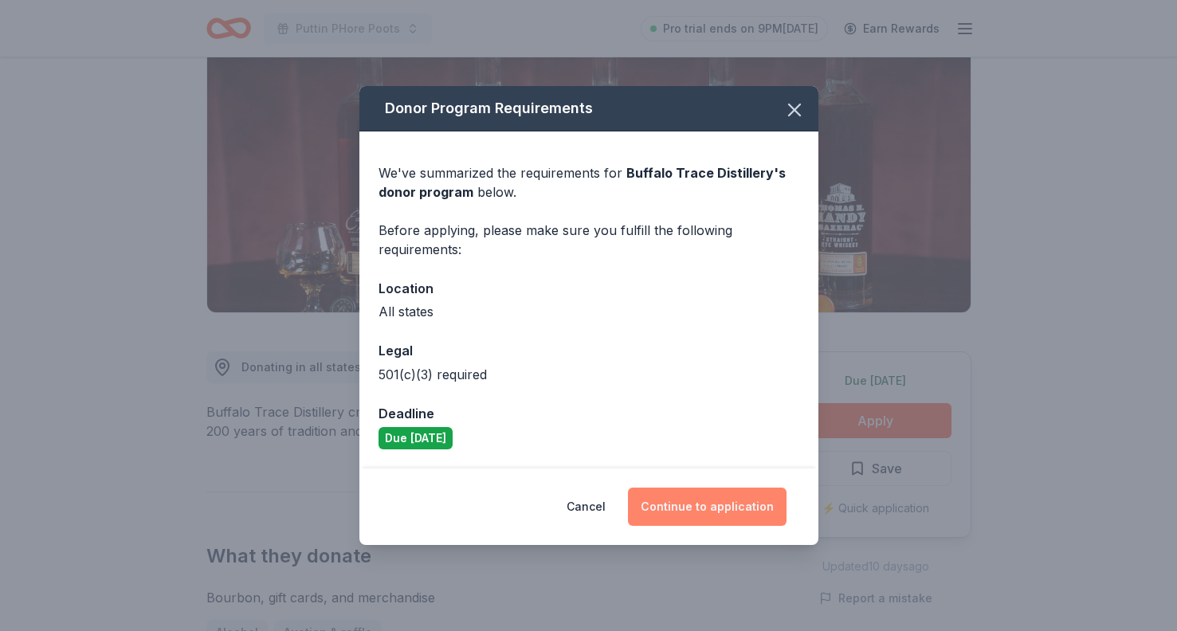
click at [707, 501] on button "Continue to application" at bounding box center [707, 507] width 159 height 38
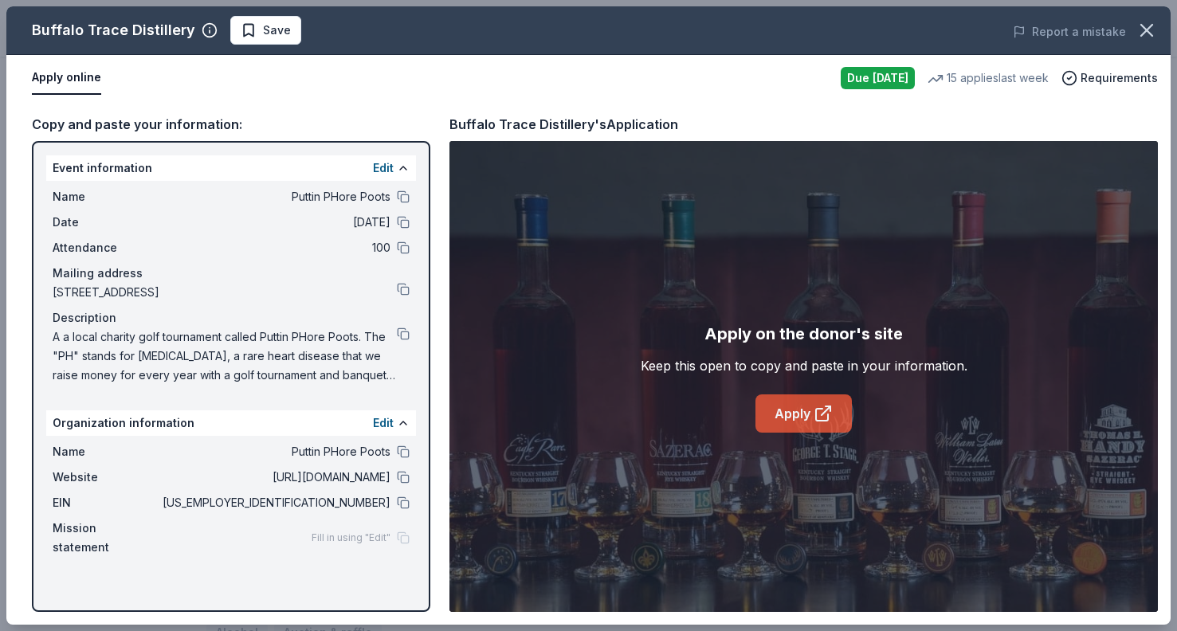
click at [790, 411] on link "Apply" at bounding box center [804, 414] width 96 height 38
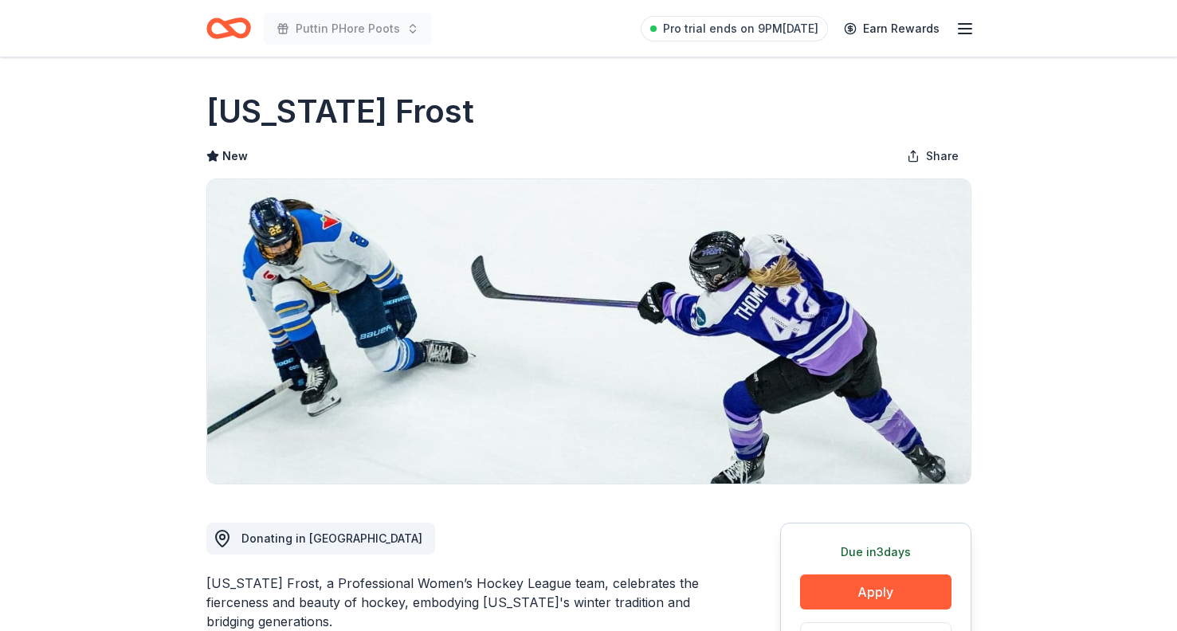
scroll to position [90, 0]
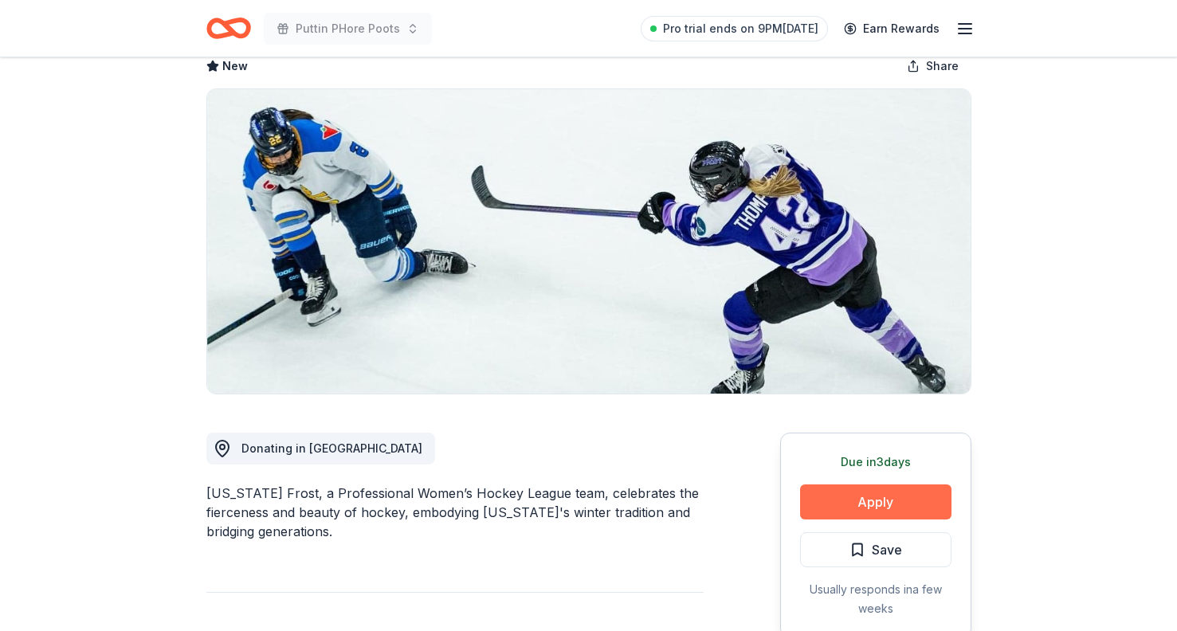
click at [897, 510] on button "Apply" at bounding box center [875, 502] width 151 height 35
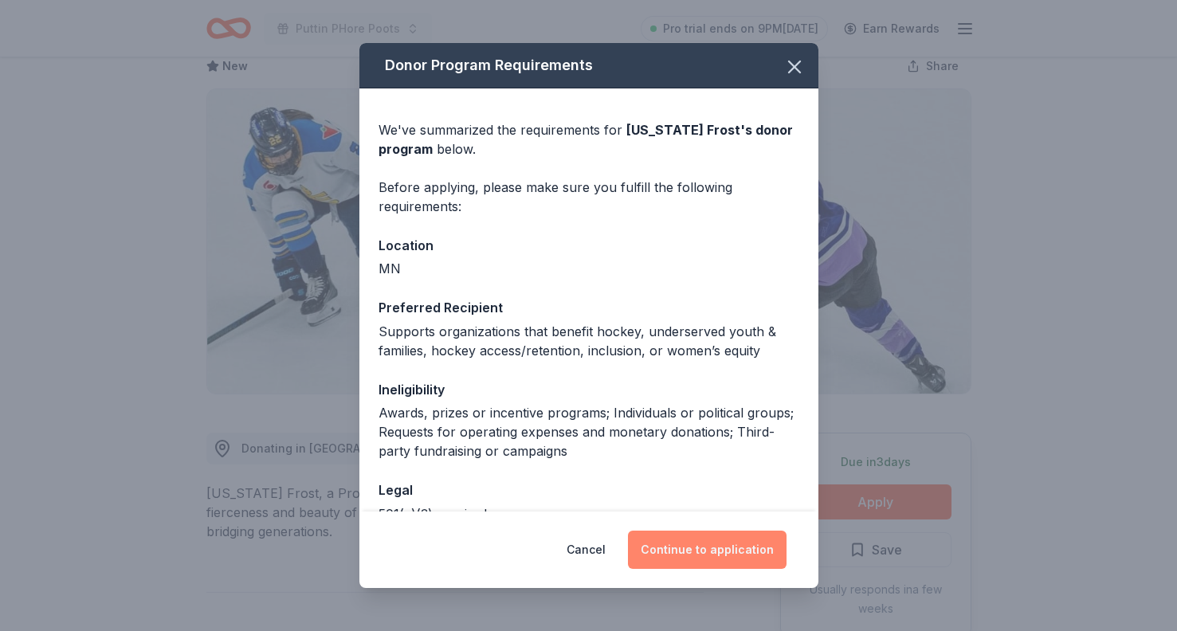
click at [751, 549] on button "Continue to application" at bounding box center [707, 550] width 159 height 38
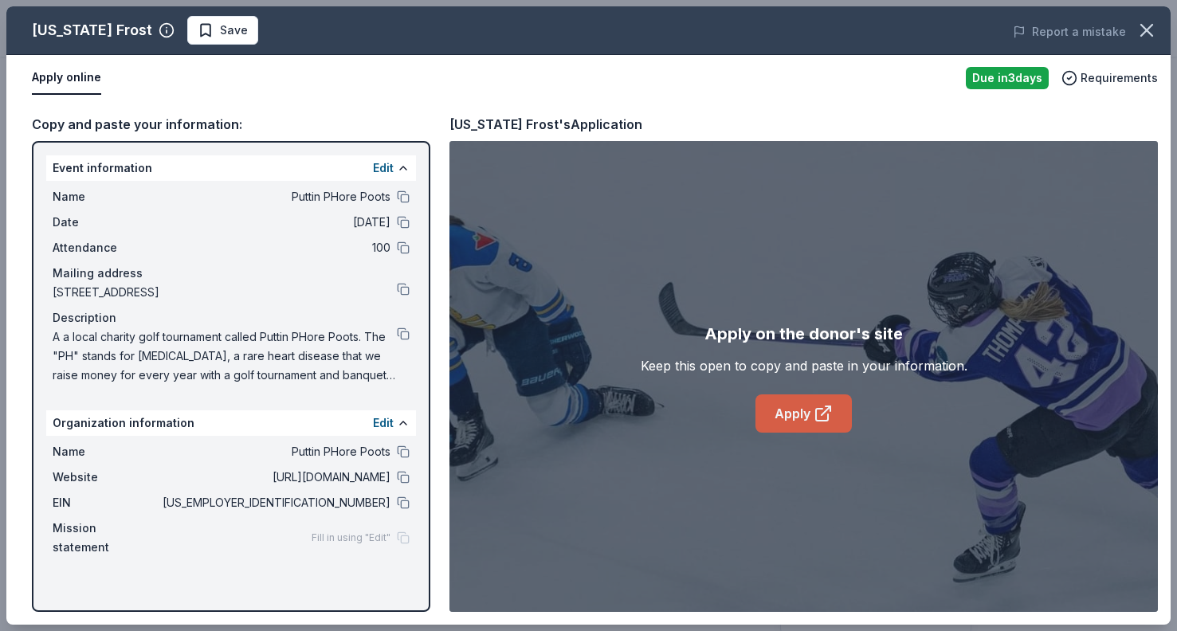
click at [803, 411] on link "Apply" at bounding box center [804, 414] width 96 height 38
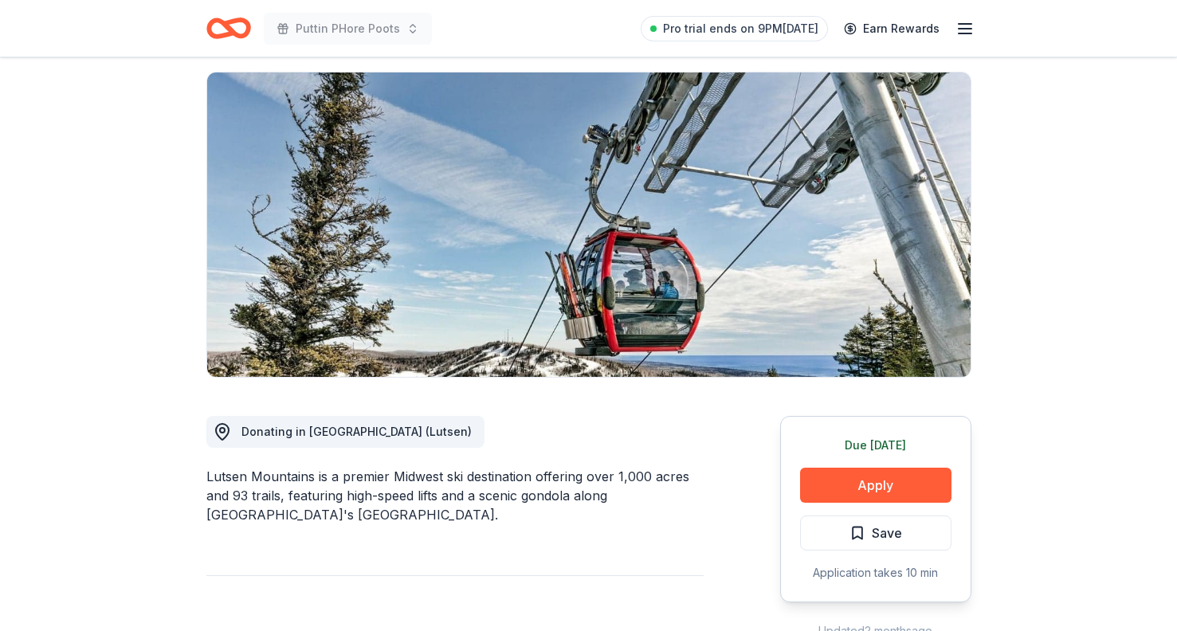
scroll to position [128, 0]
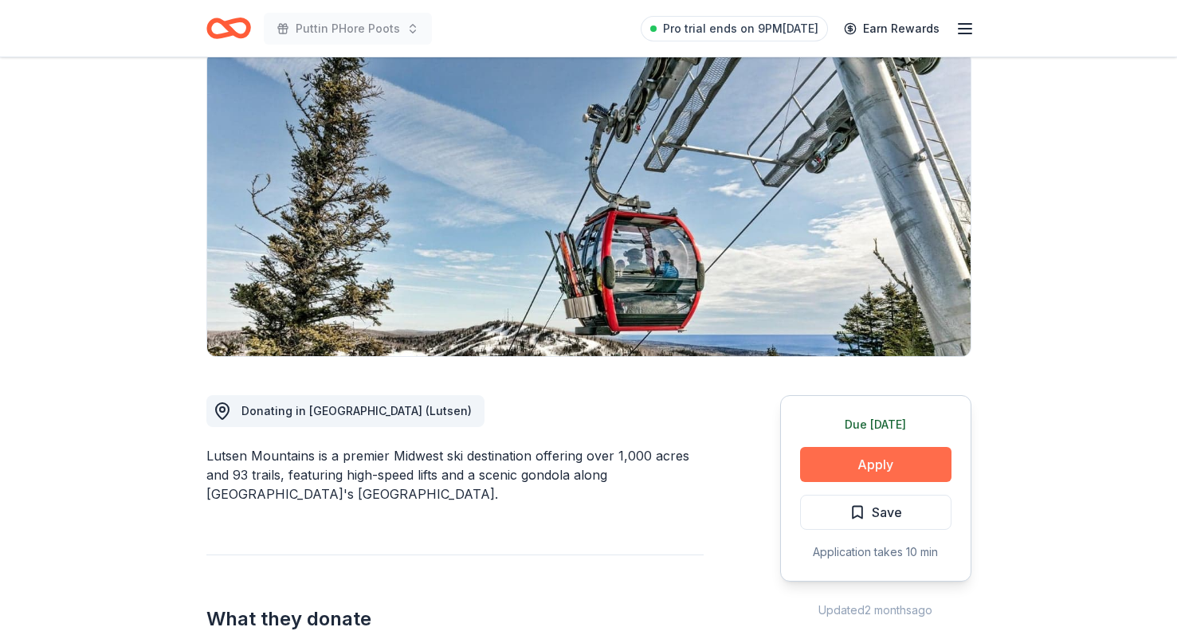
click at [821, 465] on button "Apply" at bounding box center [875, 464] width 151 height 35
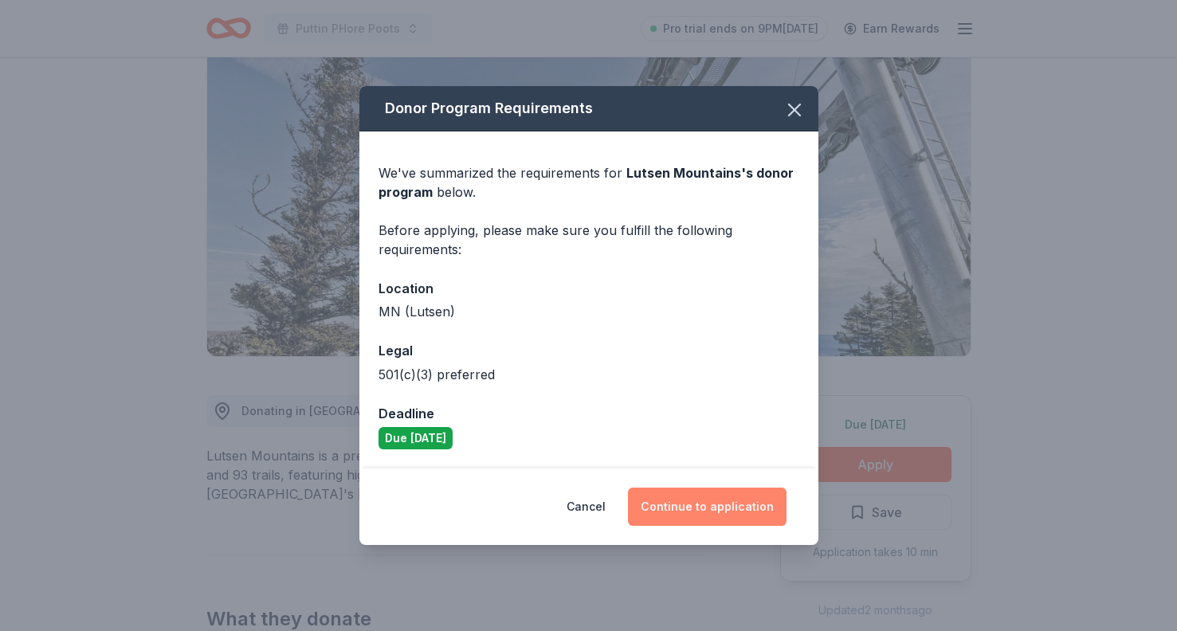
click at [691, 509] on button "Continue to application" at bounding box center [707, 507] width 159 height 38
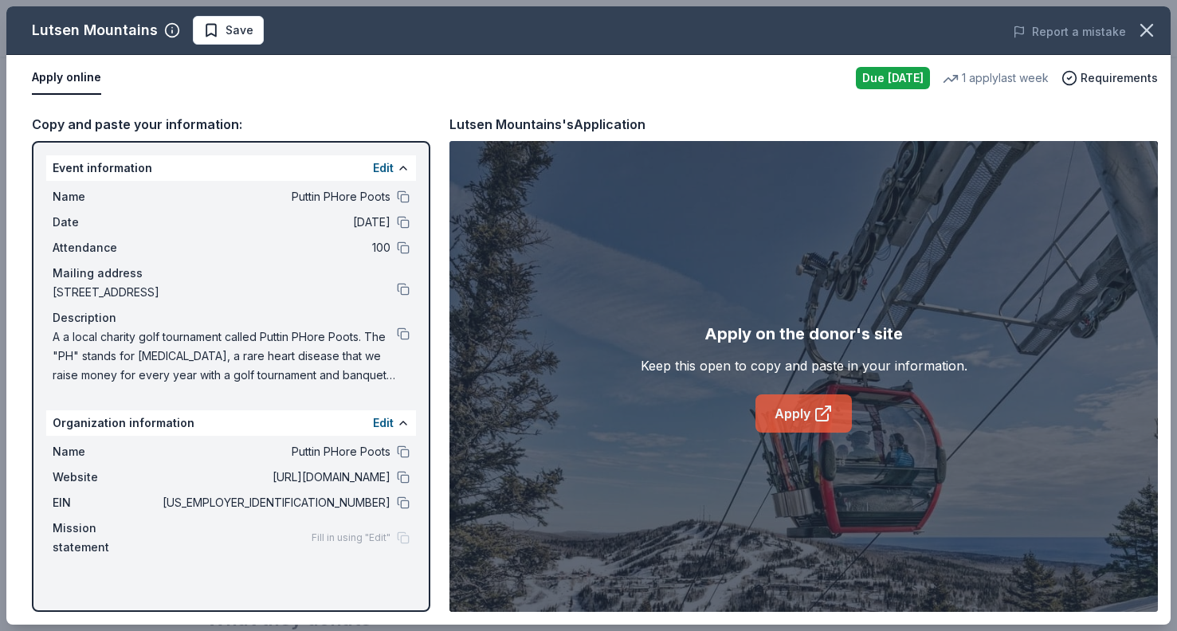
click at [801, 410] on link "Apply" at bounding box center [804, 414] width 96 height 38
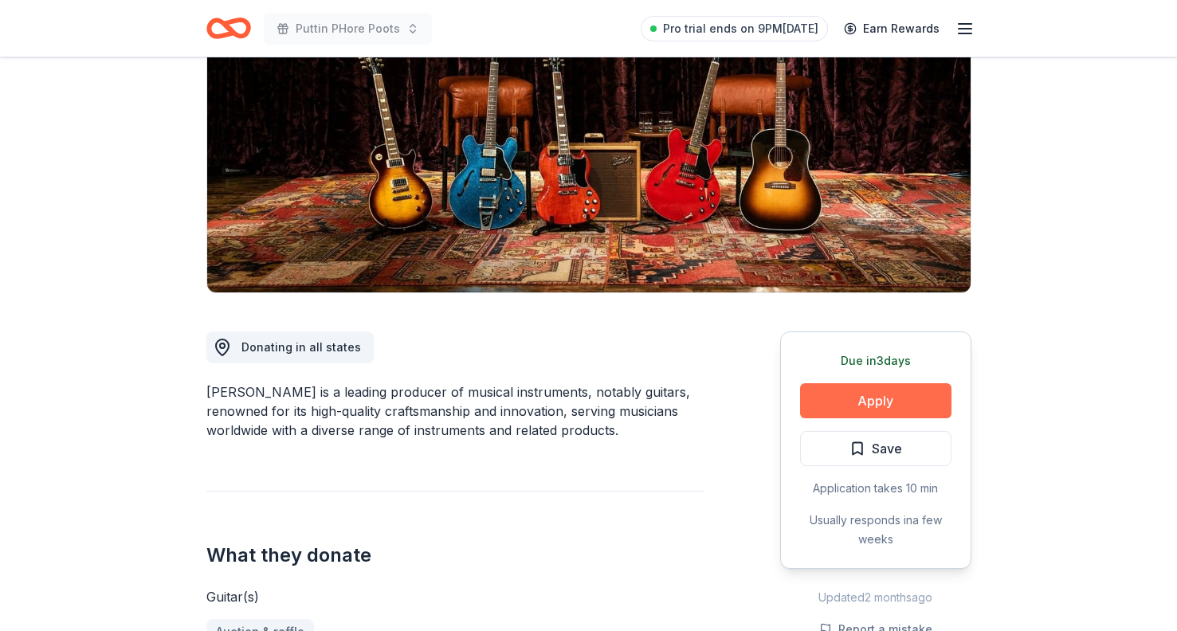
scroll to position [219, 0]
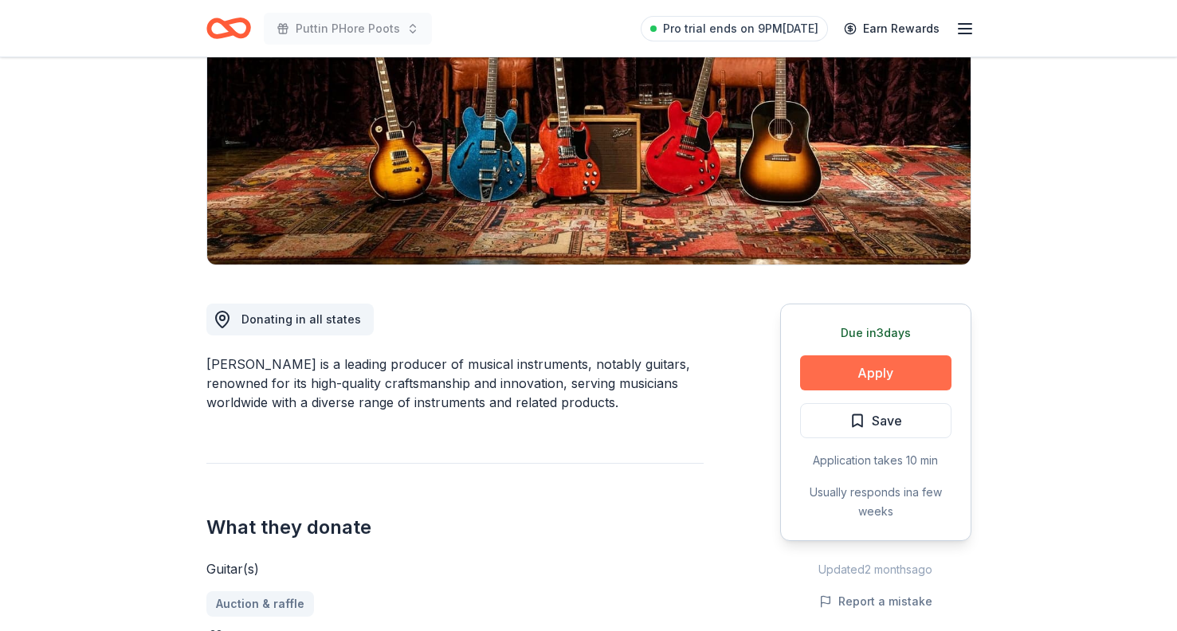
click at [855, 378] on button "Apply" at bounding box center [875, 372] width 151 height 35
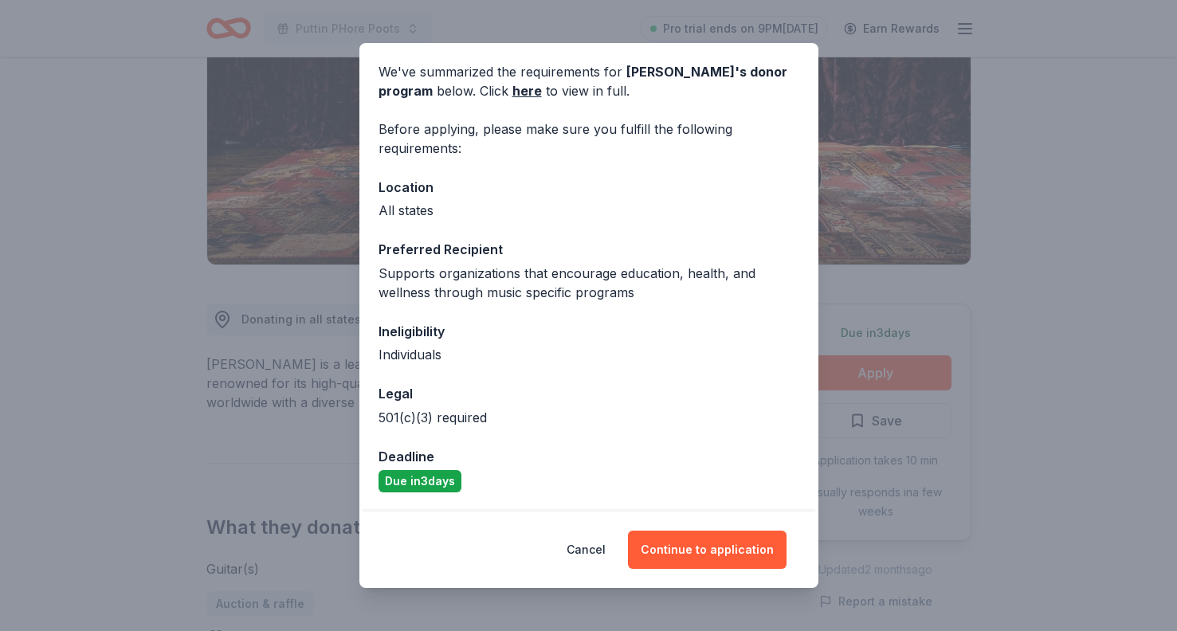
scroll to position [57, 0]
click at [672, 549] on button "Continue to application" at bounding box center [707, 550] width 159 height 38
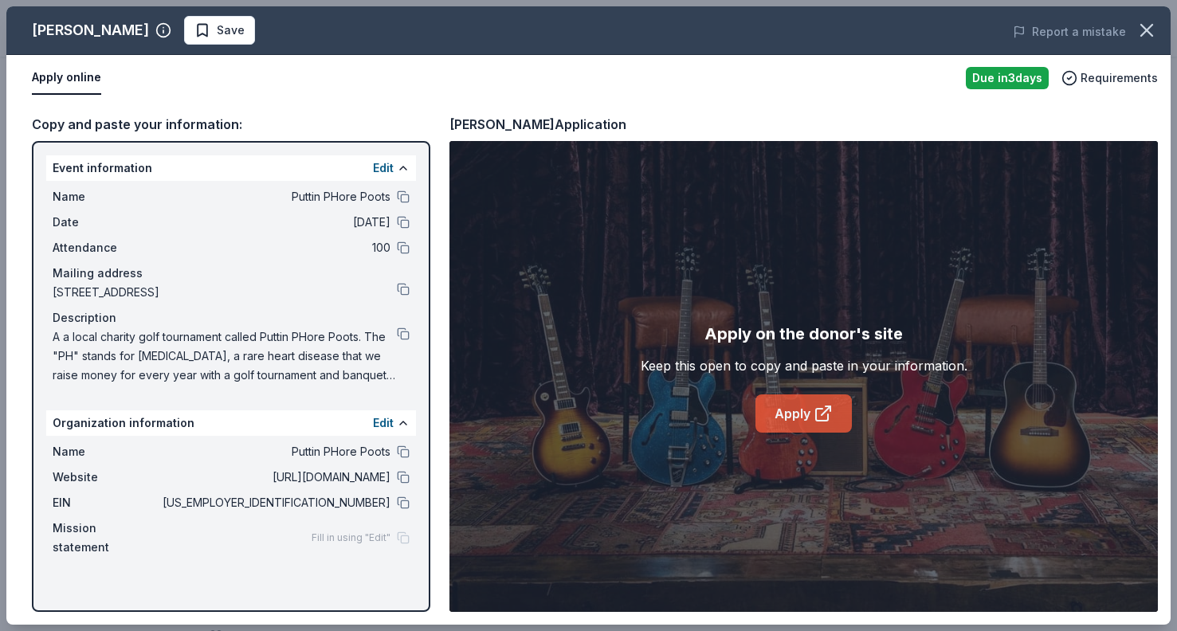
click at [796, 416] on link "Apply" at bounding box center [804, 414] width 96 height 38
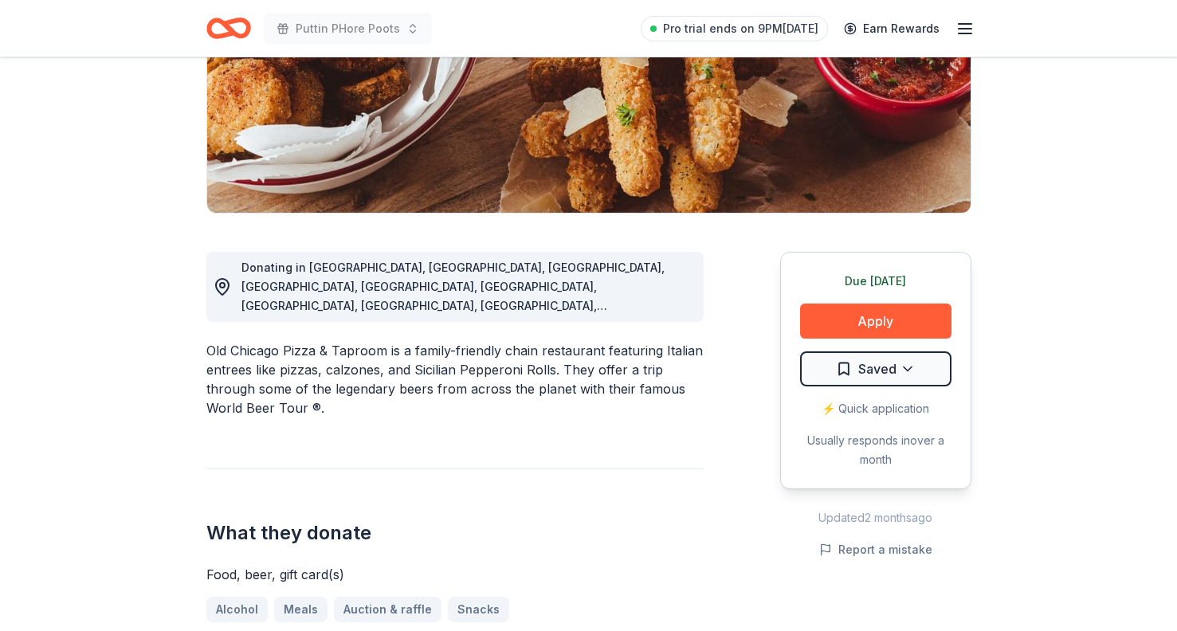
scroll to position [295, 0]
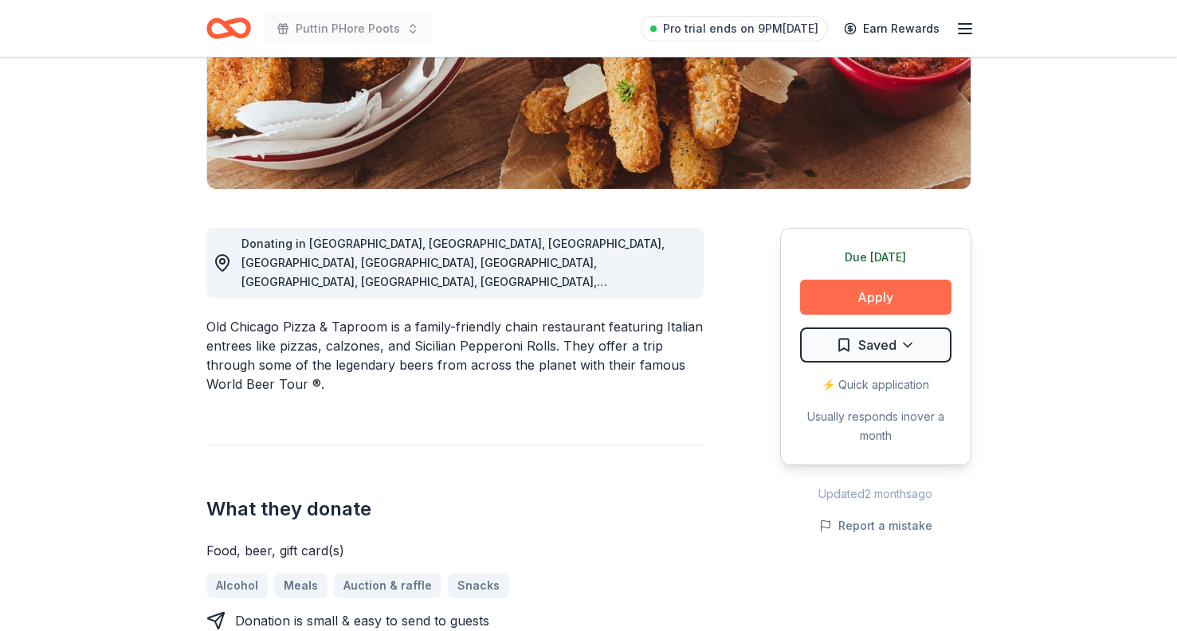
click at [846, 292] on button "Apply" at bounding box center [875, 297] width 151 height 35
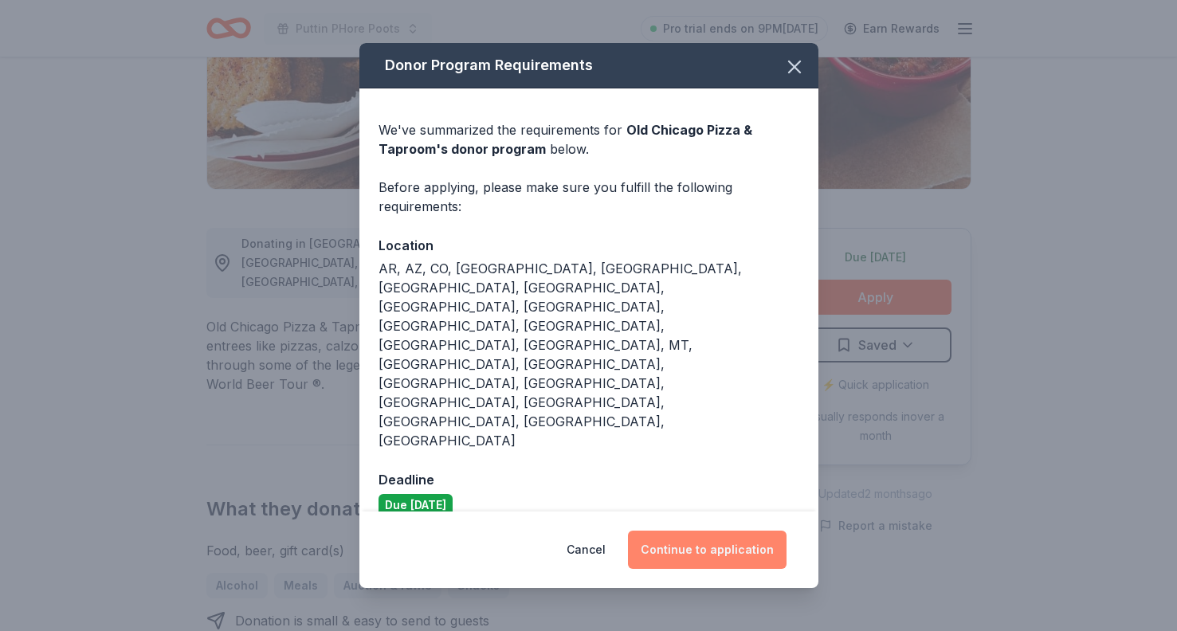
click at [697, 531] on button "Continue to application" at bounding box center [707, 550] width 159 height 38
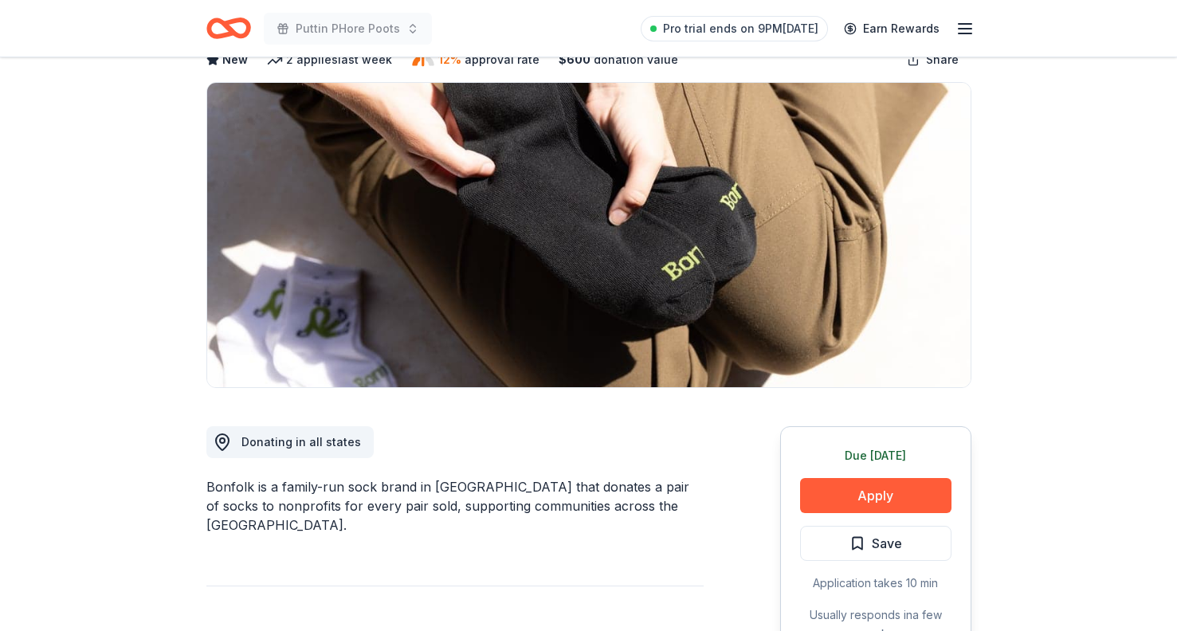
scroll to position [116, 0]
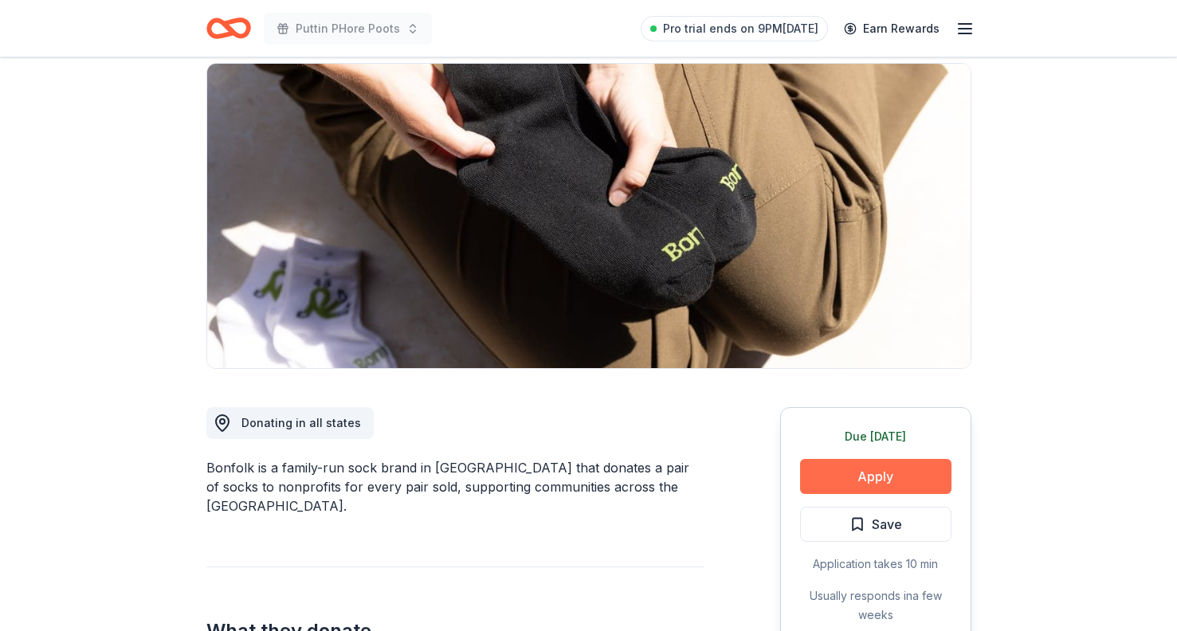
click at [867, 473] on button "Apply" at bounding box center [875, 476] width 151 height 35
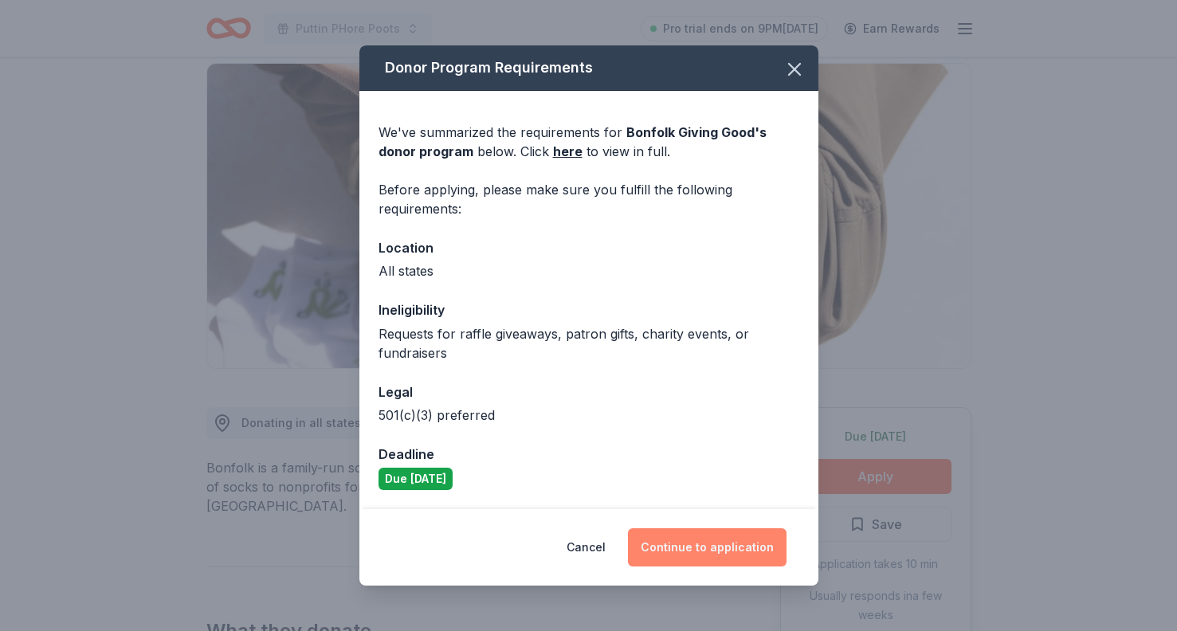
click at [691, 554] on button "Continue to application" at bounding box center [707, 547] width 159 height 38
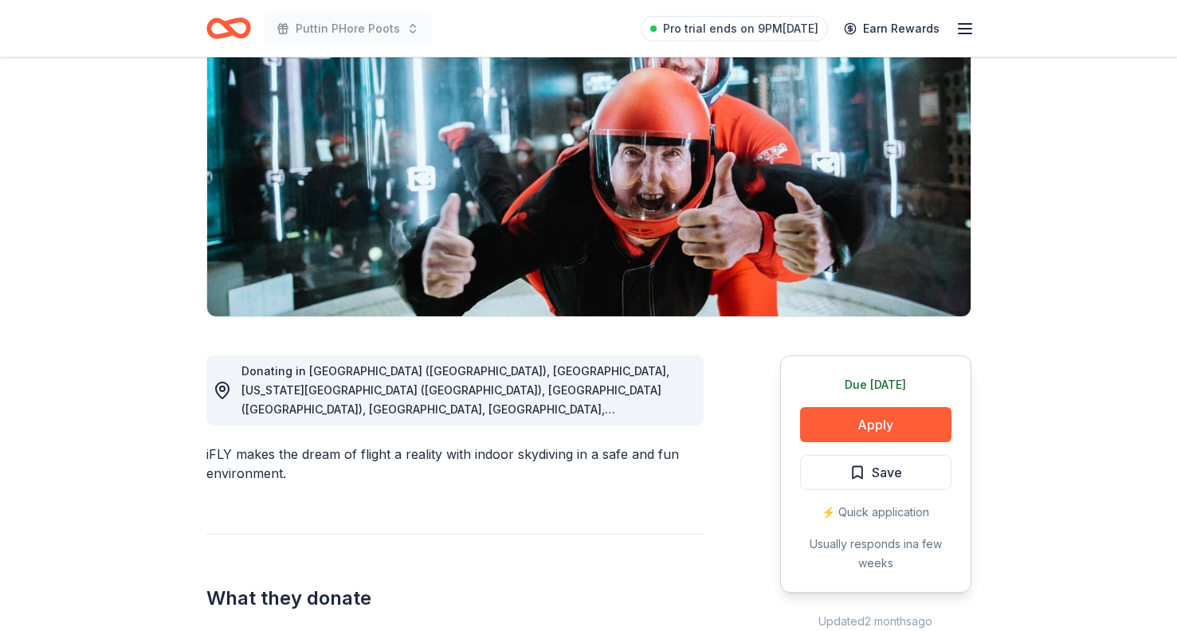
scroll to position [210, 0]
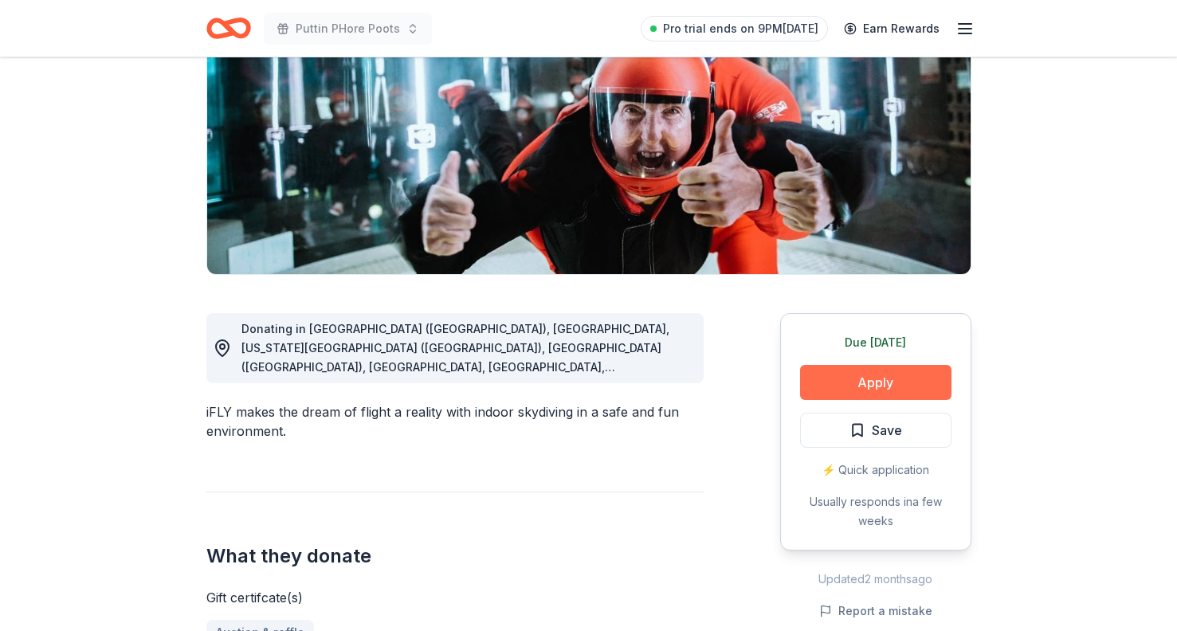
click at [867, 387] on button "Apply" at bounding box center [875, 382] width 151 height 35
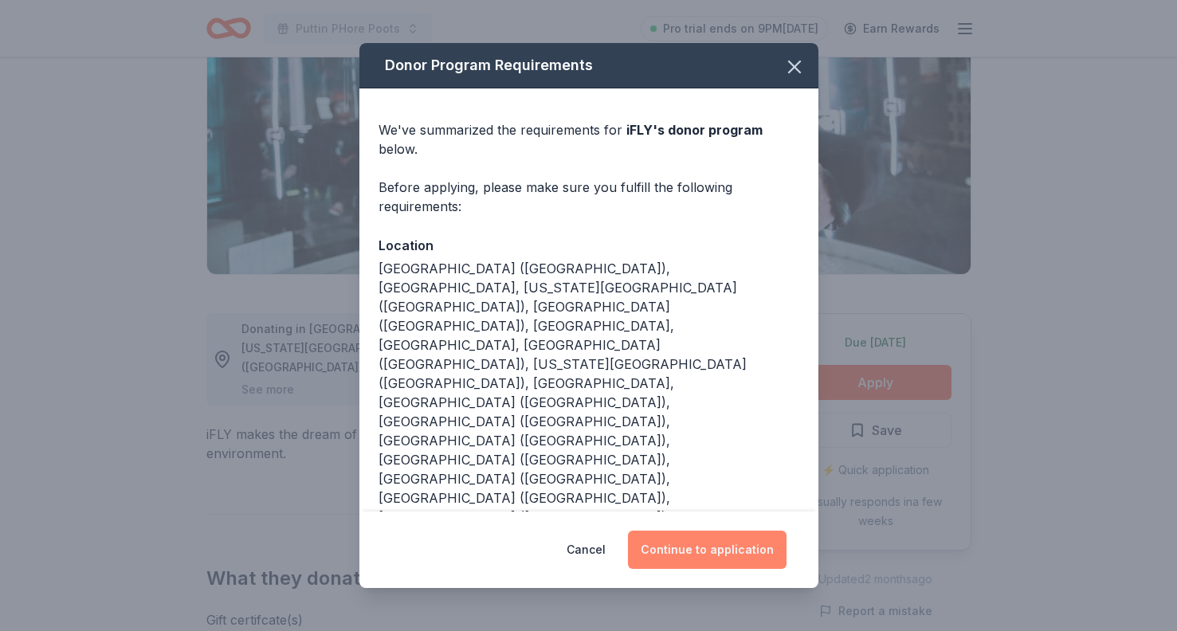
click at [735, 531] on button "Continue to application" at bounding box center [707, 550] width 159 height 38
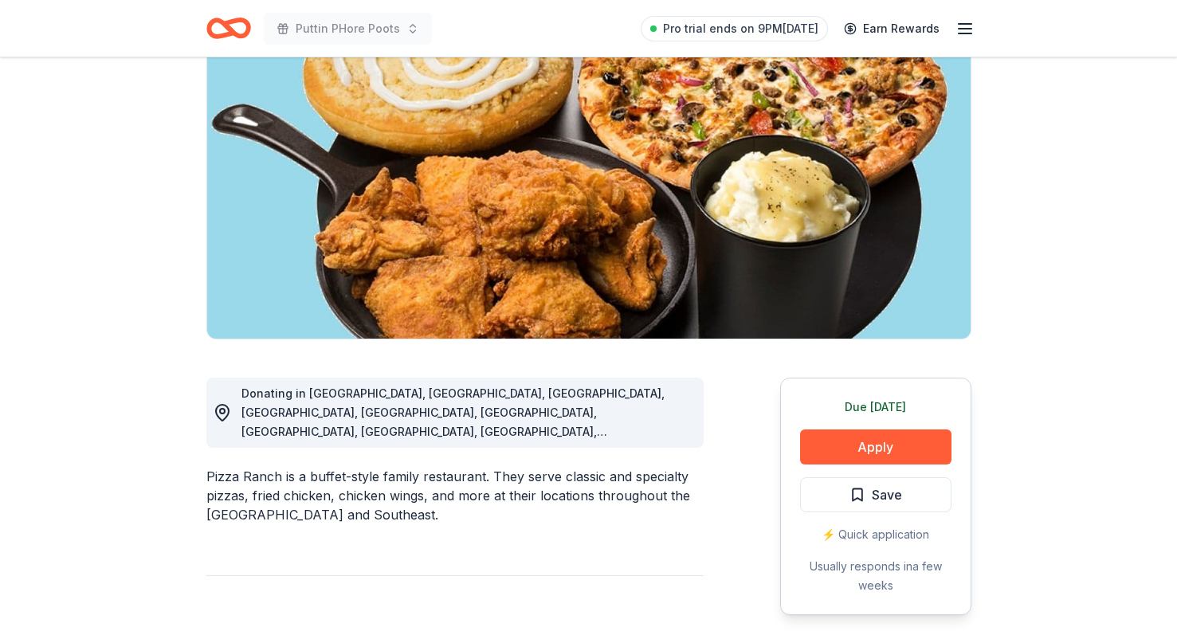
scroll to position [150, 0]
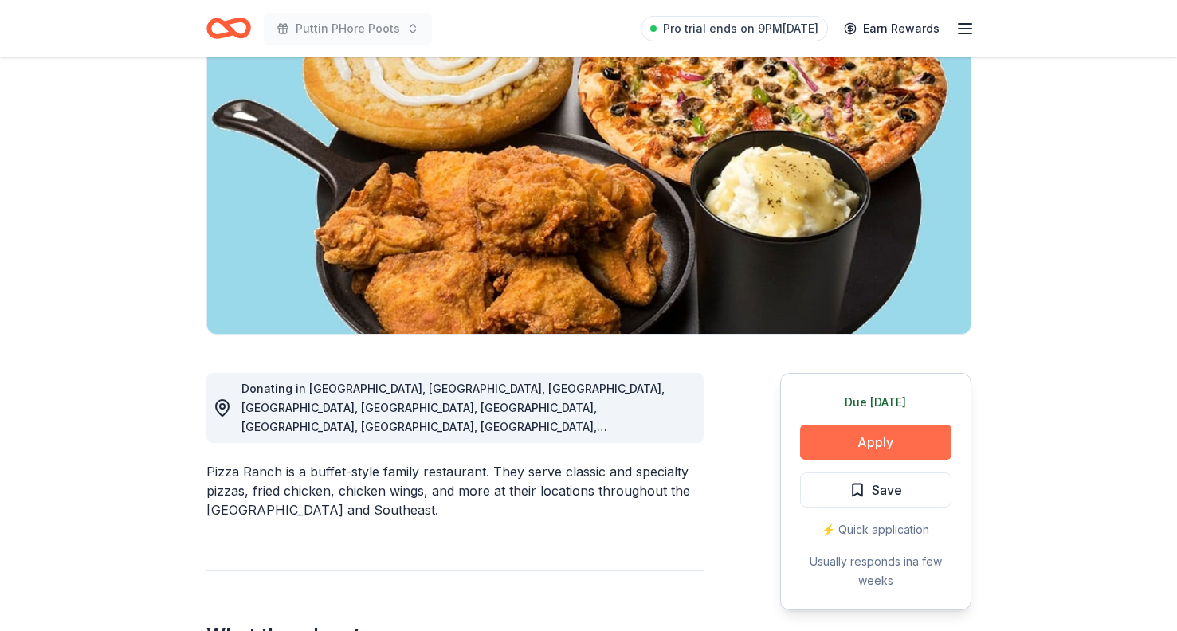
click at [864, 444] on button "Apply" at bounding box center [875, 442] width 151 height 35
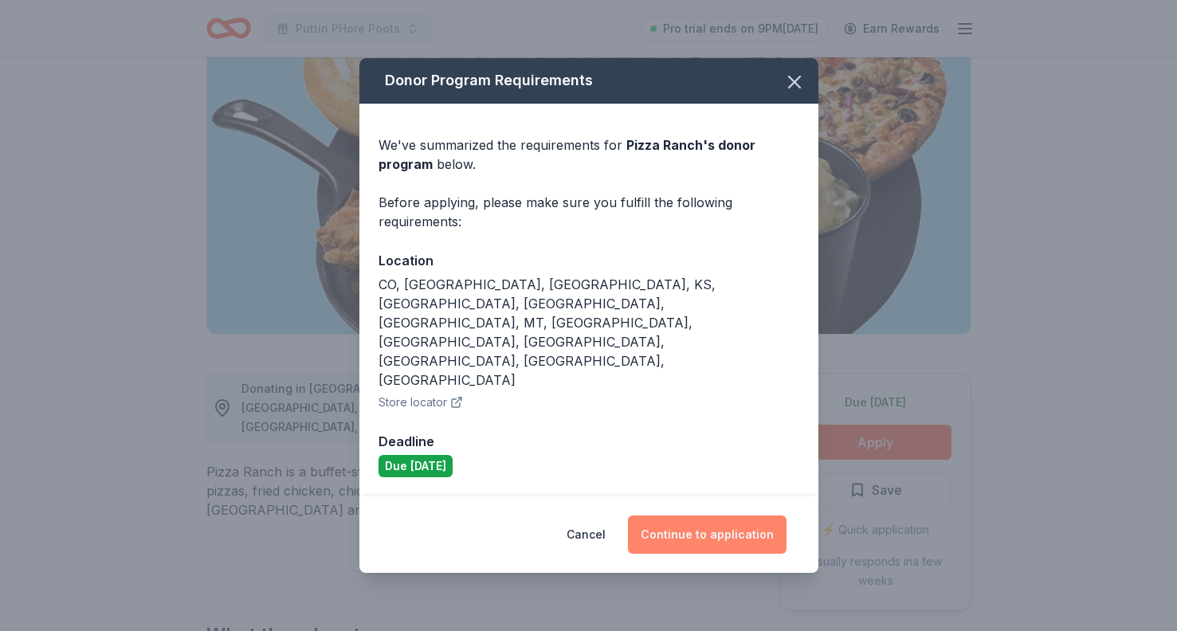
click at [679, 516] on button "Continue to application" at bounding box center [707, 535] width 159 height 38
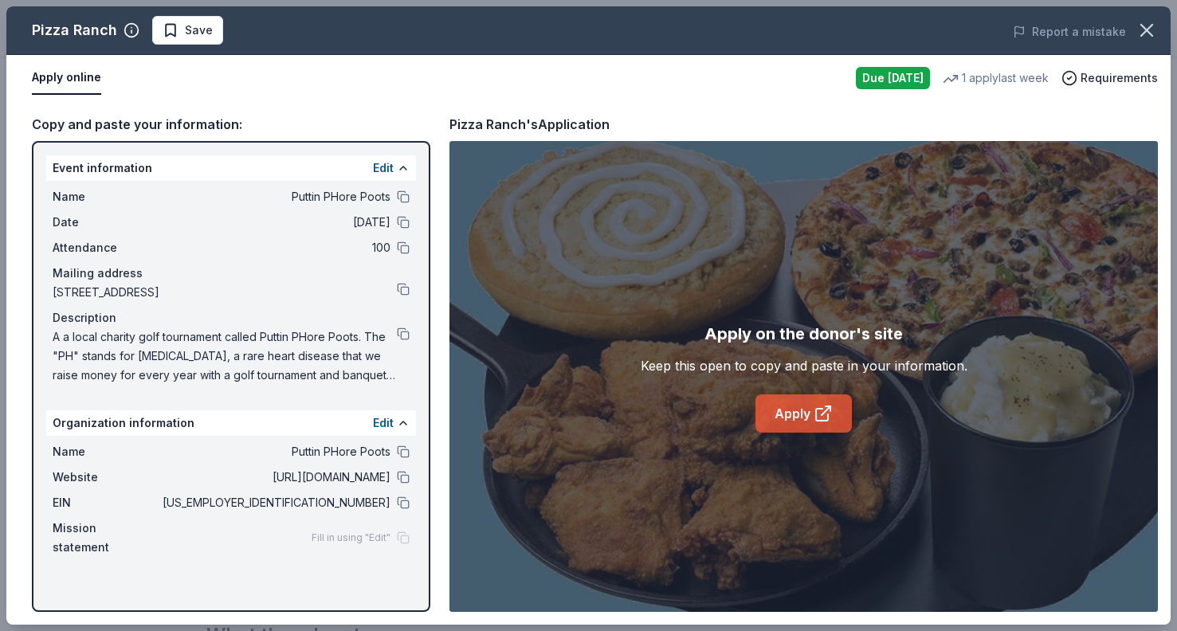
click at [799, 415] on link "Apply" at bounding box center [804, 414] width 96 height 38
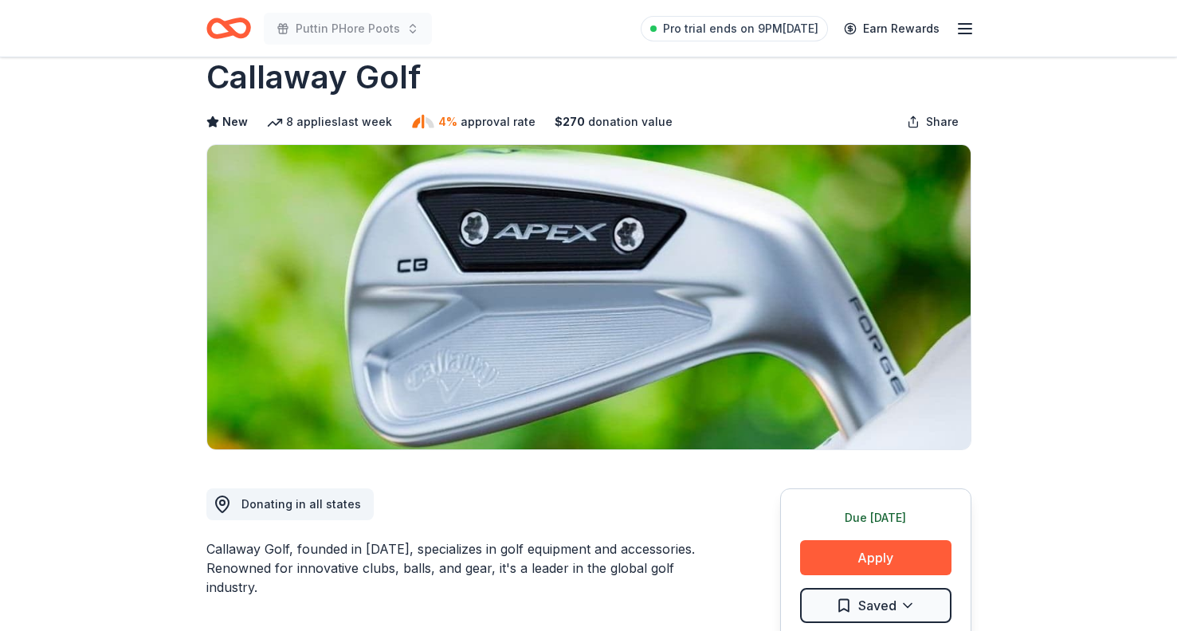
scroll to position [53, 0]
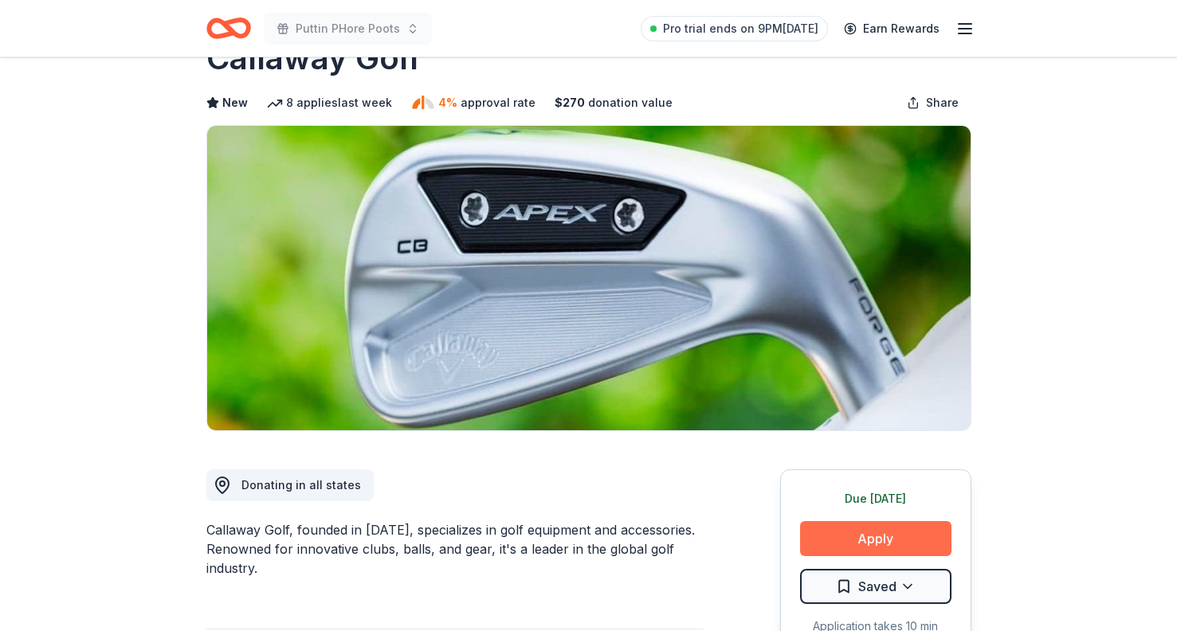
click at [887, 531] on button "Apply" at bounding box center [875, 538] width 151 height 35
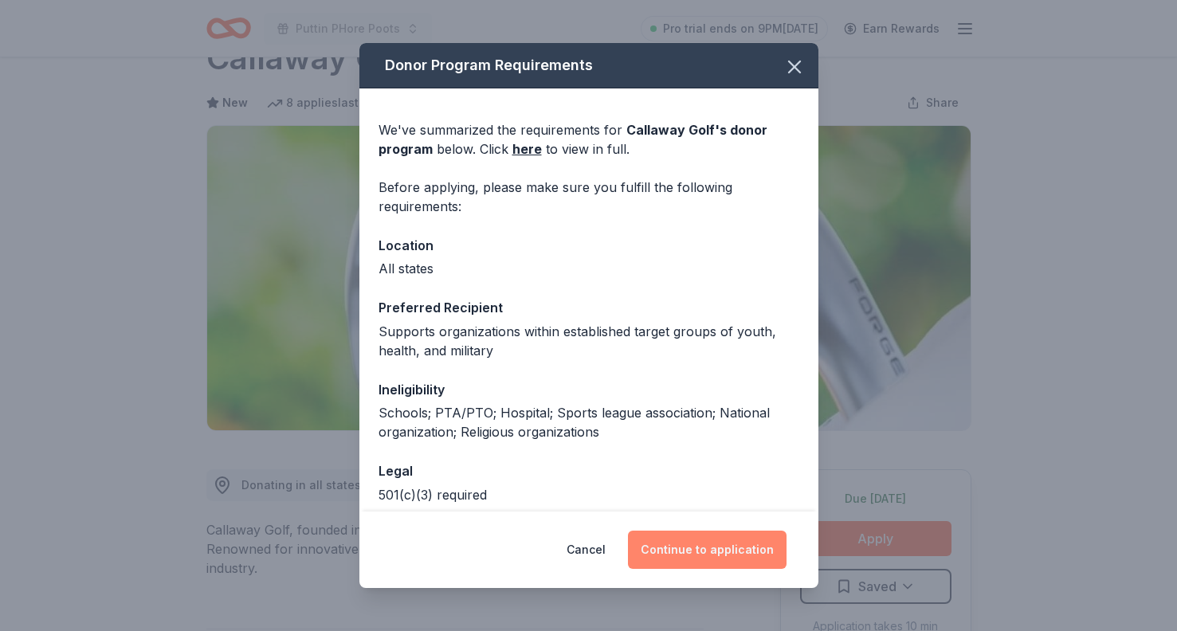
click at [705, 548] on button "Continue to application" at bounding box center [707, 550] width 159 height 38
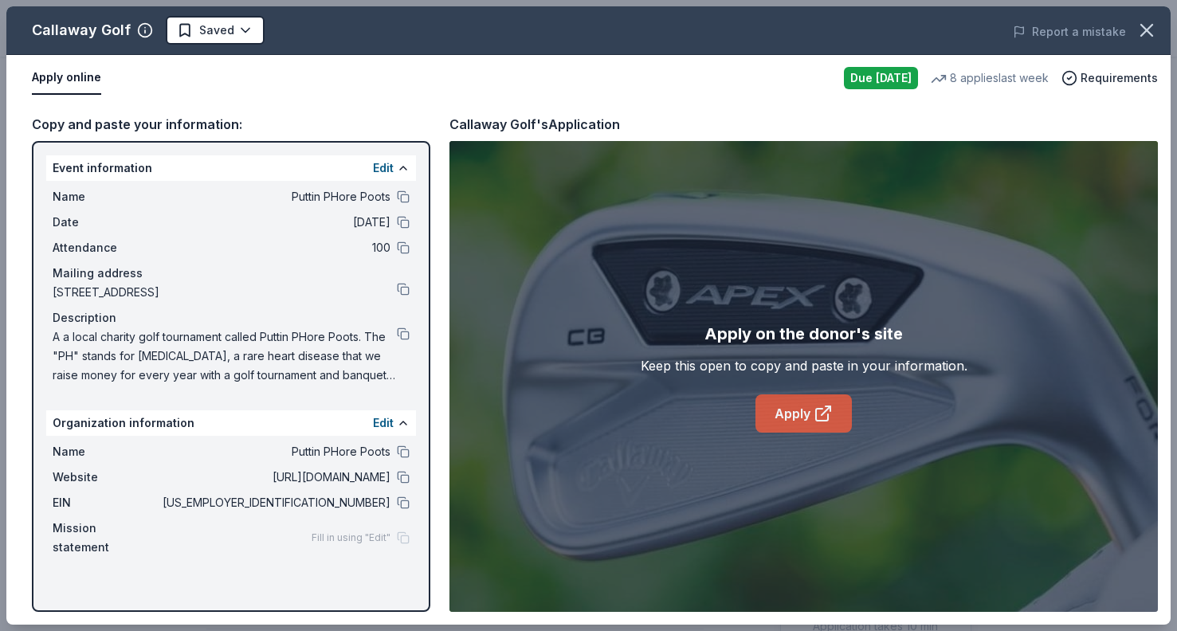
click at [801, 413] on link "Apply" at bounding box center [804, 414] width 96 height 38
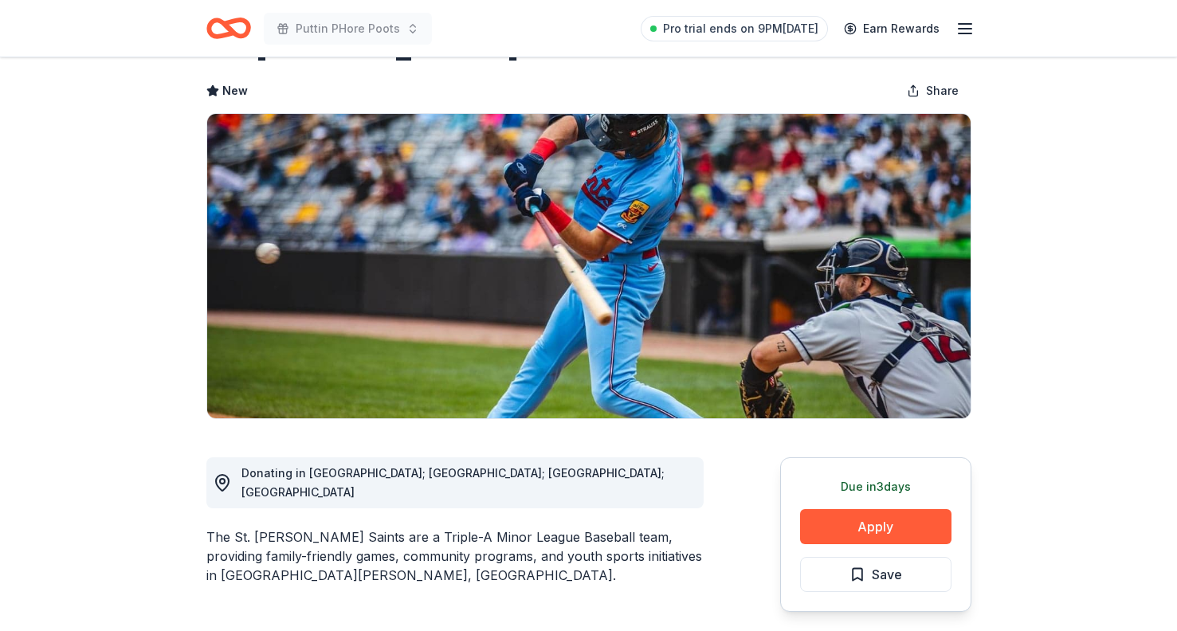
scroll to position [84, 0]
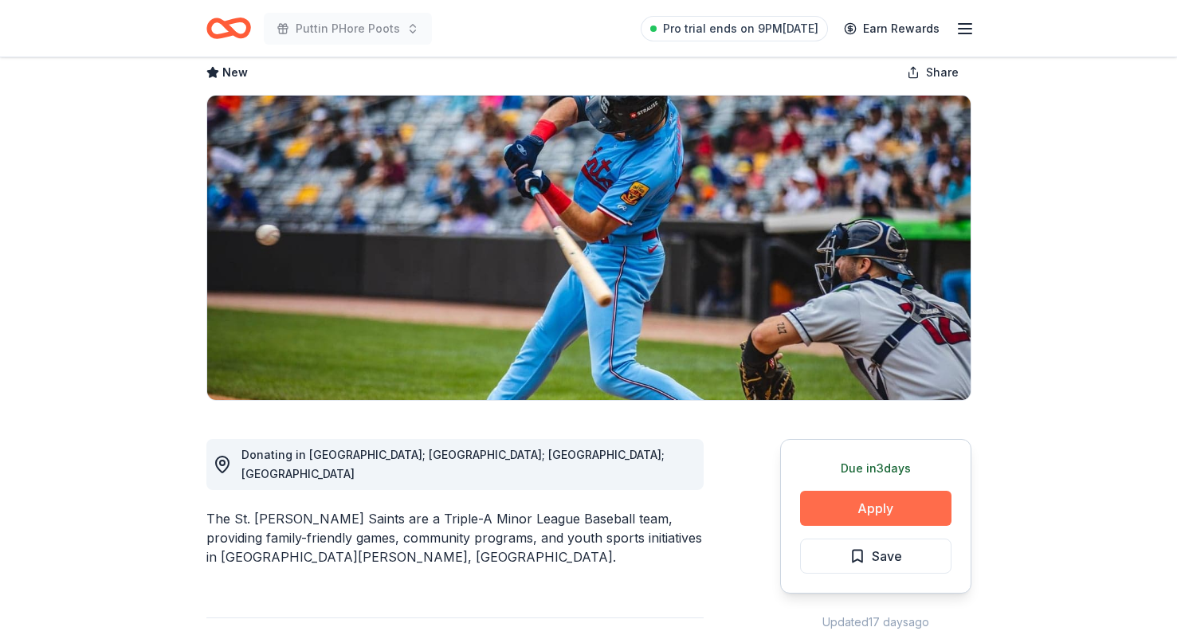
click at [834, 507] on button "Apply" at bounding box center [875, 508] width 151 height 35
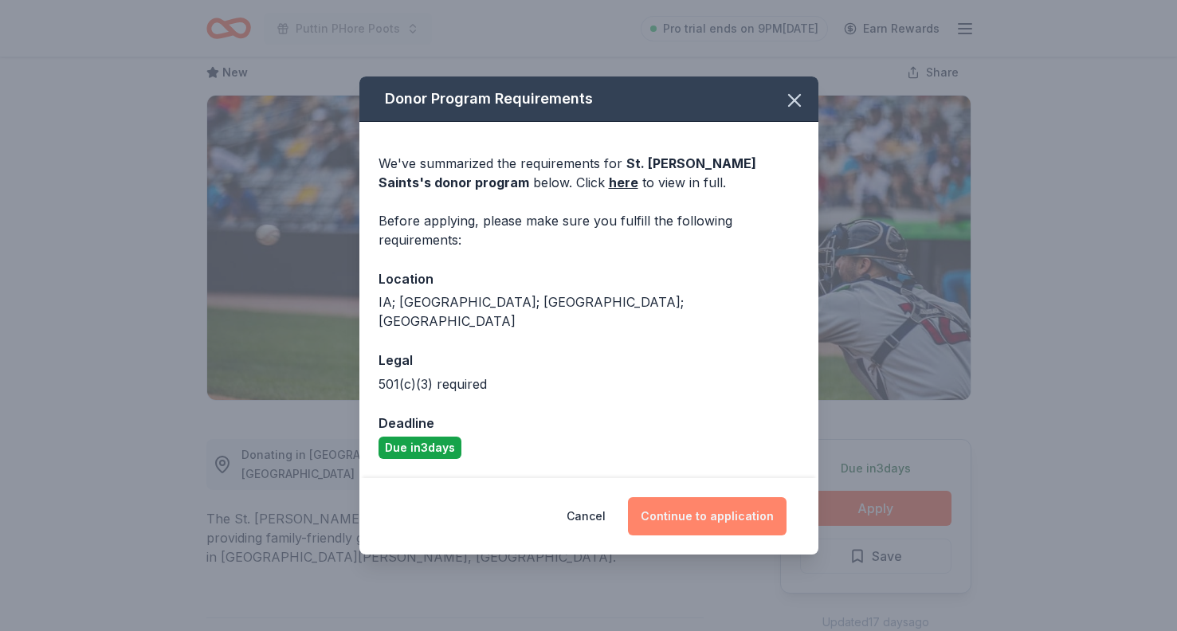
click at [673, 515] on button "Continue to application" at bounding box center [707, 516] width 159 height 38
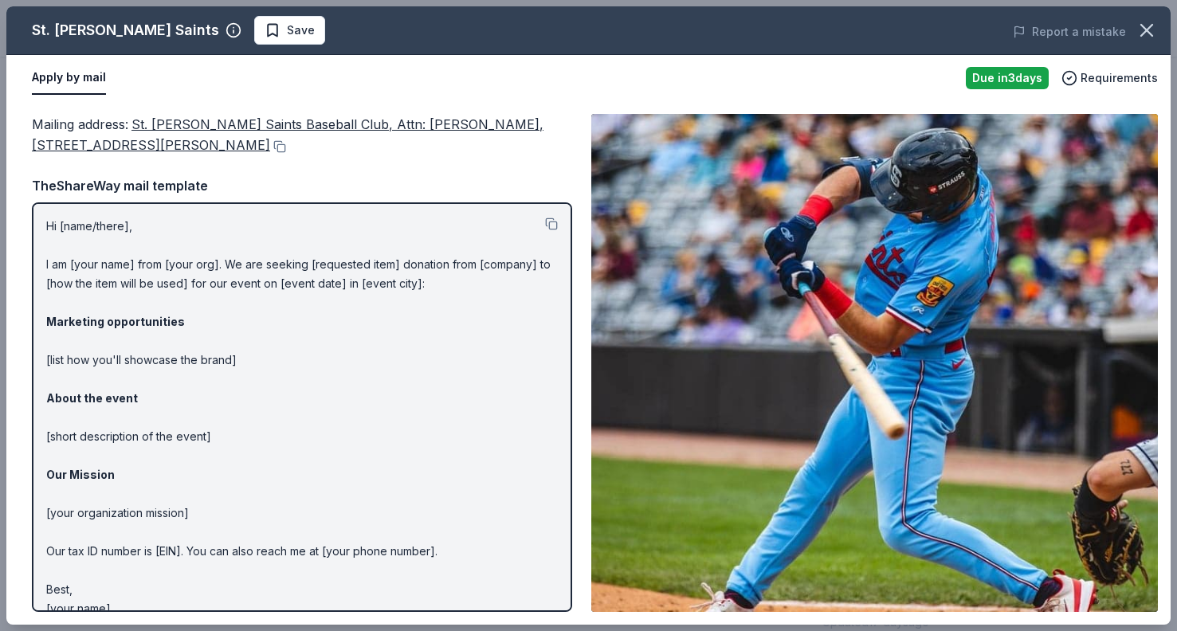
scroll to position [0, 0]
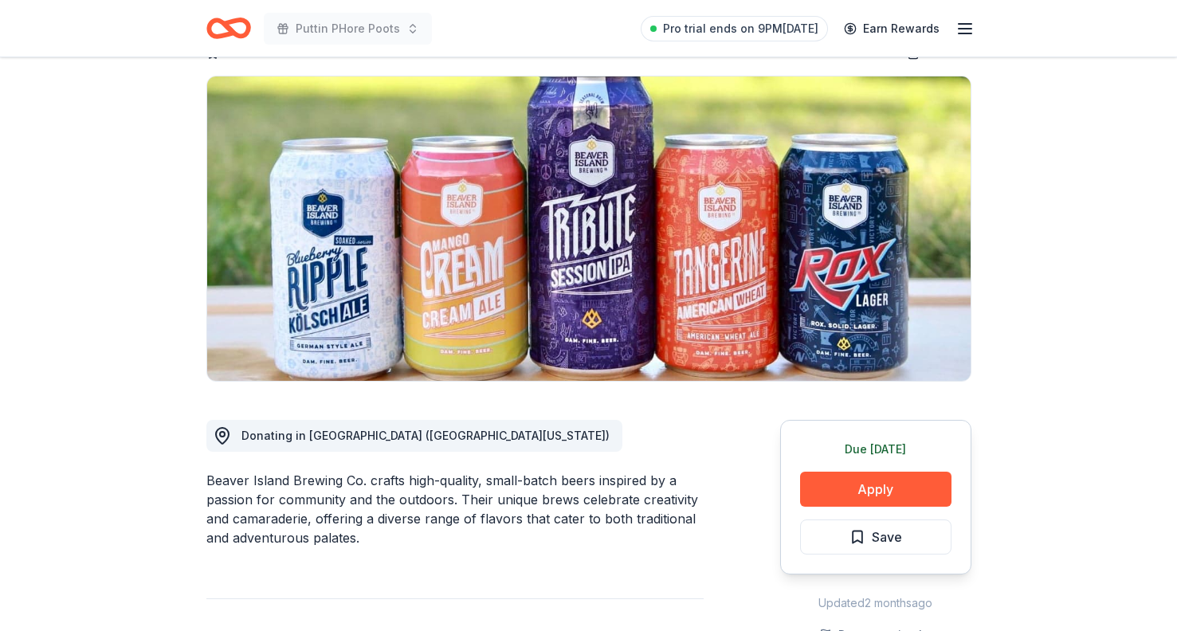
scroll to position [139, 0]
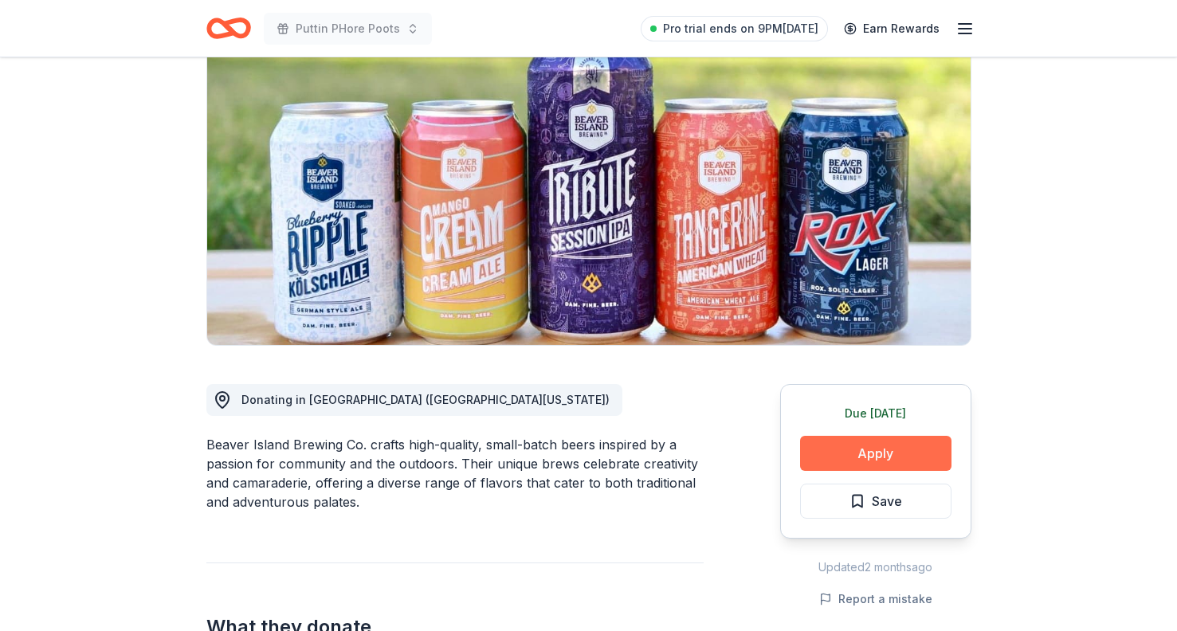
click at [846, 457] on button "Apply" at bounding box center [875, 453] width 151 height 35
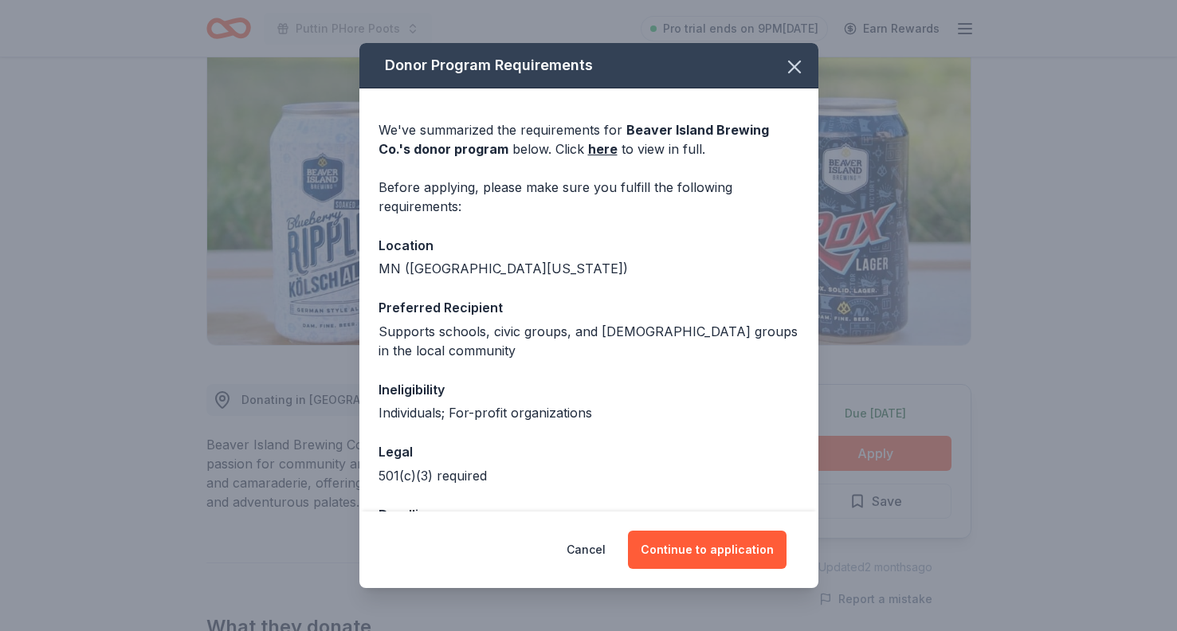
scroll to position [33, 0]
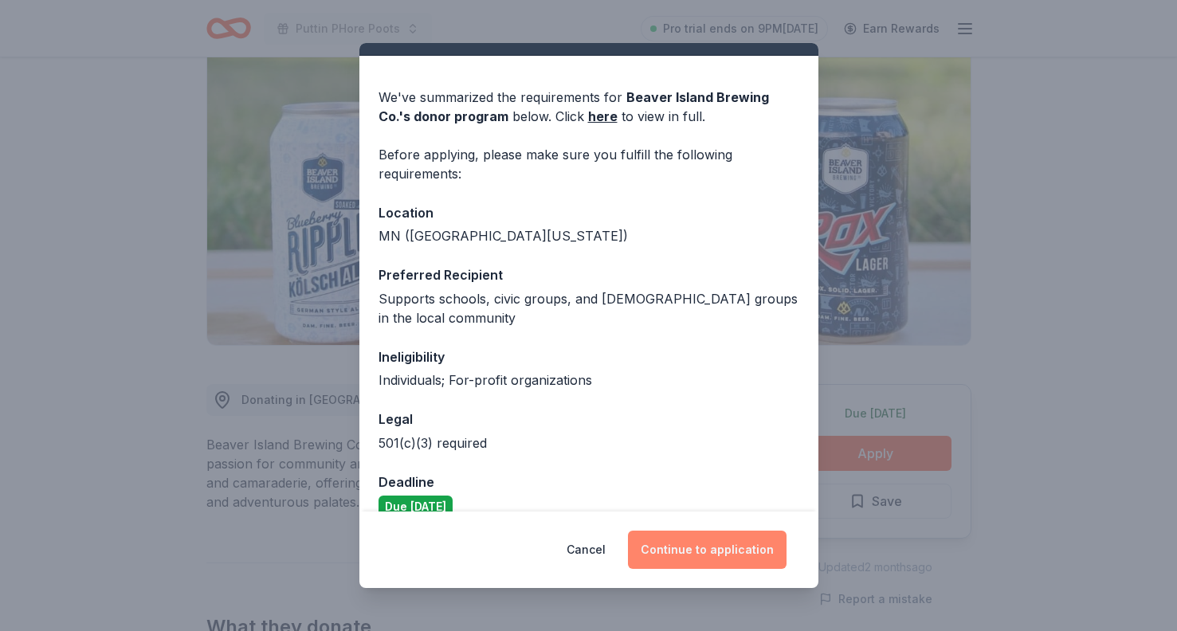
click at [697, 551] on button "Continue to application" at bounding box center [707, 550] width 159 height 38
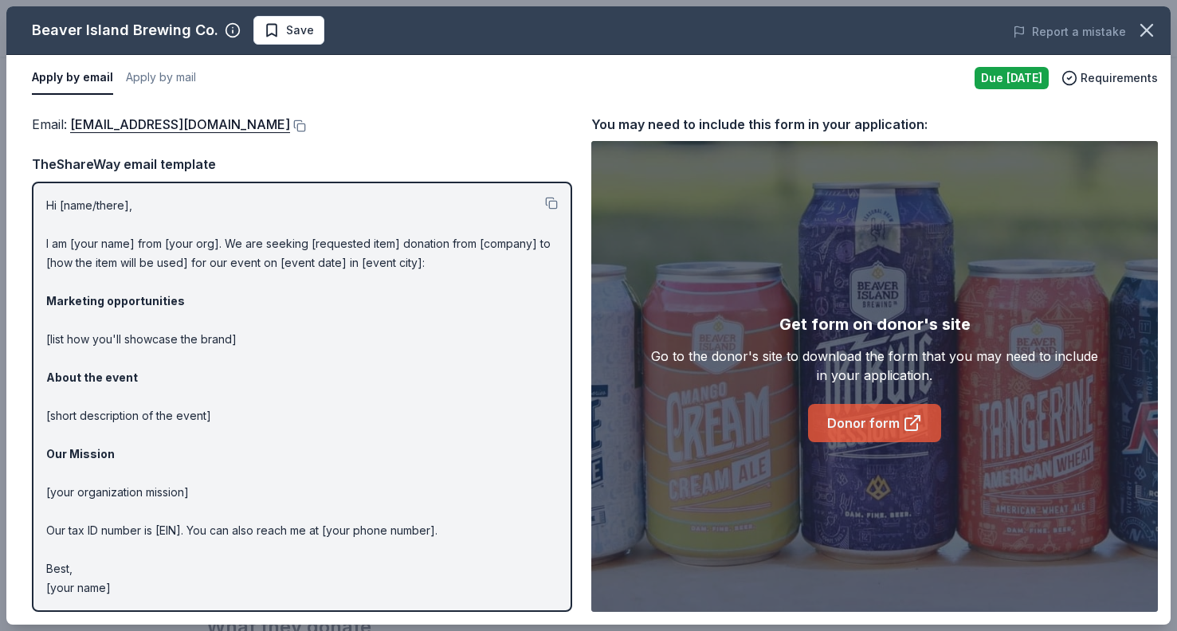
click at [843, 424] on link "Donor form" at bounding box center [874, 423] width 133 height 38
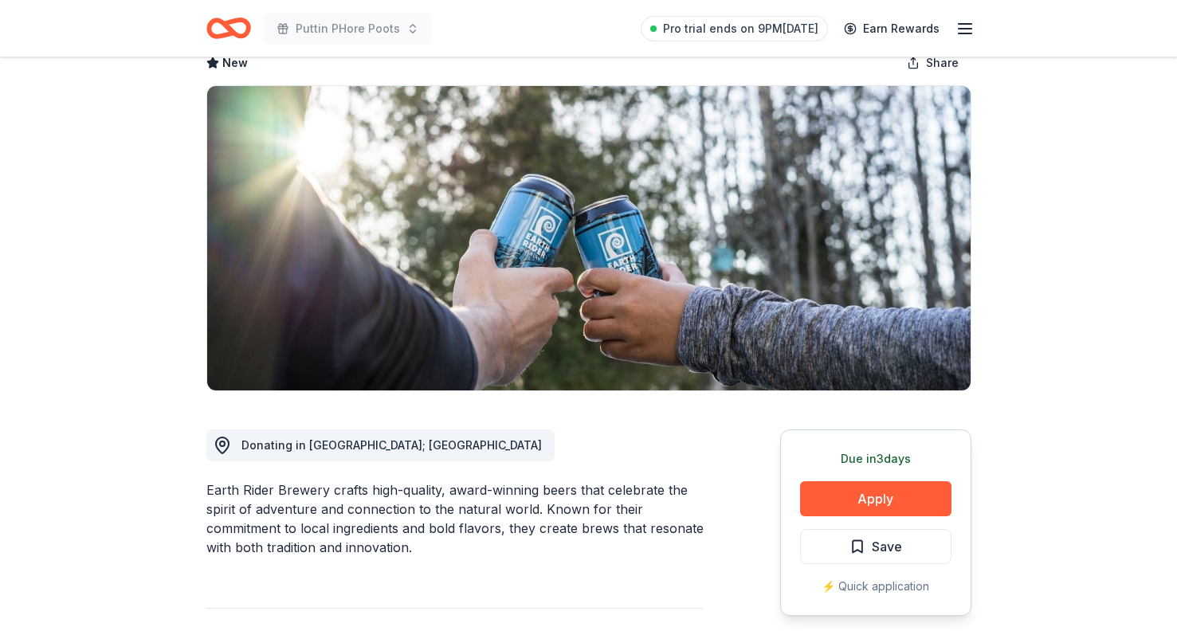
scroll to position [126, 0]
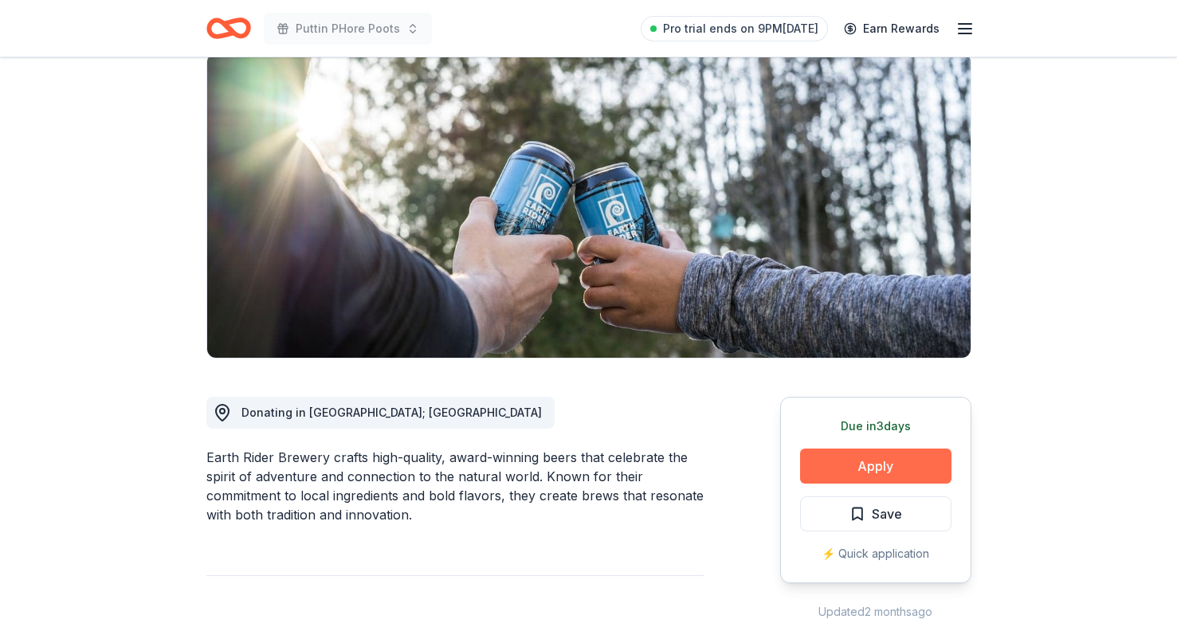
click at [889, 474] on button "Apply" at bounding box center [875, 466] width 151 height 35
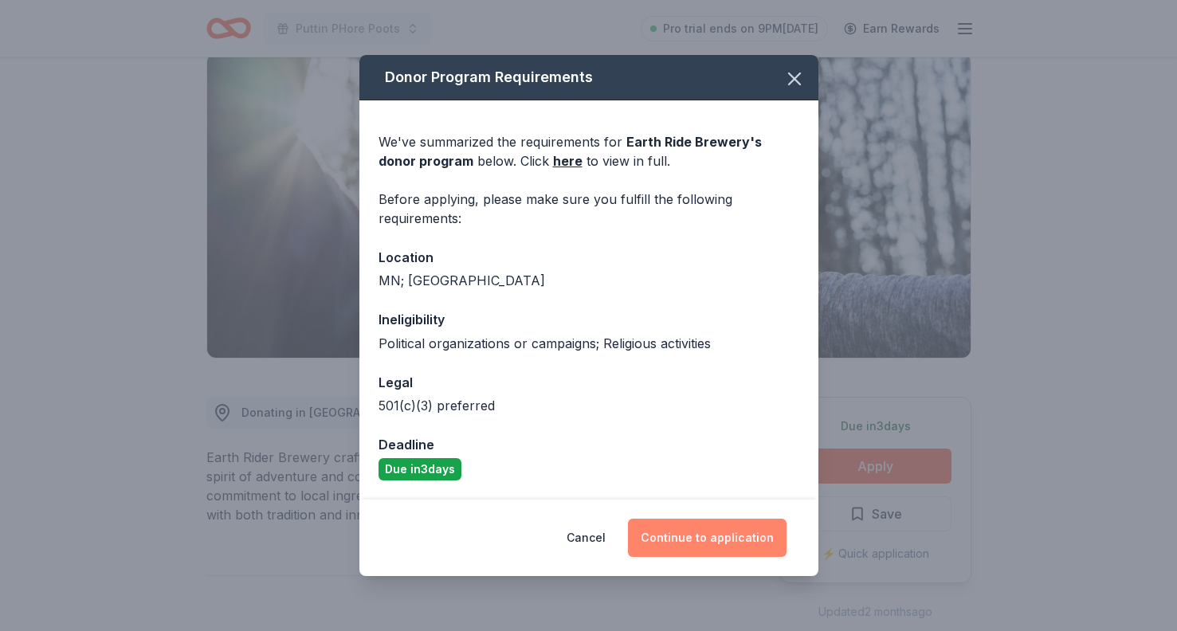
click at [731, 547] on button "Continue to application" at bounding box center [707, 538] width 159 height 38
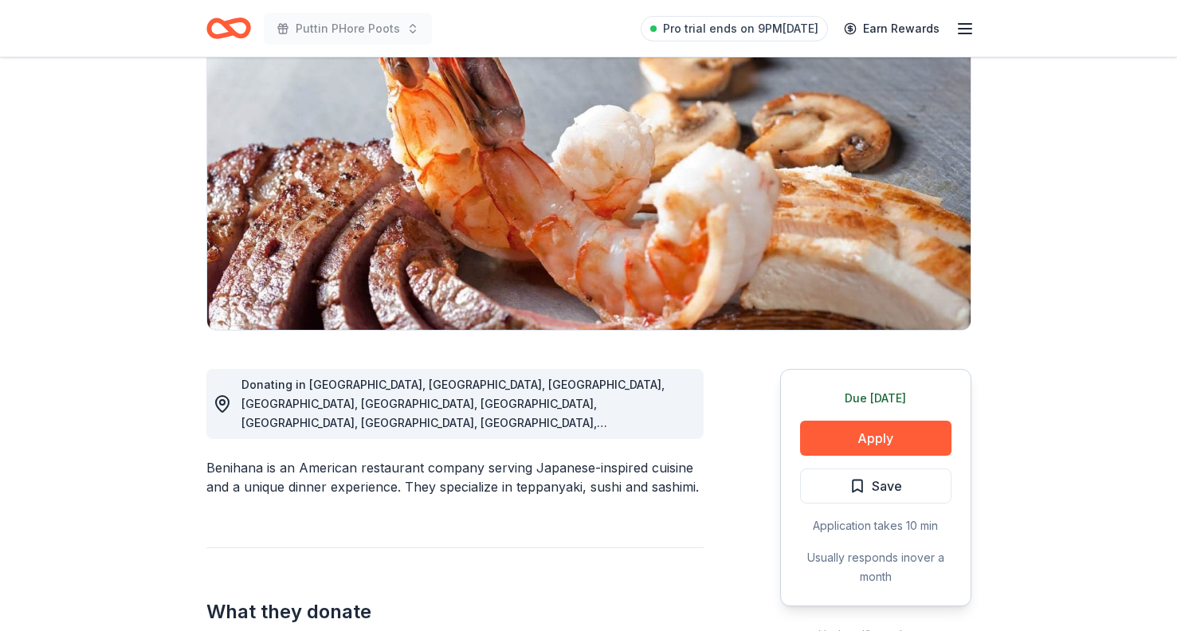
scroll to position [166, 0]
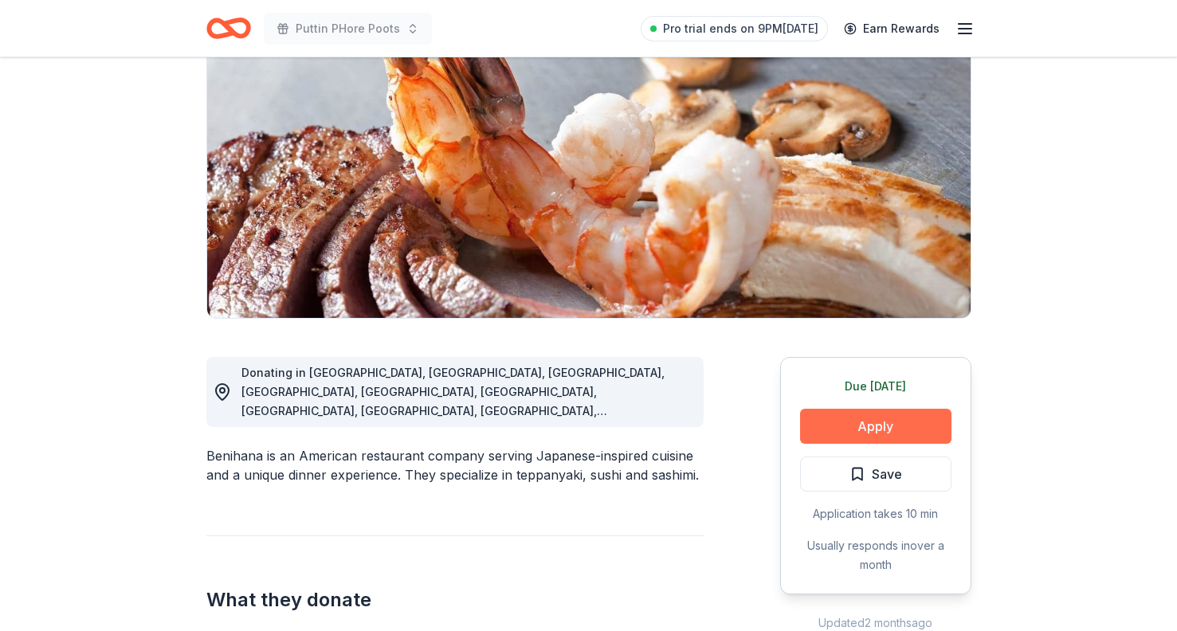
click at [873, 433] on button "Apply" at bounding box center [875, 426] width 151 height 35
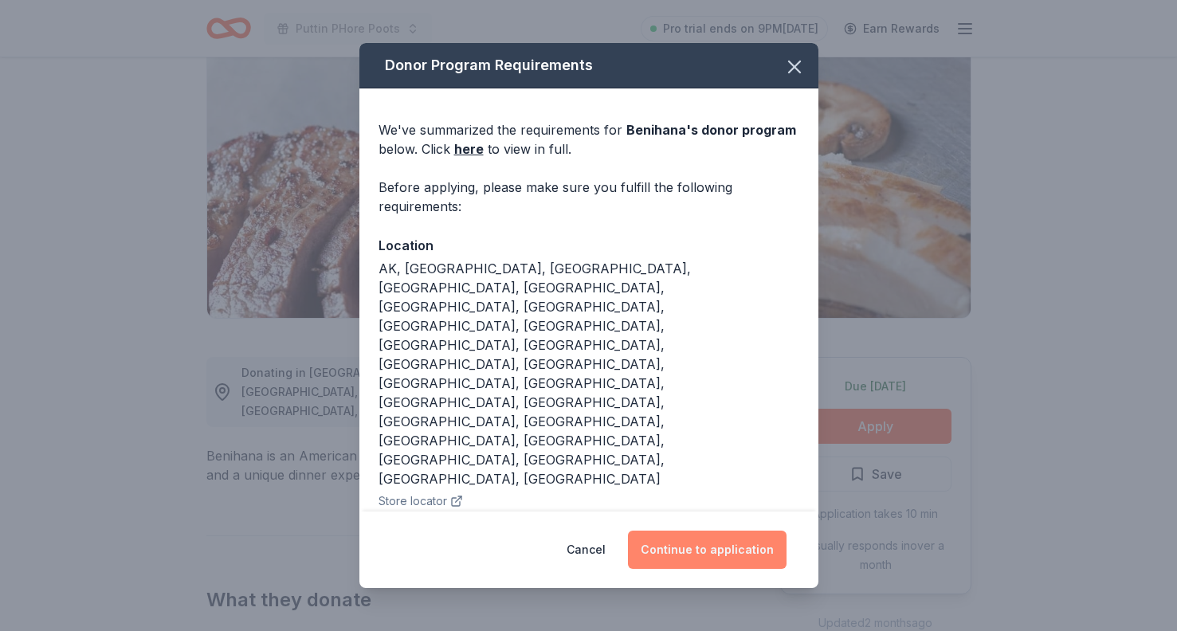
click at [704, 553] on button "Continue to application" at bounding box center [707, 550] width 159 height 38
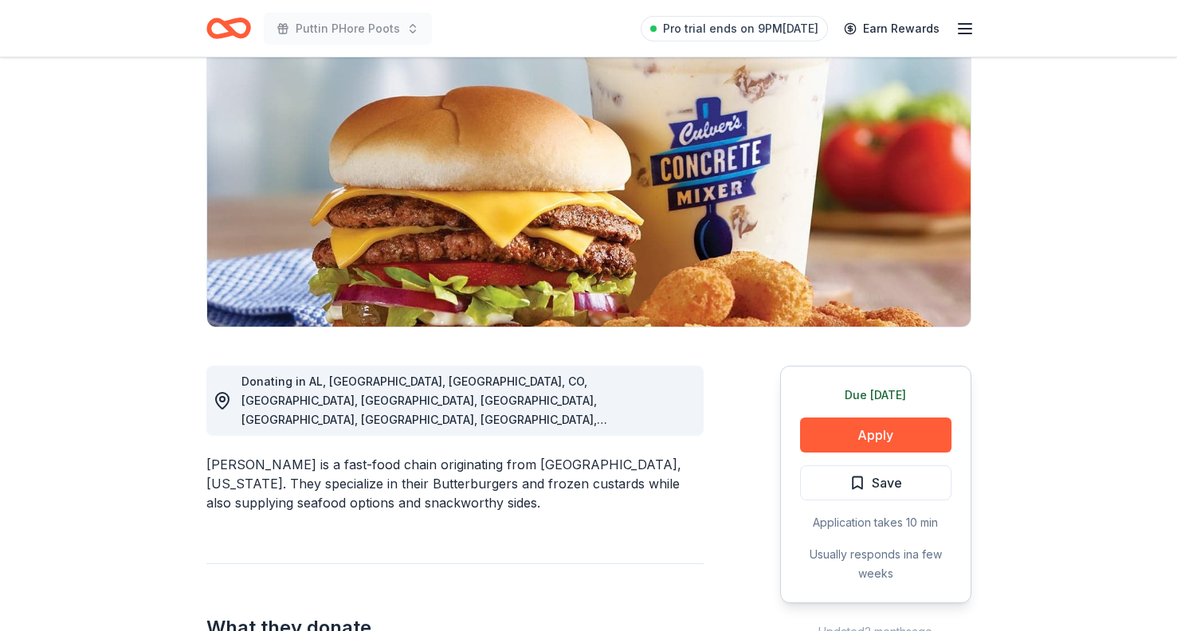
scroll to position [173, 0]
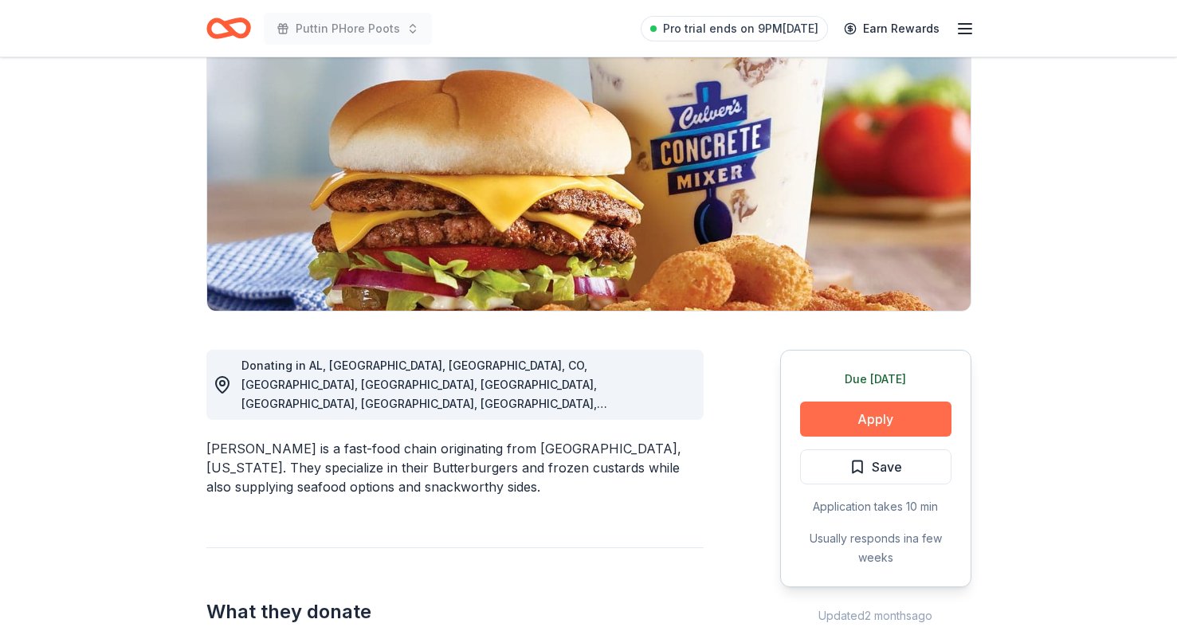
click at [853, 423] on button "Apply" at bounding box center [875, 419] width 151 height 35
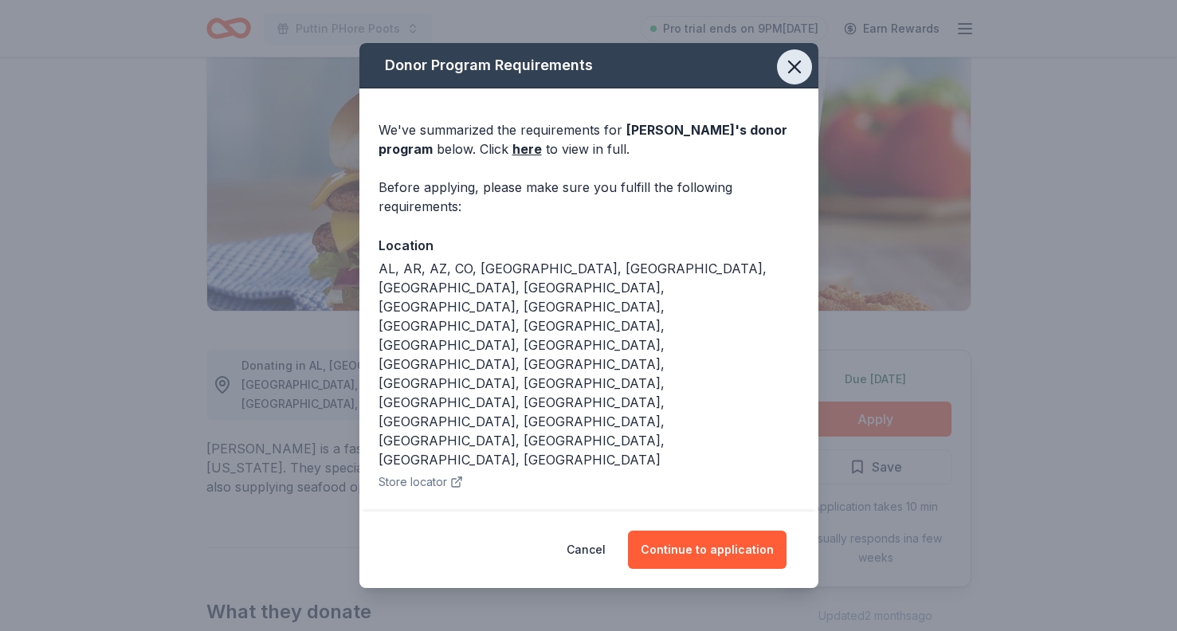
click at [792, 78] on icon "button" at bounding box center [794, 67] width 22 height 22
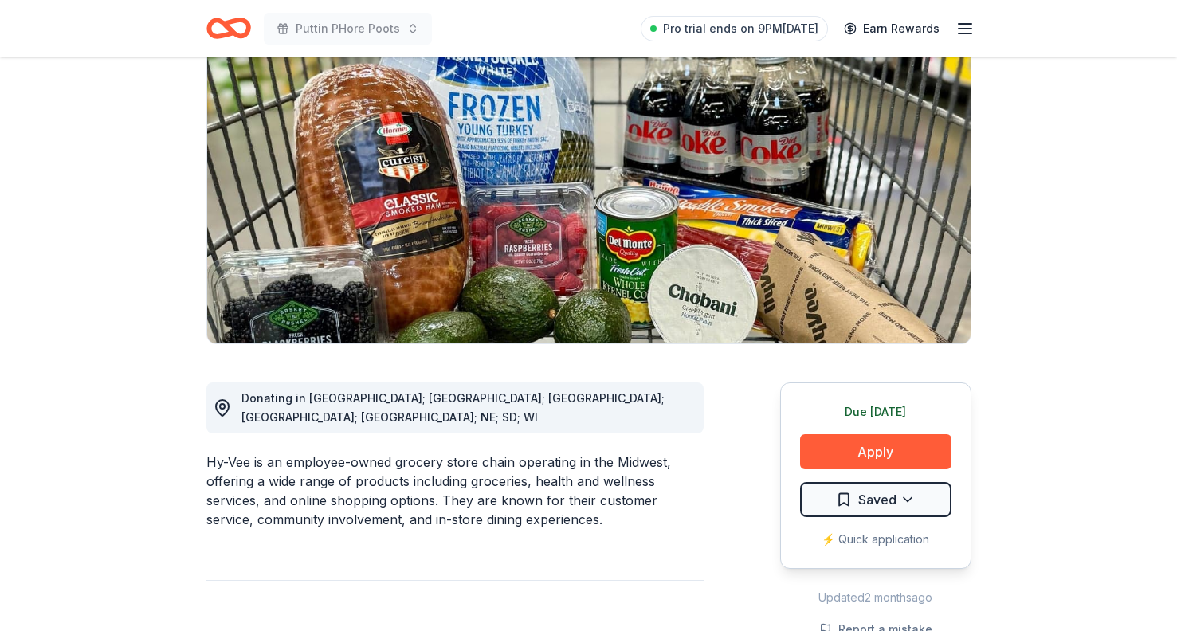
scroll to position [156, 0]
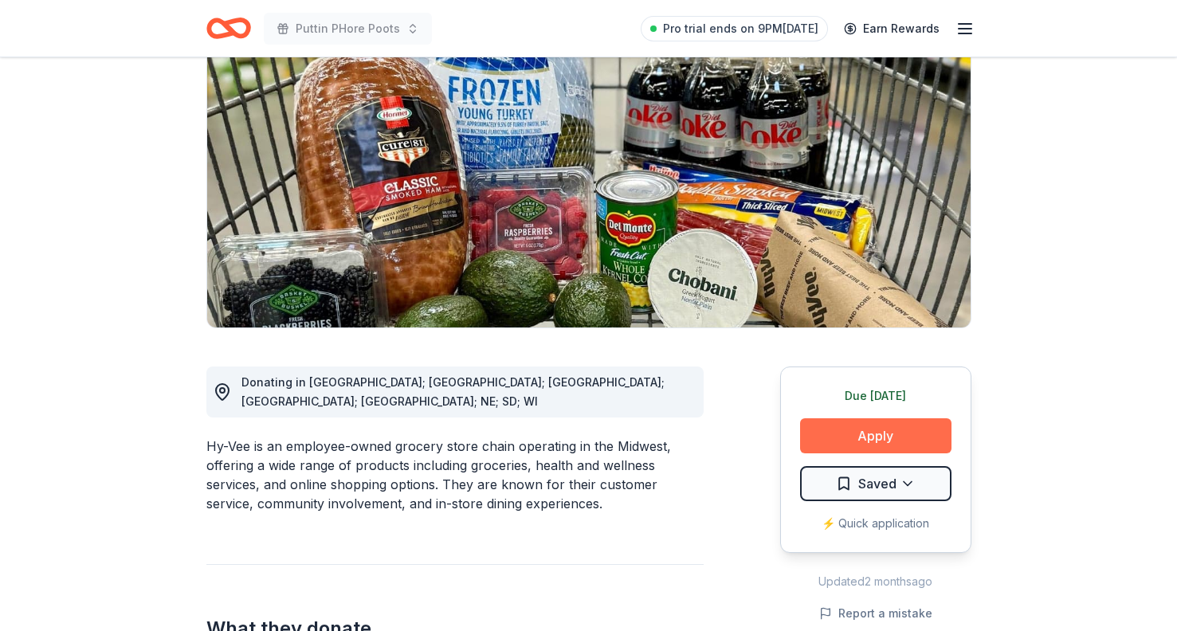
click at [839, 434] on button "Apply" at bounding box center [875, 435] width 151 height 35
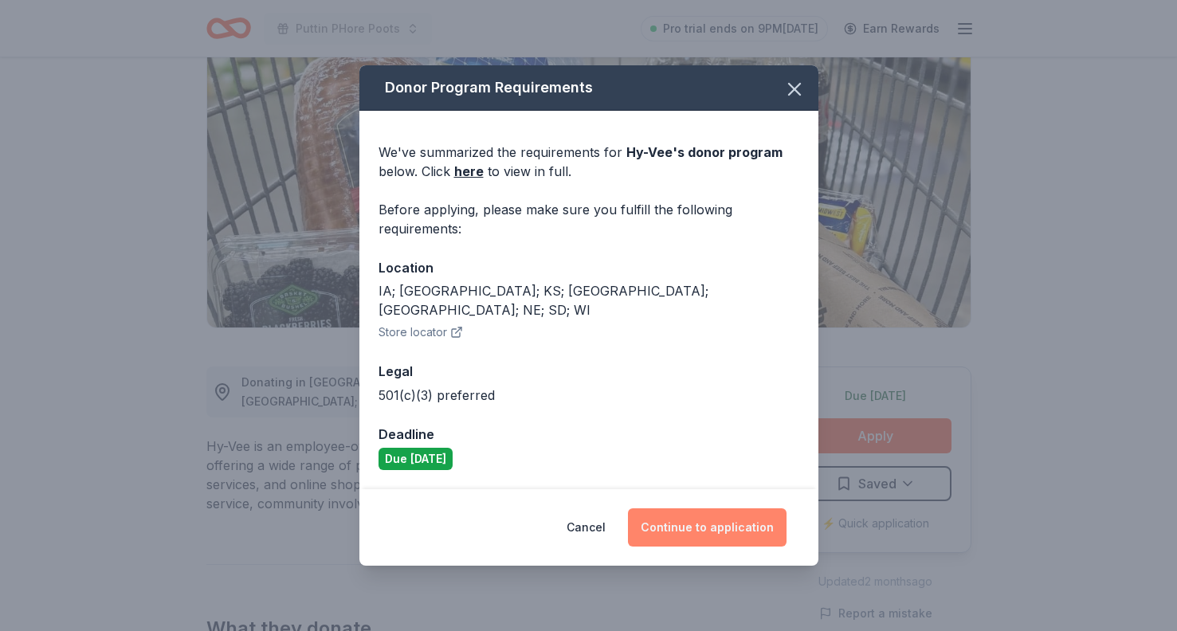
click at [686, 520] on button "Continue to application" at bounding box center [707, 527] width 159 height 38
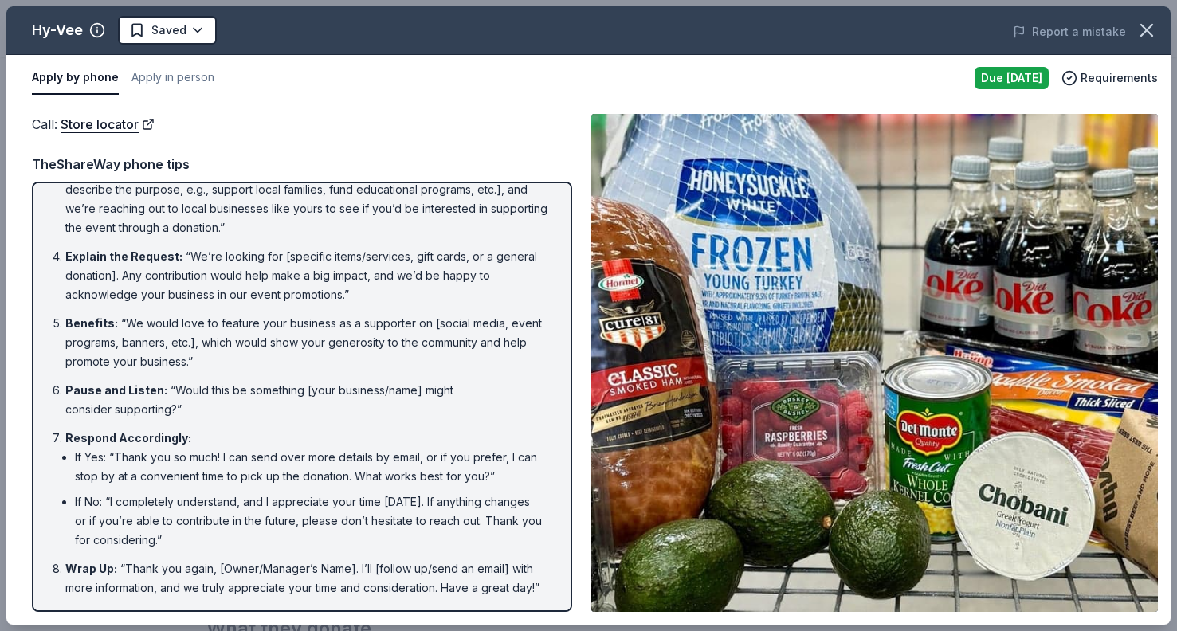
scroll to position [130, 0]
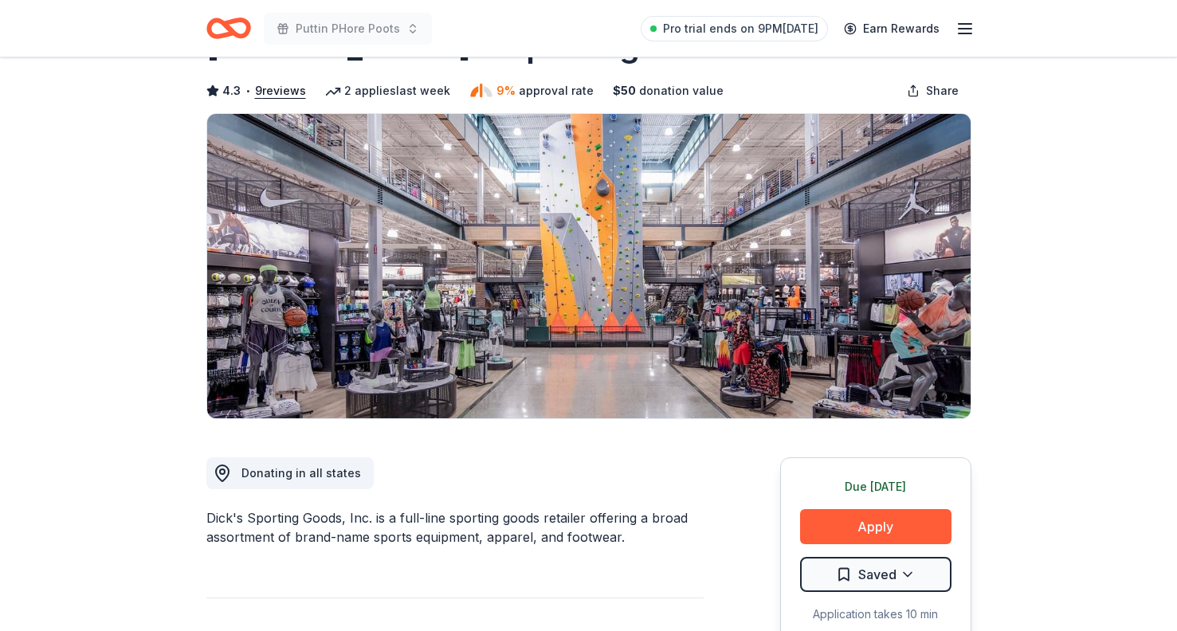
scroll to position [138, 0]
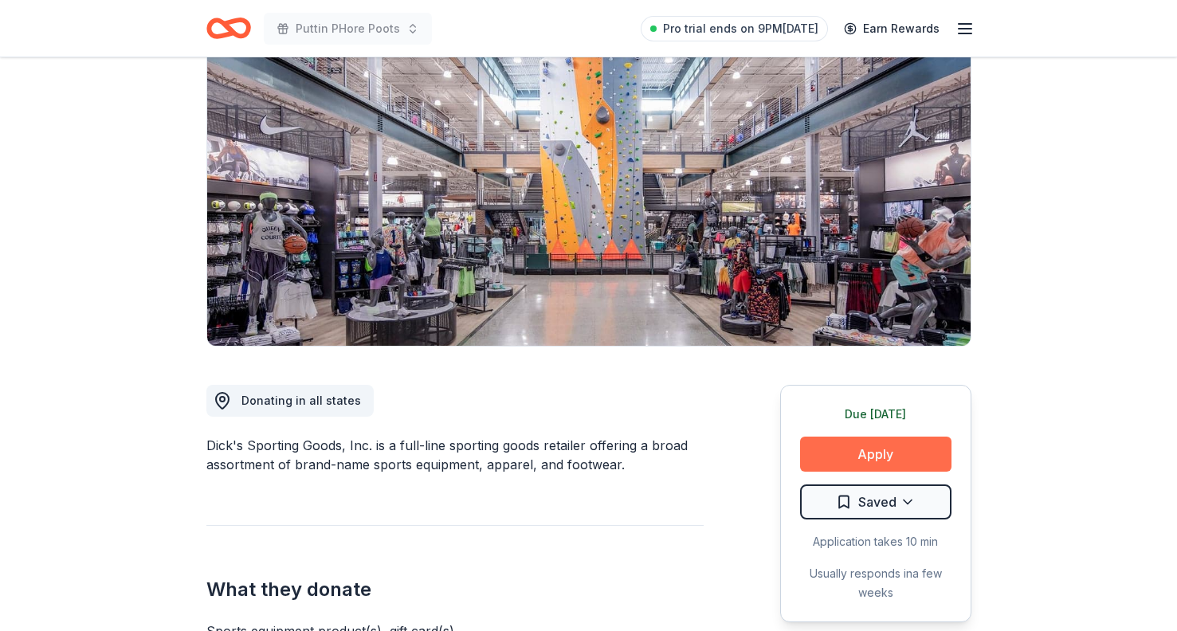
click at [852, 453] on button "Apply" at bounding box center [875, 454] width 151 height 35
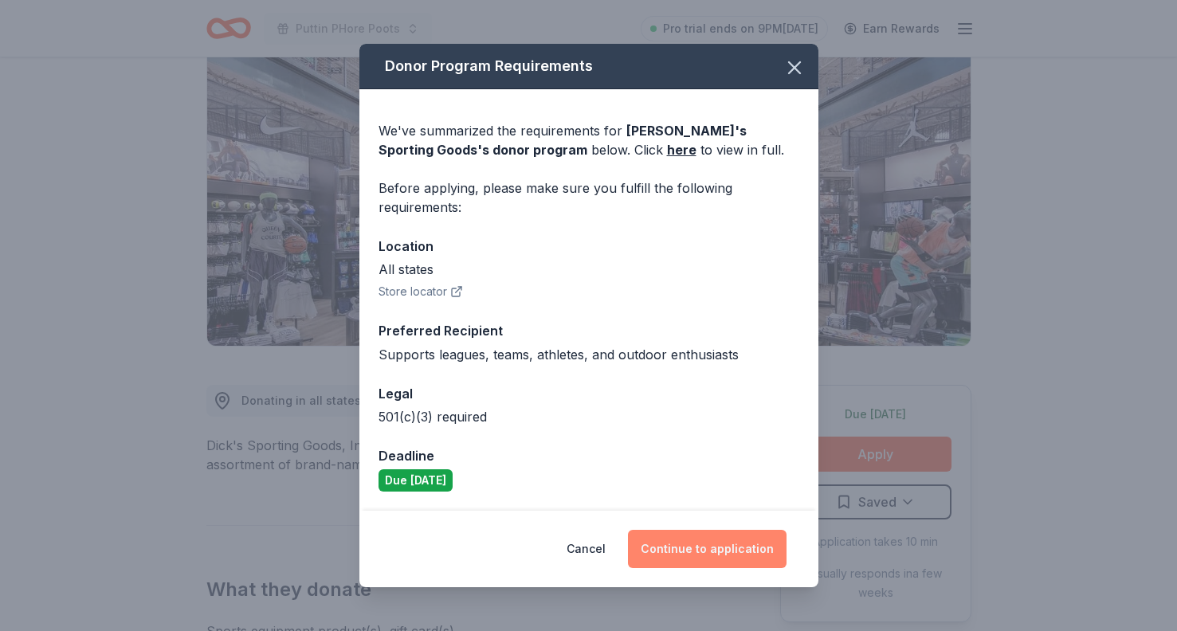
click at [721, 551] on button "Continue to application" at bounding box center [707, 549] width 159 height 38
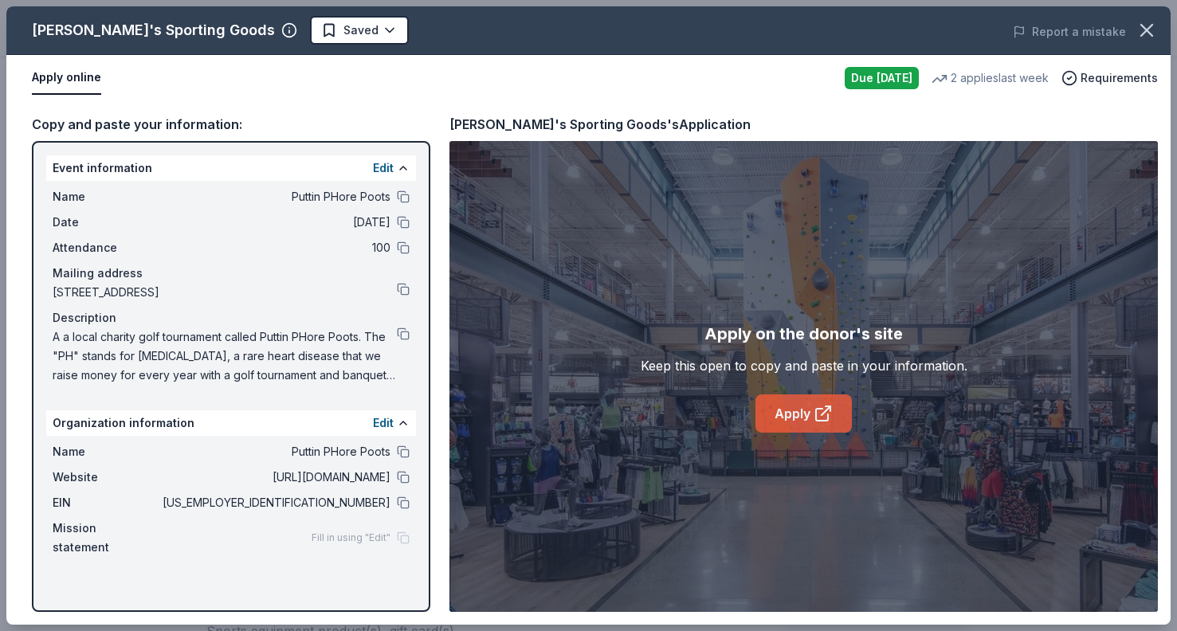
click at [778, 412] on link "Apply" at bounding box center [804, 414] width 96 height 38
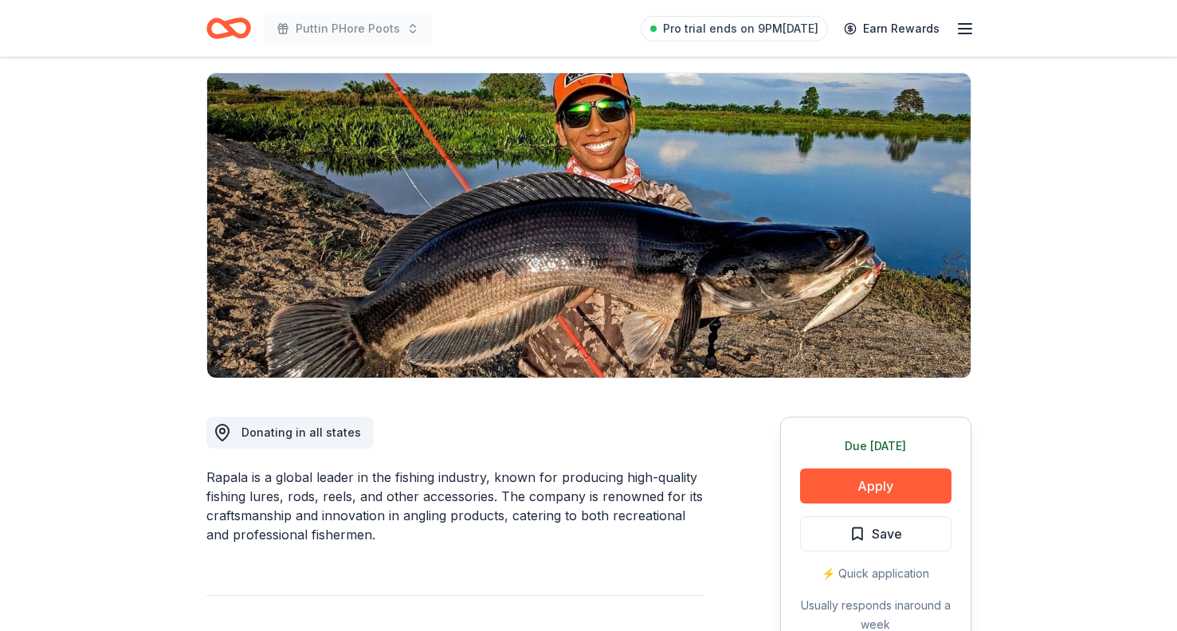
scroll to position [132, 0]
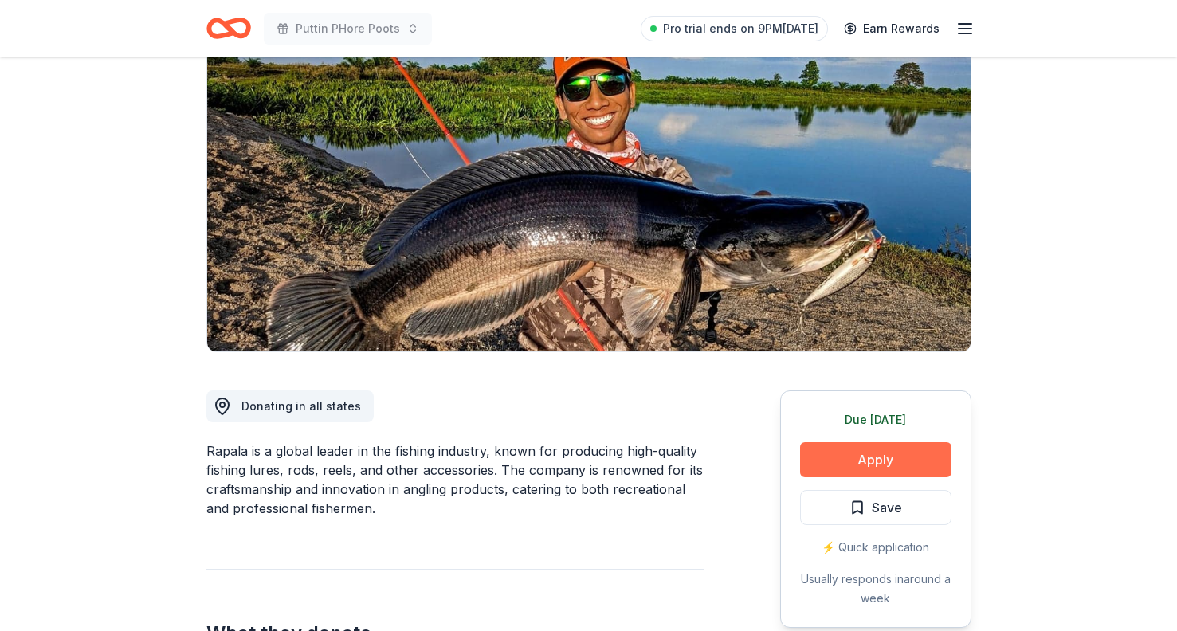
click at [871, 468] on button "Apply" at bounding box center [875, 459] width 151 height 35
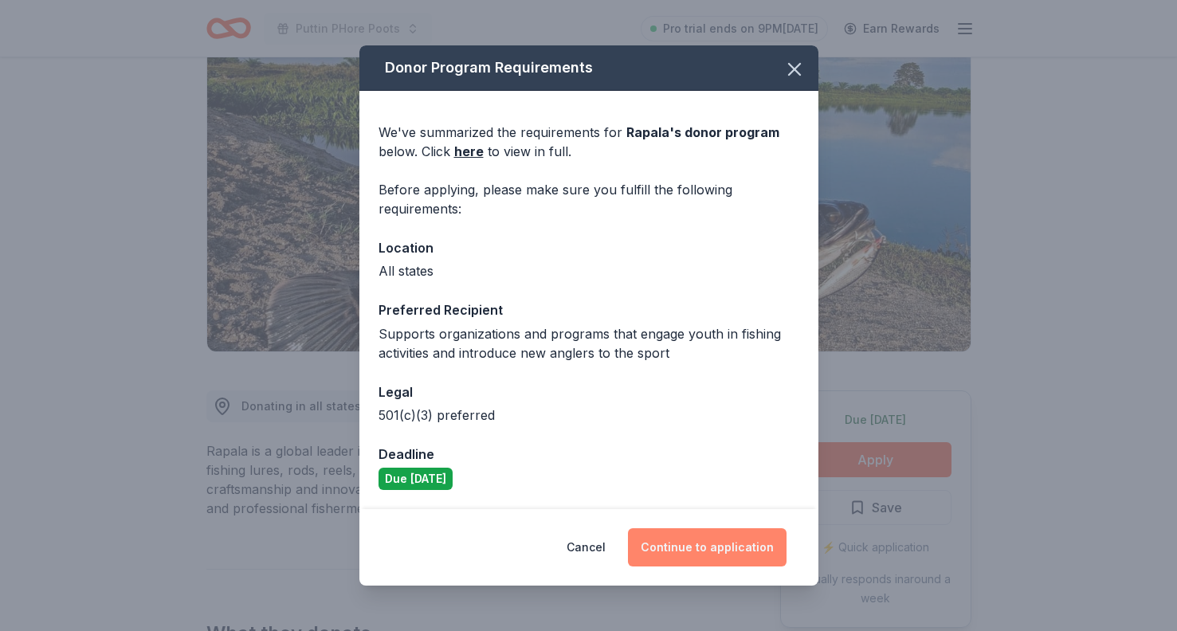
click at [733, 542] on button "Continue to application" at bounding box center [707, 547] width 159 height 38
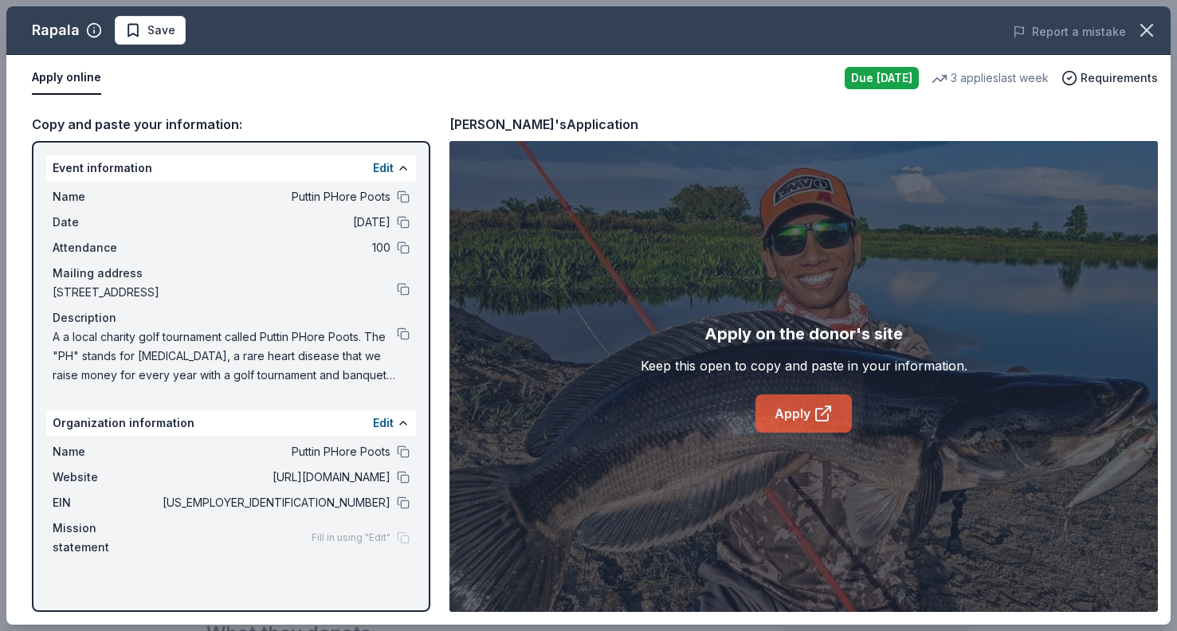
click at [781, 412] on link "Apply" at bounding box center [804, 414] width 96 height 38
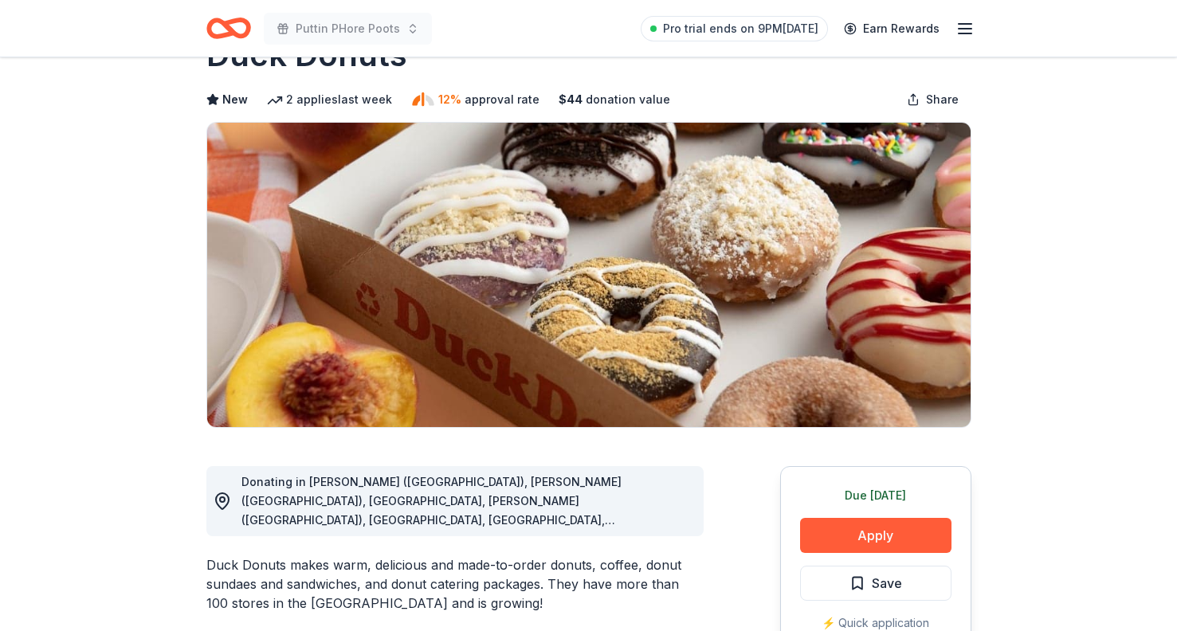
scroll to position [68, 0]
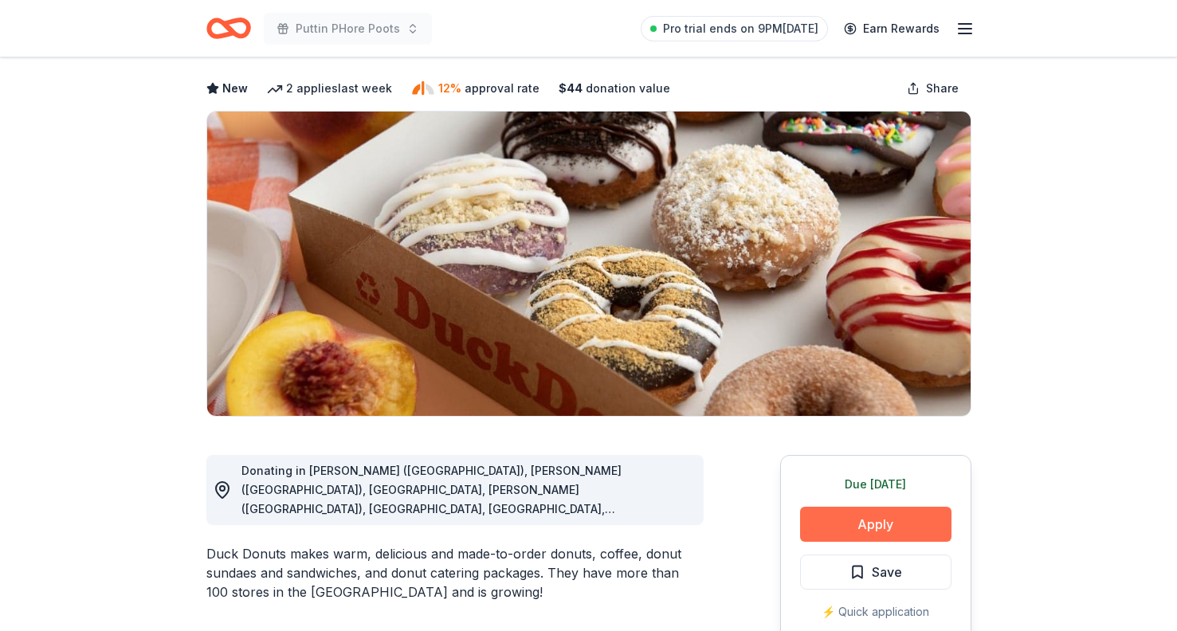
click at [846, 521] on button "Apply" at bounding box center [875, 524] width 151 height 35
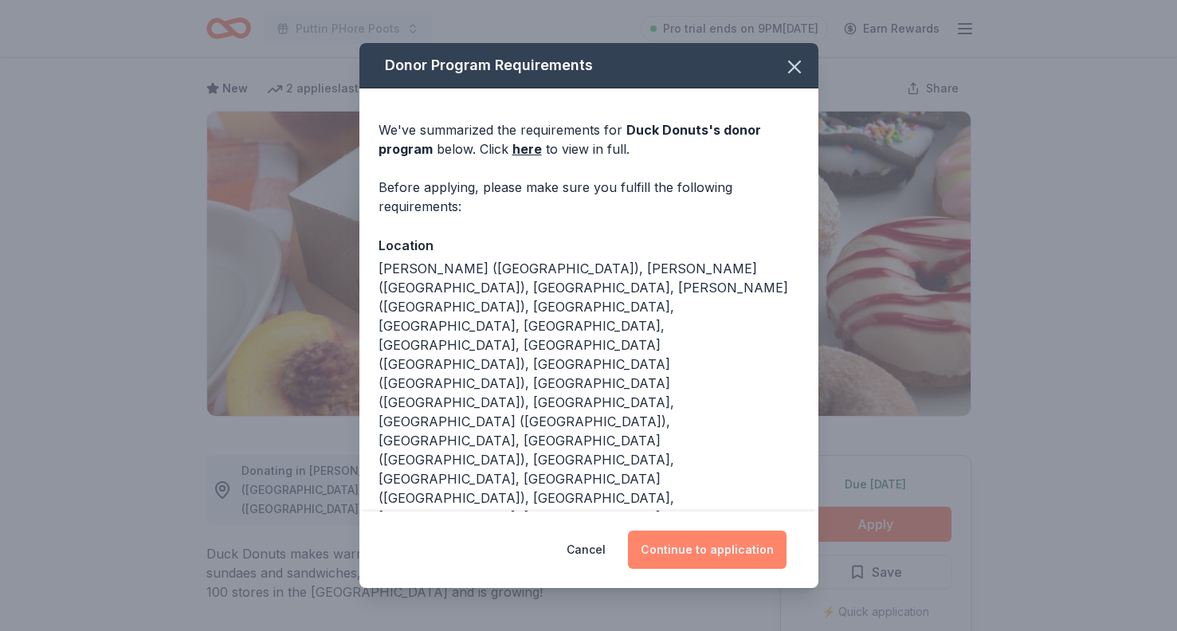
click at [710, 531] on button "Continue to application" at bounding box center [707, 550] width 159 height 38
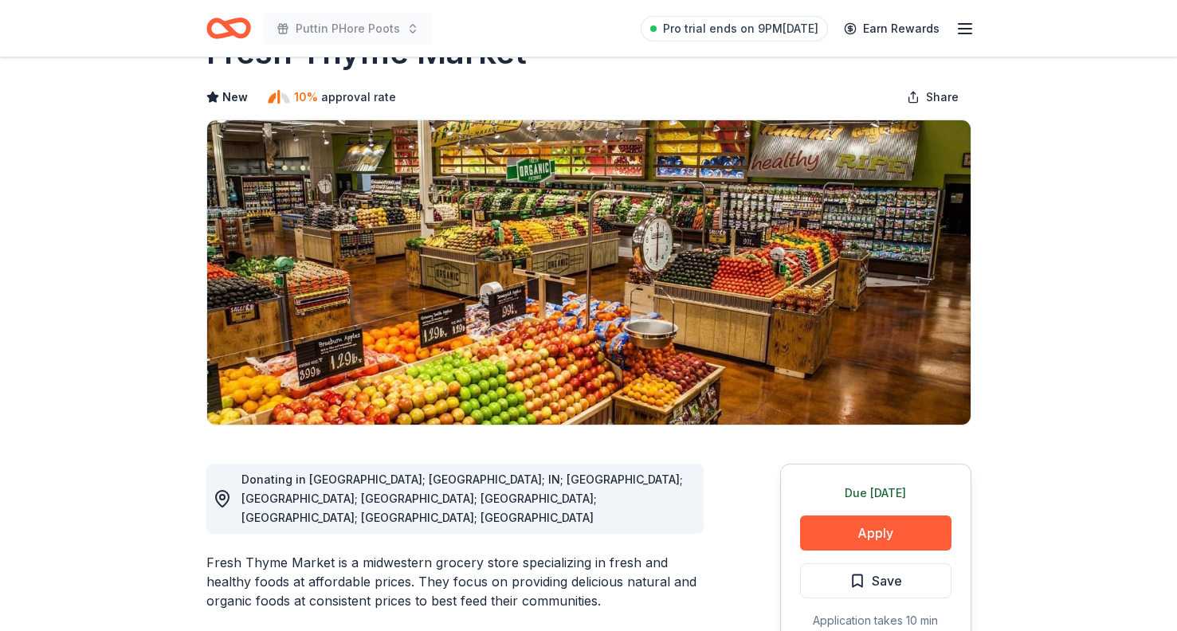
scroll to position [144, 0]
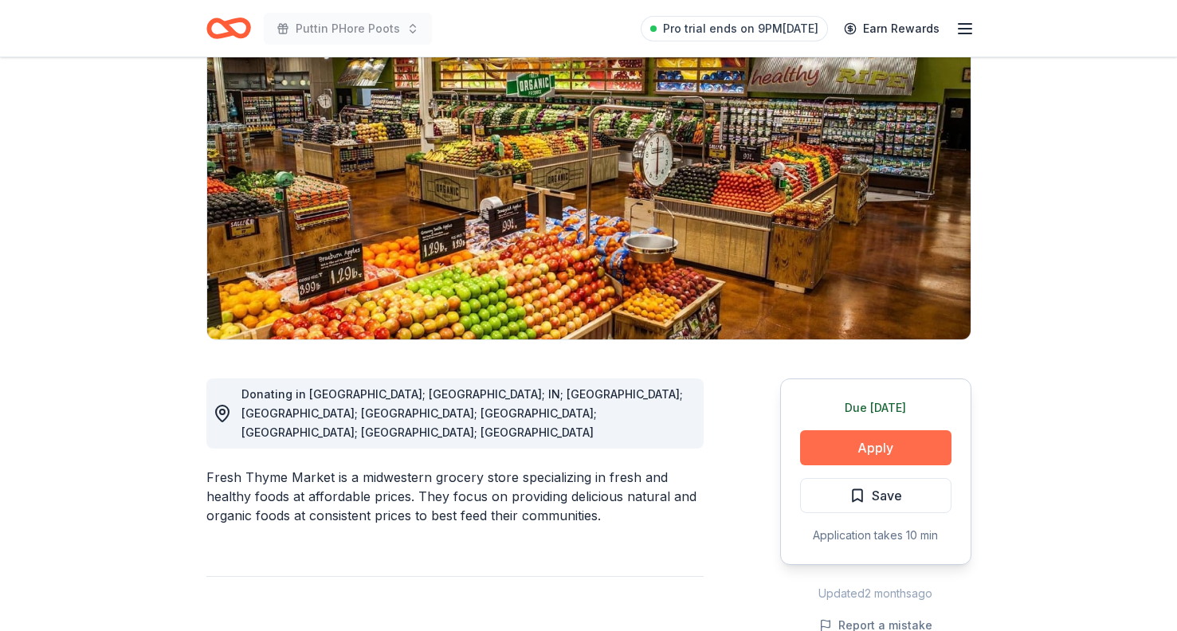
click at [874, 455] on button "Apply" at bounding box center [875, 447] width 151 height 35
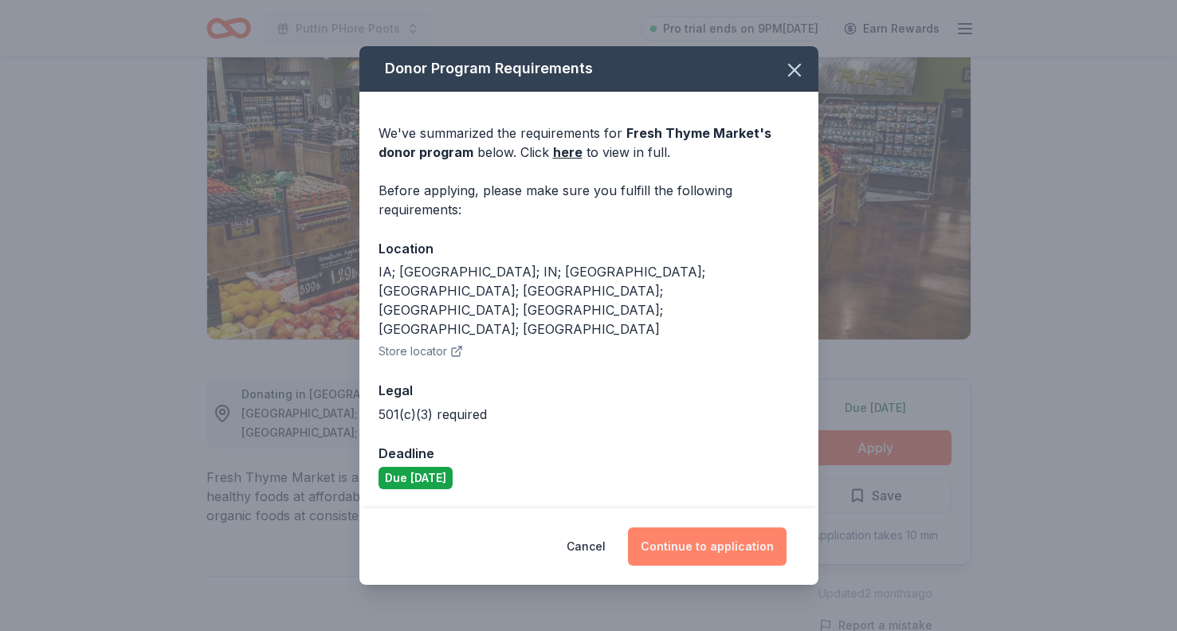
click at [732, 528] on button "Continue to application" at bounding box center [707, 547] width 159 height 38
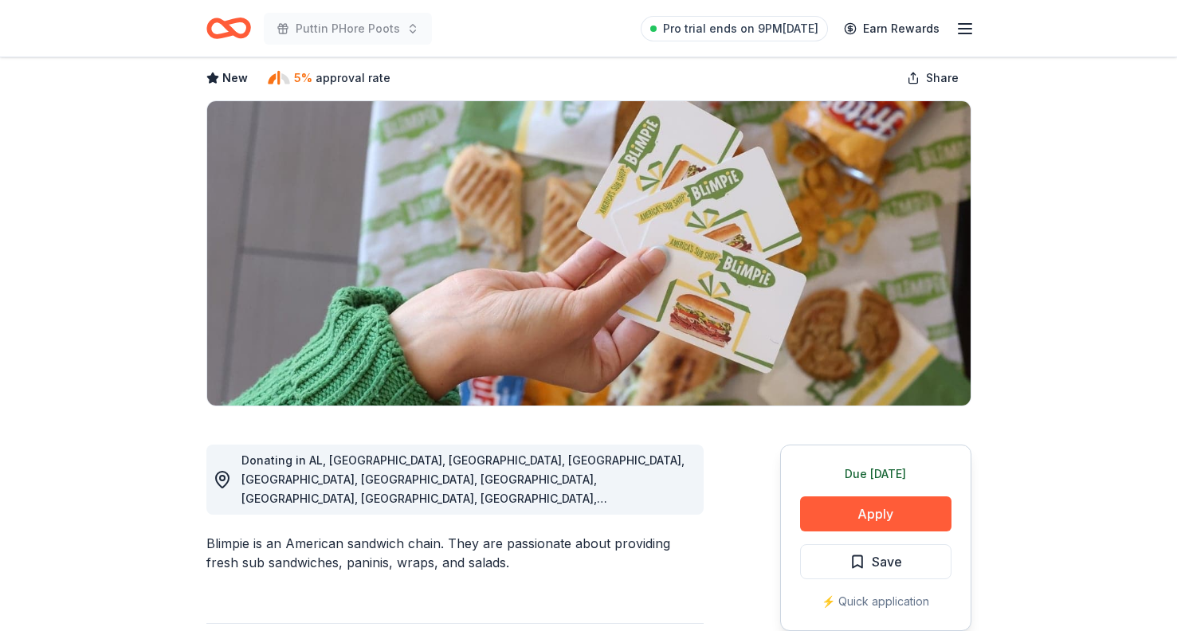
scroll to position [96, 0]
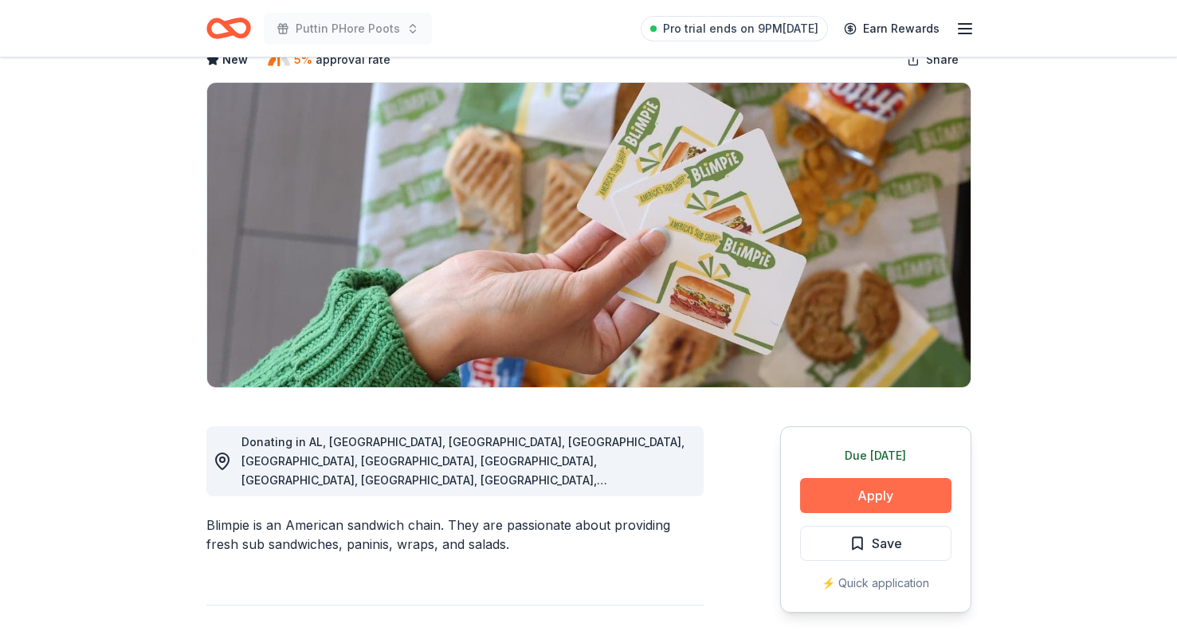
click at [861, 493] on button "Apply" at bounding box center [875, 495] width 151 height 35
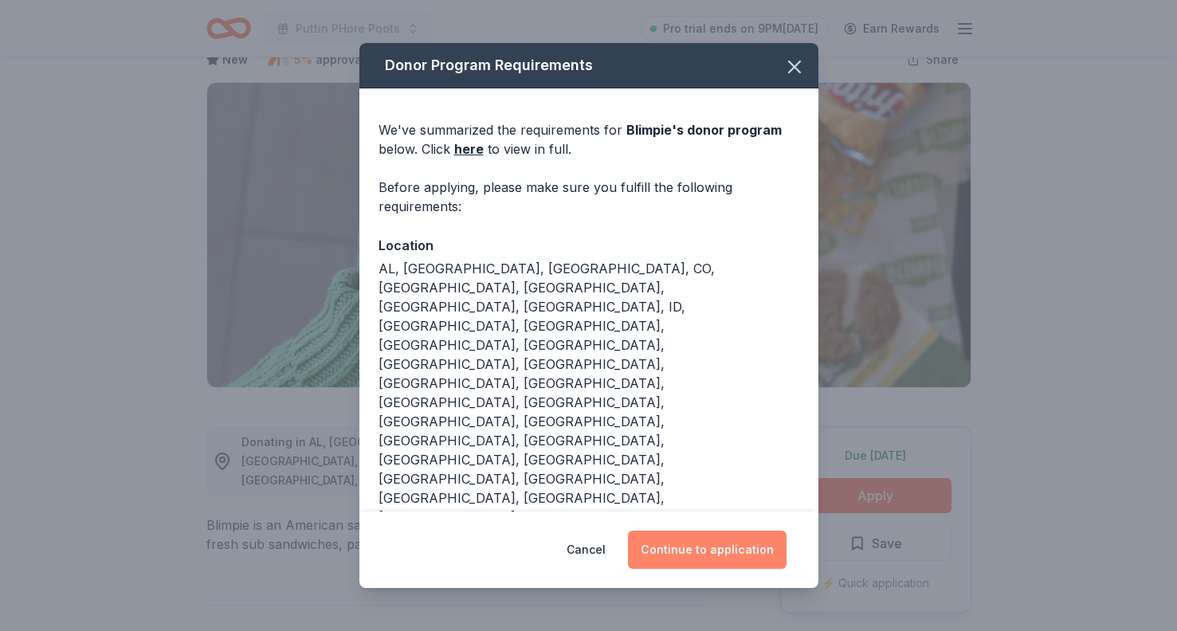
click at [731, 531] on button "Continue to application" at bounding box center [707, 550] width 159 height 38
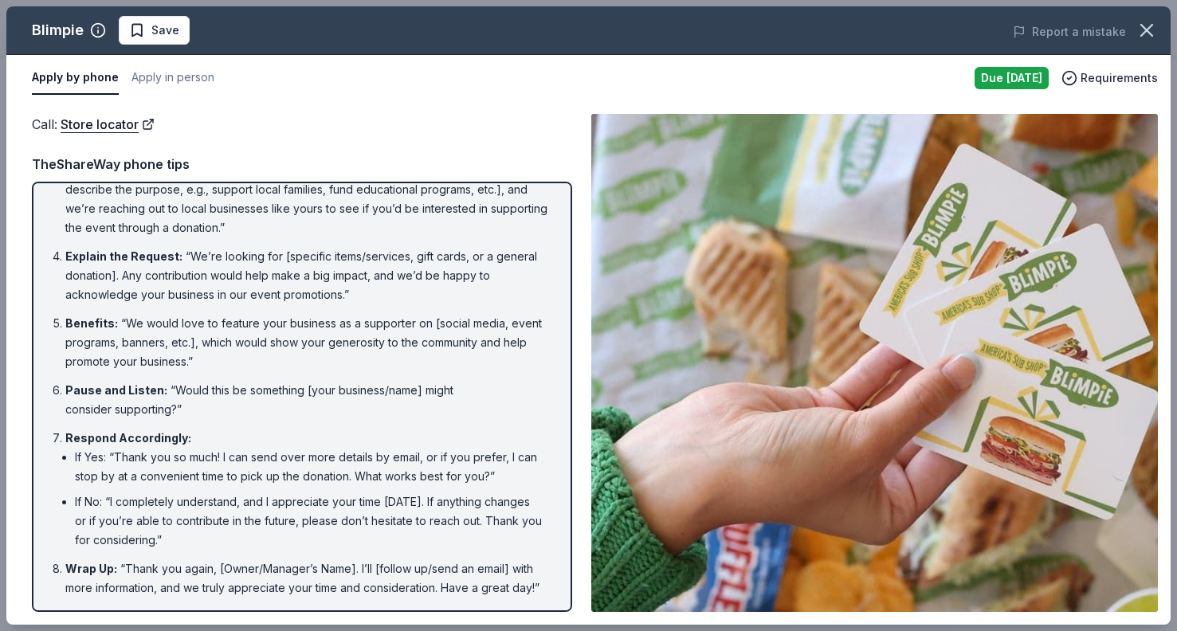
scroll to position [130, 0]
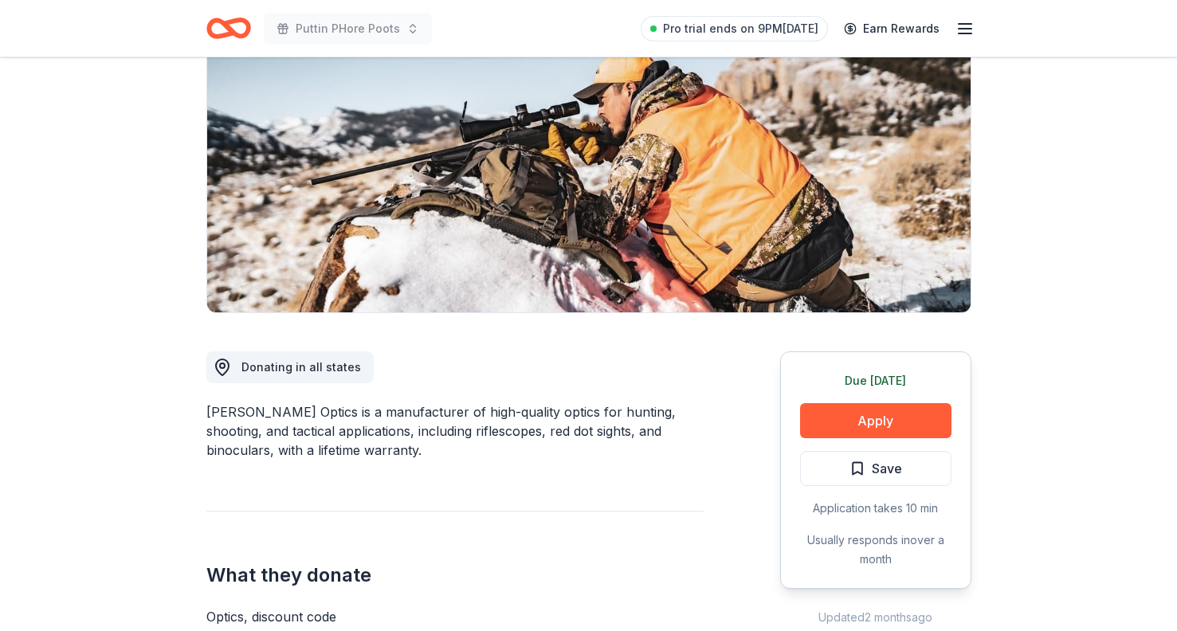
scroll to position [195, 0]
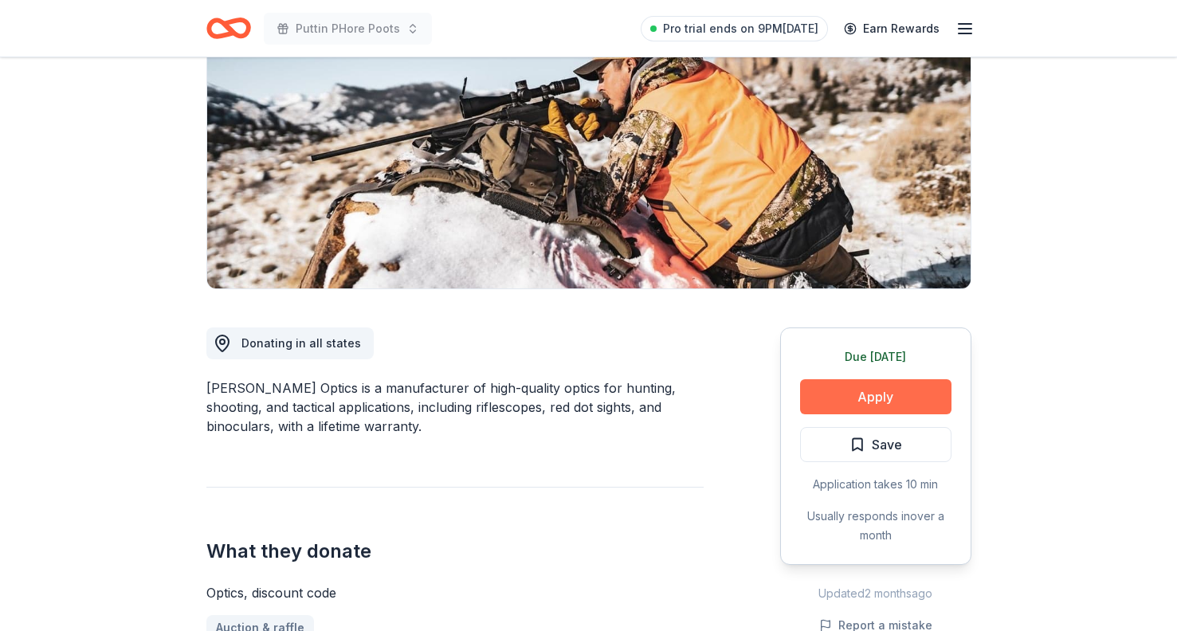
click at [861, 394] on button "Apply" at bounding box center [875, 396] width 151 height 35
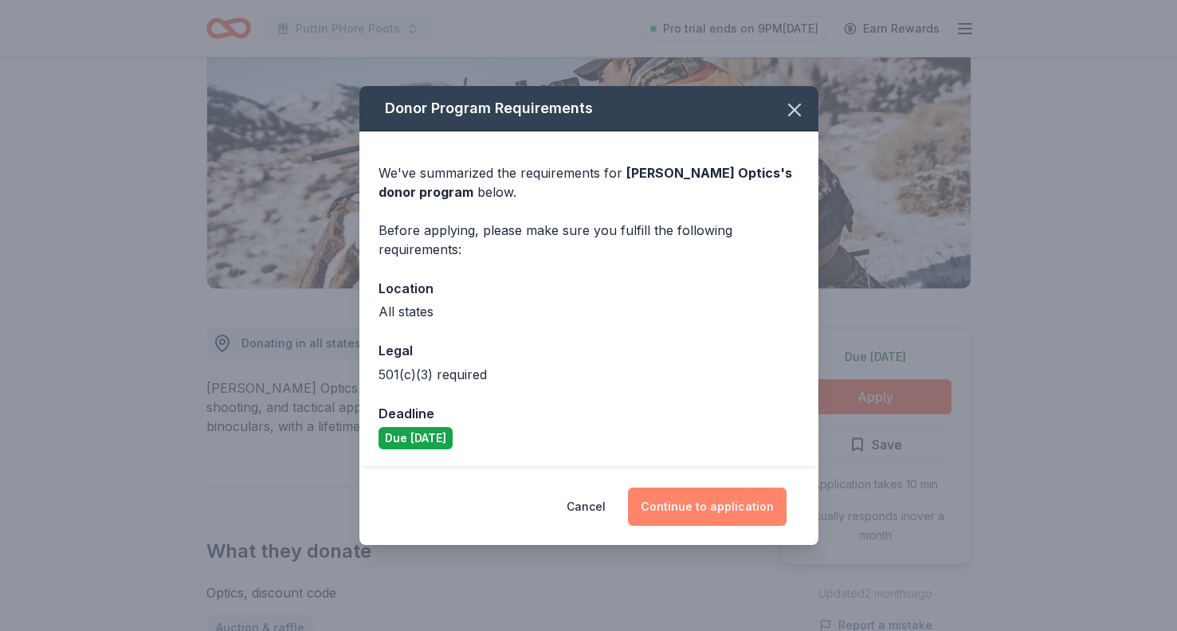
click at [689, 503] on button "Continue to application" at bounding box center [707, 507] width 159 height 38
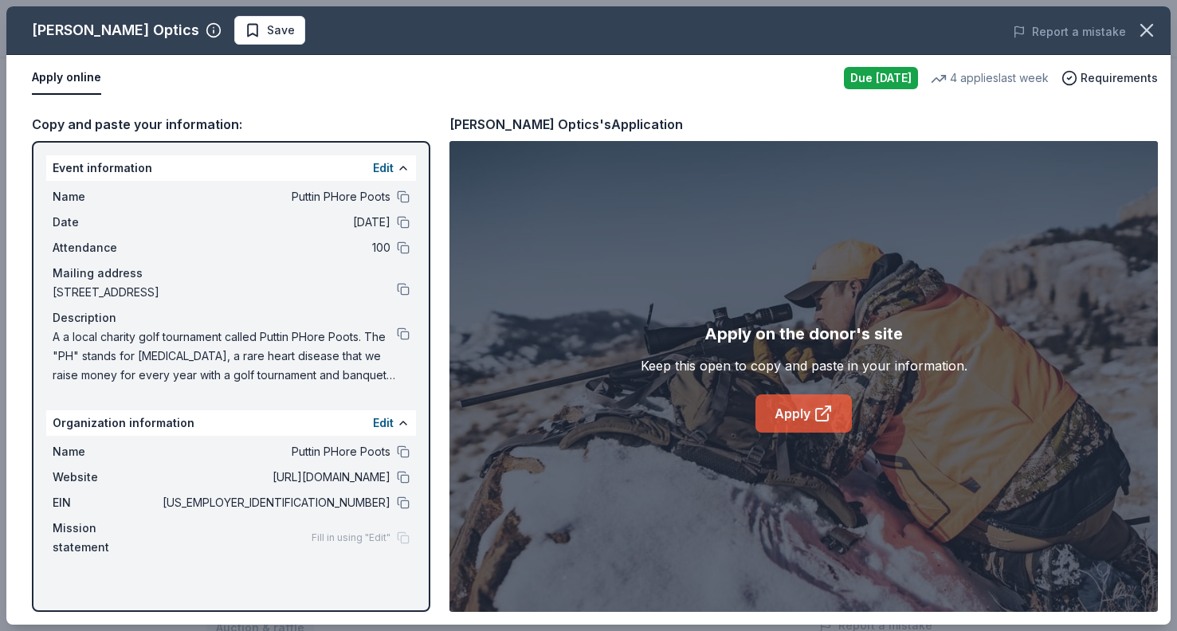
click at [796, 417] on link "Apply" at bounding box center [804, 414] width 96 height 38
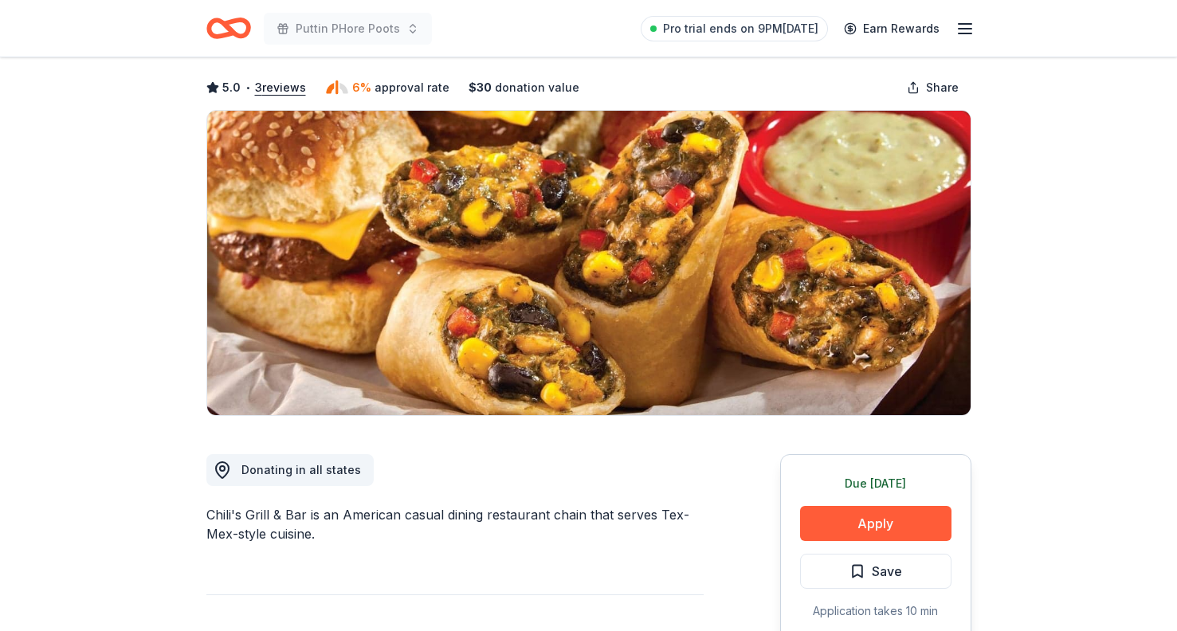
scroll to position [83, 0]
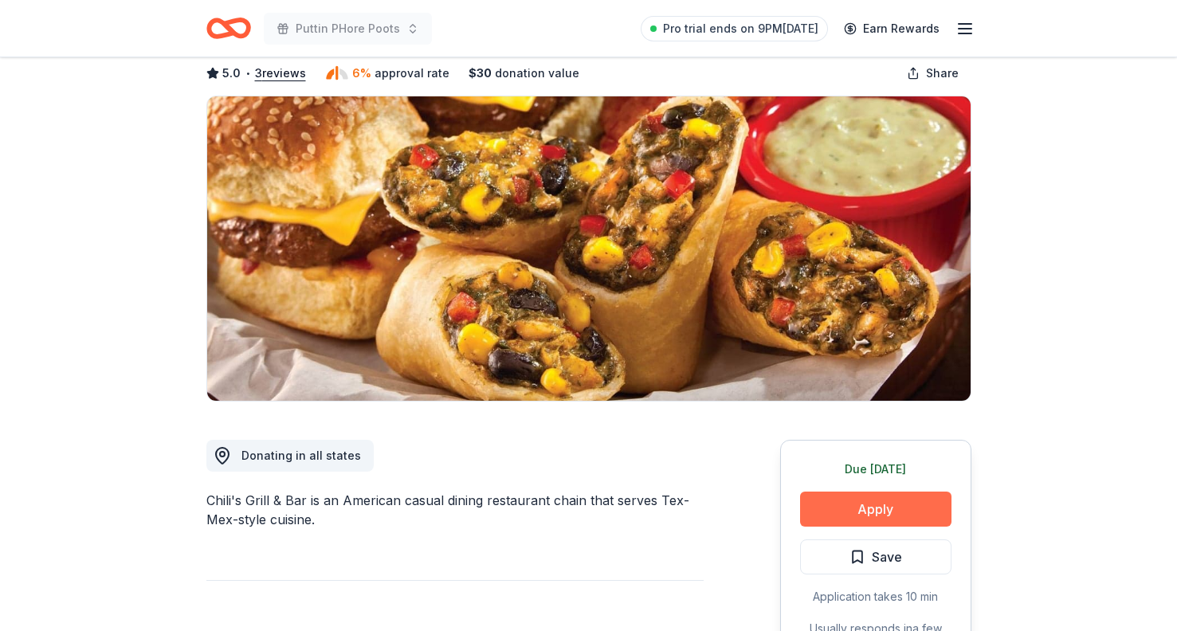
click at [835, 511] on button "Apply" at bounding box center [875, 509] width 151 height 35
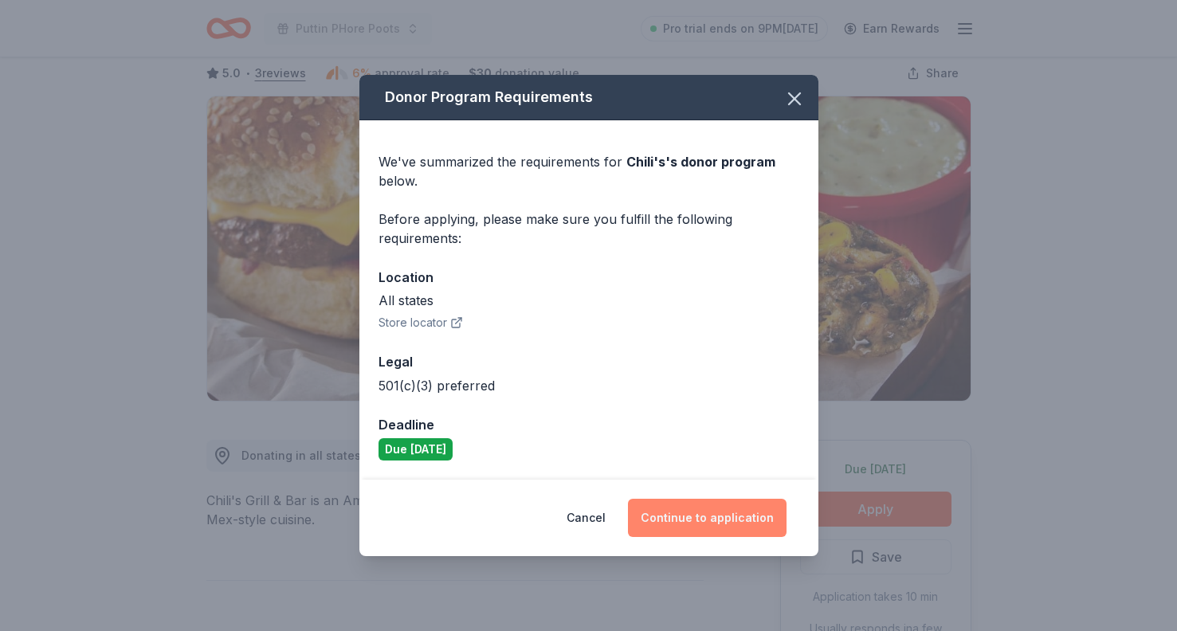
click at [693, 523] on button "Continue to application" at bounding box center [707, 518] width 159 height 38
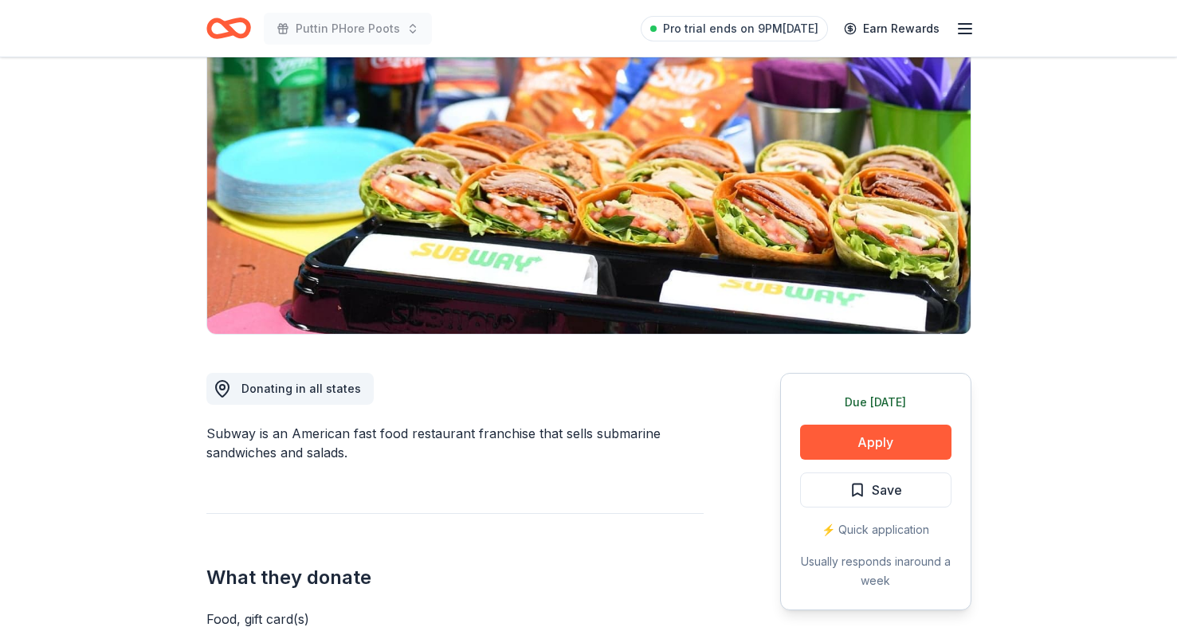
scroll to position [192, 0]
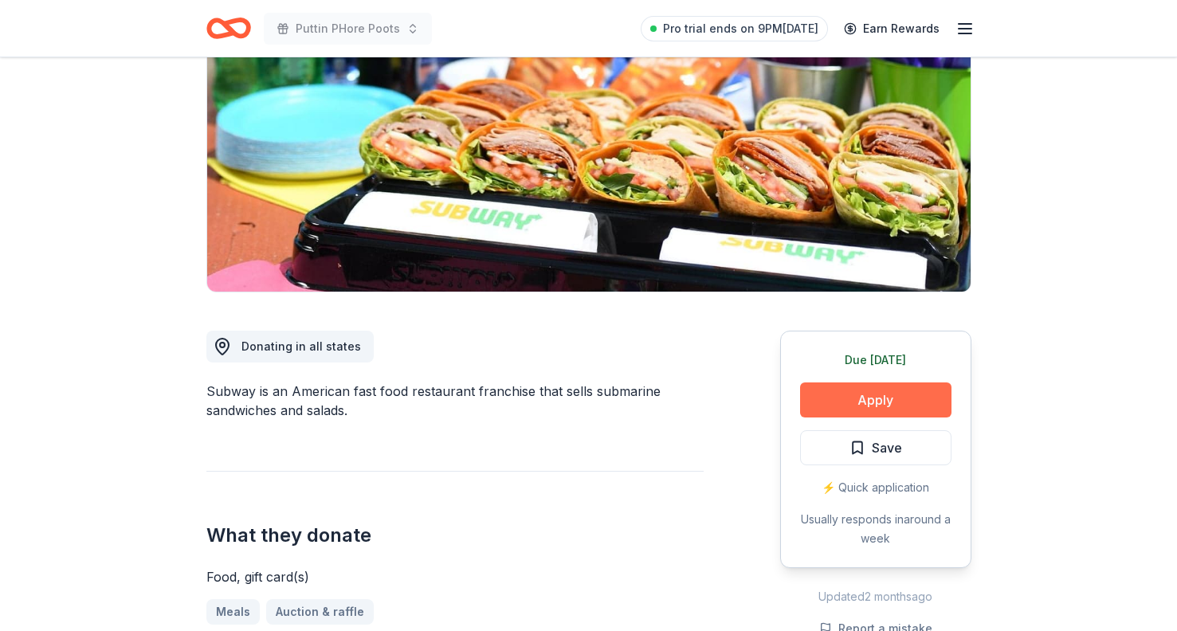
click at [831, 410] on button "Apply" at bounding box center [875, 400] width 151 height 35
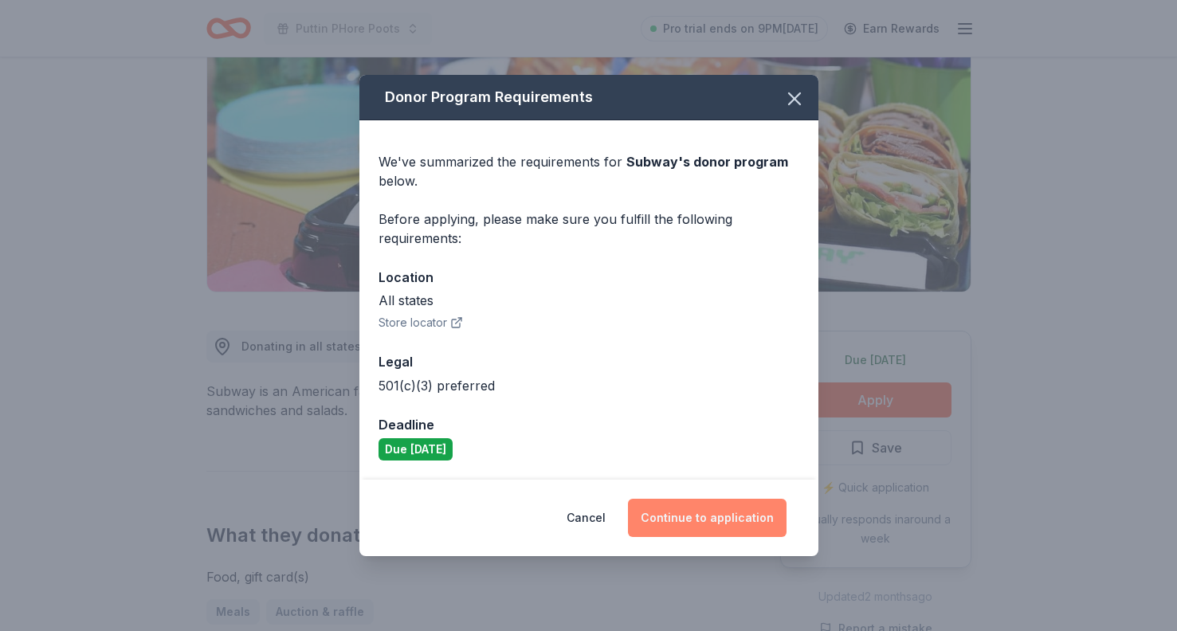
click at [697, 524] on button "Continue to application" at bounding box center [707, 518] width 159 height 38
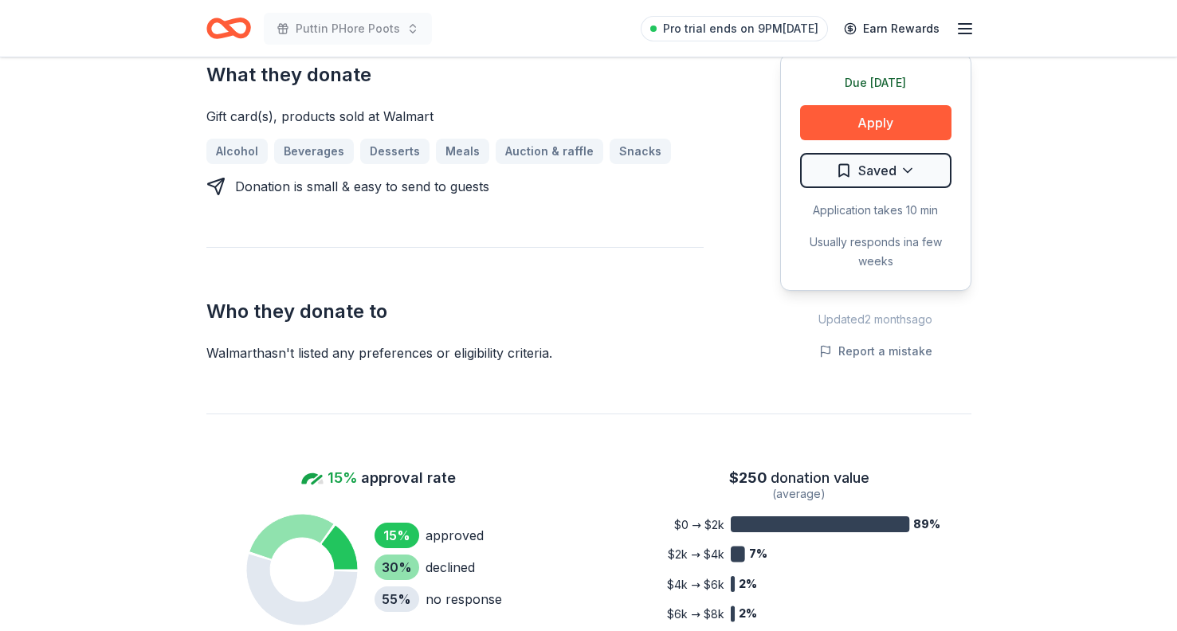
scroll to position [638, 0]
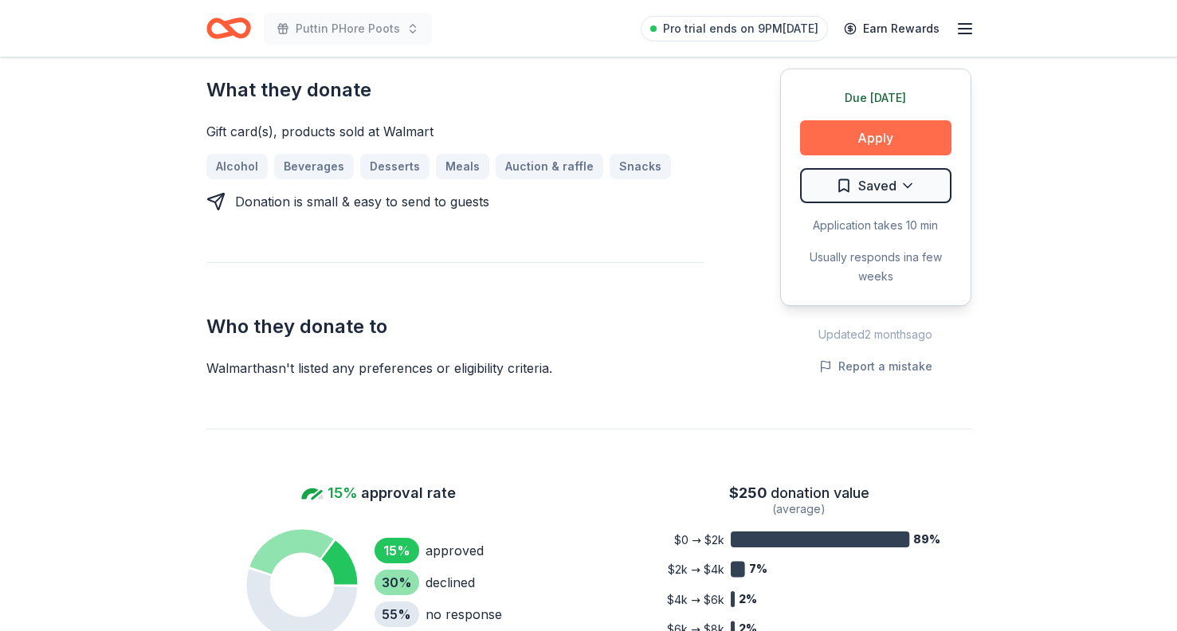
click at [832, 141] on button "Apply" at bounding box center [875, 137] width 151 height 35
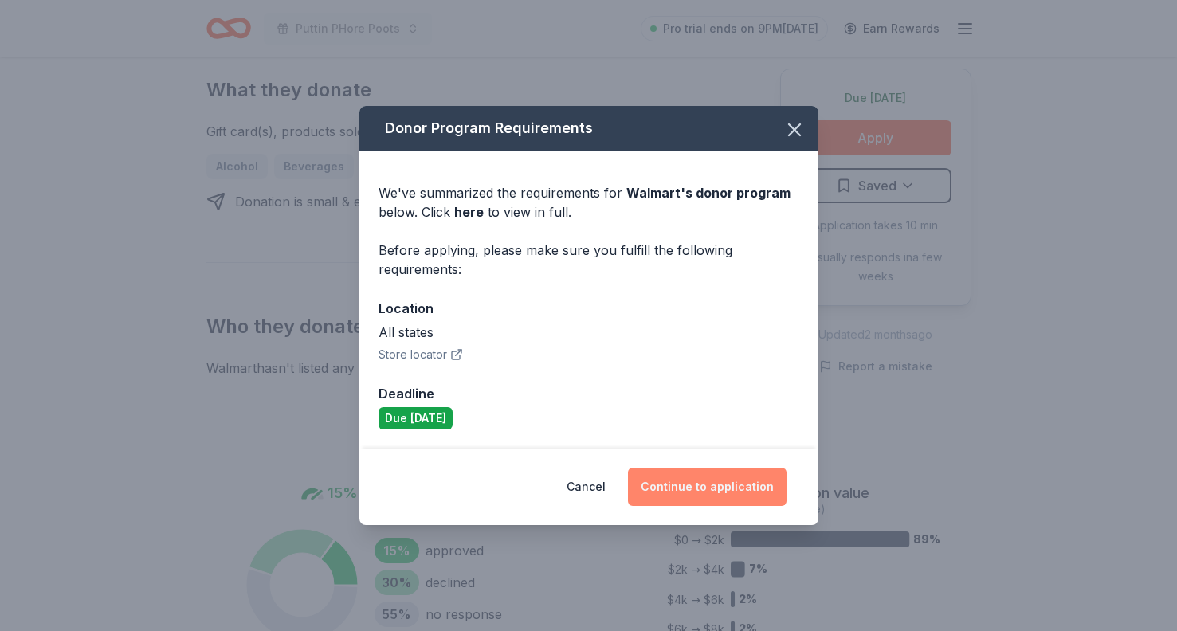
click at [684, 483] on button "Continue to application" at bounding box center [707, 487] width 159 height 38
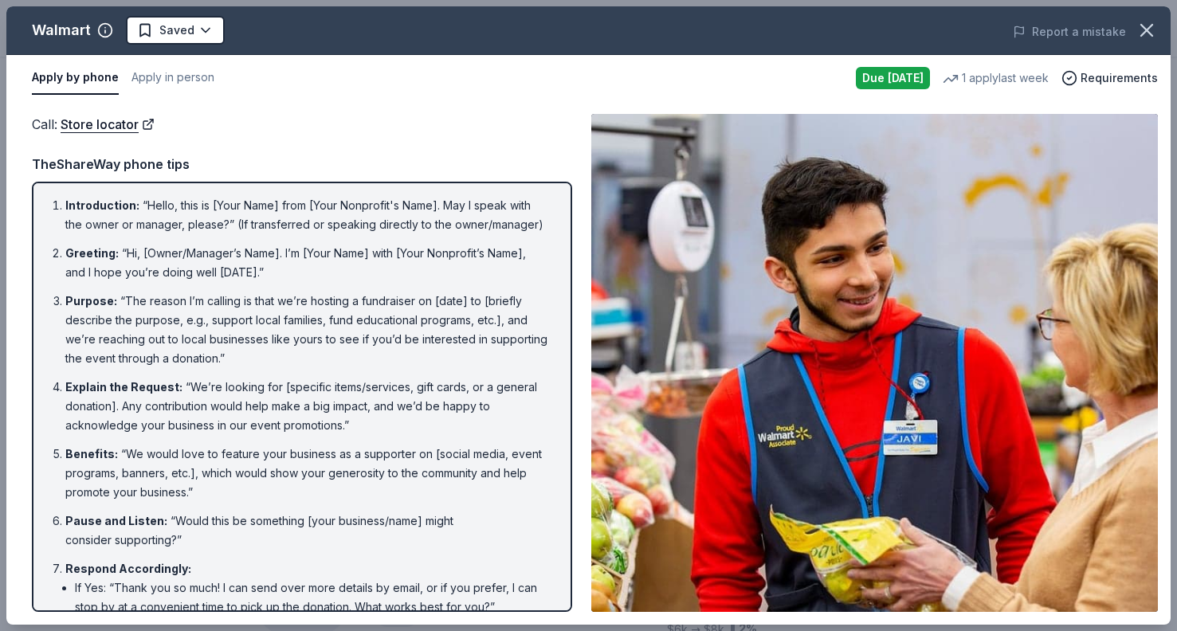
scroll to position [0, 0]
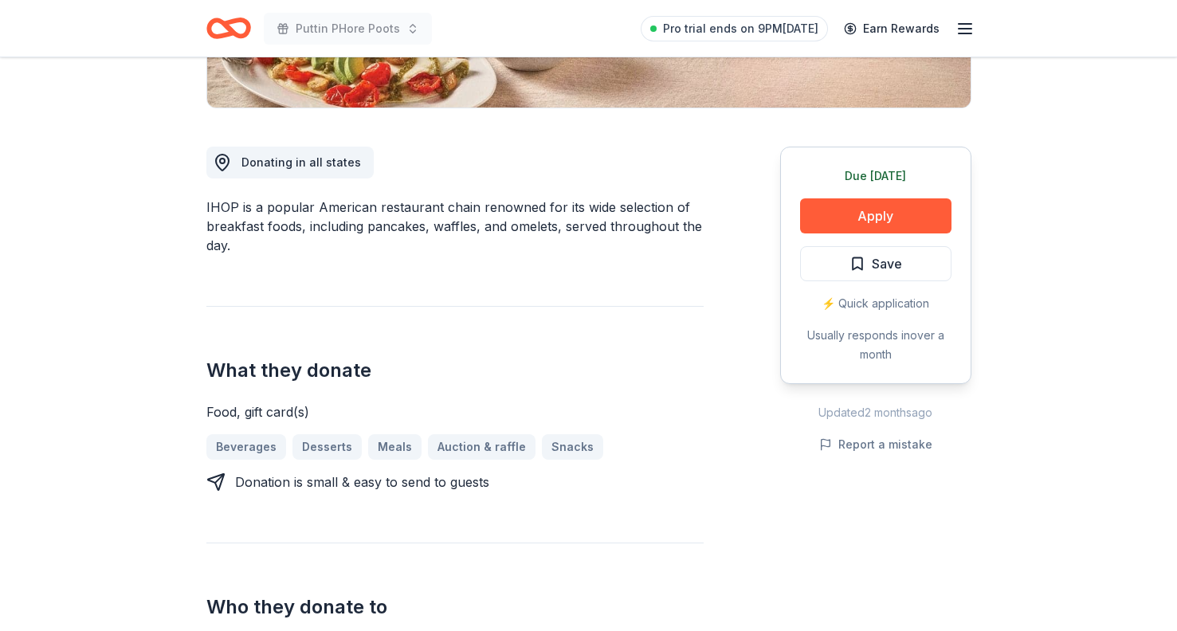
scroll to position [438, 0]
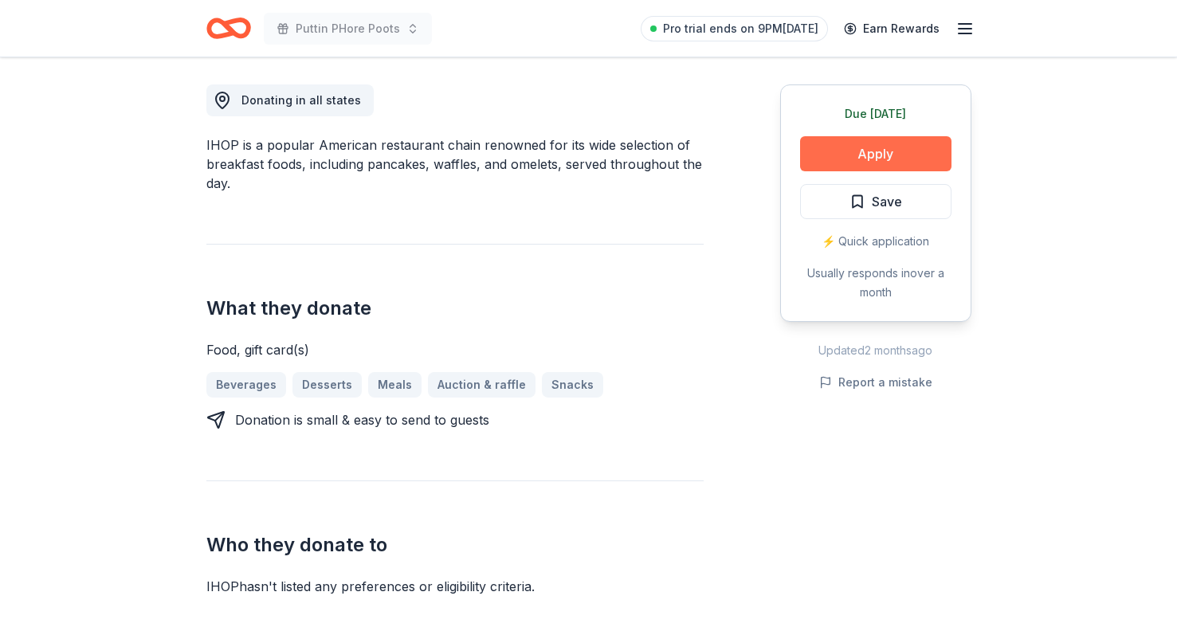
click at [841, 155] on button "Apply" at bounding box center [875, 153] width 151 height 35
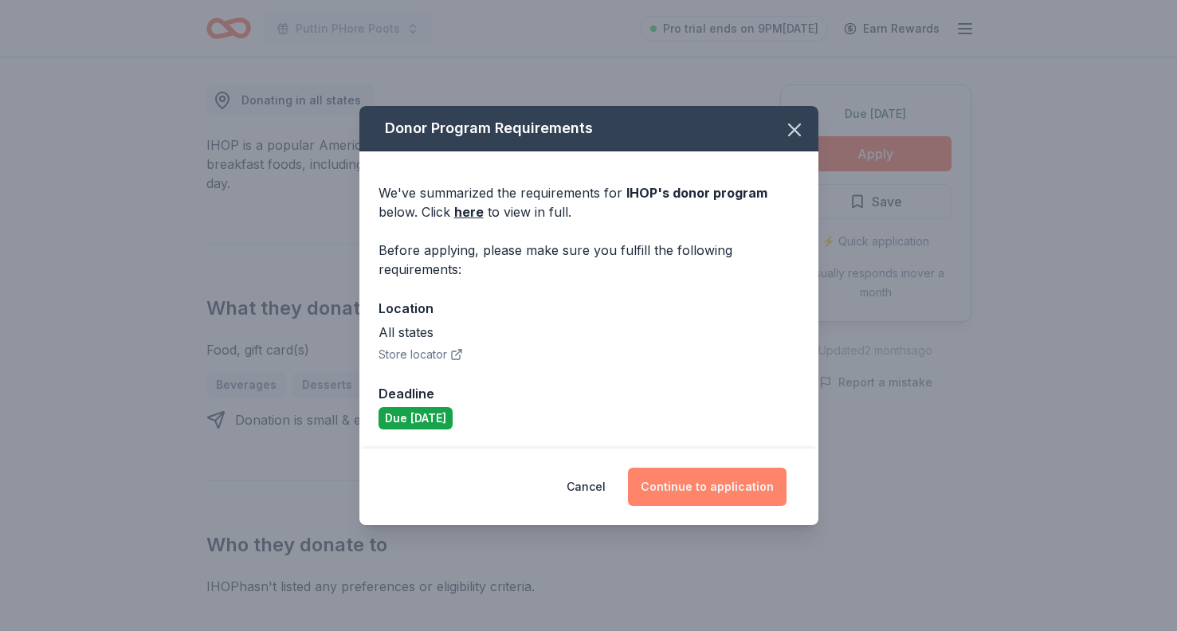
click at [711, 484] on button "Continue to application" at bounding box center [707, 487] width 159 height 38
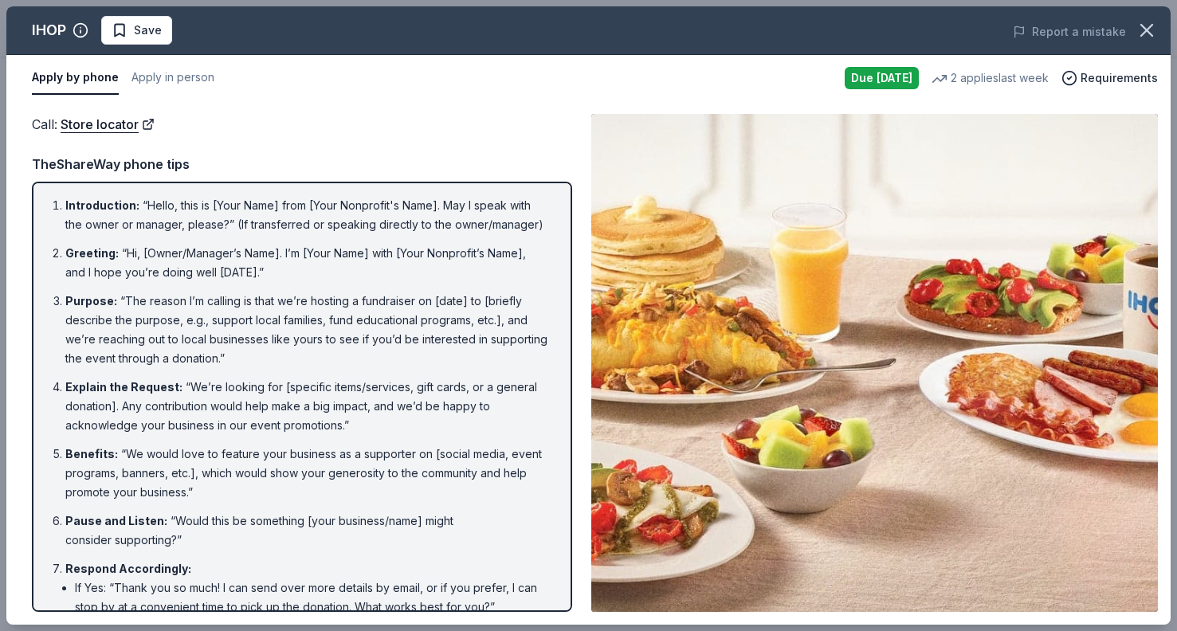
scroll to position [0, 0]
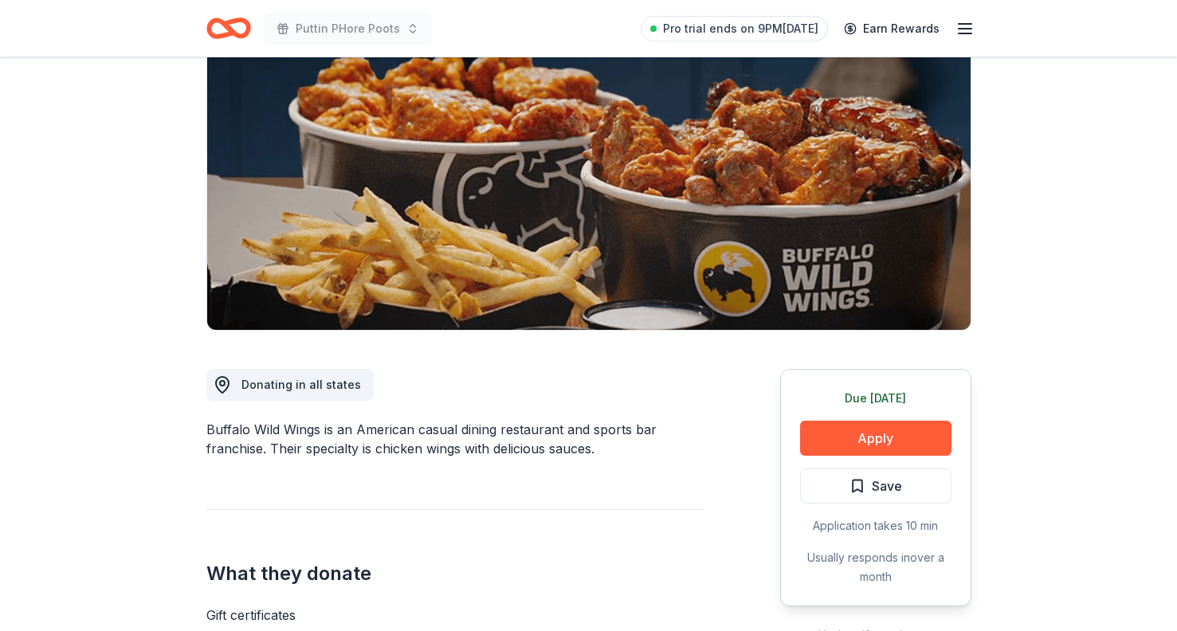
scroll to position [171, 0]
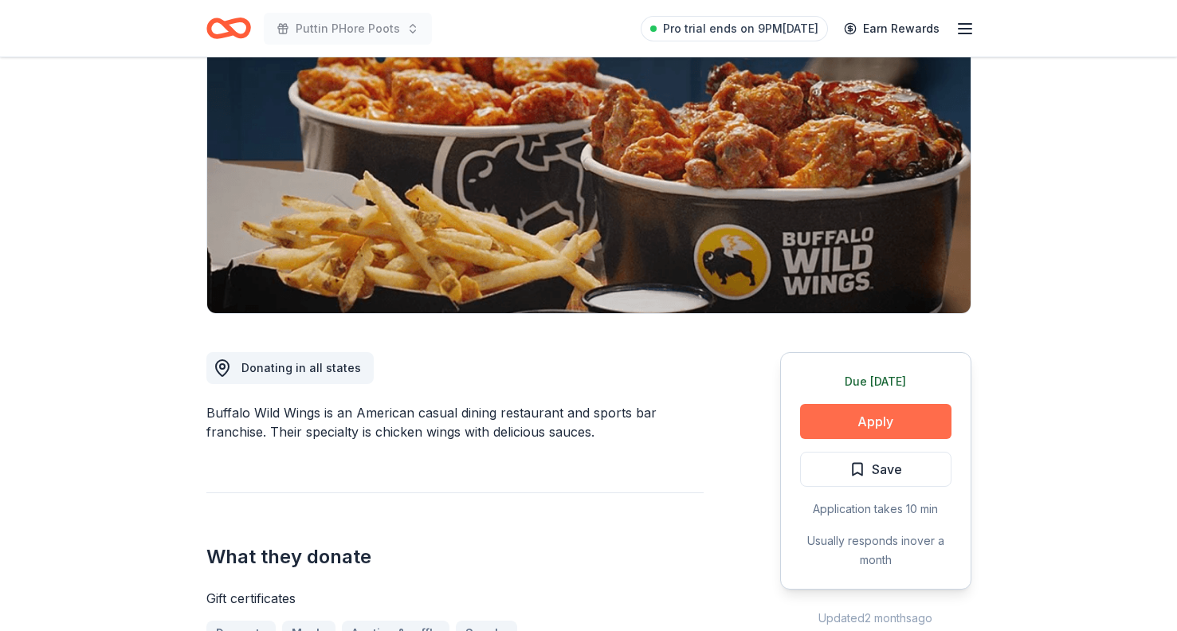
click at [859, 417] on button "Apply" at bounding box center [875, 421] width 151 height 35
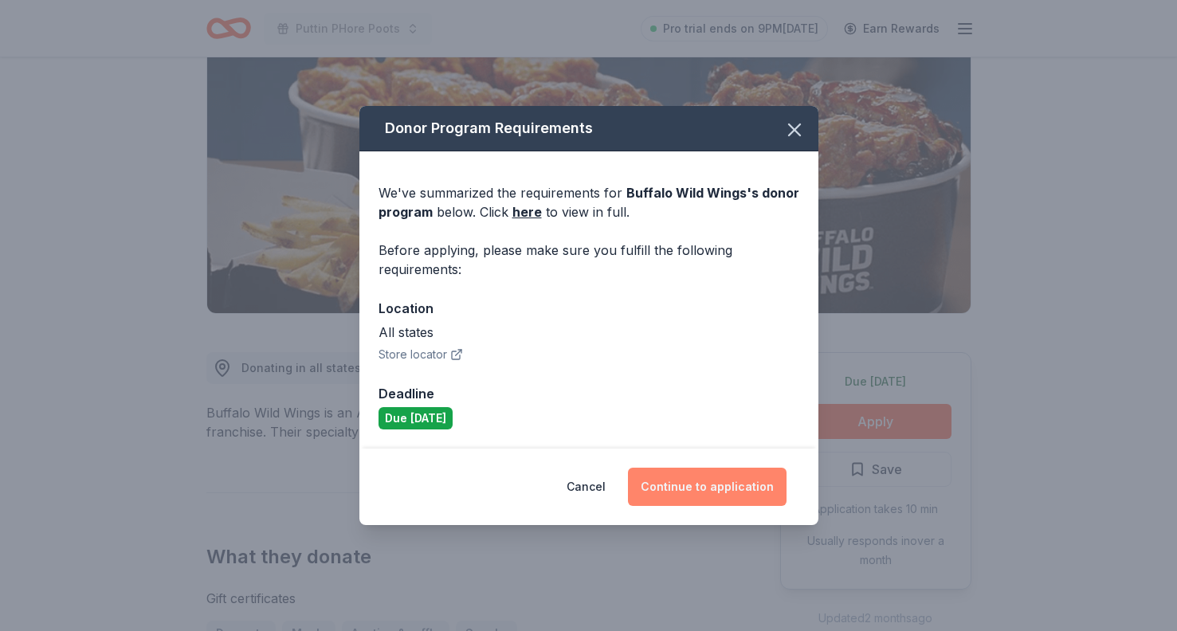
click at [657, 484] on button "Continue to application" at bounding box center [707, 487] width 159 height 38
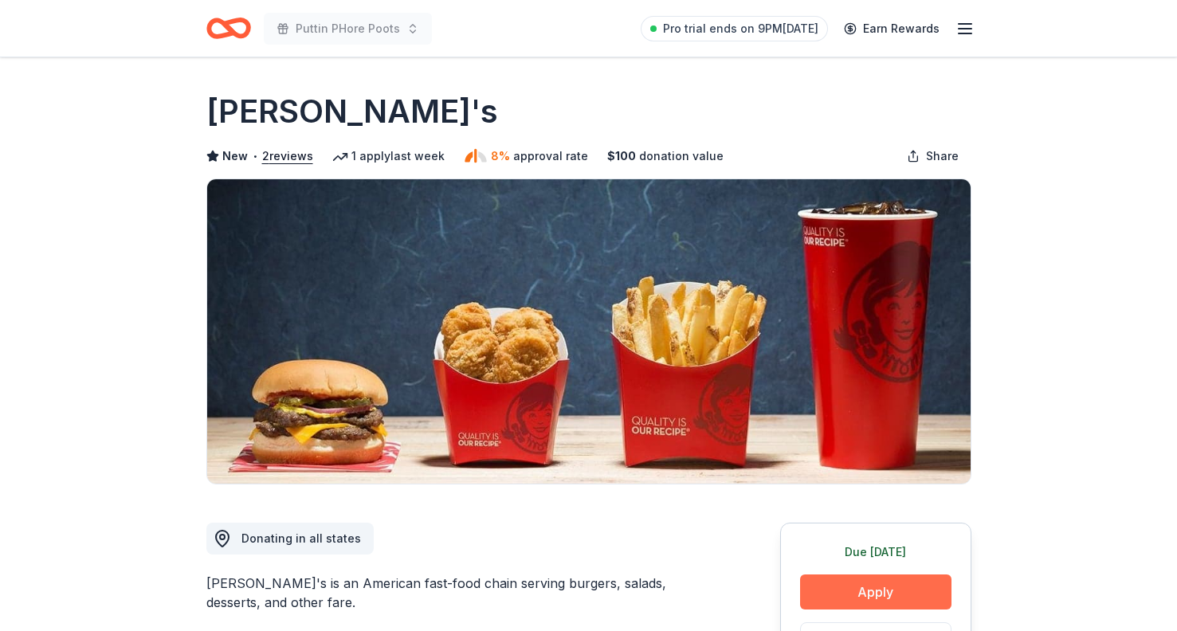
click at [835, 595] on button "Apply" at bounding box center [875, 592] width 151 height 35
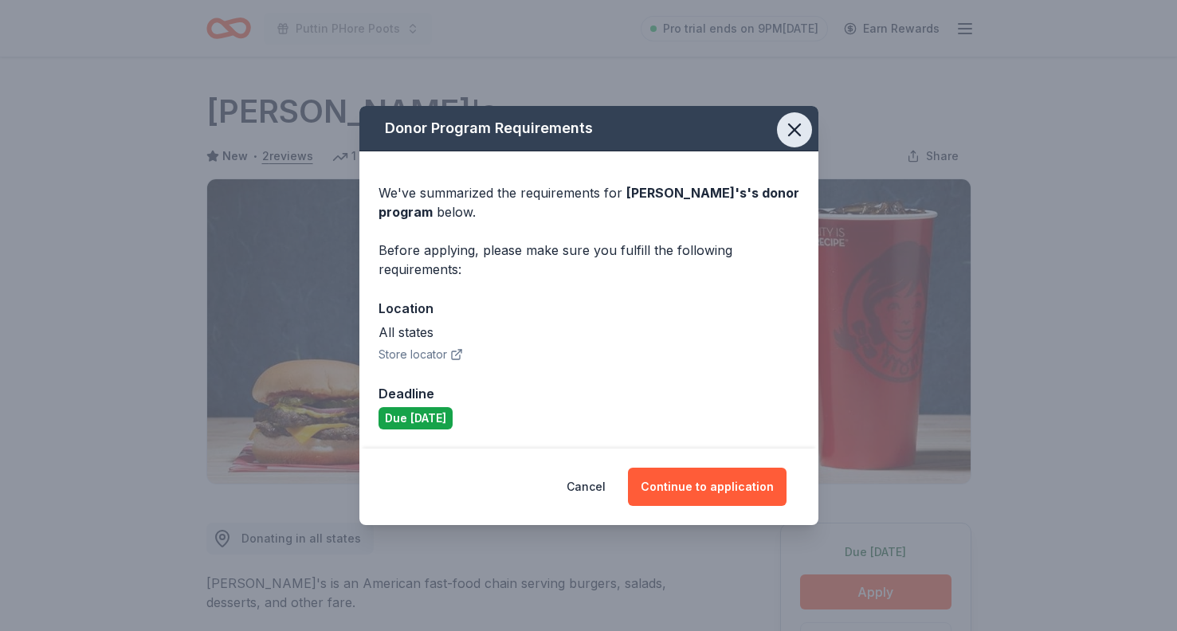
click at [791, 135] on icon "button" at bounding box center [794, 129] width 11 height 11
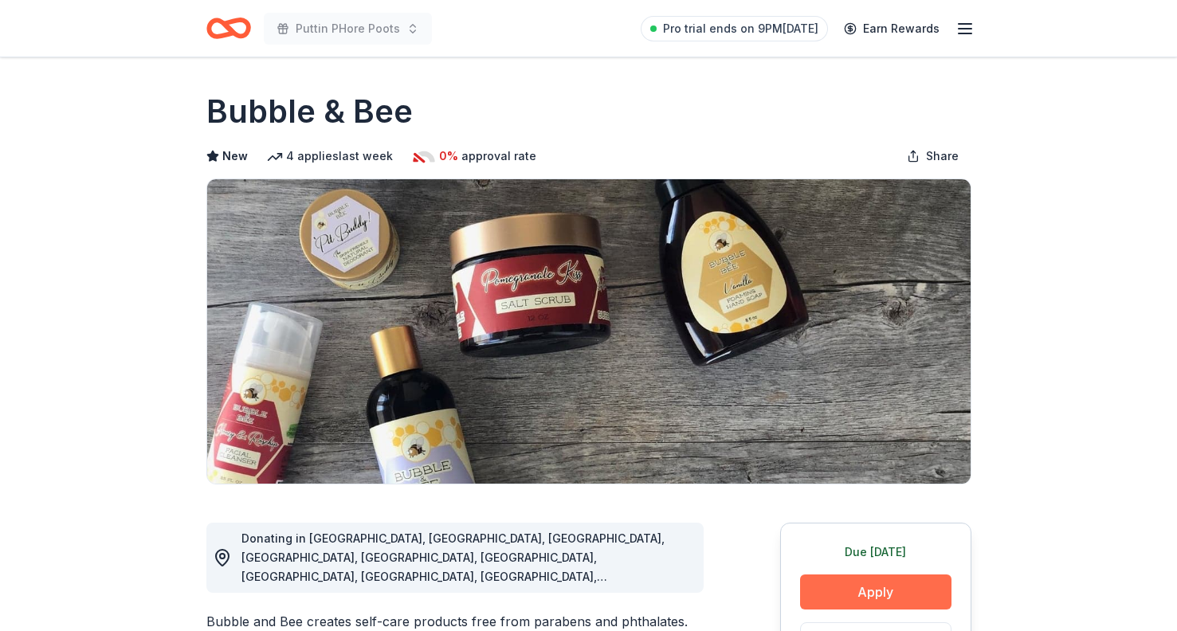
click at [863, 595] on button "Apply" at bounding box center [875, 592] width 151 height 35
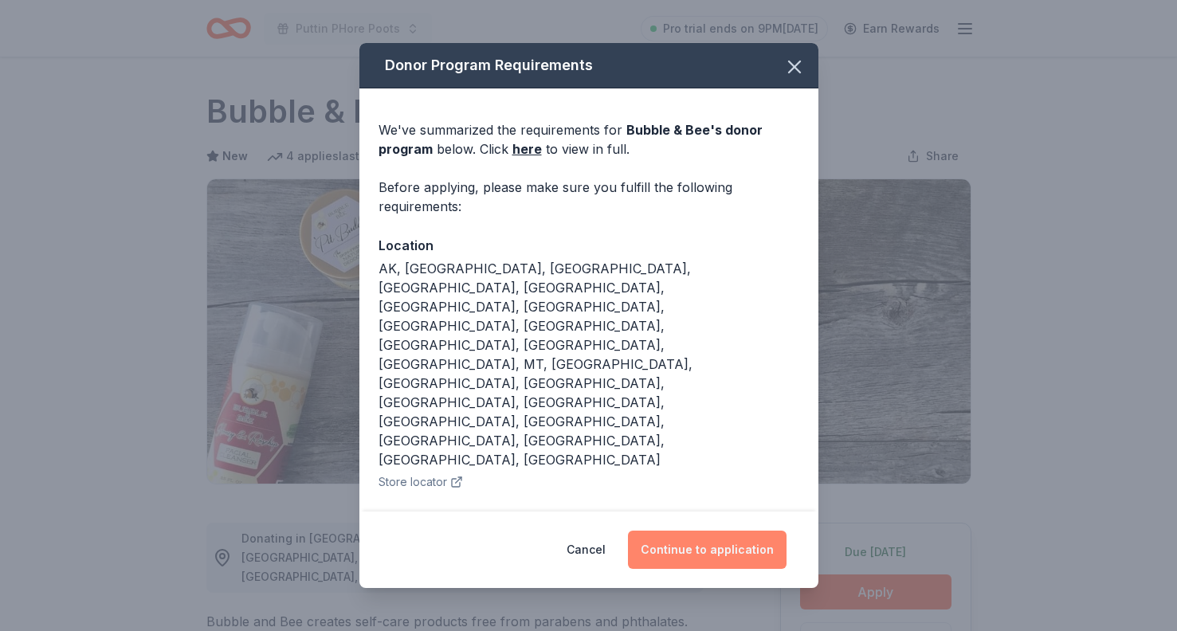
click at [746, 531] on button "Continue to application" at bounding box center [707, 550] width 159 height 38
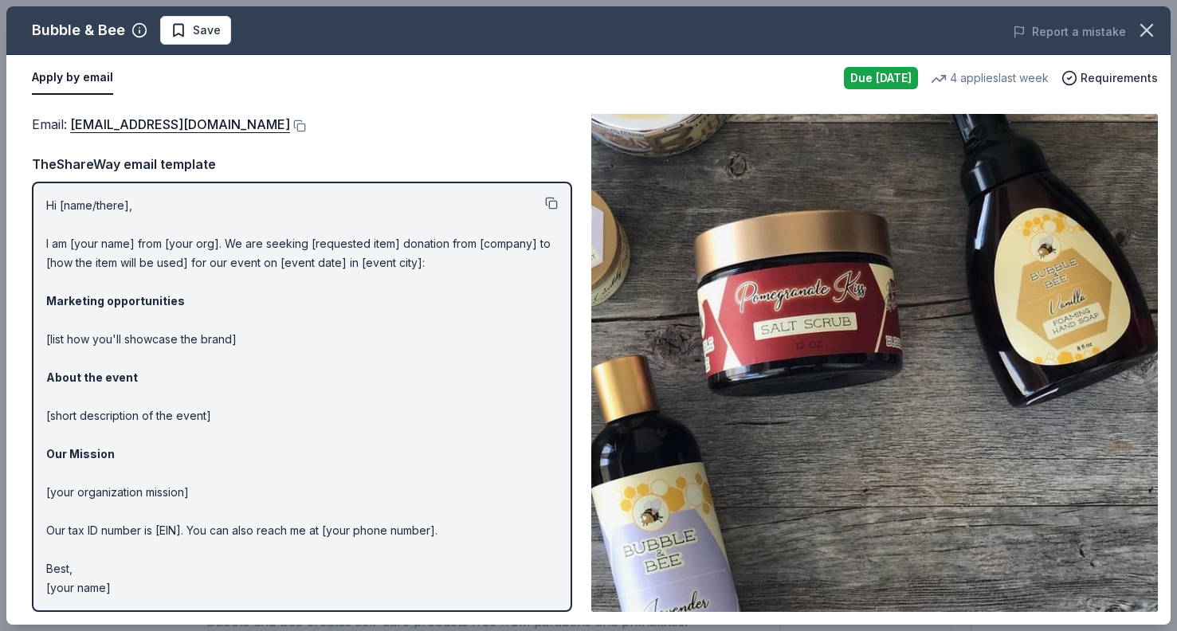
click at [548, 199] on button at bounding box center [551, 203] width 13 height 13
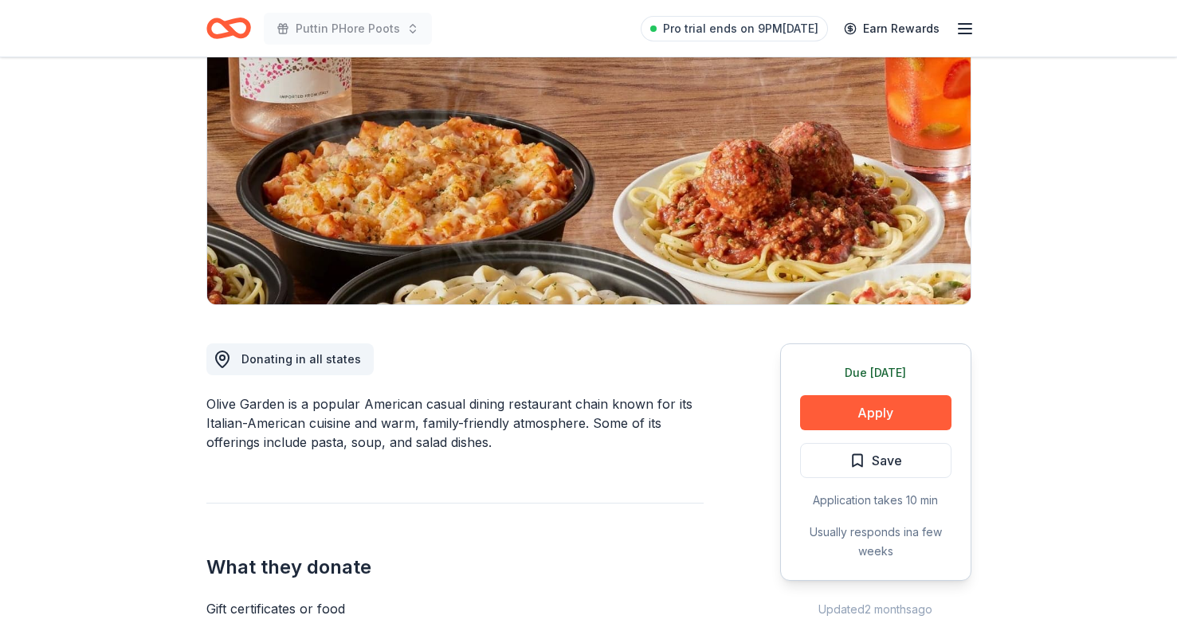
scroll to position [190, 0]
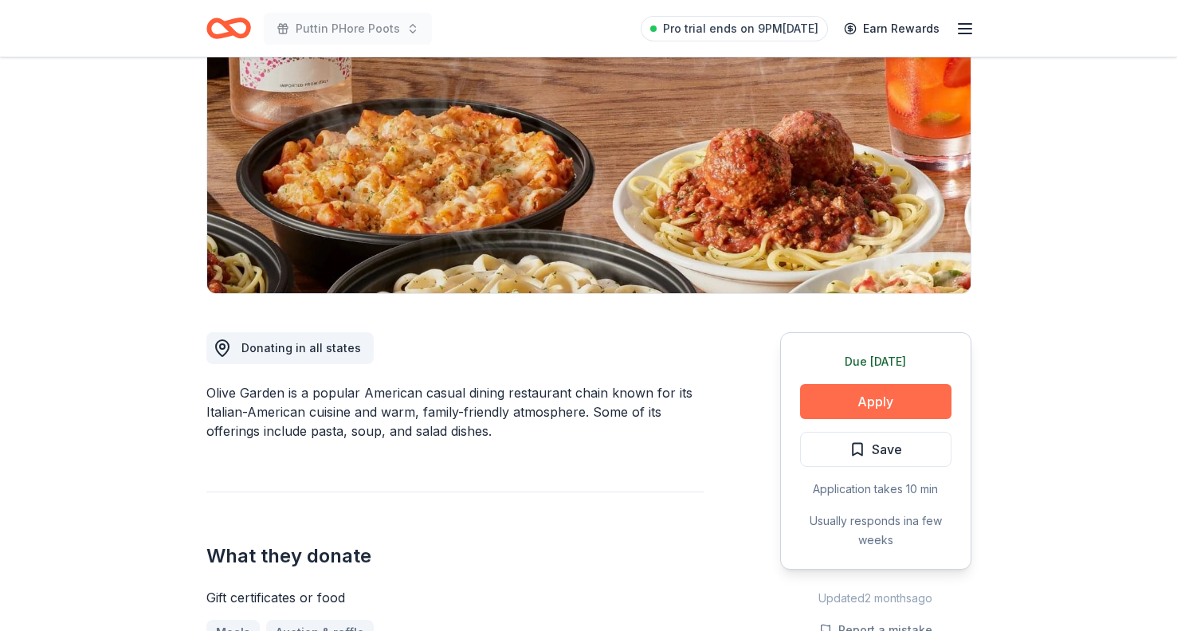
click at [841, 414] on button "Apply" at bounding box center [875, 401] width 151 height 35
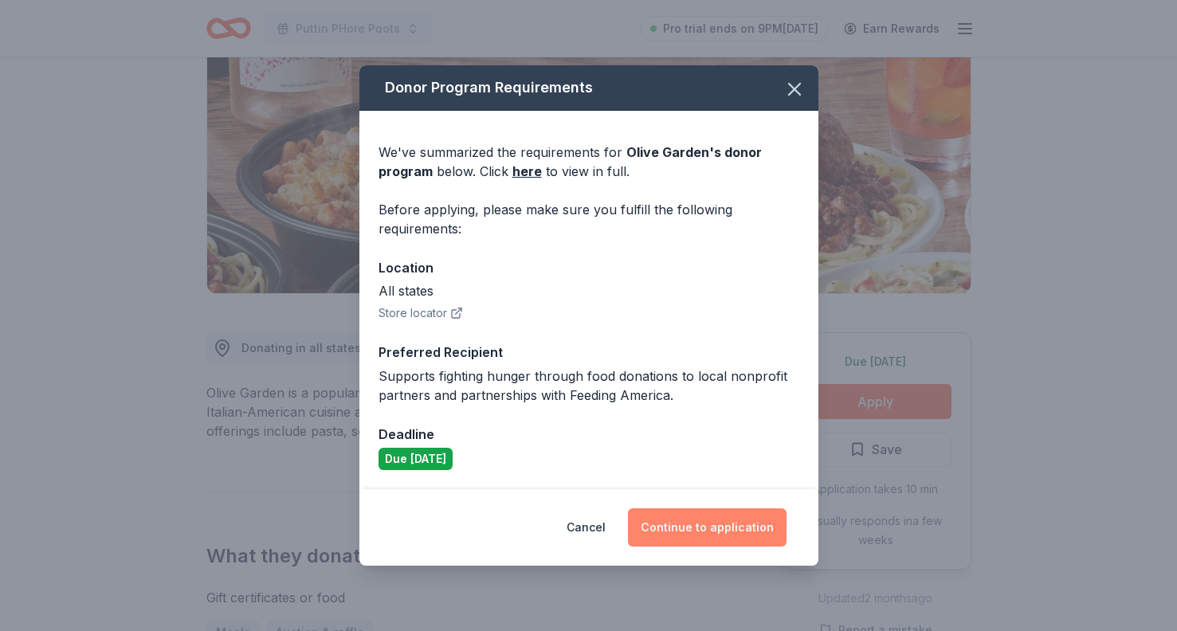
click at [685, 524] on button "Continue to application" at bounding box center [707, 527] width 159 height 38
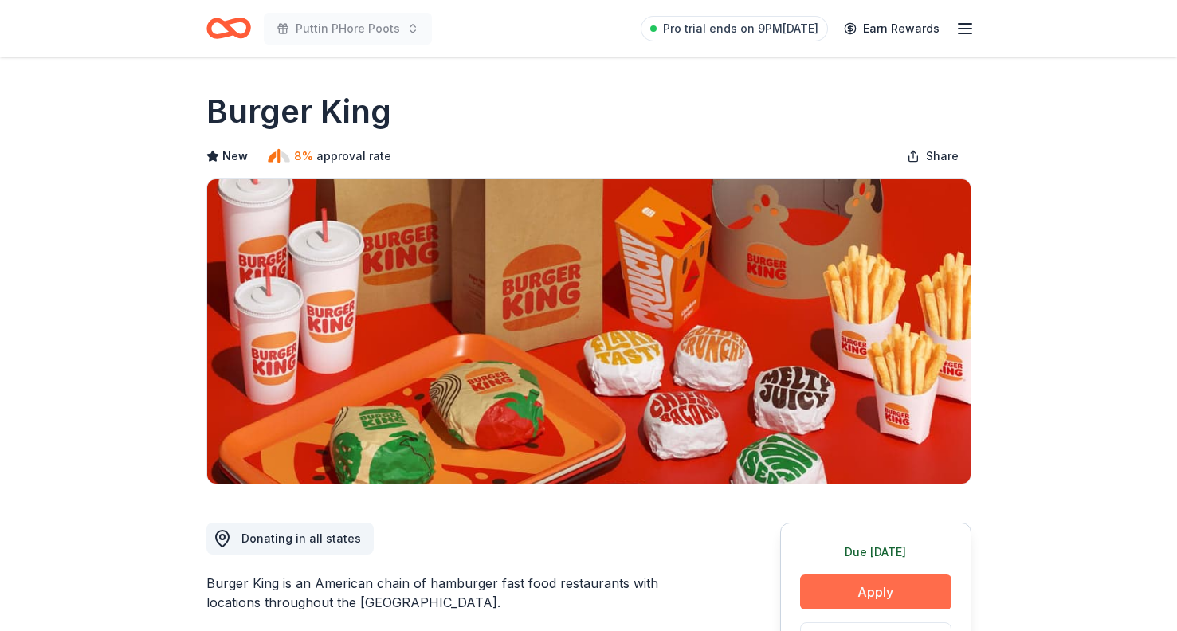
click at [850, 587] on button "Apply" at bounding box center [875, 592] width 151 height 35
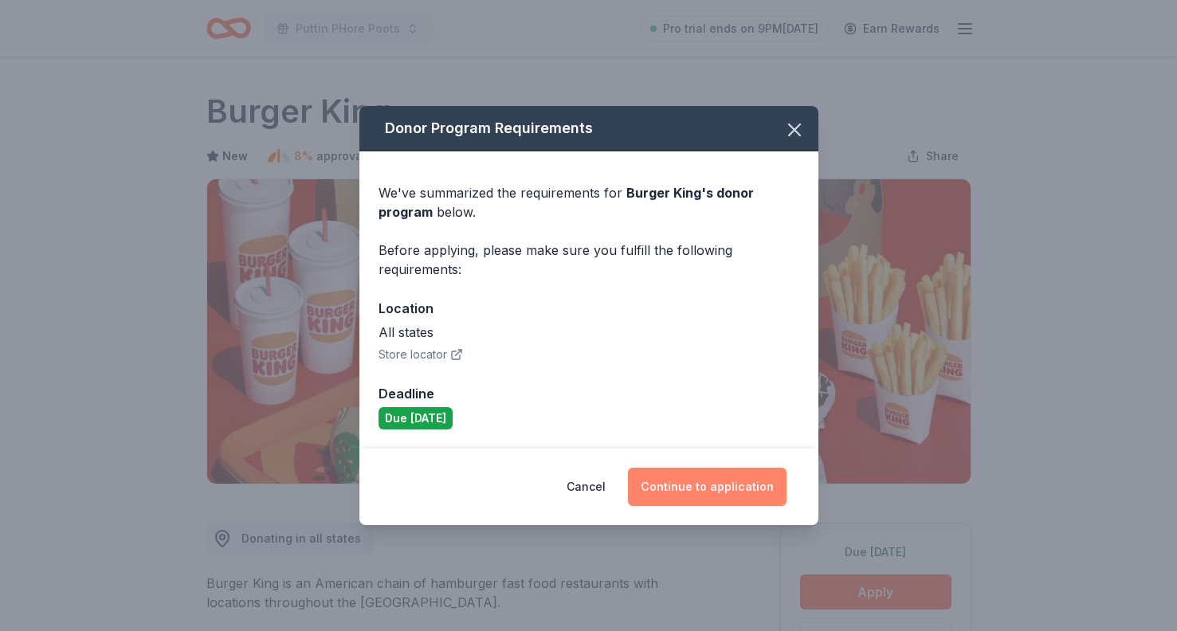
click at [732, 470] on button "Continue to application" at bounding box center [707, 487] width 159 height 38
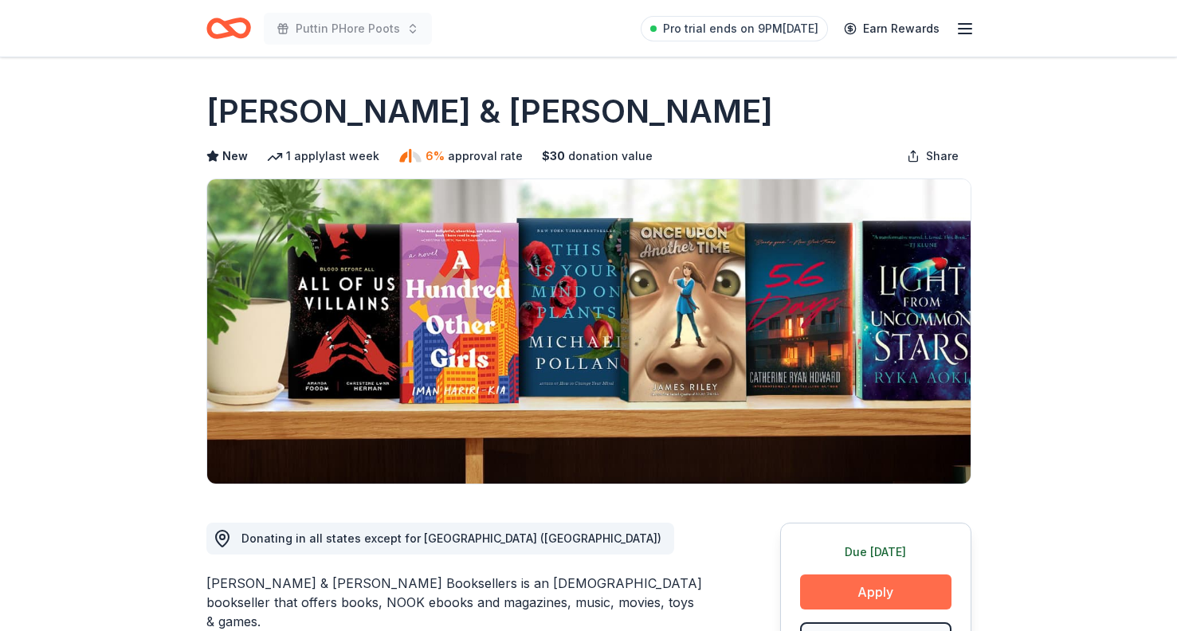
click at [861, 588] on button "Apply" at bounding box center [875, 592] width 151 height 35
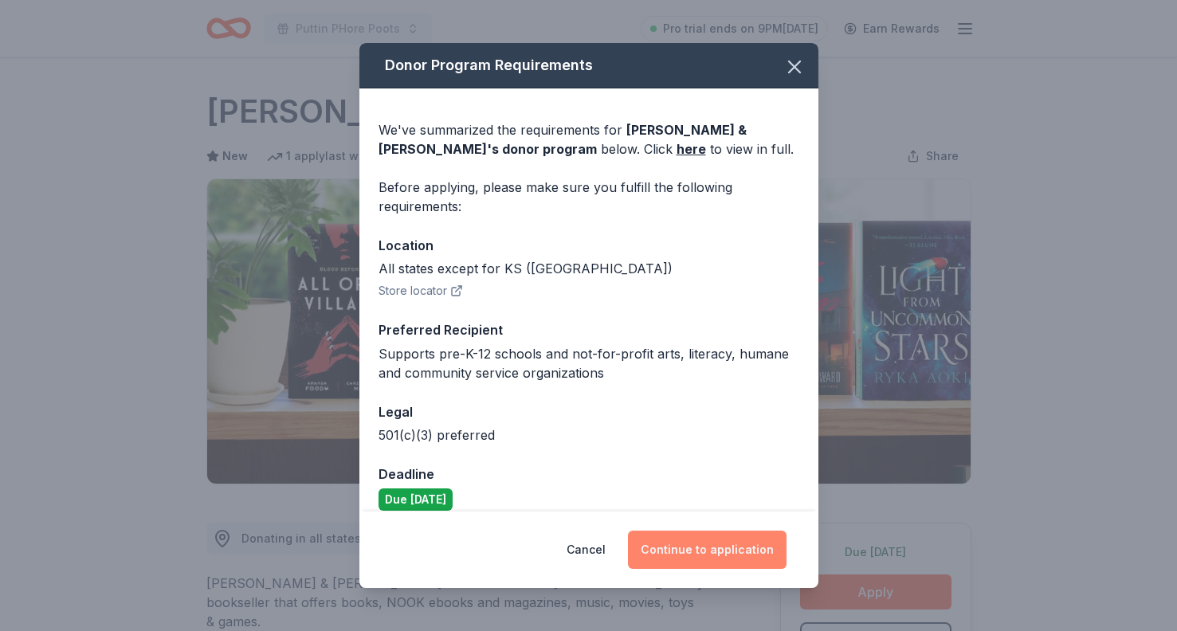
click at [695, 550] on button "Continue to application" at bounding box center [707, 550] width 159 height 38
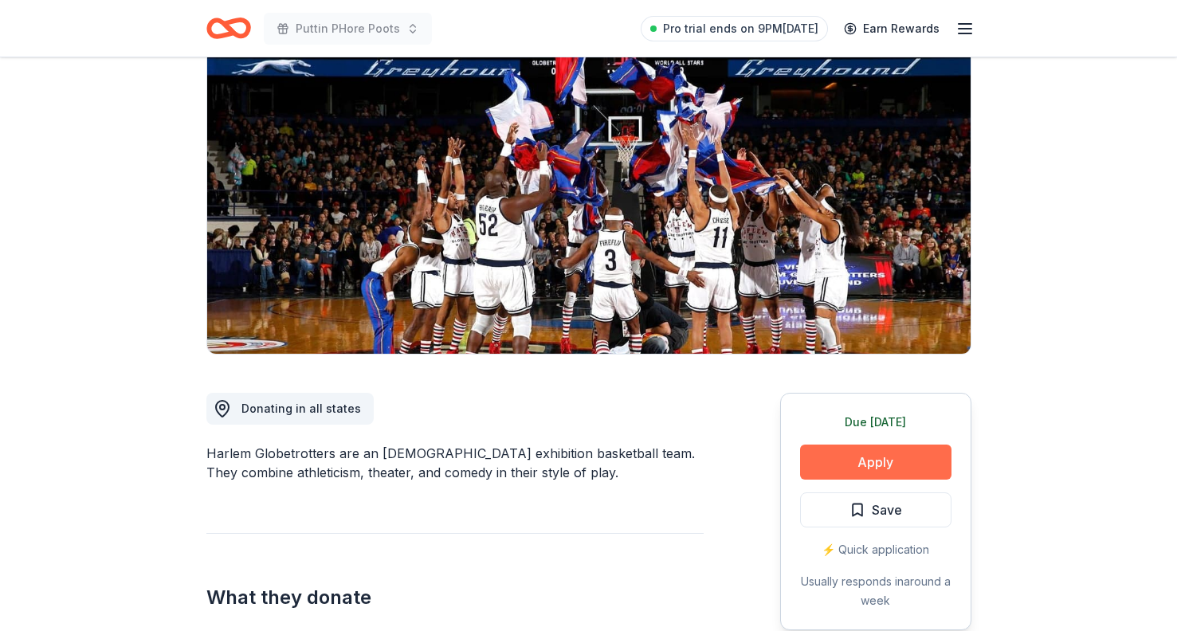
scroll to position [143, 0]
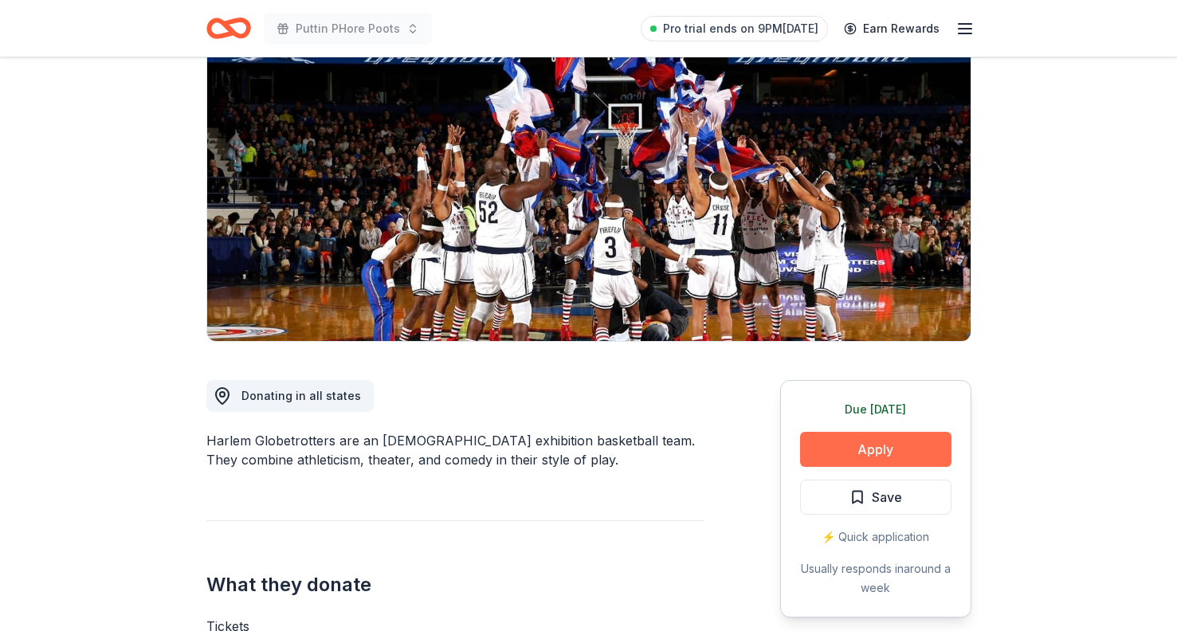
click at [868, 452] on button "Apply" at bounding box center [875, 449] width 151 height 35
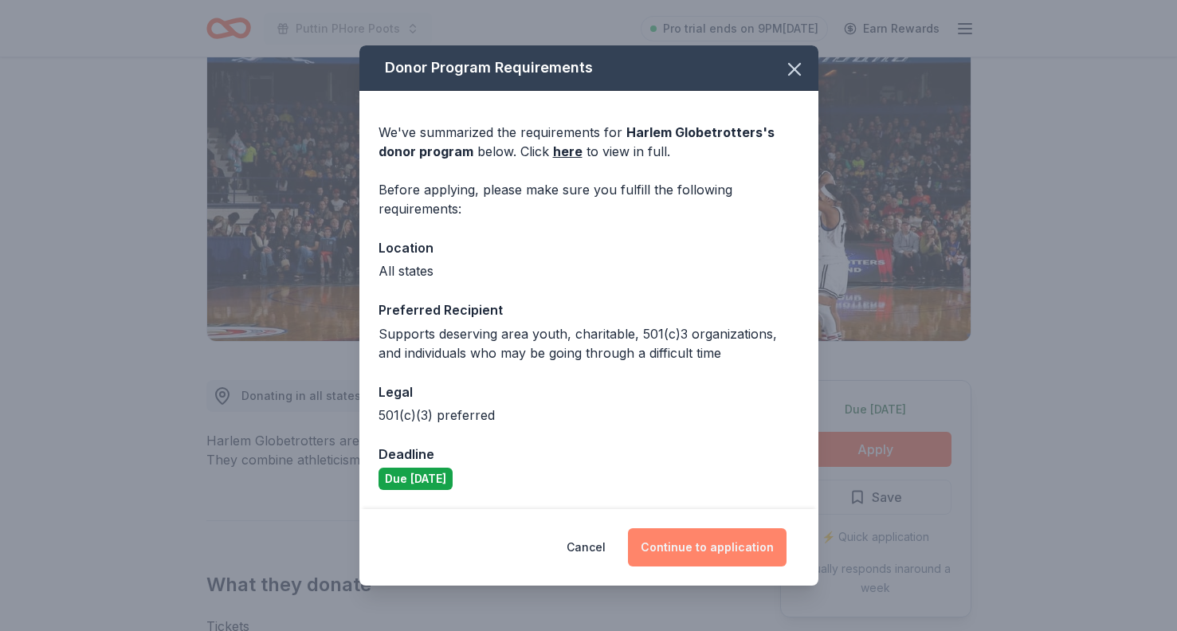
click at [736, 549] on button "Continue to application" at bounding box center [707, 547] width 159 height 38
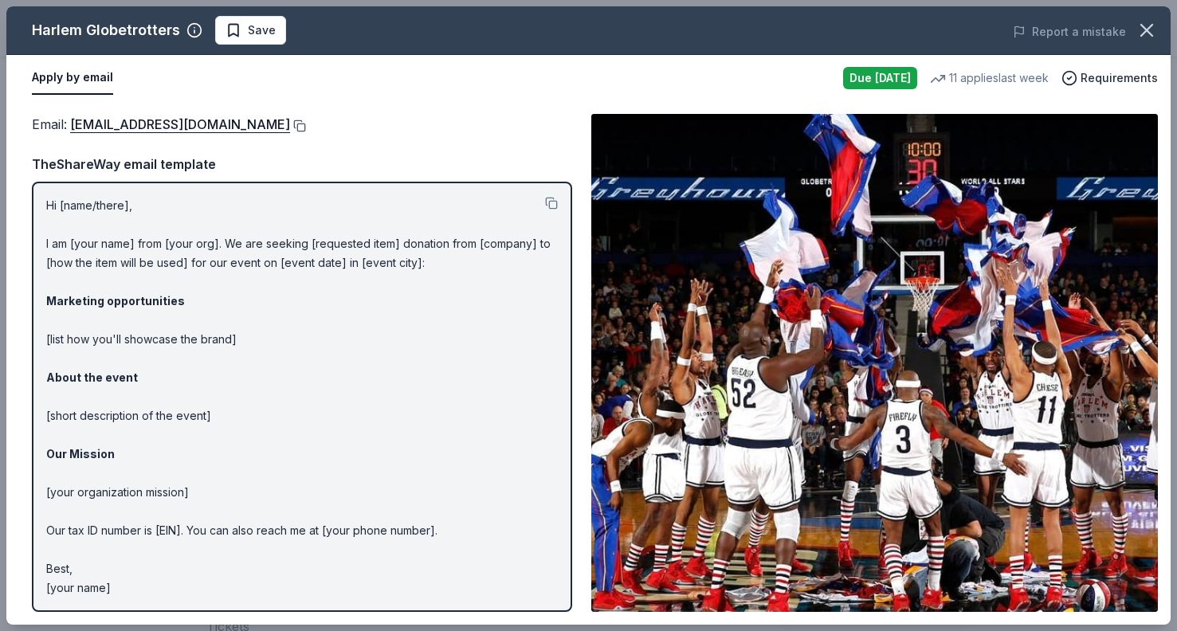
click at [290, 124] on button at bounding box center [298, 126] width 16 height 13
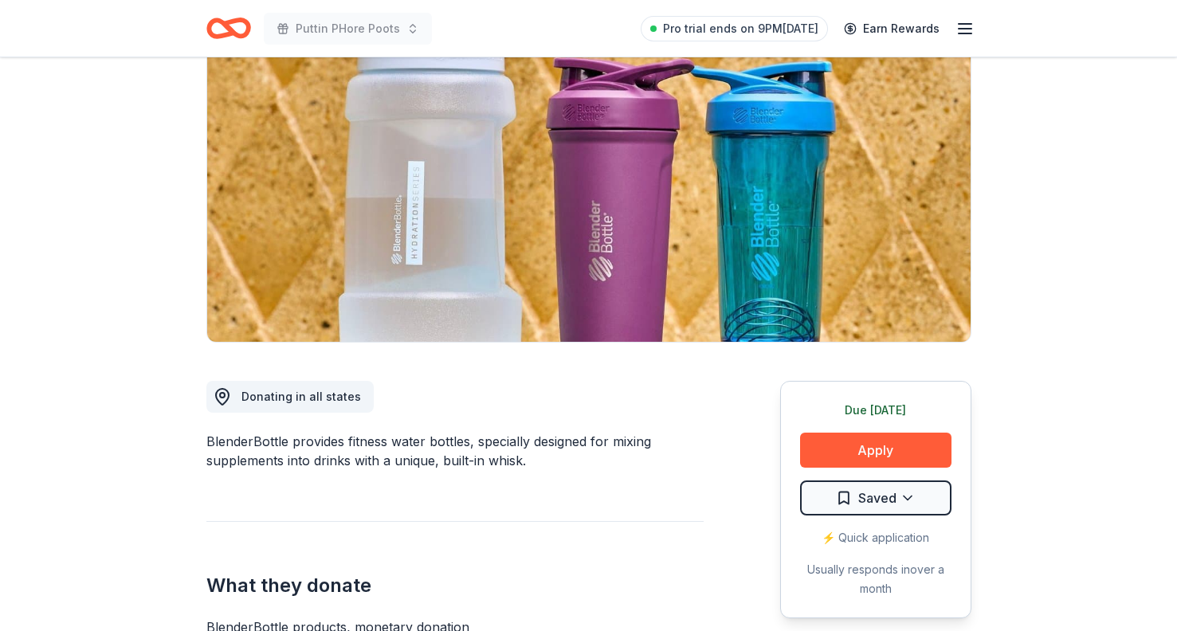
scroll to position [154, 0]
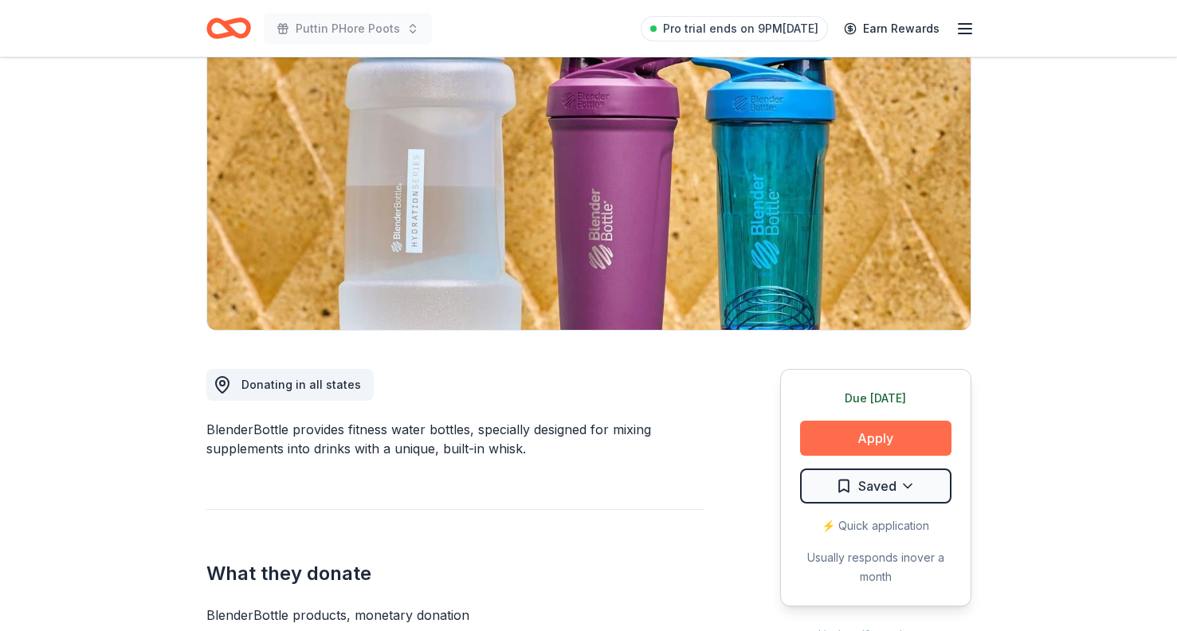
click at [869, 437] on button "Apply" at bounding box center [875, 438] width 151 height 35
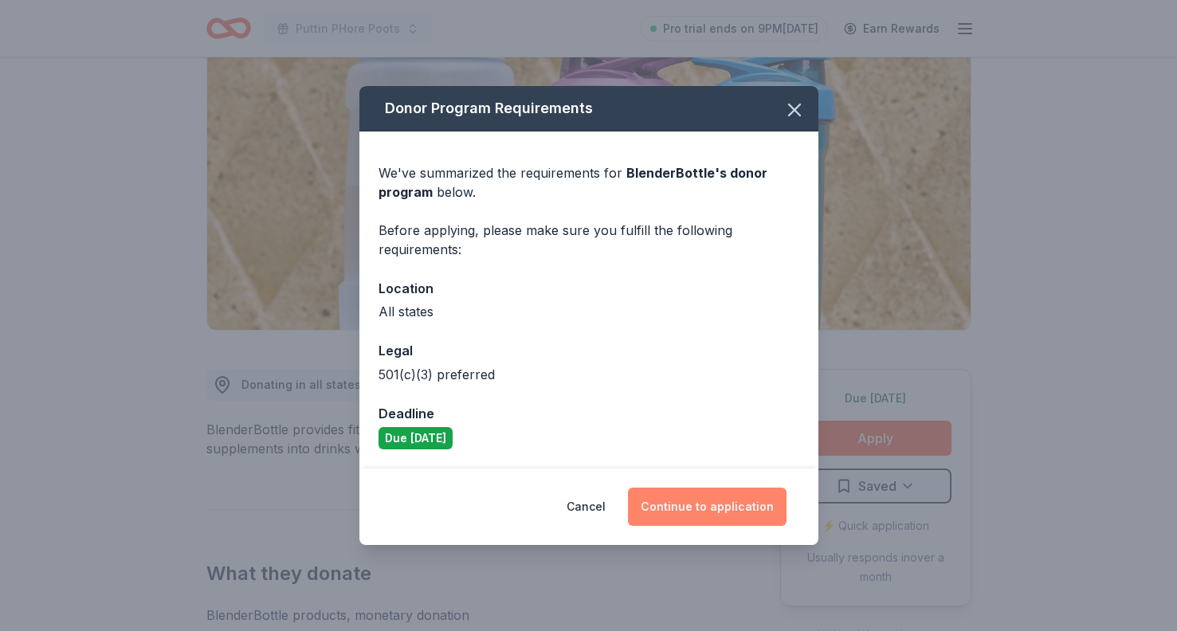
click at [677, 501] on button "Continue to application" at bounding box center [707, 507] width 159 height 38
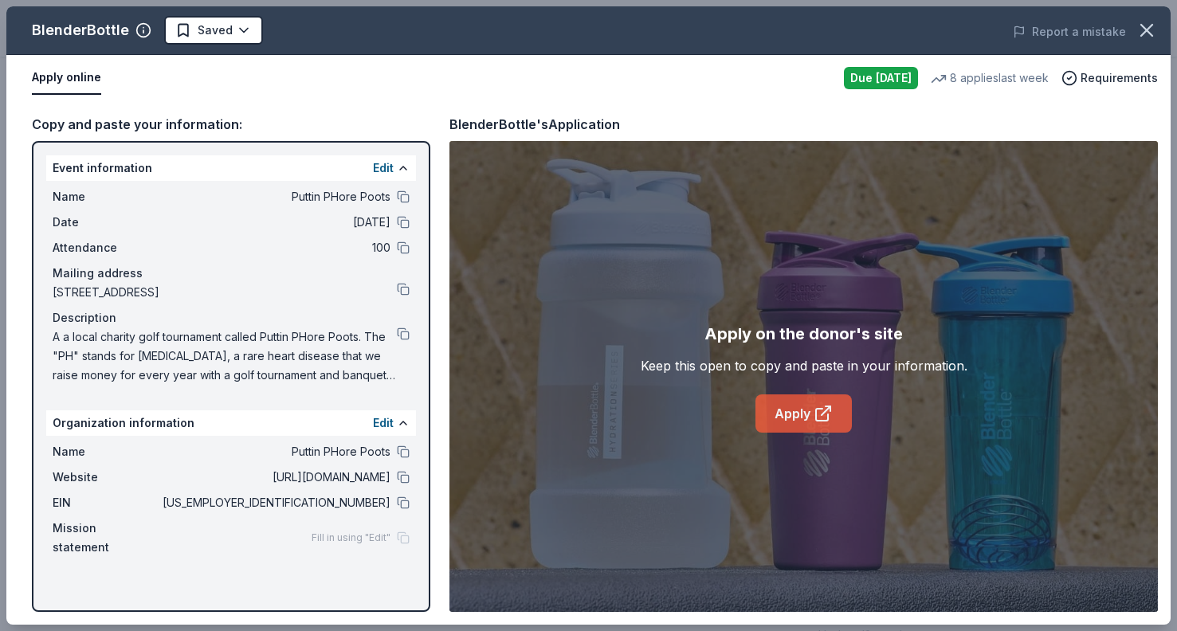
click at [803, 420] on link "Apply" at bounding box center [804, 414] width 96 height 38
click at [402, 331] on button at bounding box center [403, 334] width 13 height 13
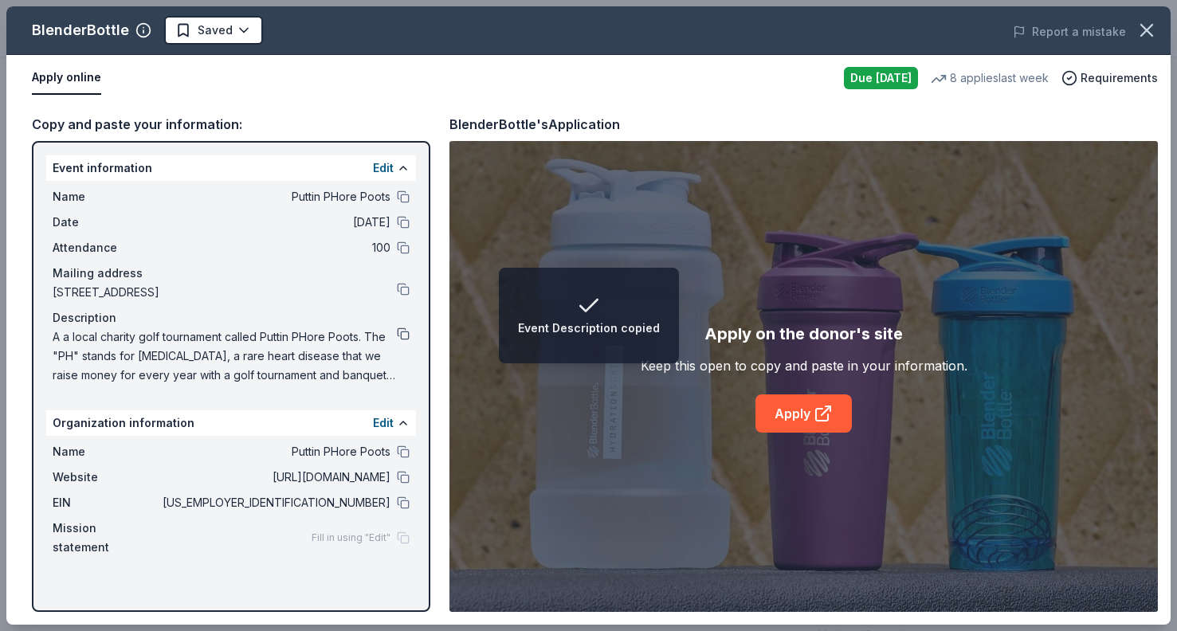
click at [401, 336] on button at bounding box center [403, 334] width 13 height 13
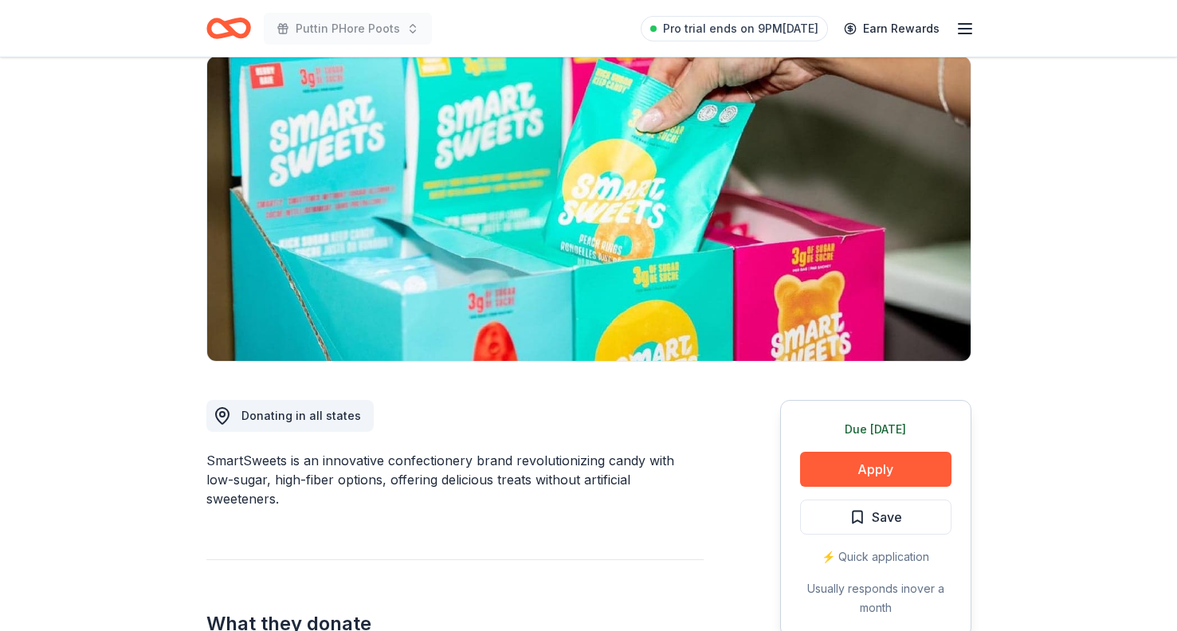
scroll to position [144, 0]
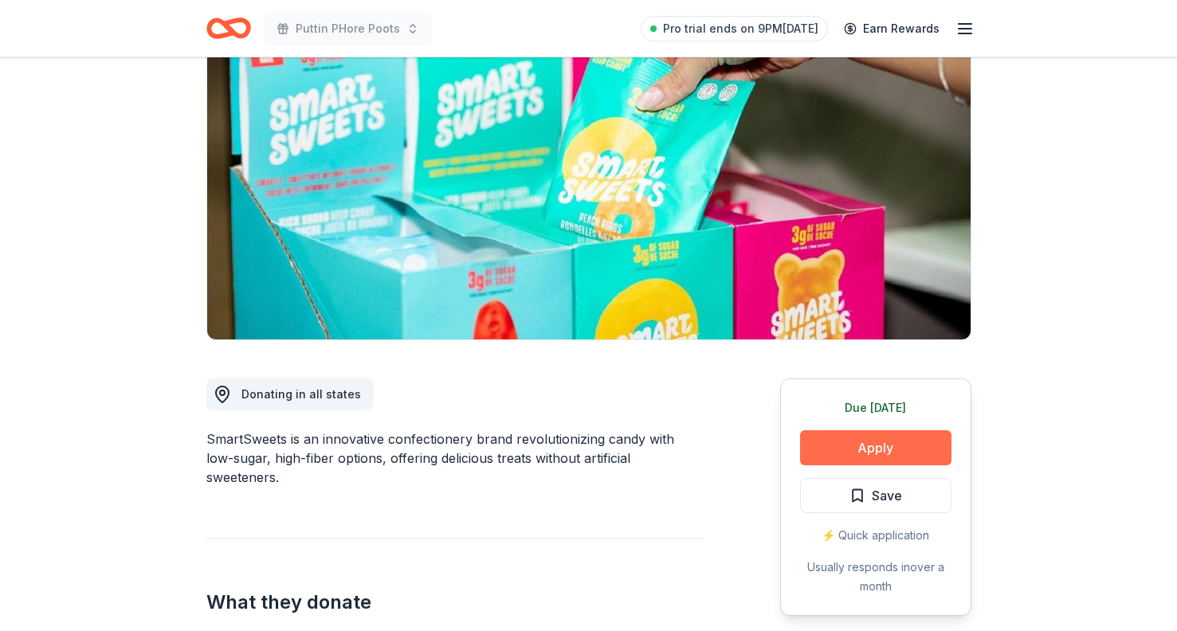
click at [830, 445] on button "Apply" at bounding box center [875, 447] width 151 height 35
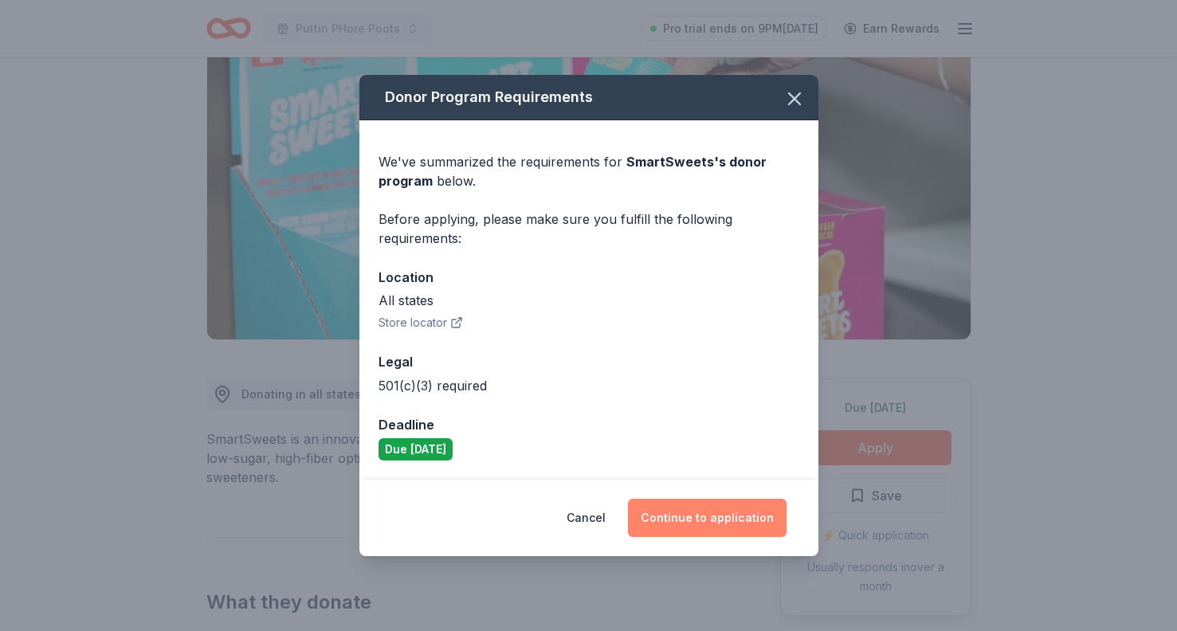
click at [688, 517] on button "Continue to application" at bounding box center [707, 518] width 159 height 38
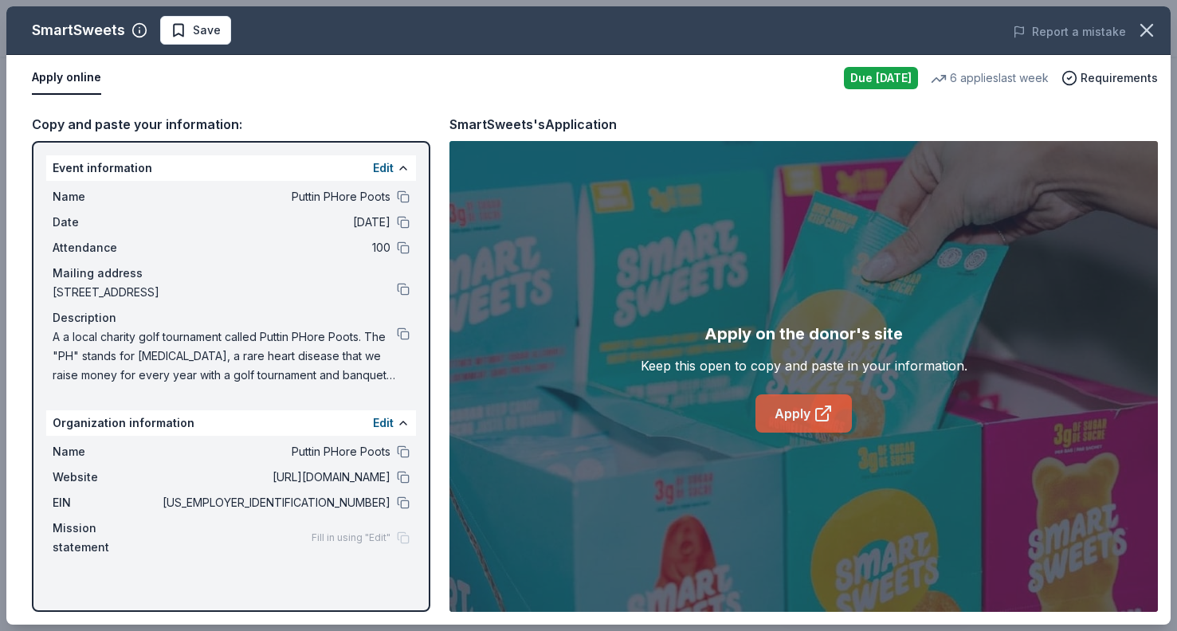
click at [789, 414] on link "Apply" at bounding box center [804, 414] width 96 height 38
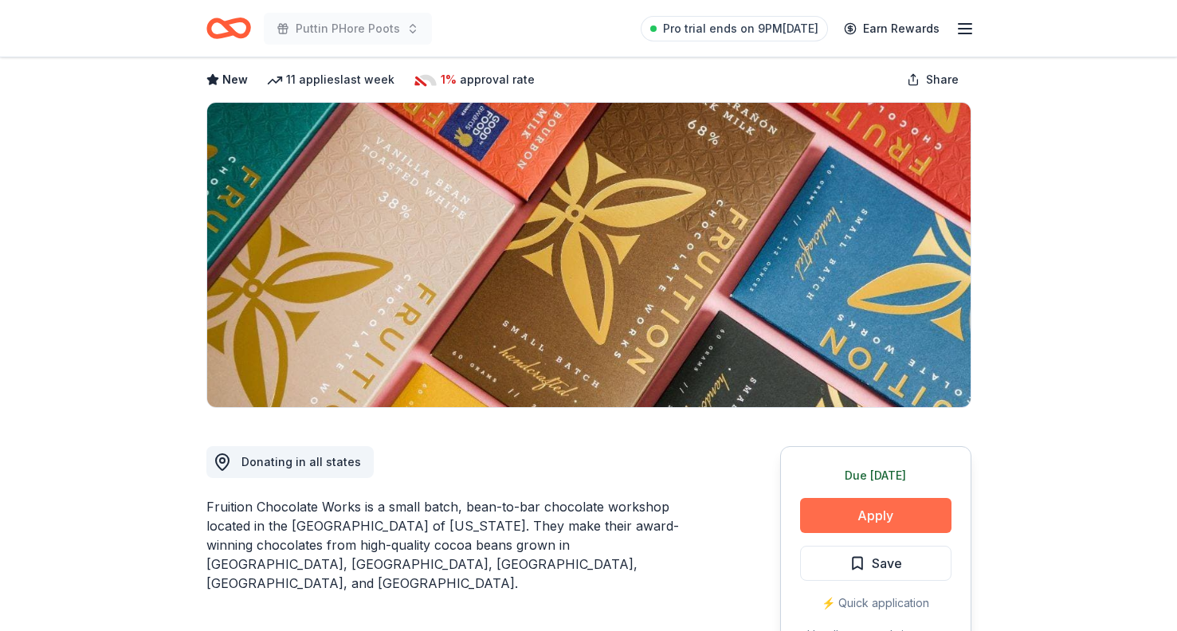
scroll to position [81, 0]
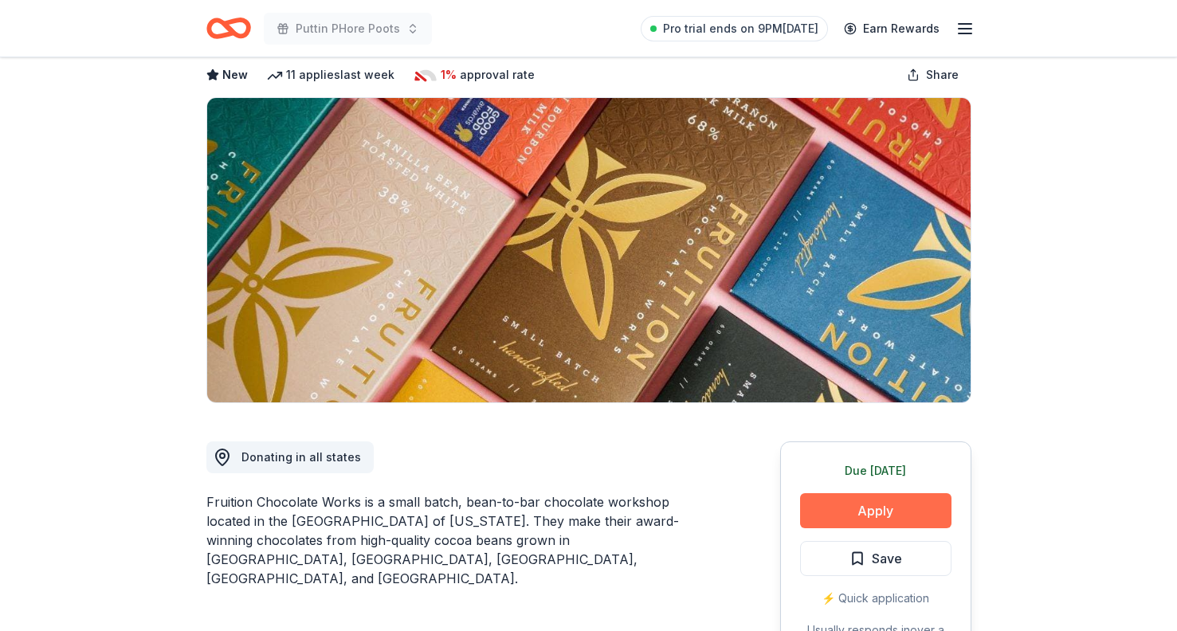
click at [867, 515] on button "Apply" at bounding box center [875, 510] width 151 height 35
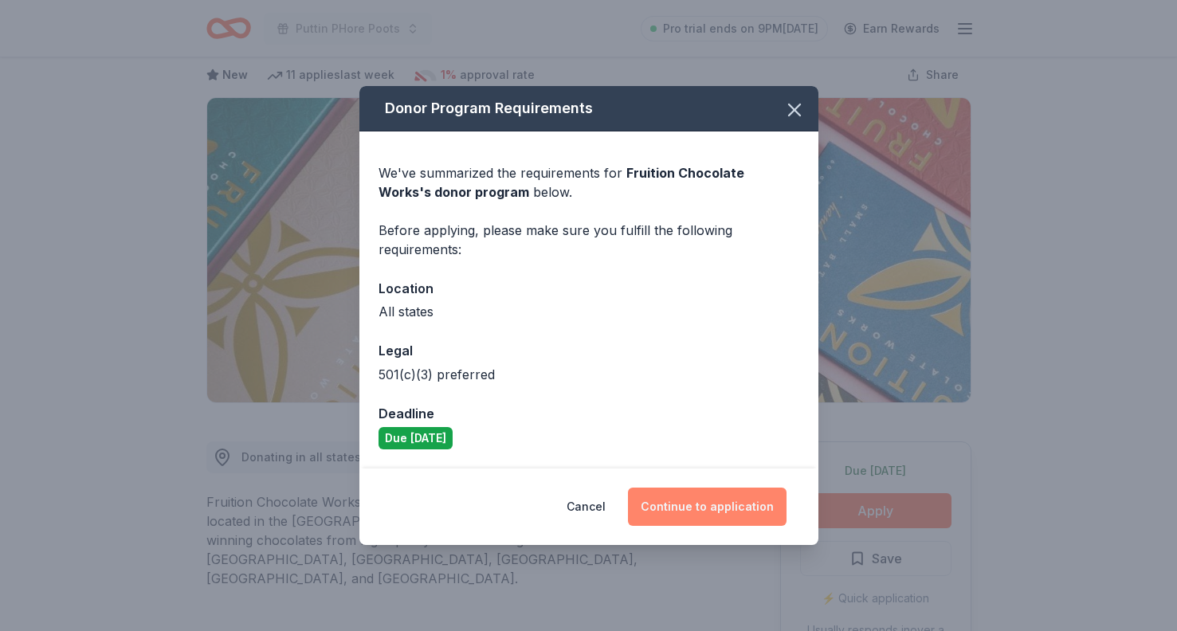
click at [738, 500] on button "Continue to application" at bounding box center [707, 507] width 159 height 38
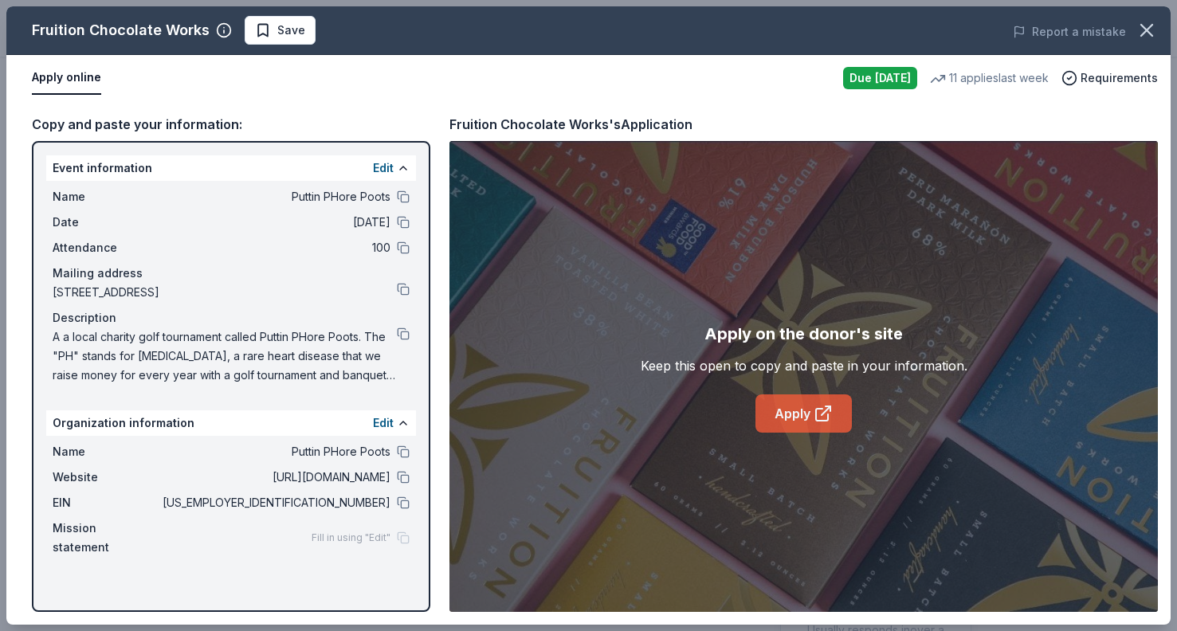
click at [803, 402] on link "Apply" at bounding box center [804, 414] width 96 height 38
click at [406, 333] on button at bounding box center [403, 334] width 13 height 13
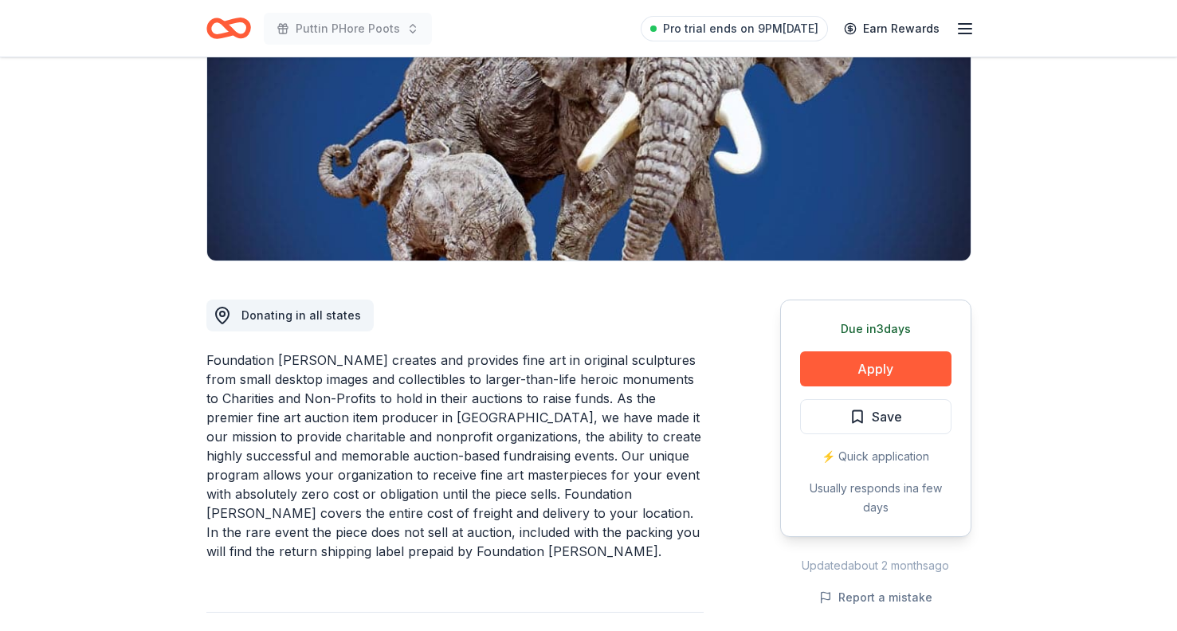
scroll to position [226, 0]
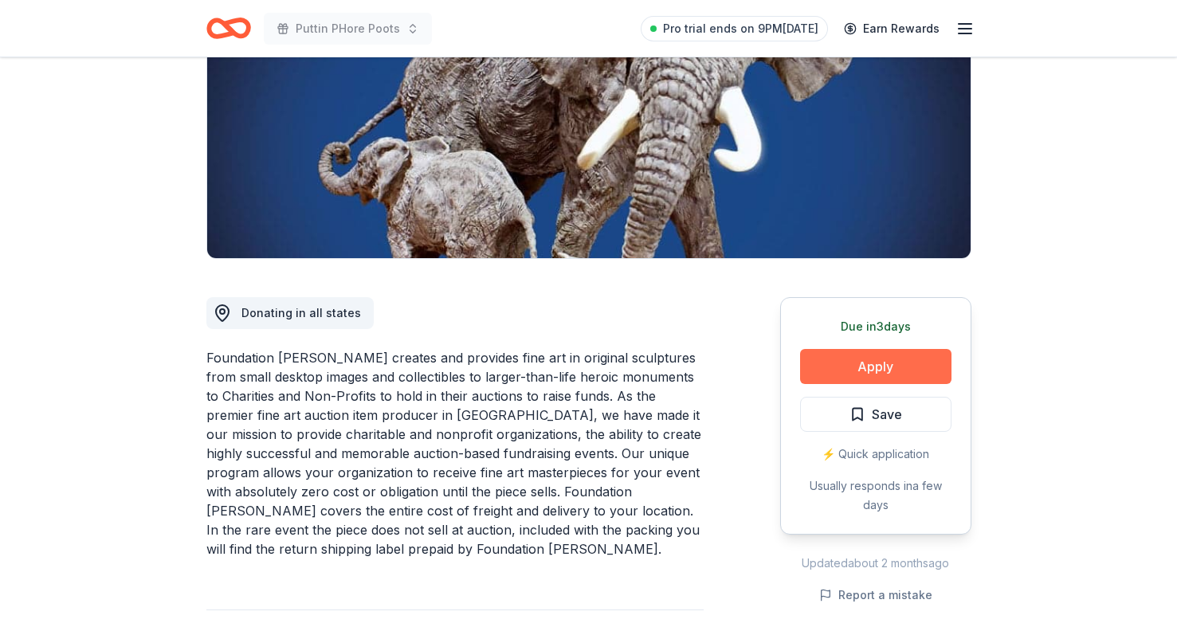
click at [883, 364] on button "Apply" at bounding box center [875, 366] width 151 height 35
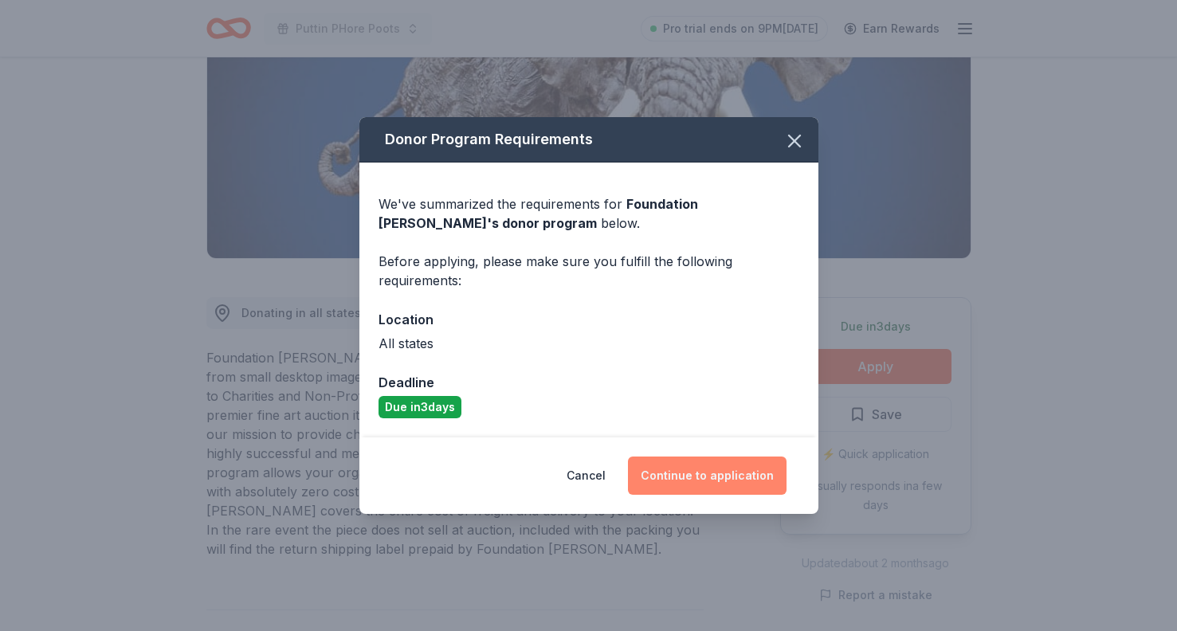
click at [695, 482] on button "Continue to application" at bounding box center [707, 476] width 159 height 38
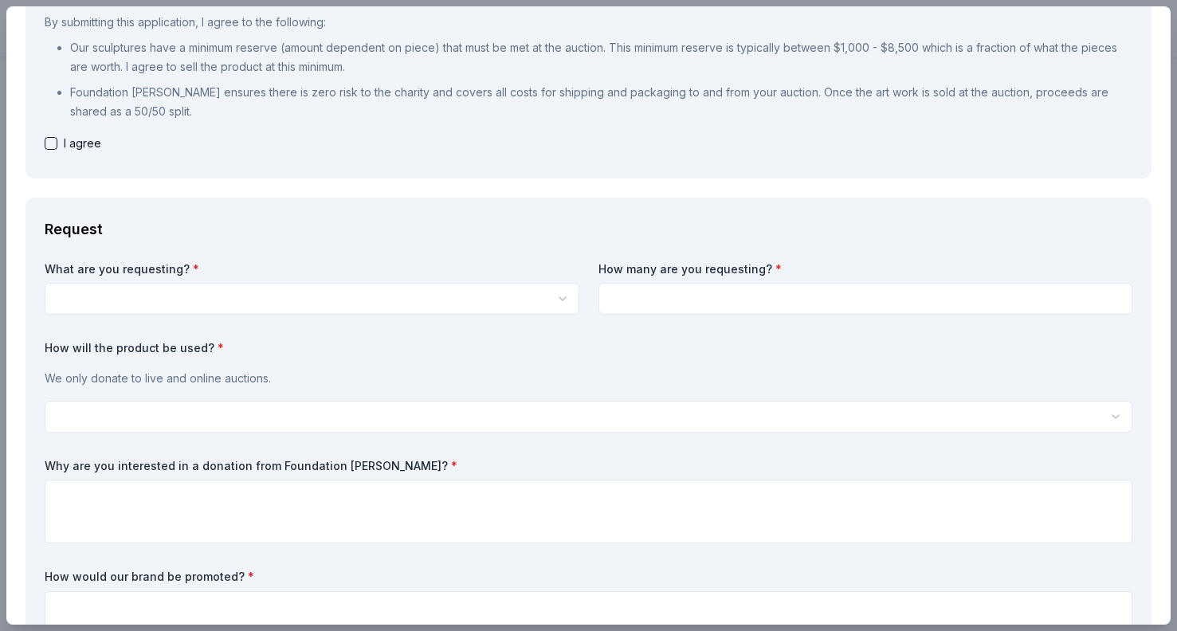
scroll to position [0, 0]
click at [241, 308] on html "Puttin PHore Poots Pro trial ends on 9PM[DATE] Earn Rewards Due [DATE] Share Fo…" at bounding box center [588, 315] width 1177 height 631
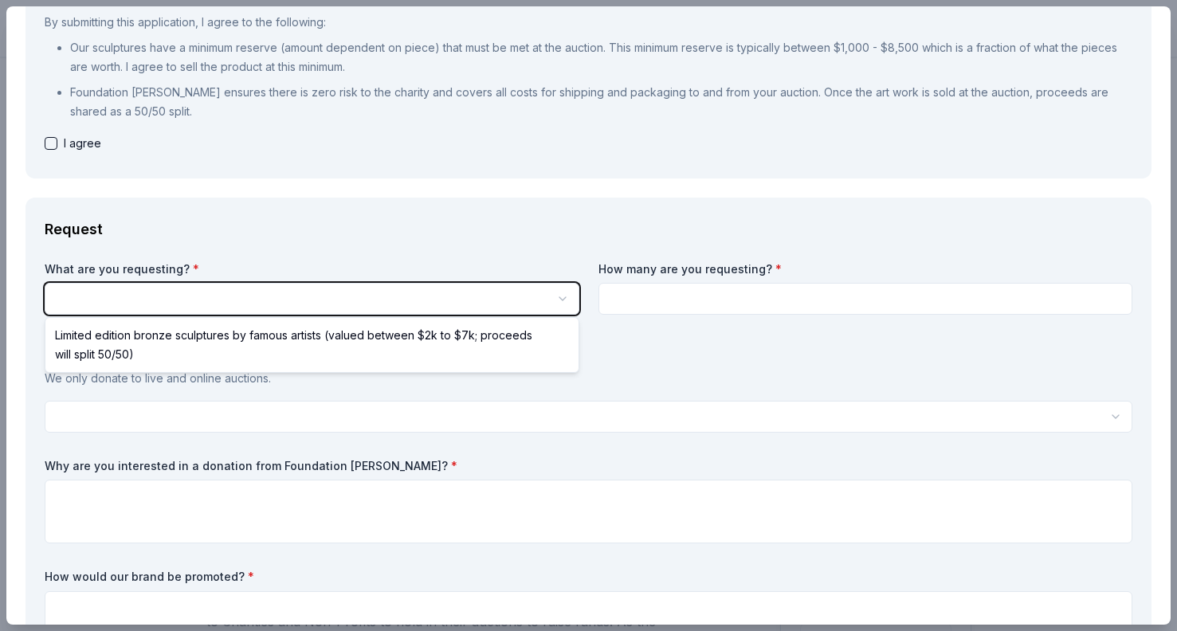
click at [255, 262] on html "Puttin PHore Poots Pro trial ends on 9PM, 8/20 Earn Rewards Due in 3 days Share…" at bounding box center [588, 315] width 1177 height 631
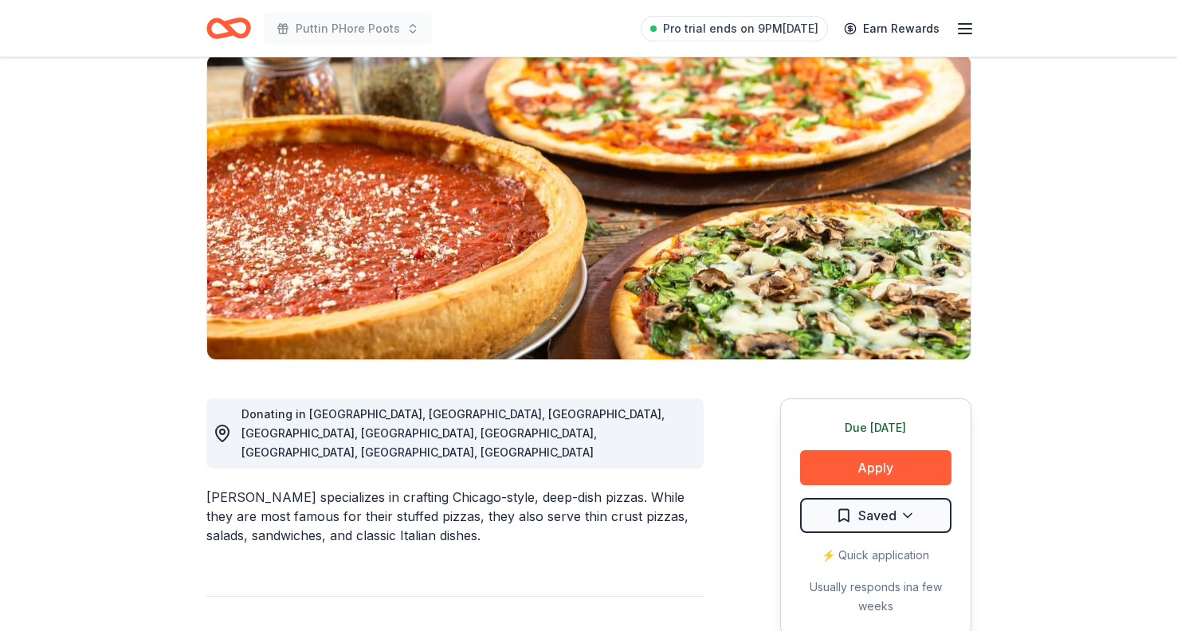
scroll to position [161, 0]
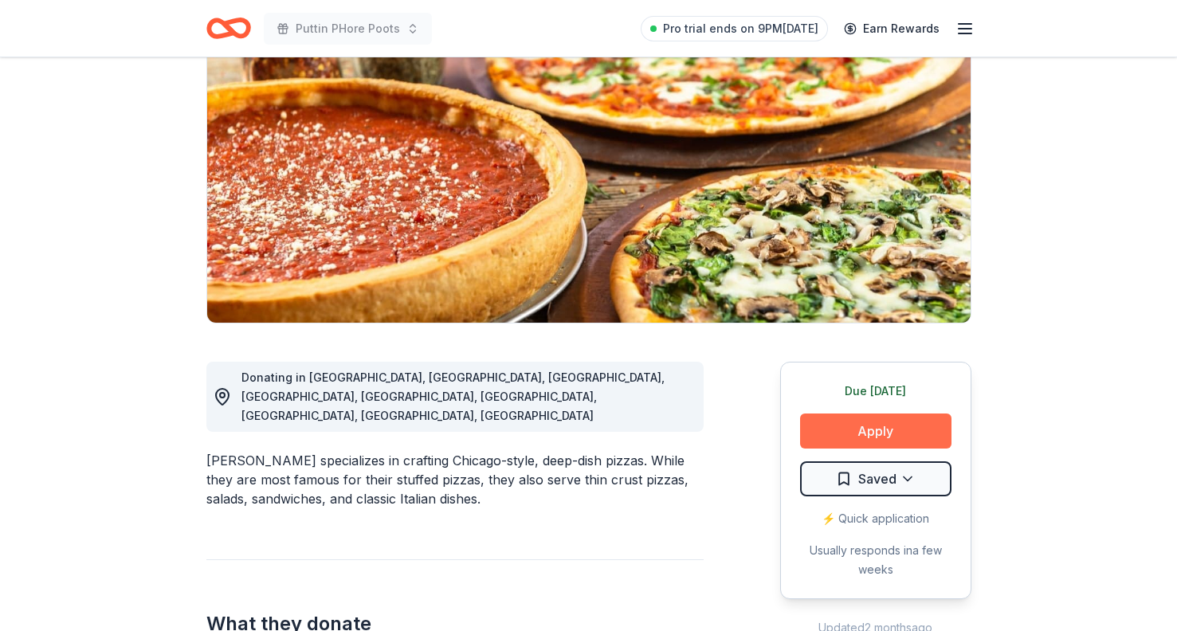
click at [846, 438] on button "Apply" at bounding box center [875, 431] width 151 height 35
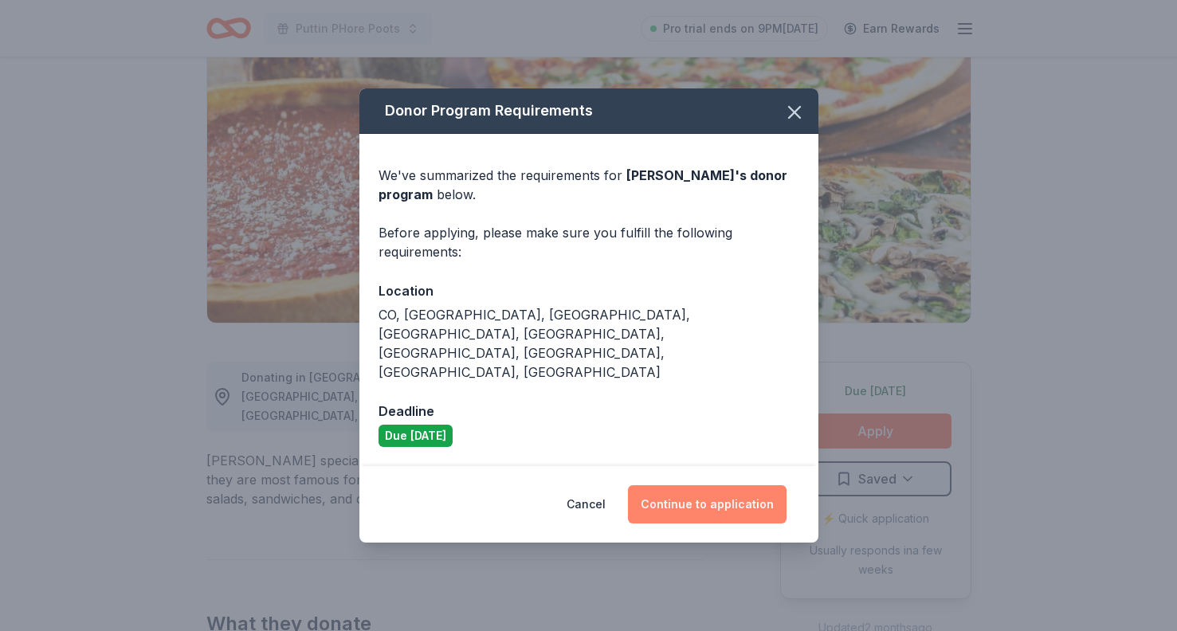
click at [713, 485] on button "Continue to application" at bounding box center [707, 504] width 159 height 38
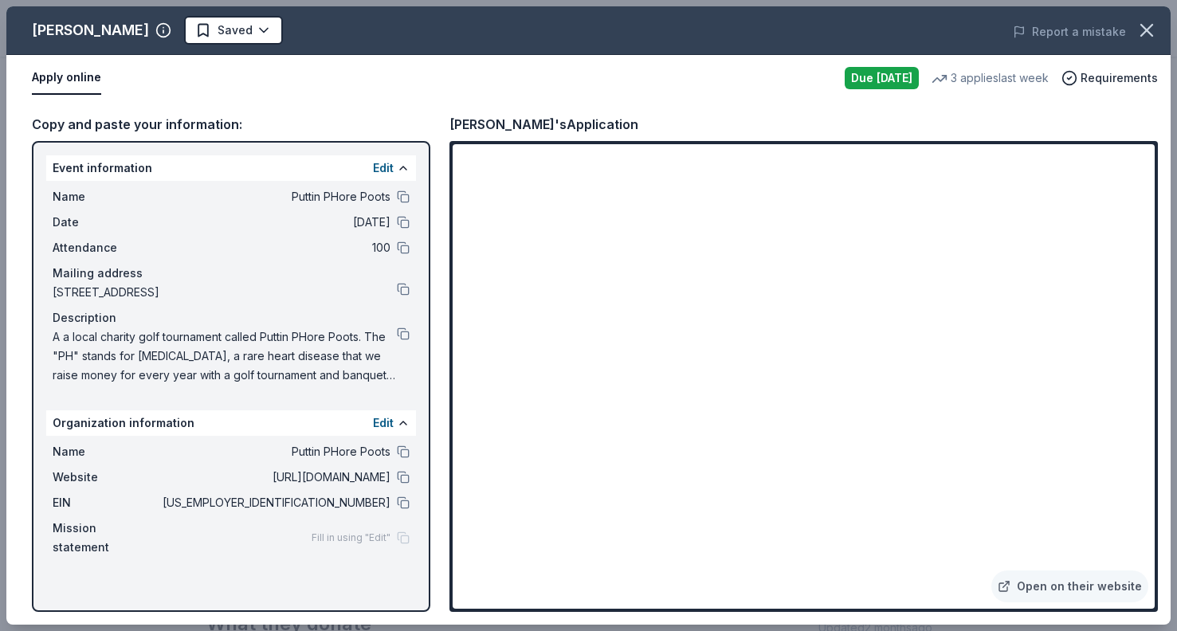
click at [402, 336] on button at bounding box center [403, 334] width 13 height 13
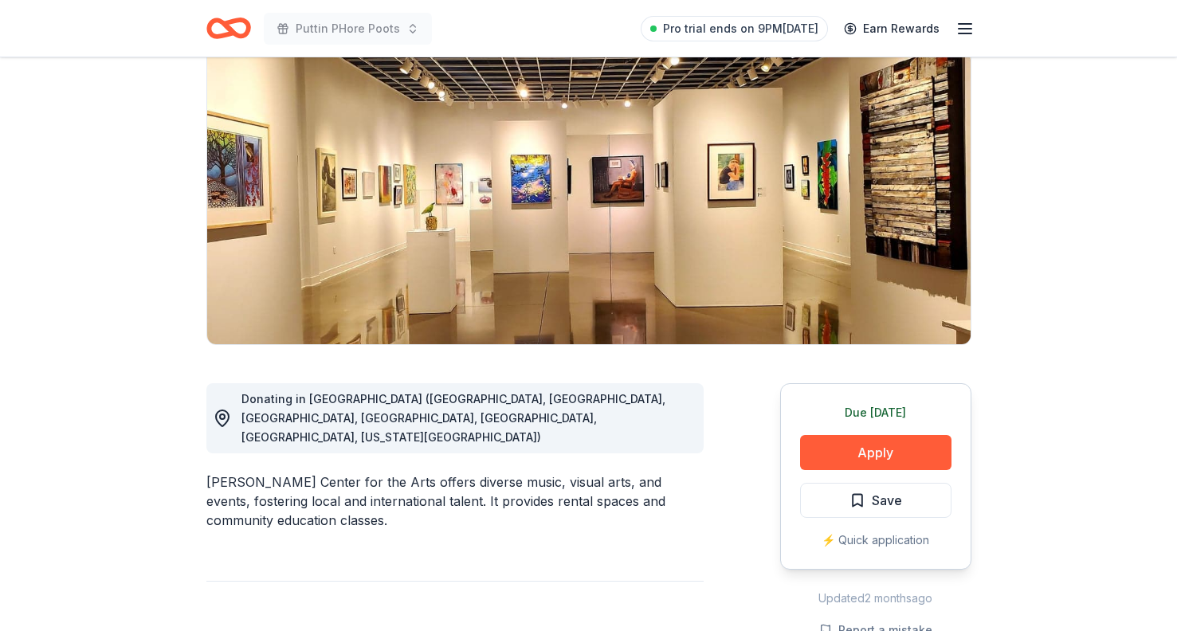
scroll to position [154, 0]
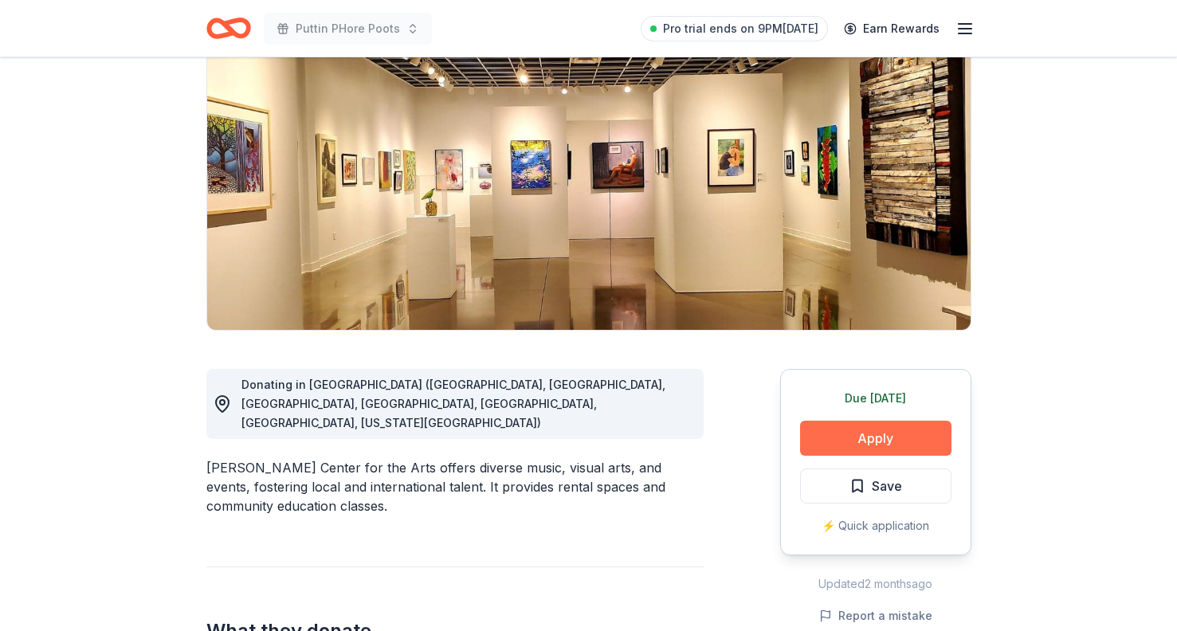
click at [847, 446] on button "Apply" at bounding box center [875, 438] width 151 height 35
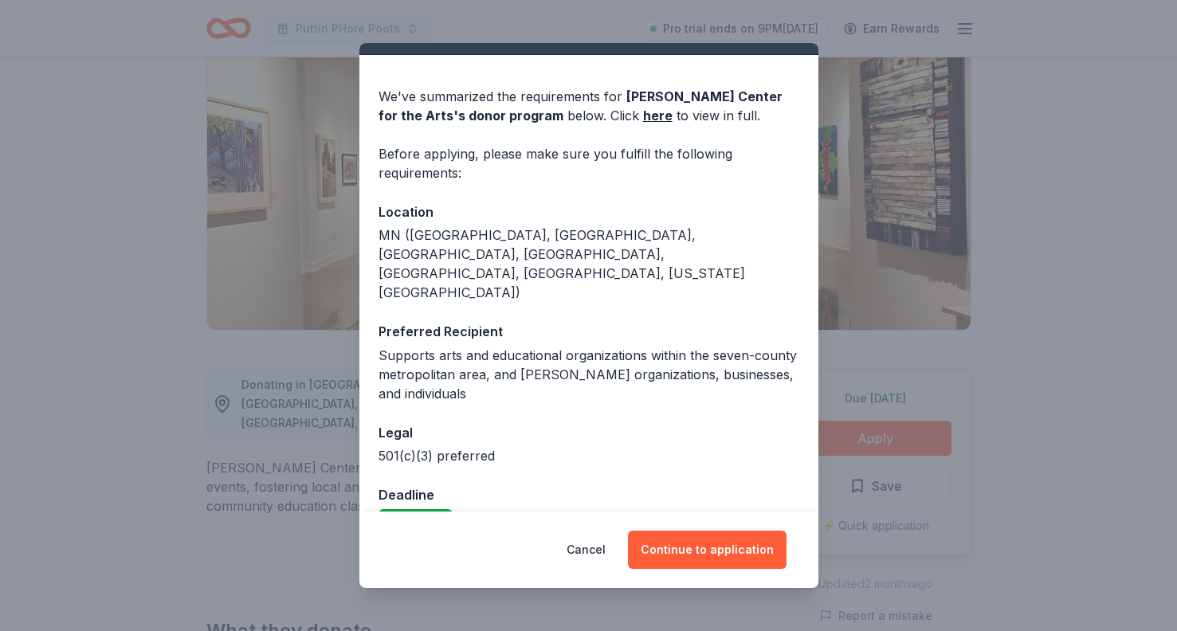
scroll to position [33, 0]
click at [686, 524] on div "Cancel Continue to application" at bounding box center [588, 550] width 459 height 77
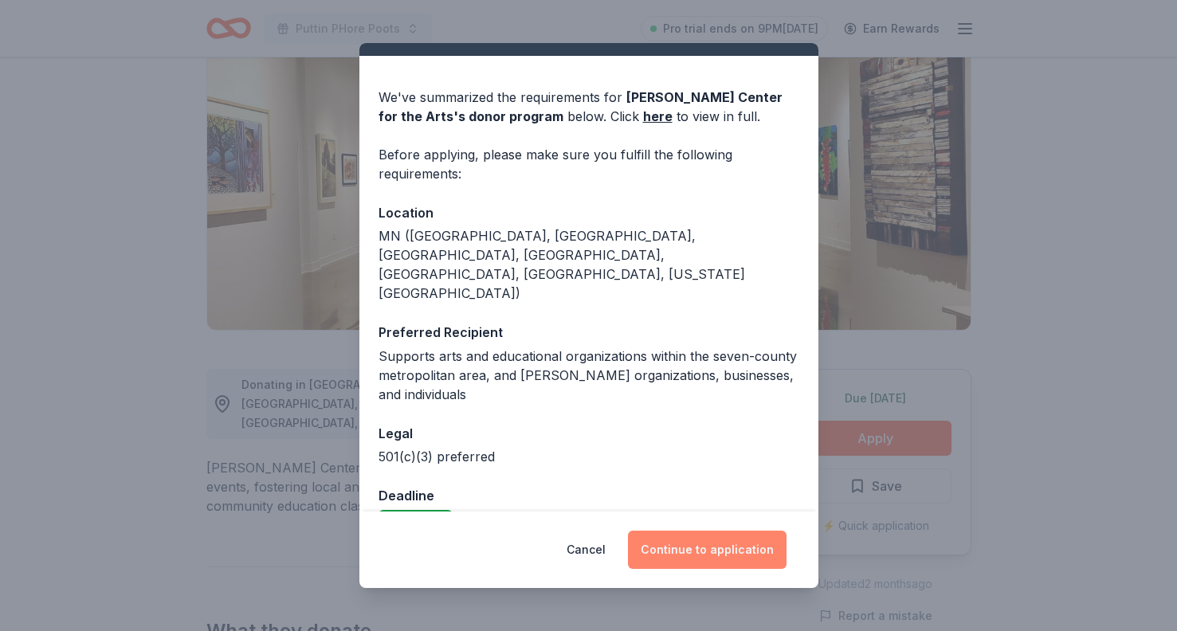
click at [686, 544] on button "Continue to application" at bounding box center [707, 550] width 159 height 38
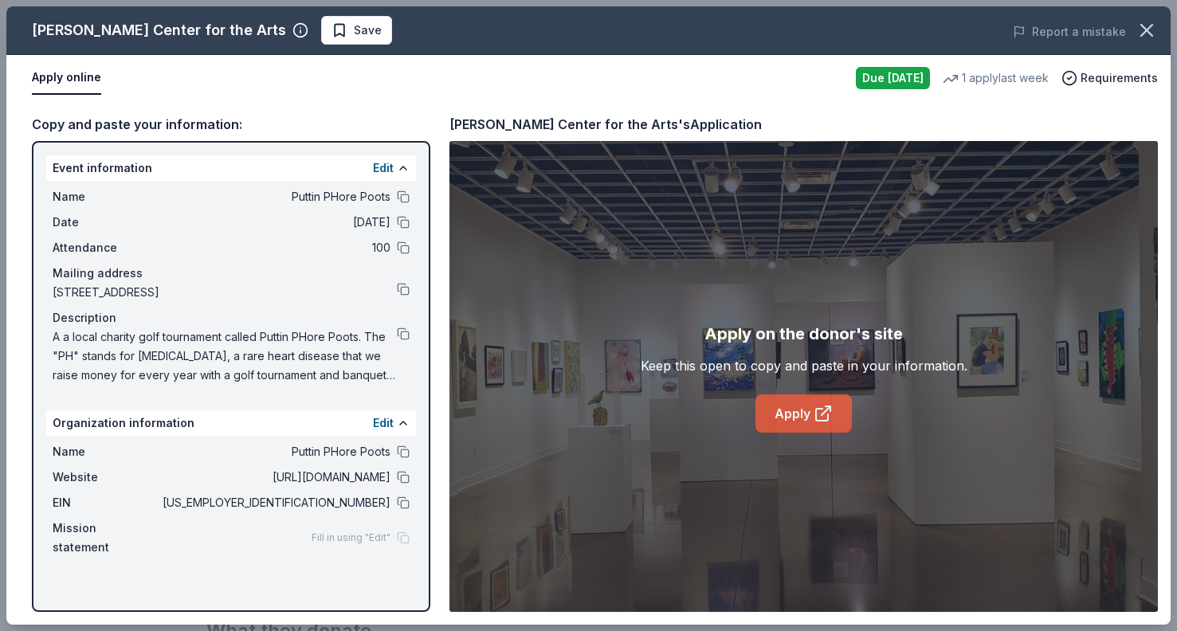
click at [786, 423] on link "Apply" at bounding box center [804, 414] width 96 height 38
click at [399, 336] on button at bounding box center [403, 334] width 13 height 13
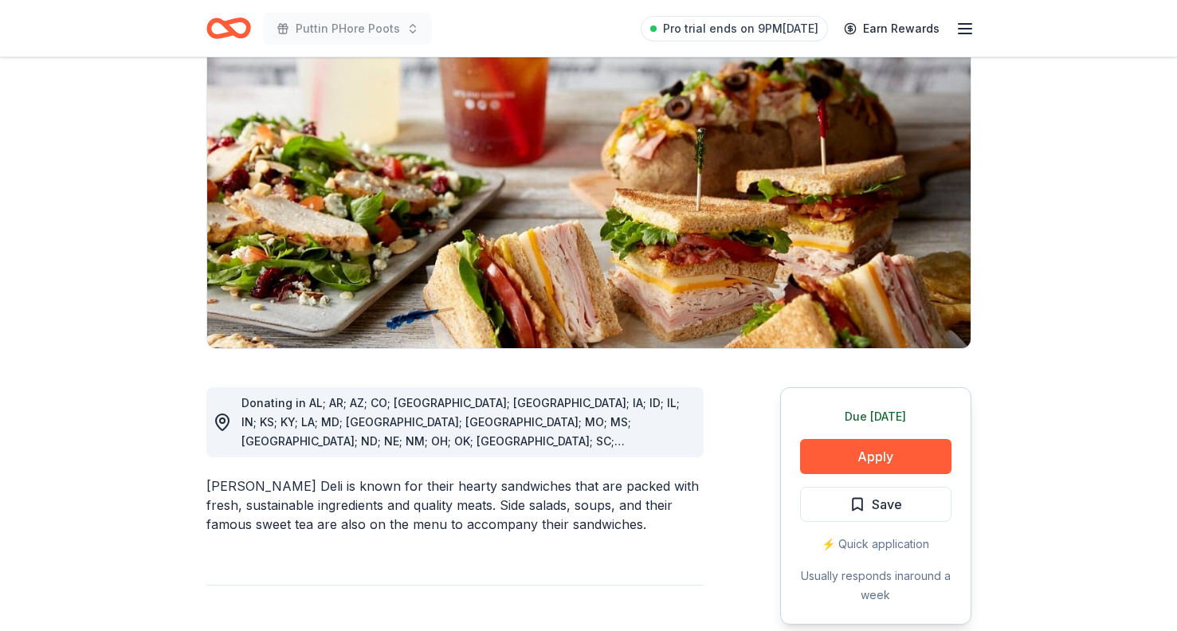
scroll to position [182, 0]
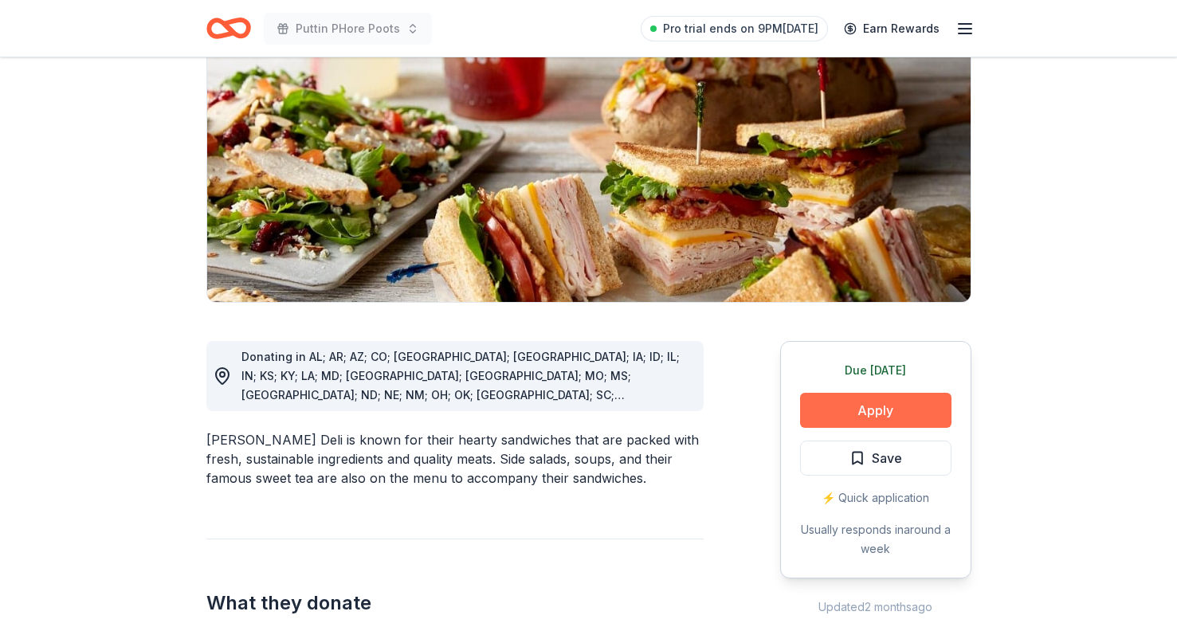
click at [880, 419] on button "Apply" at bounding box center [875, 410] width 151 height 35
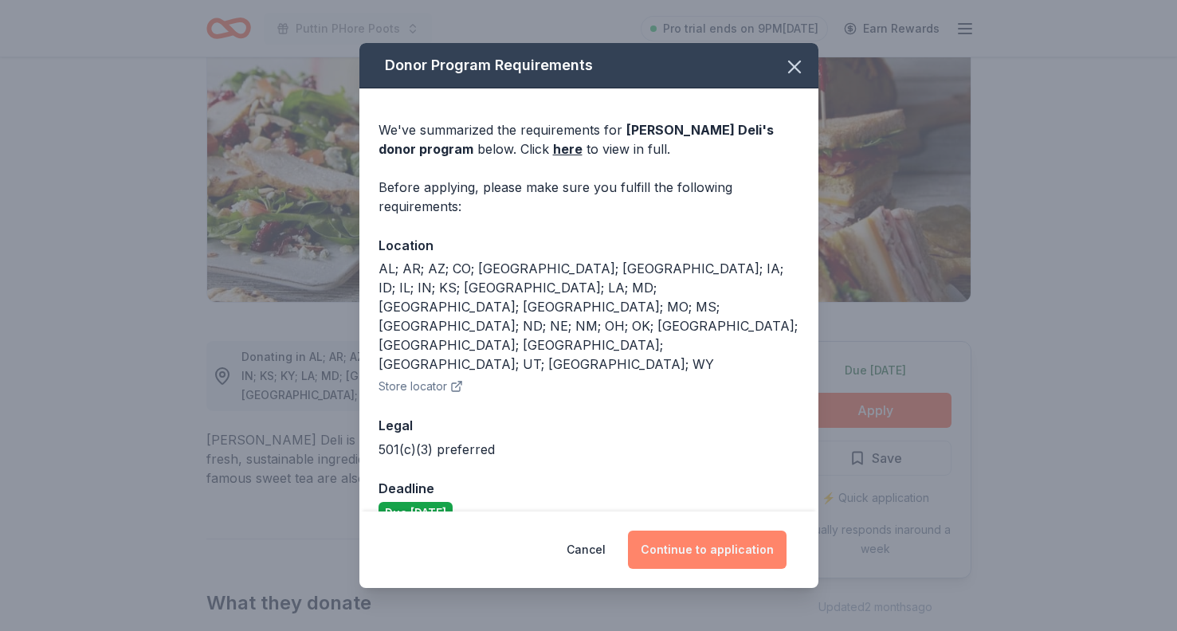
click at [702, 535] on button "Continue to application" at bounding box center [707, 550] width 159 height 38
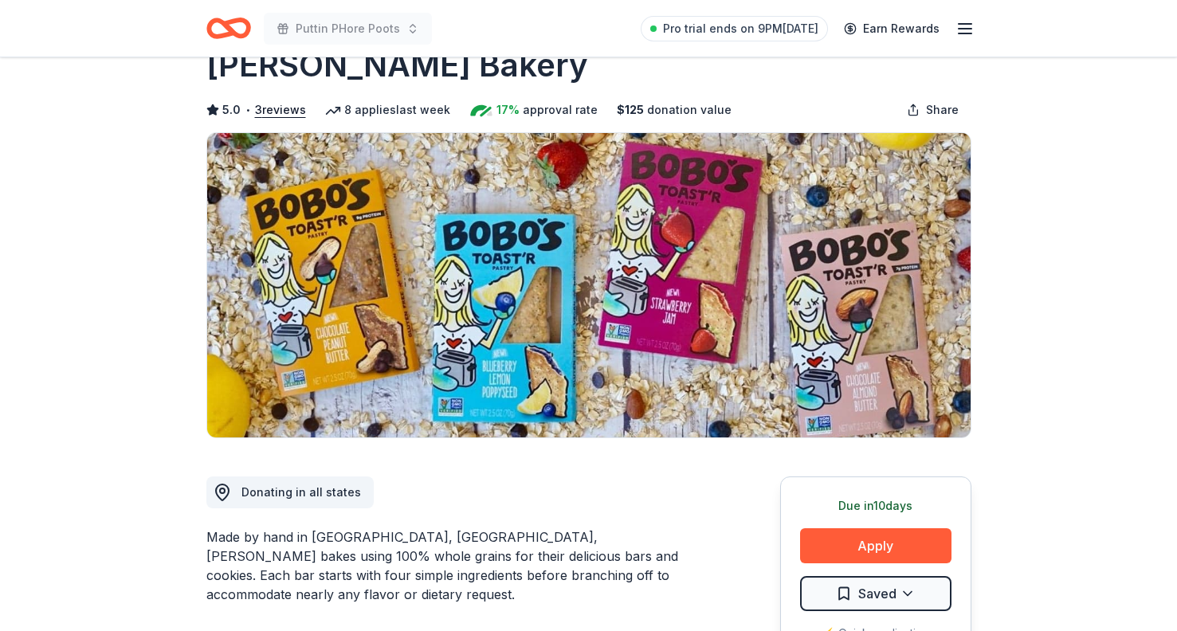
scroll to position [84, 0]
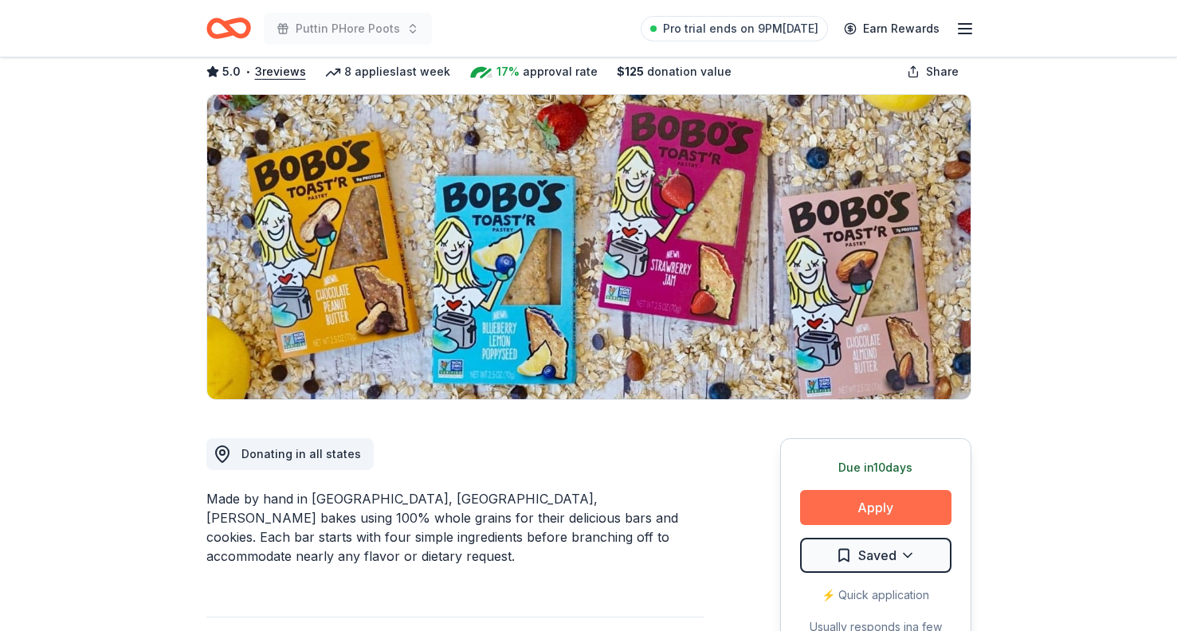
click at [851, 502] on button "Apply" at bounding box center [875, 507] width 151 height 35
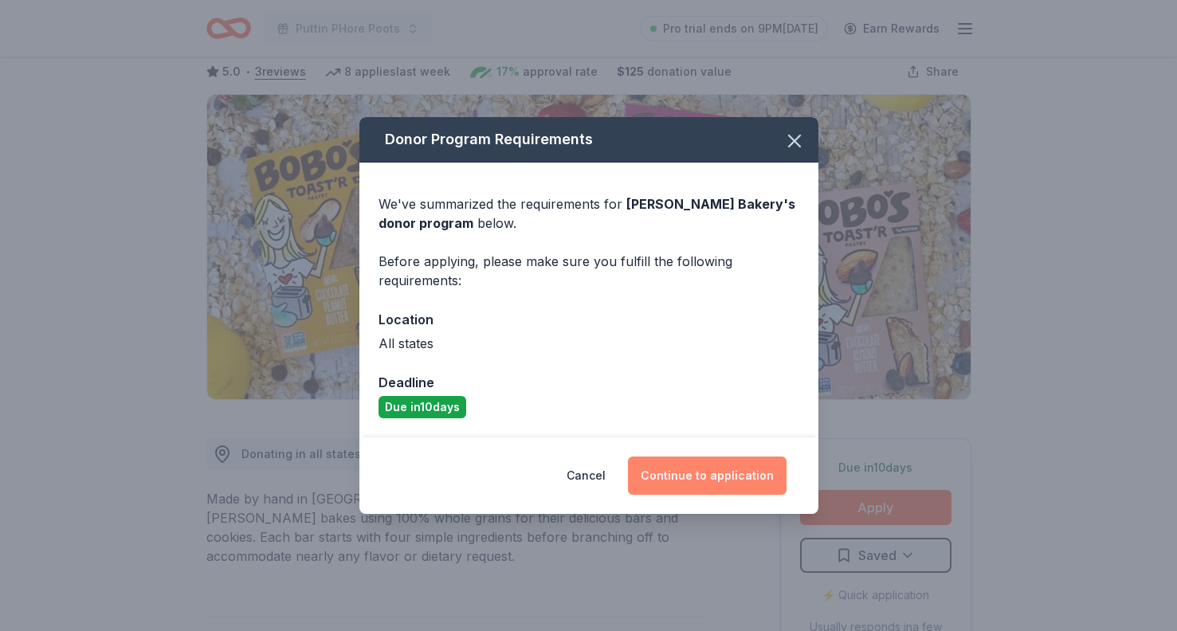
click at [687, 470] on button "Continue to application" at bounding box center [707, 476] width 159 height 38
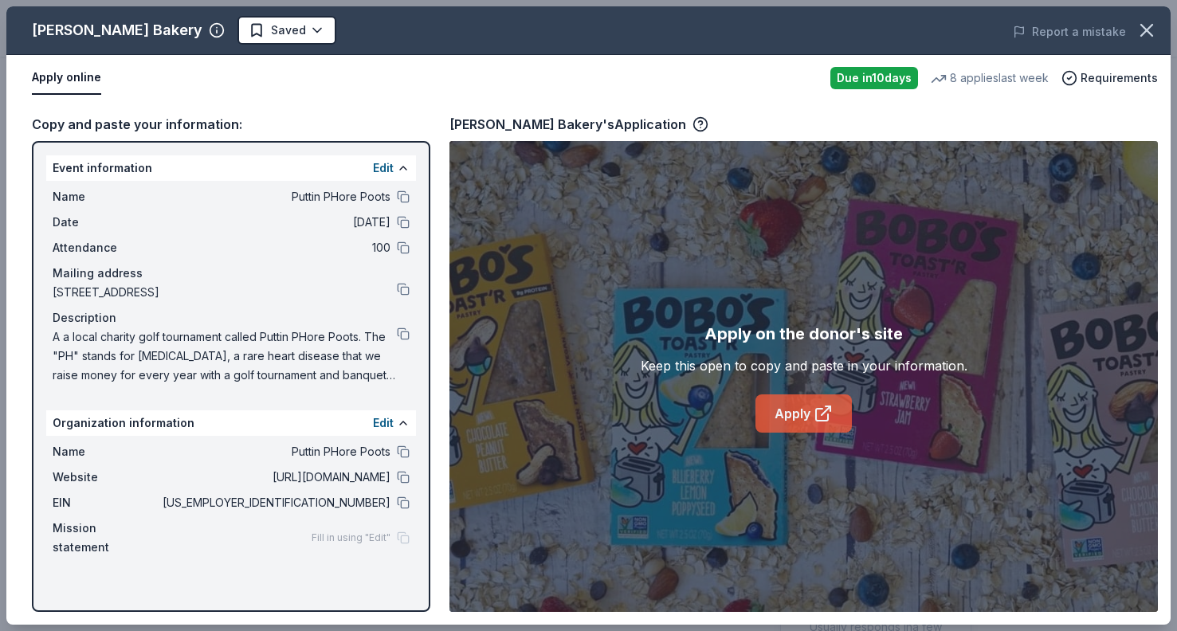
click at [803, 421] on link "Apply" at bounding box center [804, 414] width 96 height 38
click at [405, 336] on button at bounding box center [403, 334] width 13 height 13
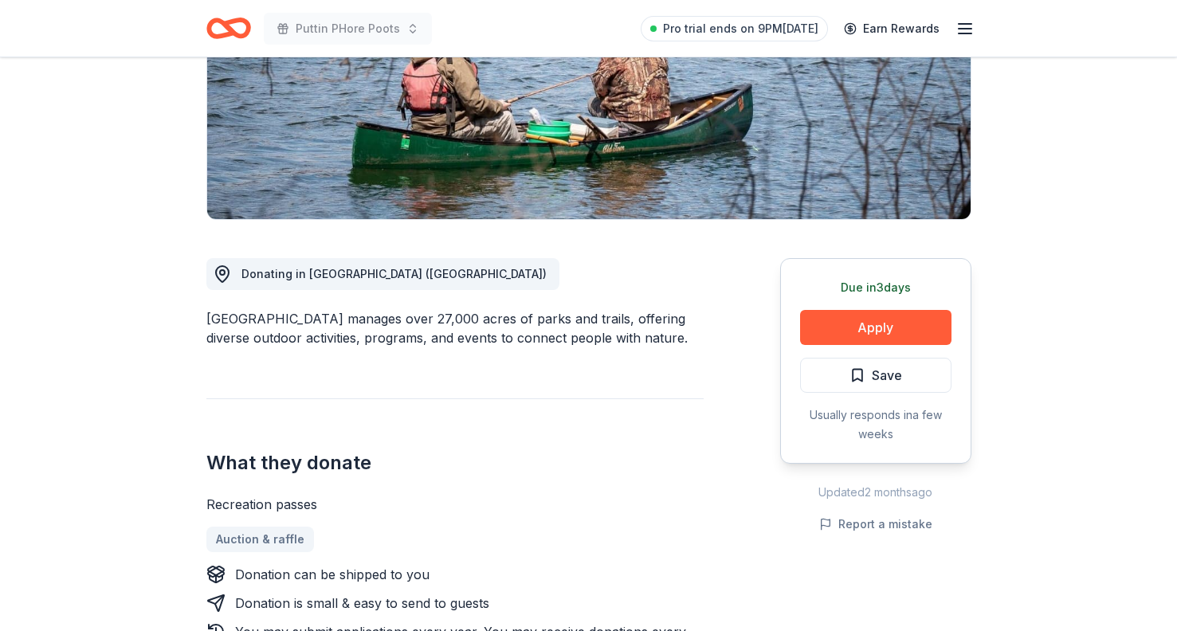
scroll to position [281, 0]
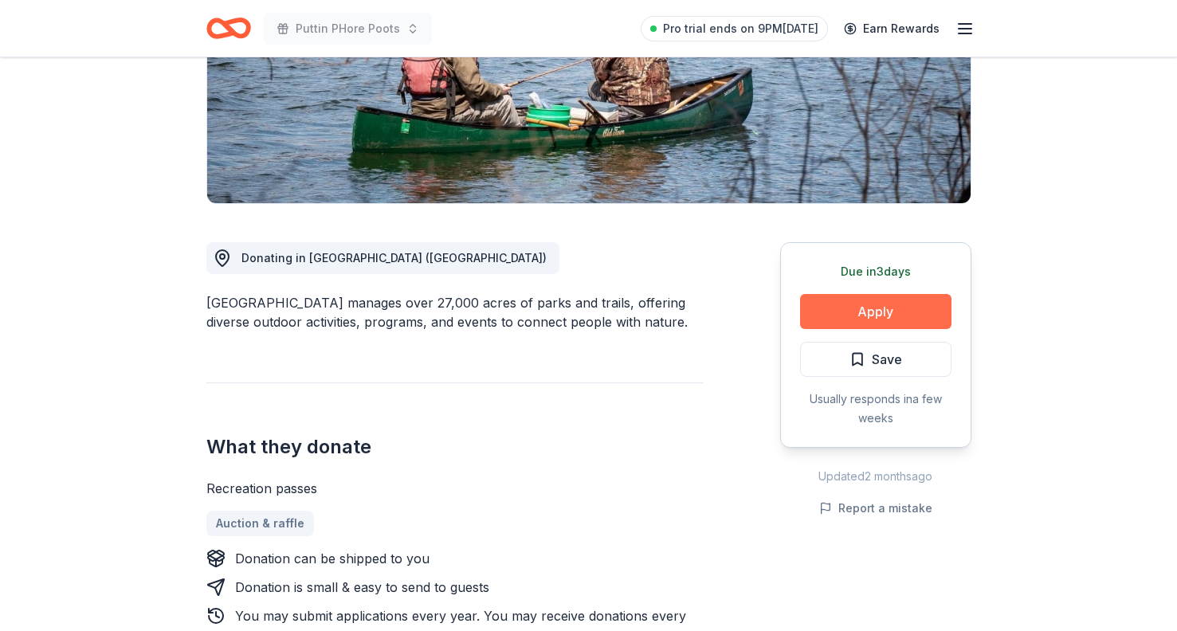
click at [879, 312] on button "Apply" at bounding box center [875, 311] width 151 height 35
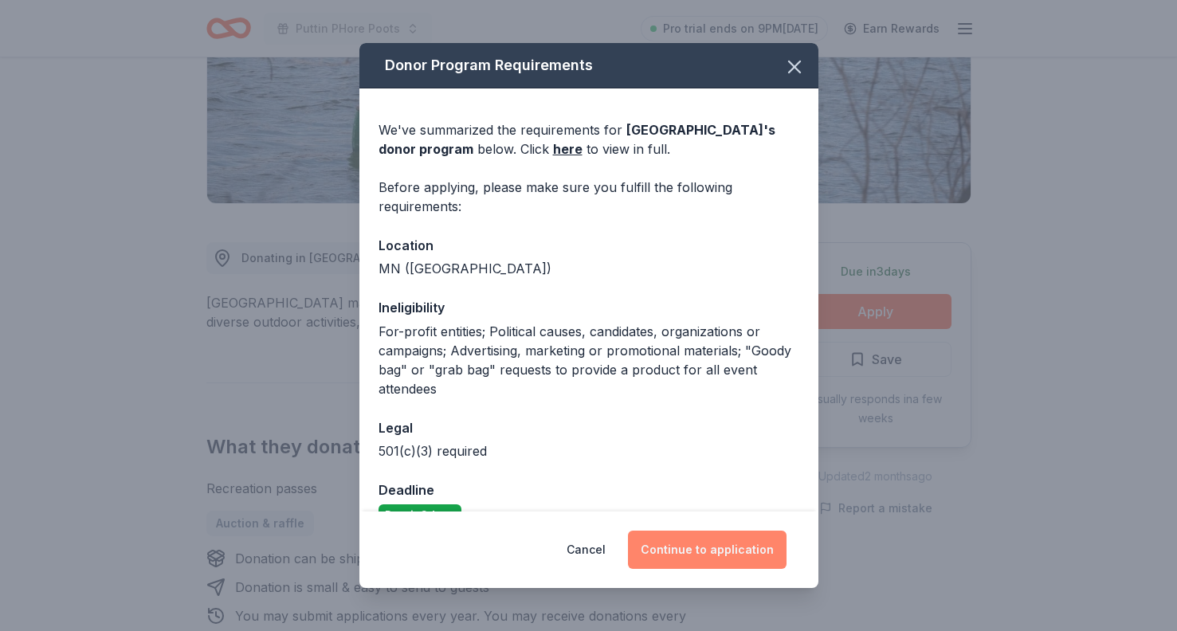
click at [733, 548] on button "Continue to application" at bounding box center [707, 550] width 159 height 38
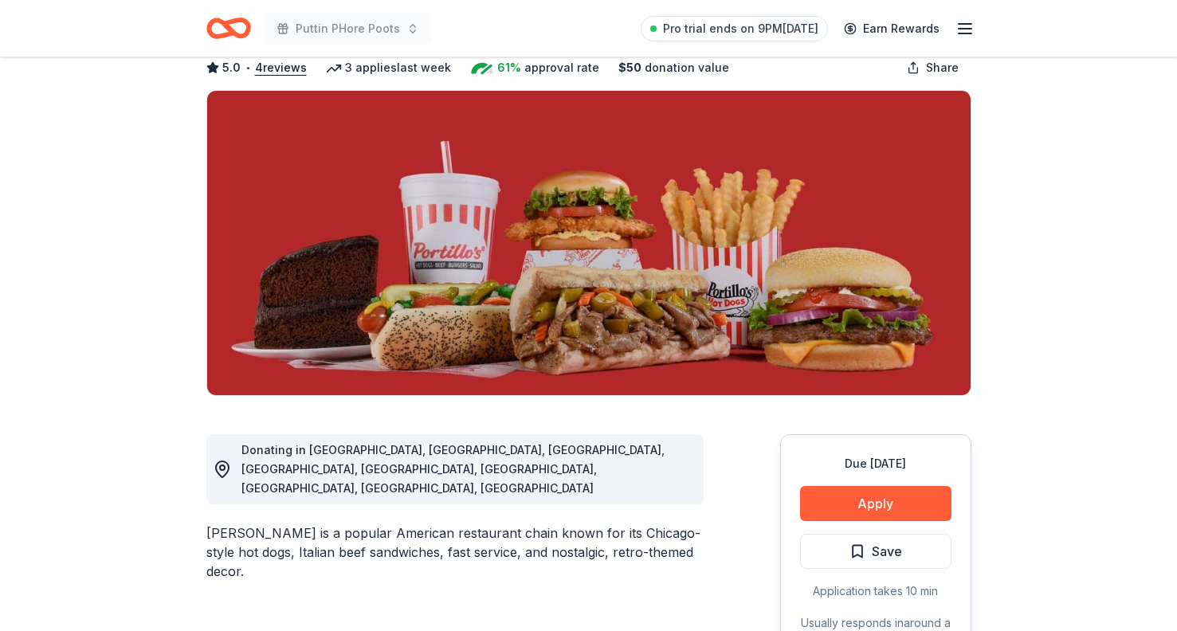
scroll to position [93, 0]
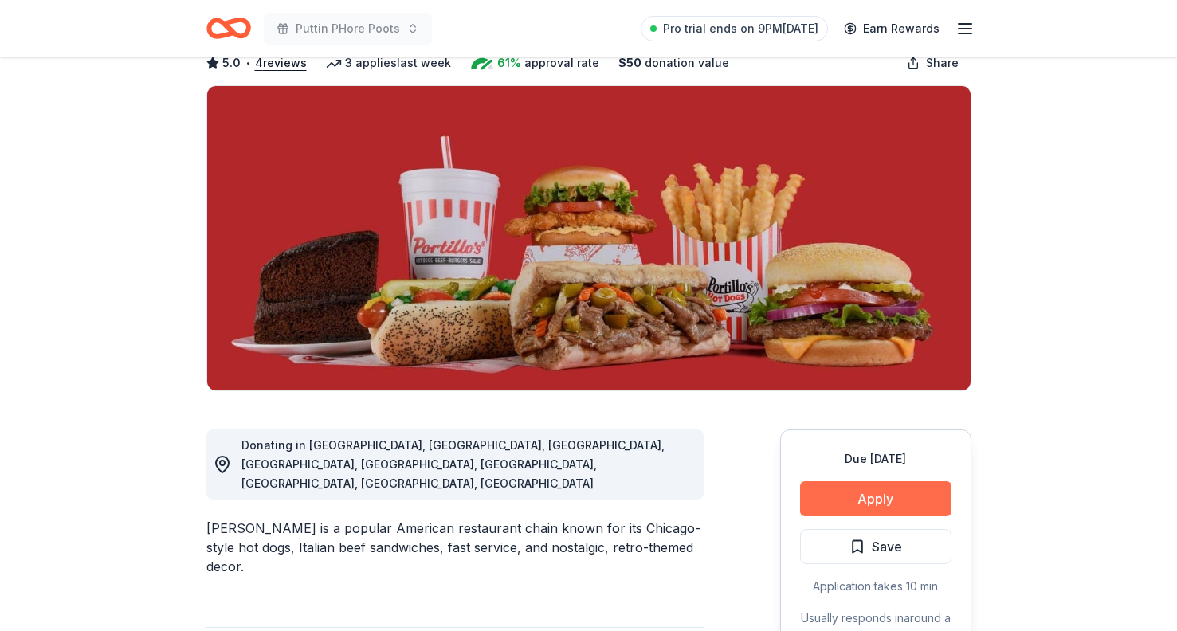
click at [876, 502] on button "Apply" at bounding box center [875, 498] width 151 height 35
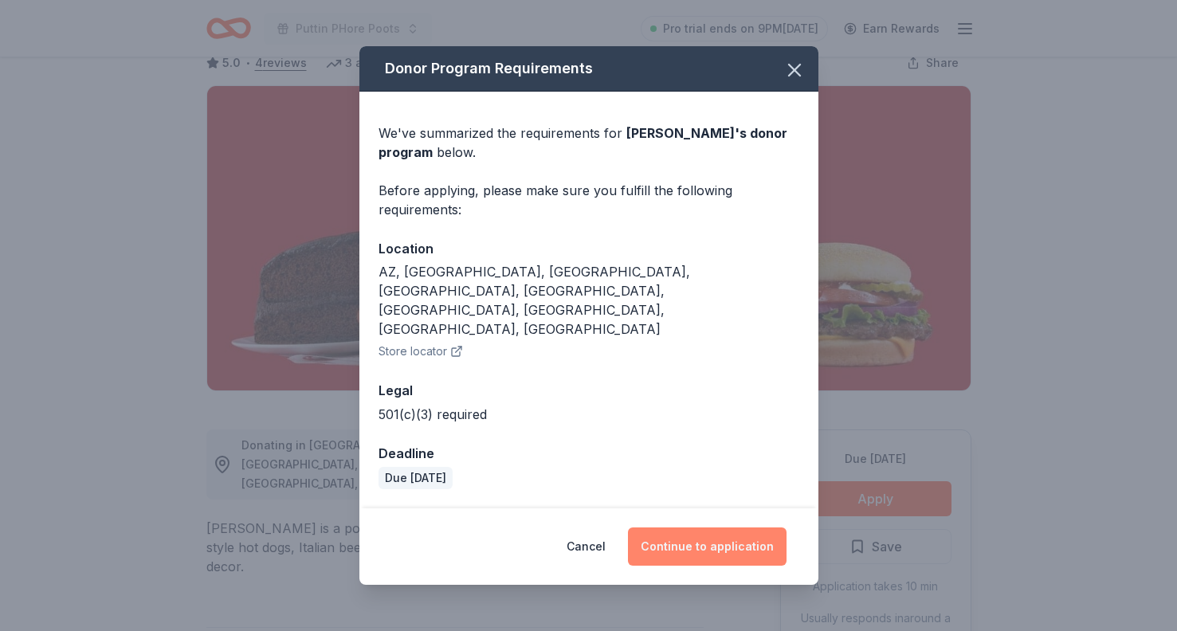
click at [755, 528] on button "Continue to application" at bounding box center [707, 547] width 159 height 38
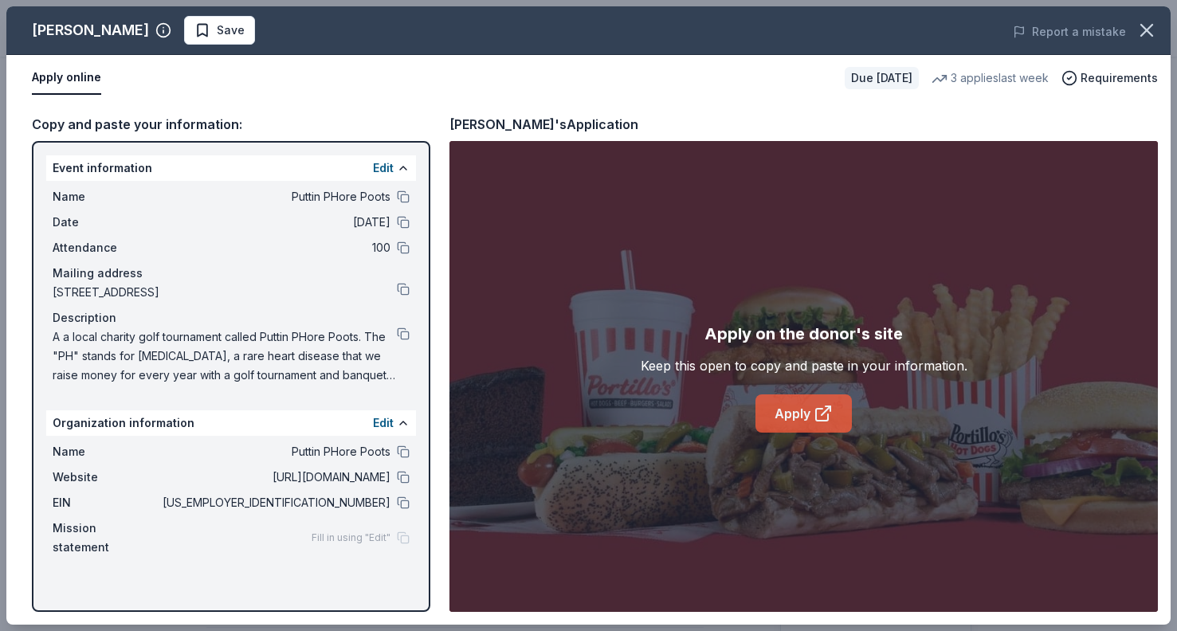
click at [808, 421] on link "Apply" at bounding box center [804, 414] width 96 height 38
click at [400, 328] on button at bounding box center [403, 334] width 13 height 13
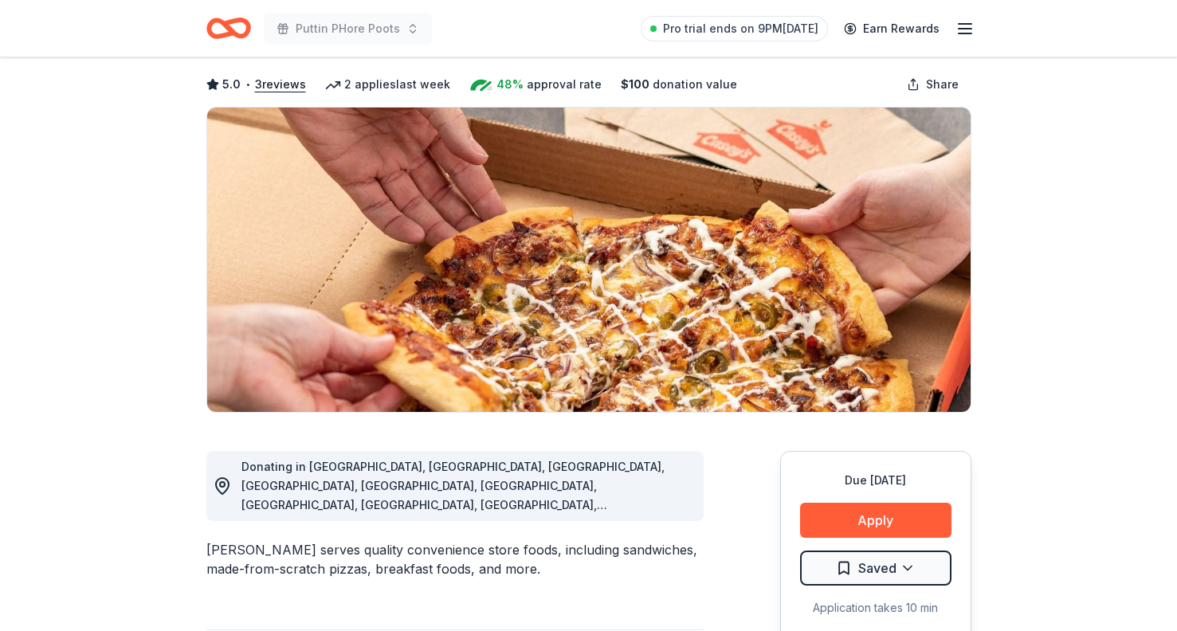
scroll to position [116, 0]
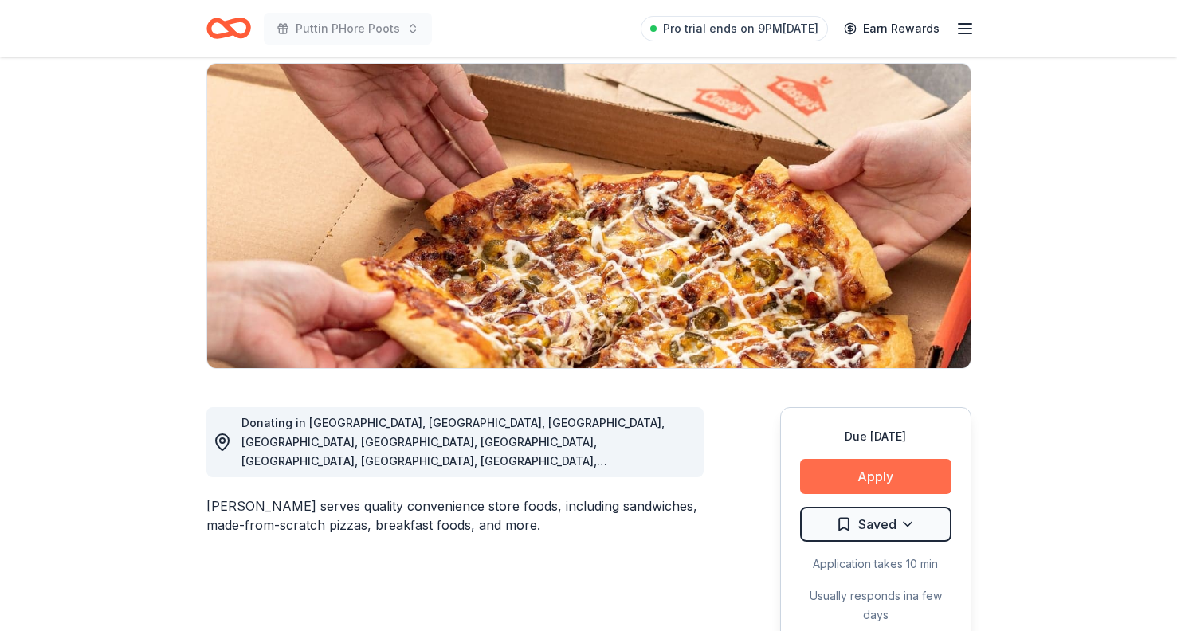
click at [845, 475] on button "Apply" at bounding box center [875, 476] width 151 height 35
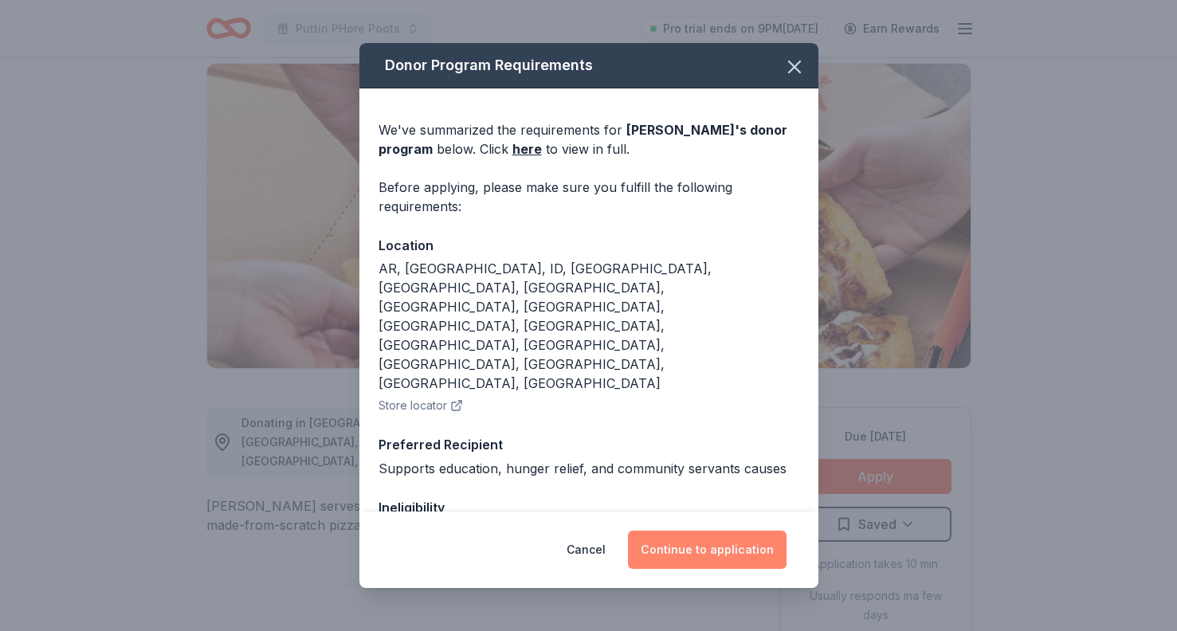
click at [725, 554] on button "Continue to application" at bounding box center [707, 550] width 159 height 38
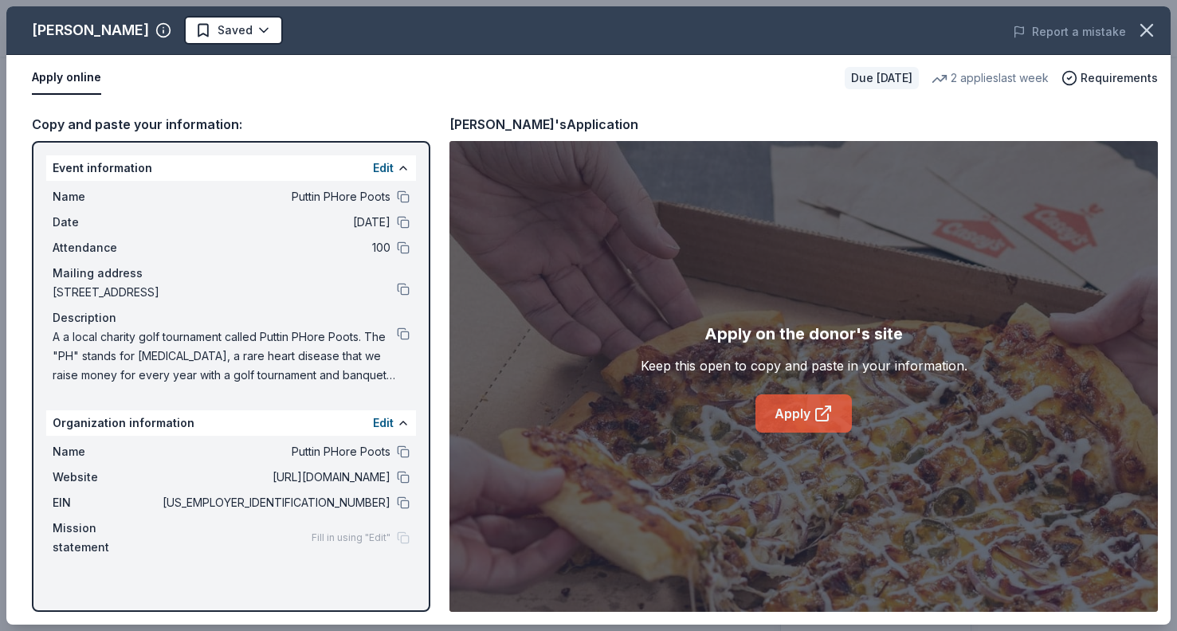
click at [808, 410] on link "Apply" at bounding box center [804, 414] width 96 height 38
